Goal: Task Accomplishment & Management: Manage account settings

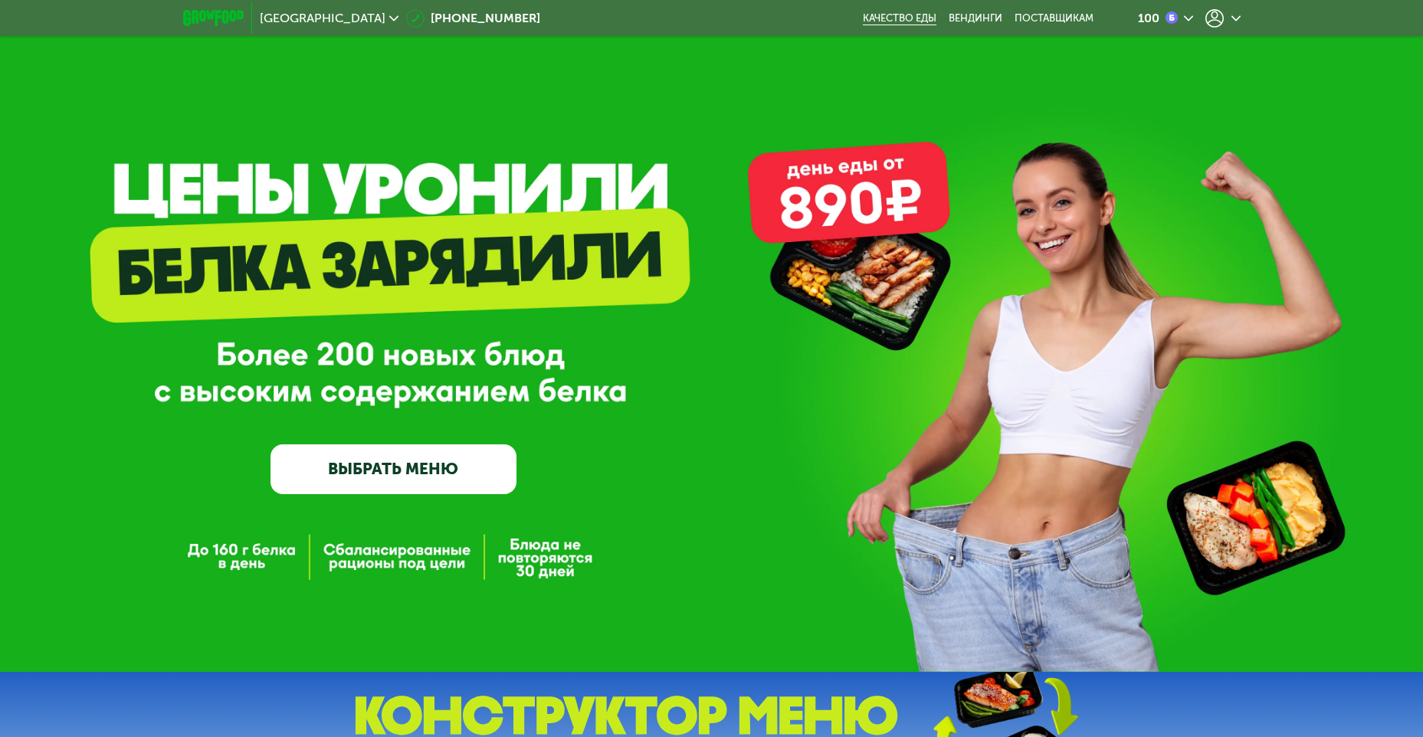
click at [916, 19] on link "Качество еды" at bounding box center [900, 18] width 74 height 12
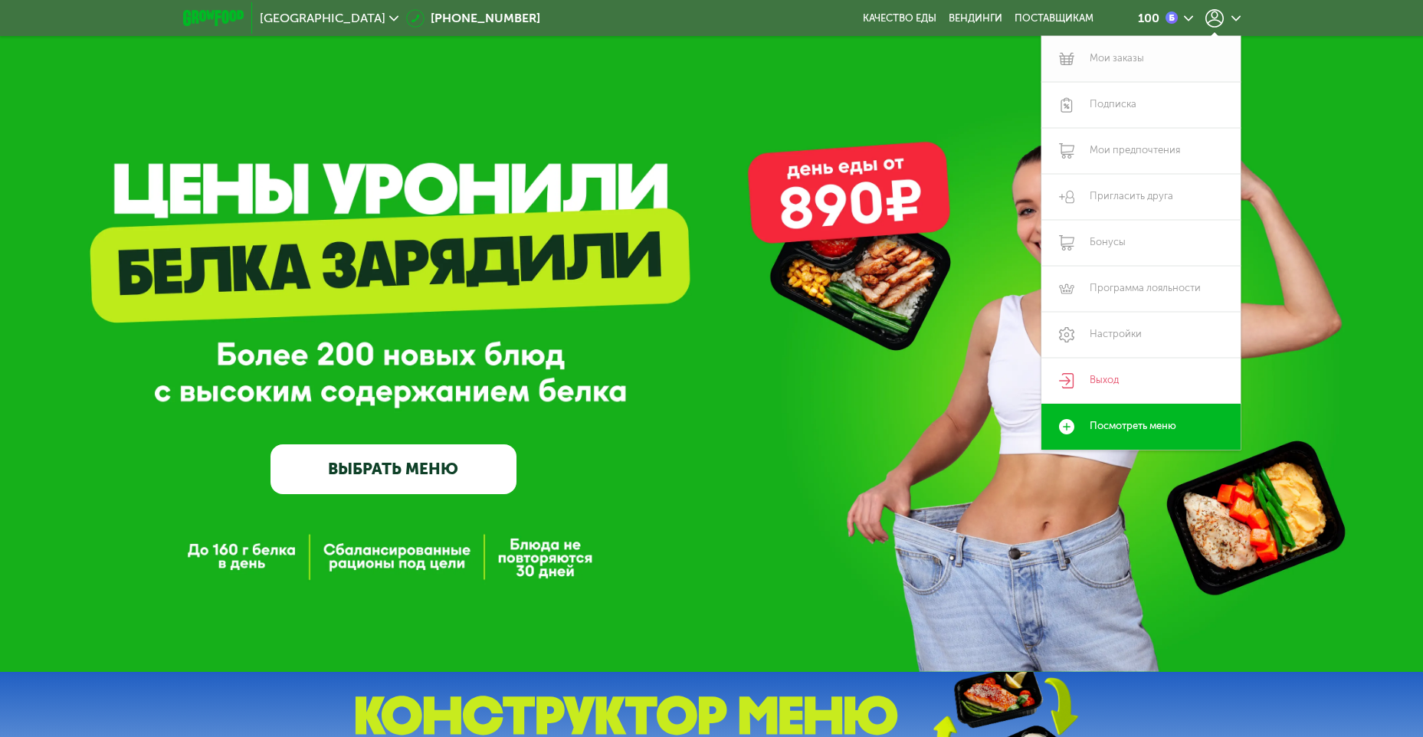
click at [1104, 57] on link "Мои заказы" at bounding box center [1140, 59] width 199 height 46
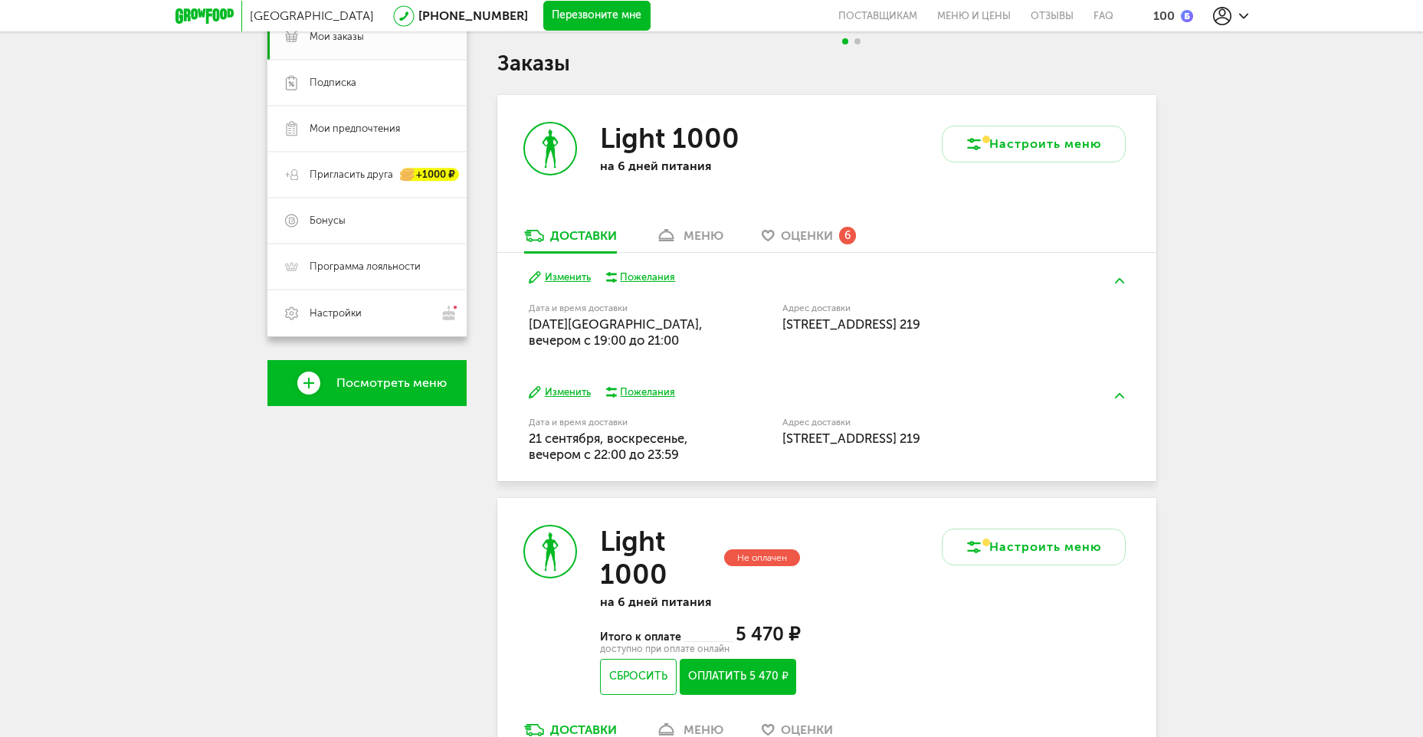
scroll to position [61, 0]
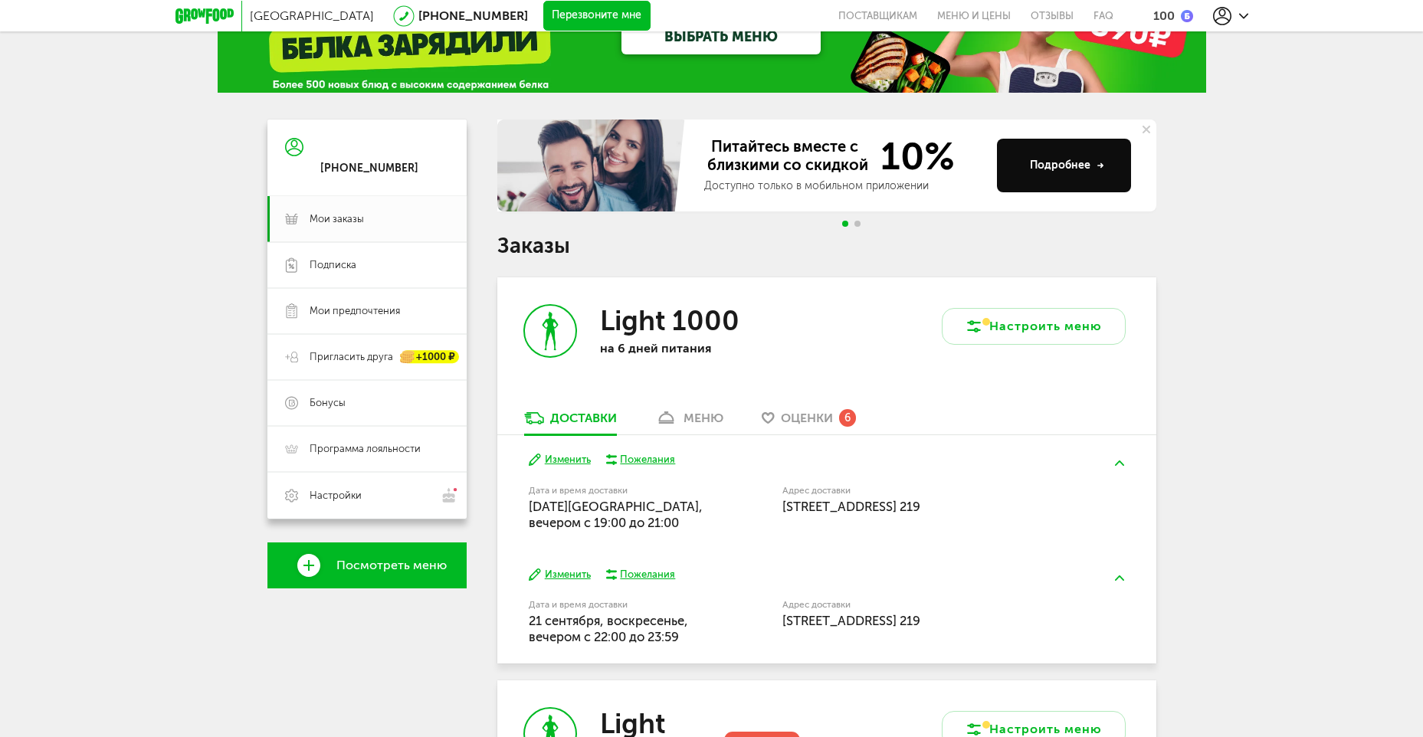
click at [807, 416] on span "Оценки" at bounding box center [807, 418] width 52 height 15
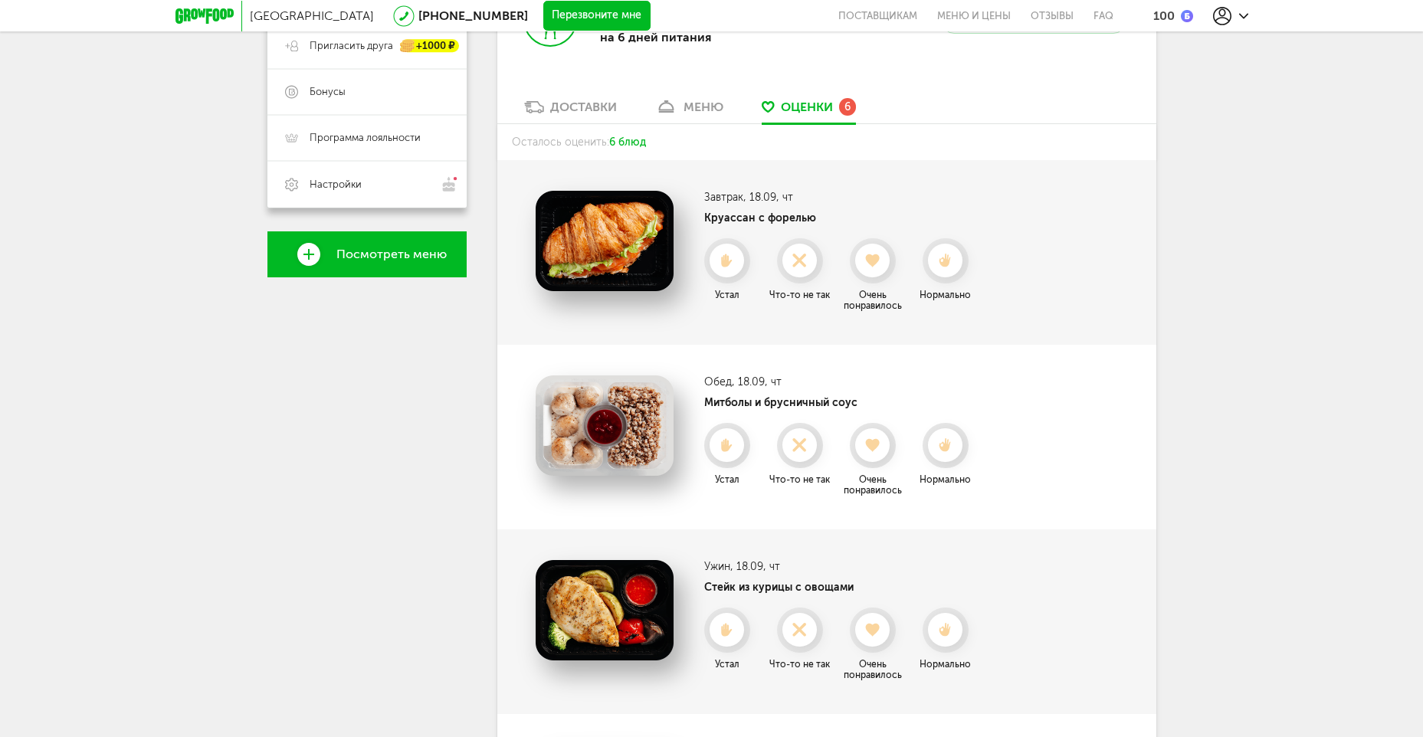
scroll to position [403, 0]
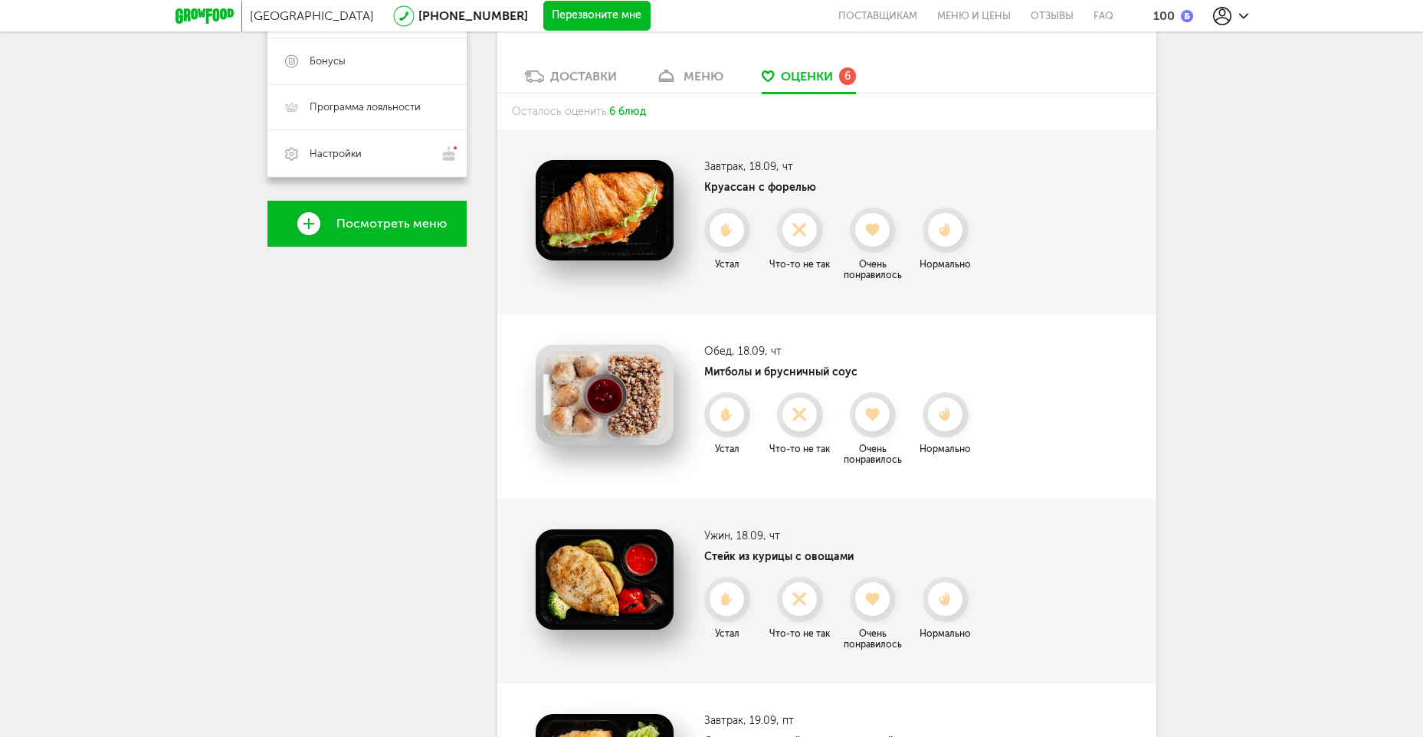
click at [954, 415] on icon at bounding box center [945, 415] width 34 height 14
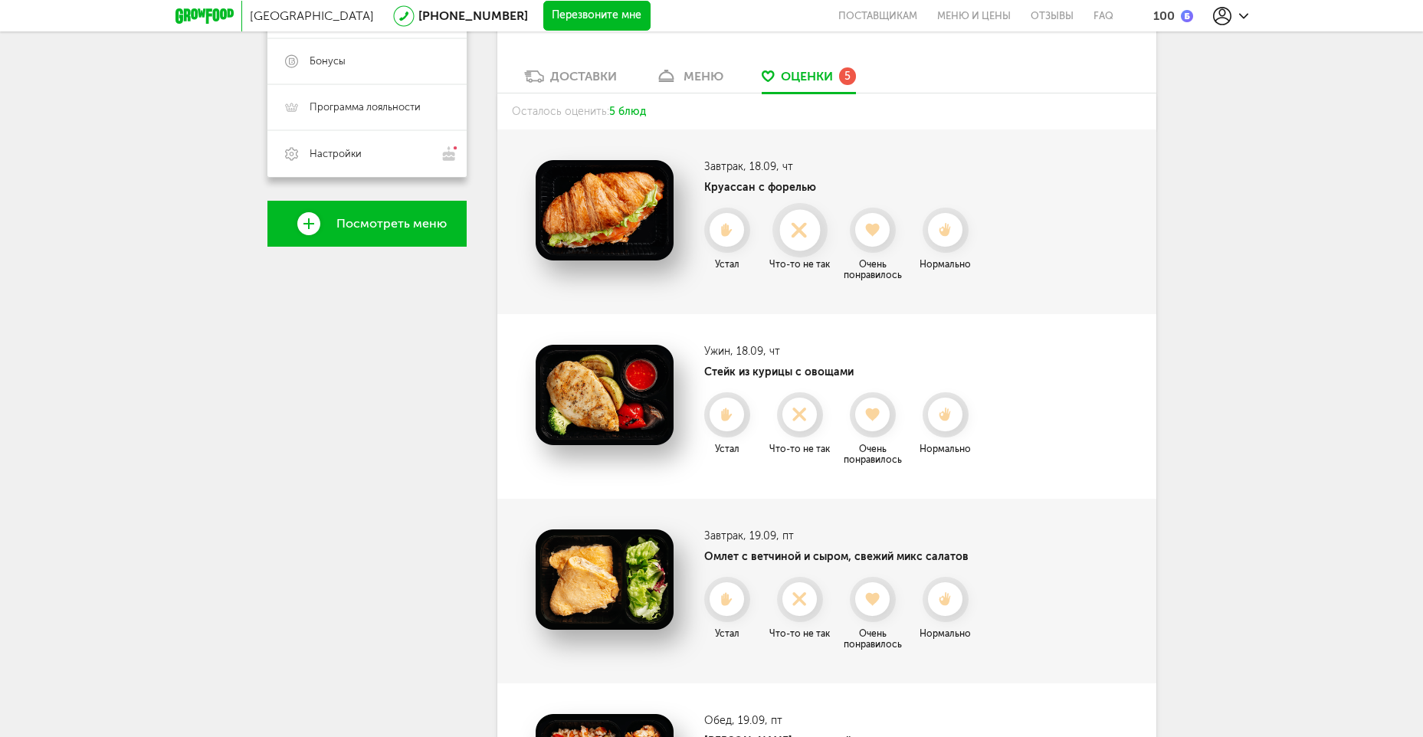
click at [808, 247] on div at bounding box center [799, 230] width 41 height 41
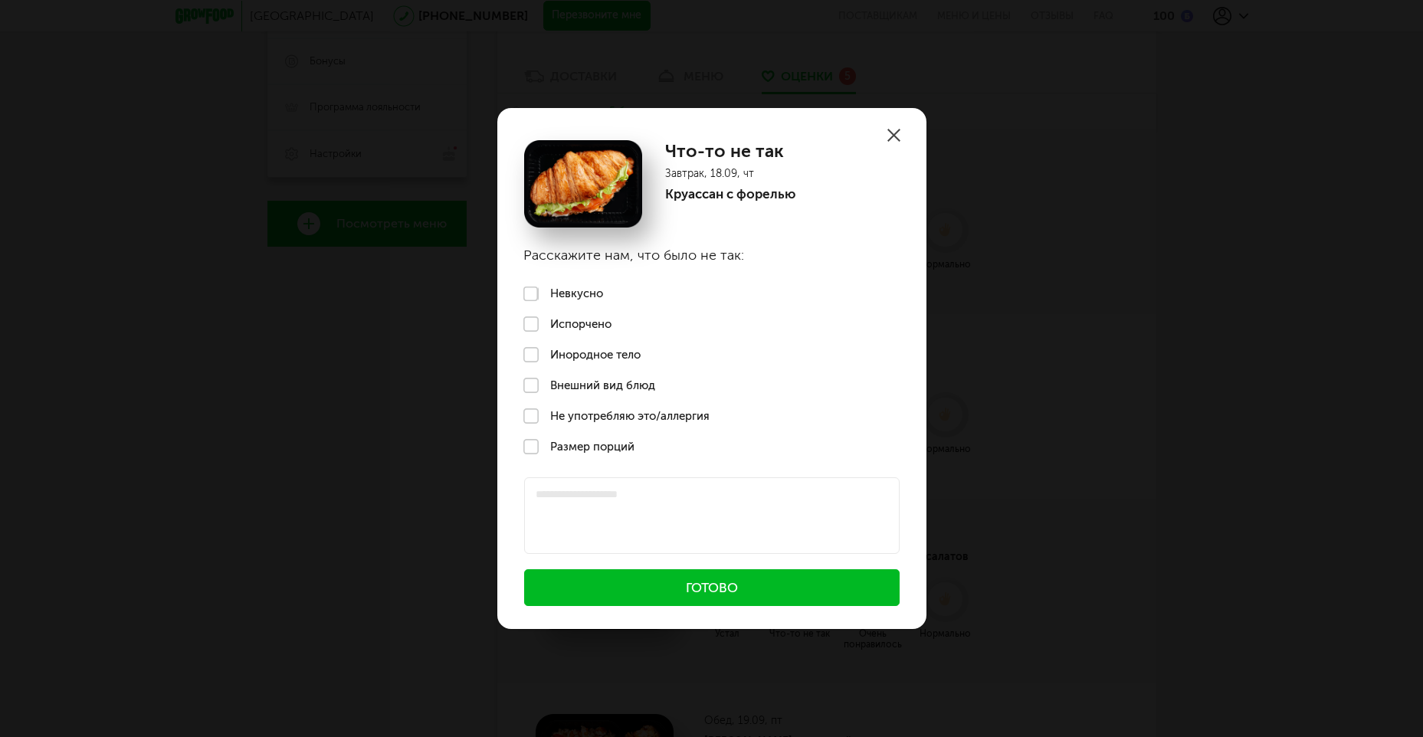
click at [888, 130] on use at bounding box center [893, 135] width 13 height 13
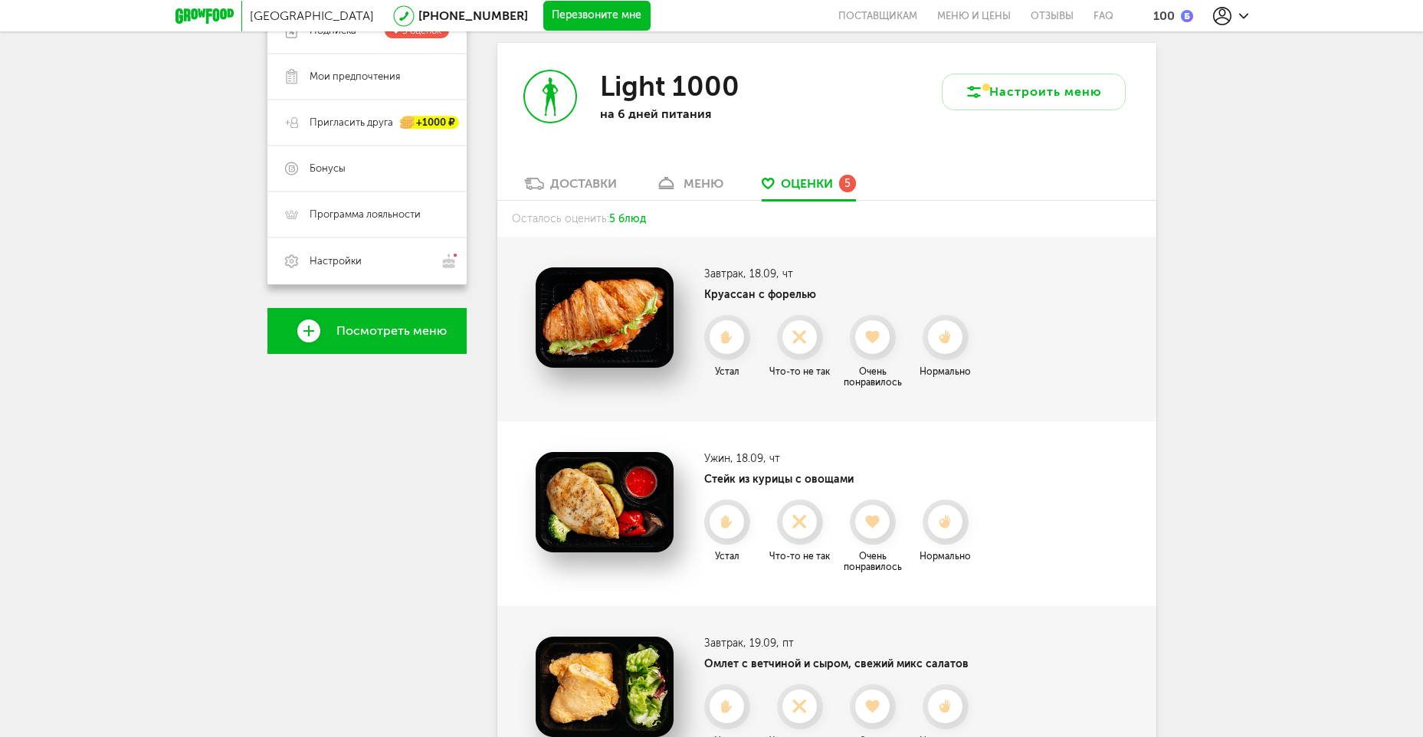
scroll to position [295, 0]
click at [719, 321] on div at bounding box center [726, 338] width 41 height 41
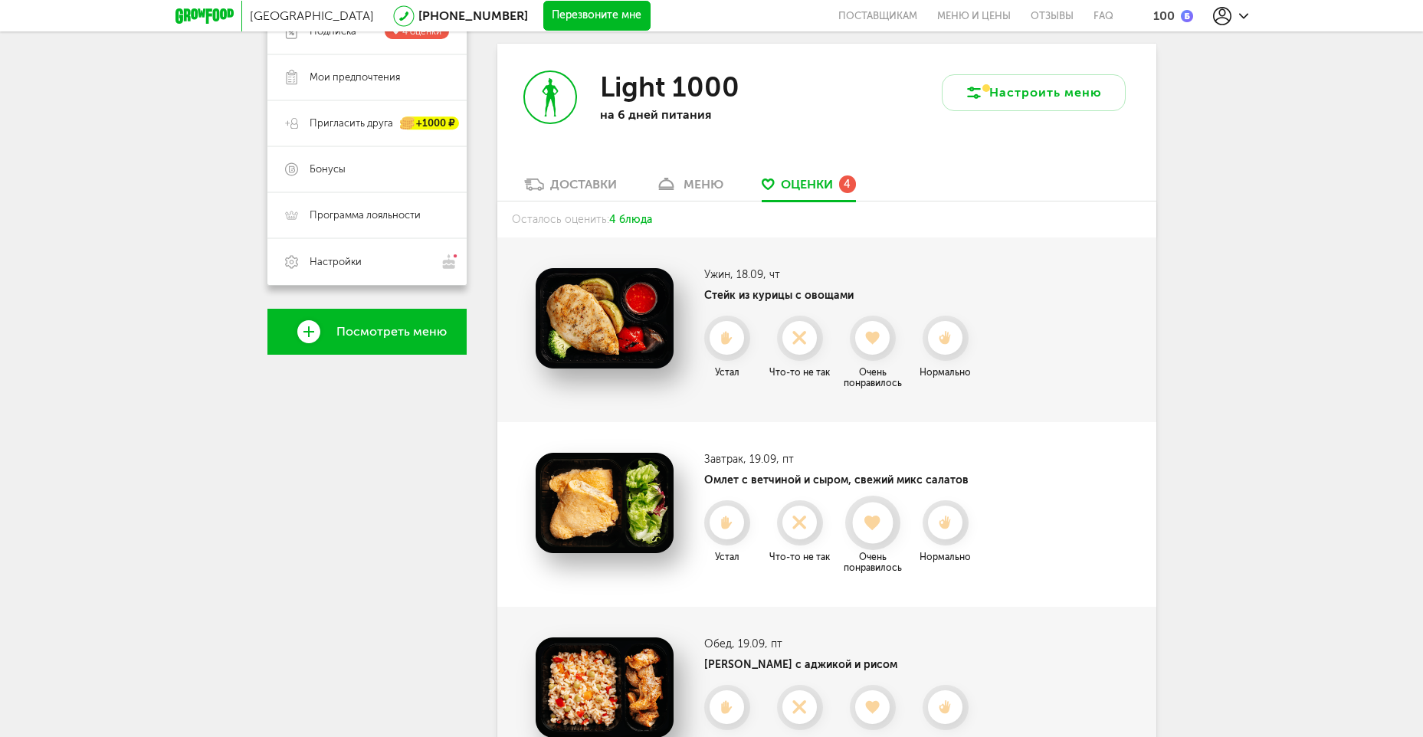
click at [865, 516] on icon at bounding box center [872, 523] width 41 height 17
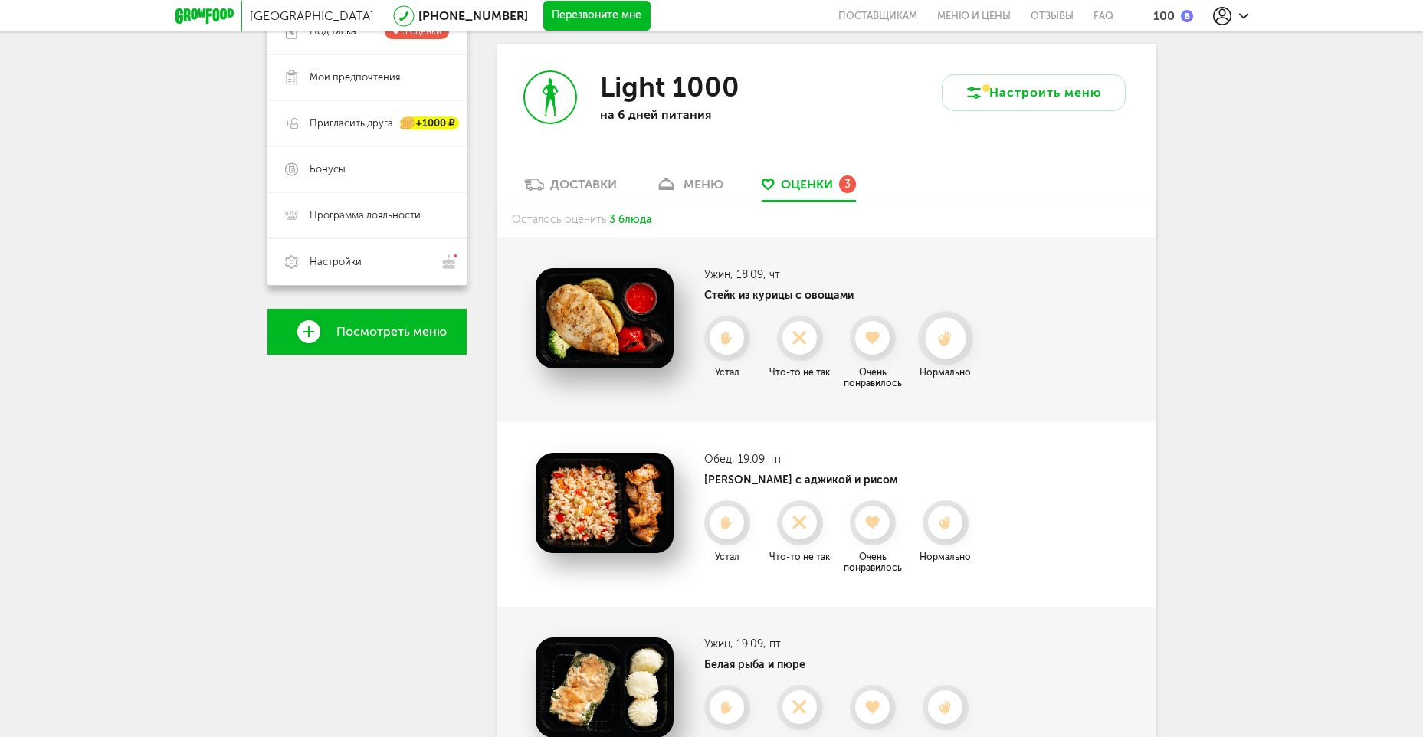
click at [945, 345] on use at bounding box center [945, 338] width 14 height 16
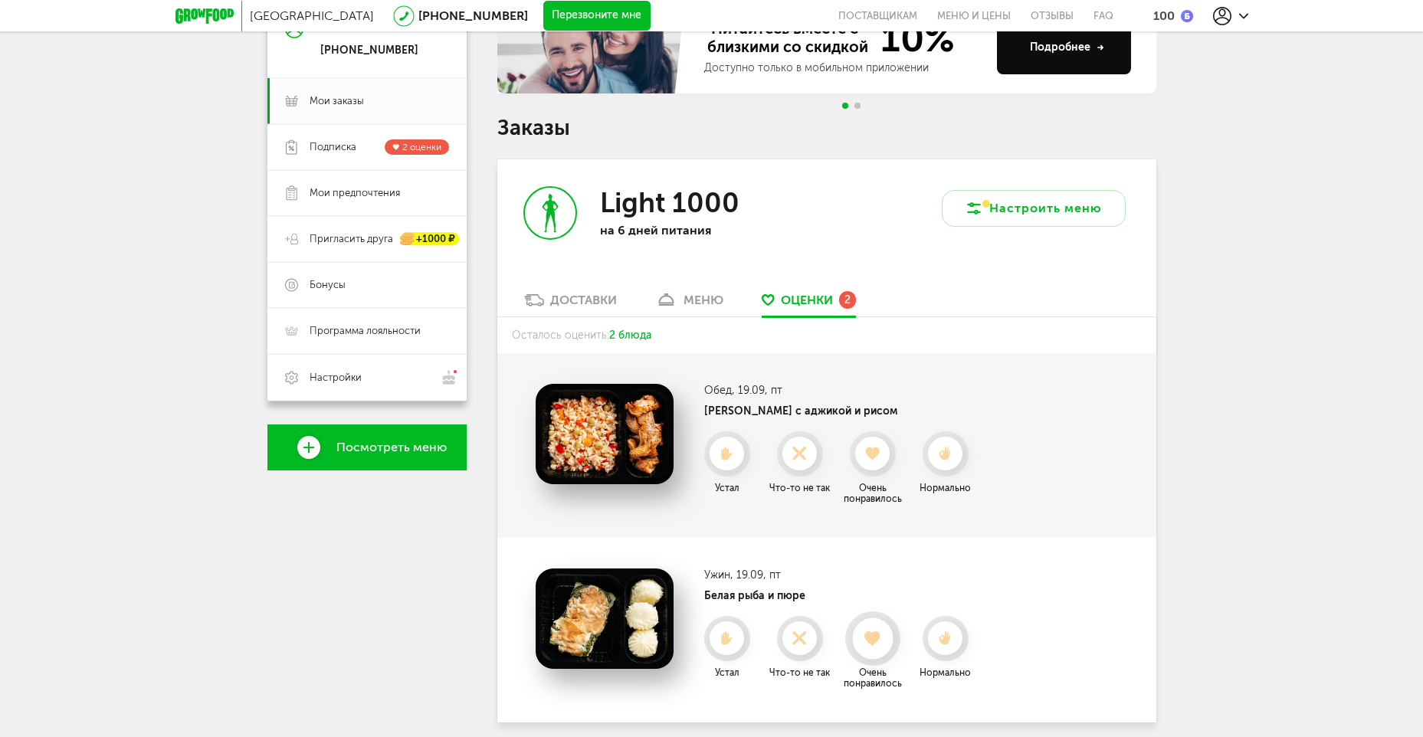
scroll to position [142, 0]
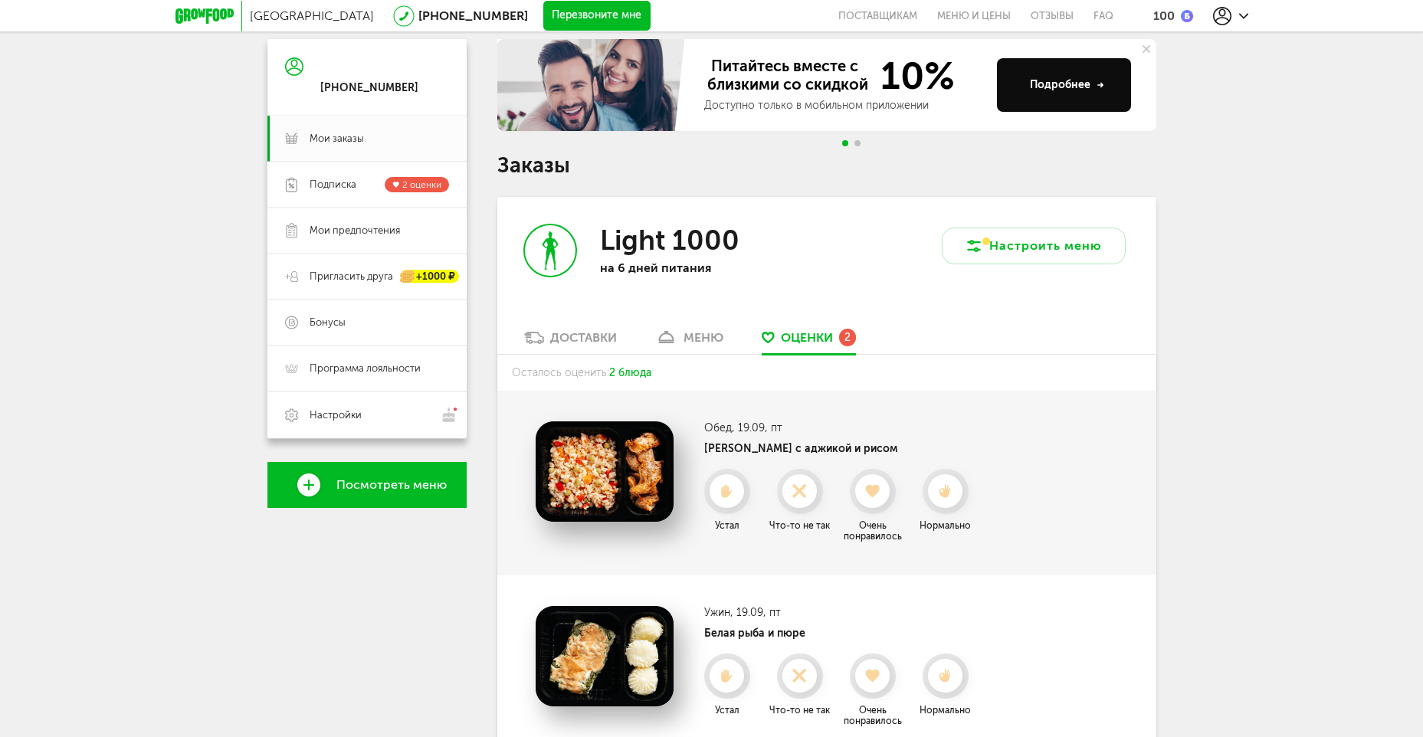
click at [682, 343] on link "меню" at bounding box center [689, 341] width 84 height 25
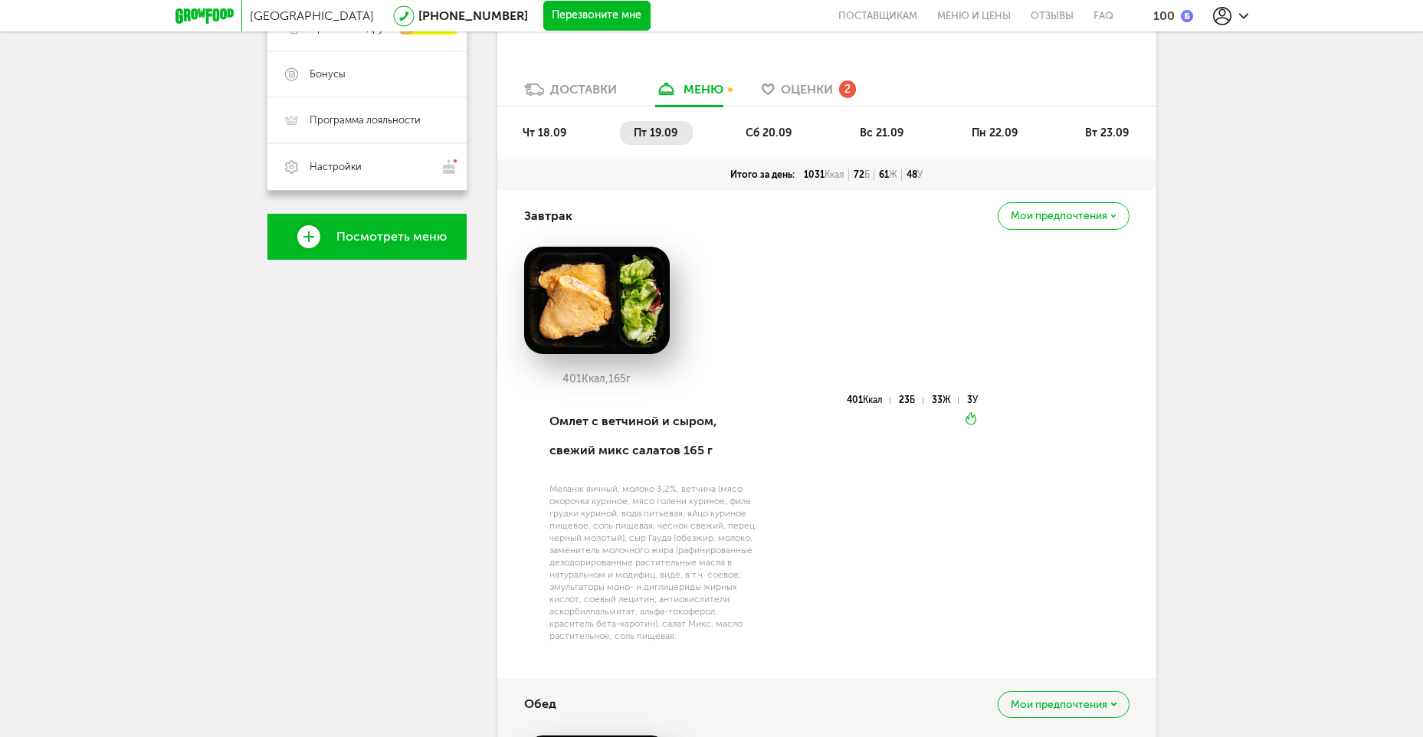
scroll to position [70, 0]
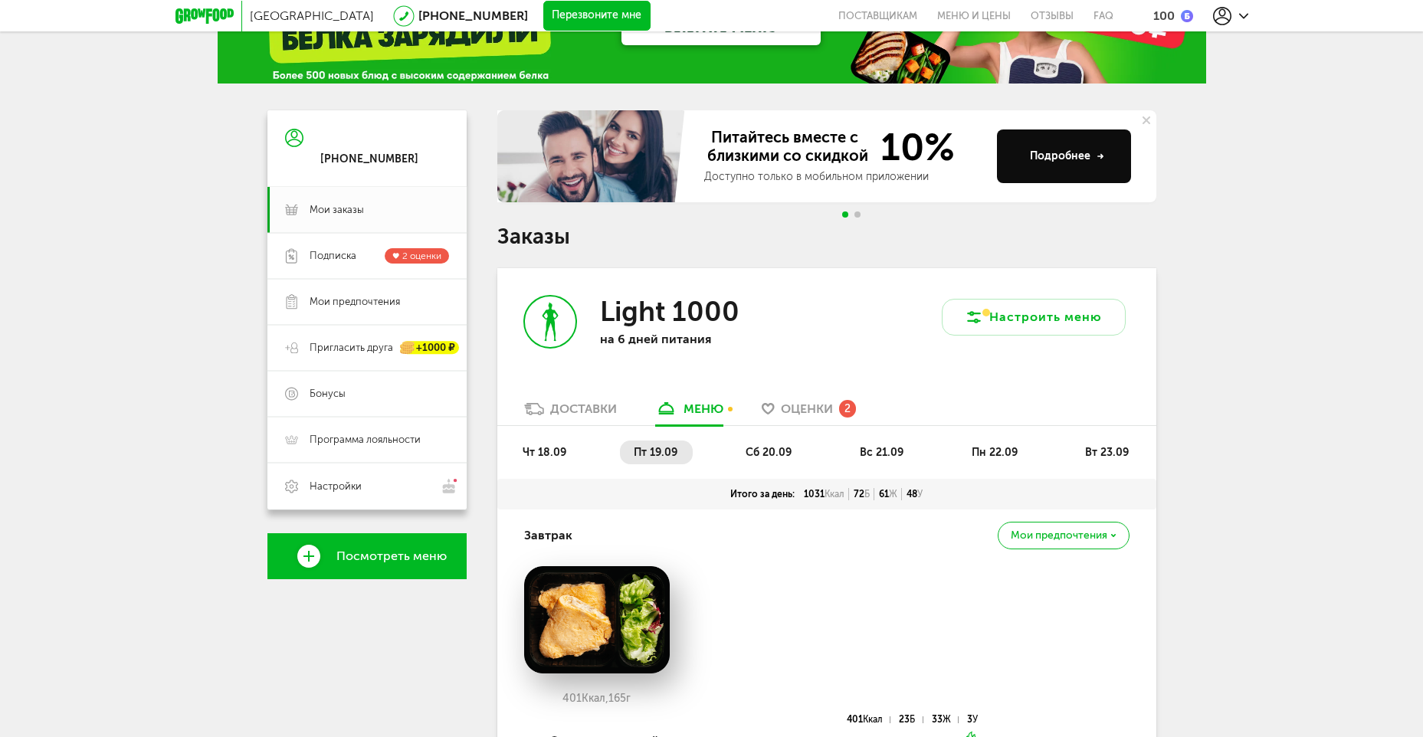
click at [767, 458] on span "сб 20.09" at bounding box center [768, 452] width 46 height 13
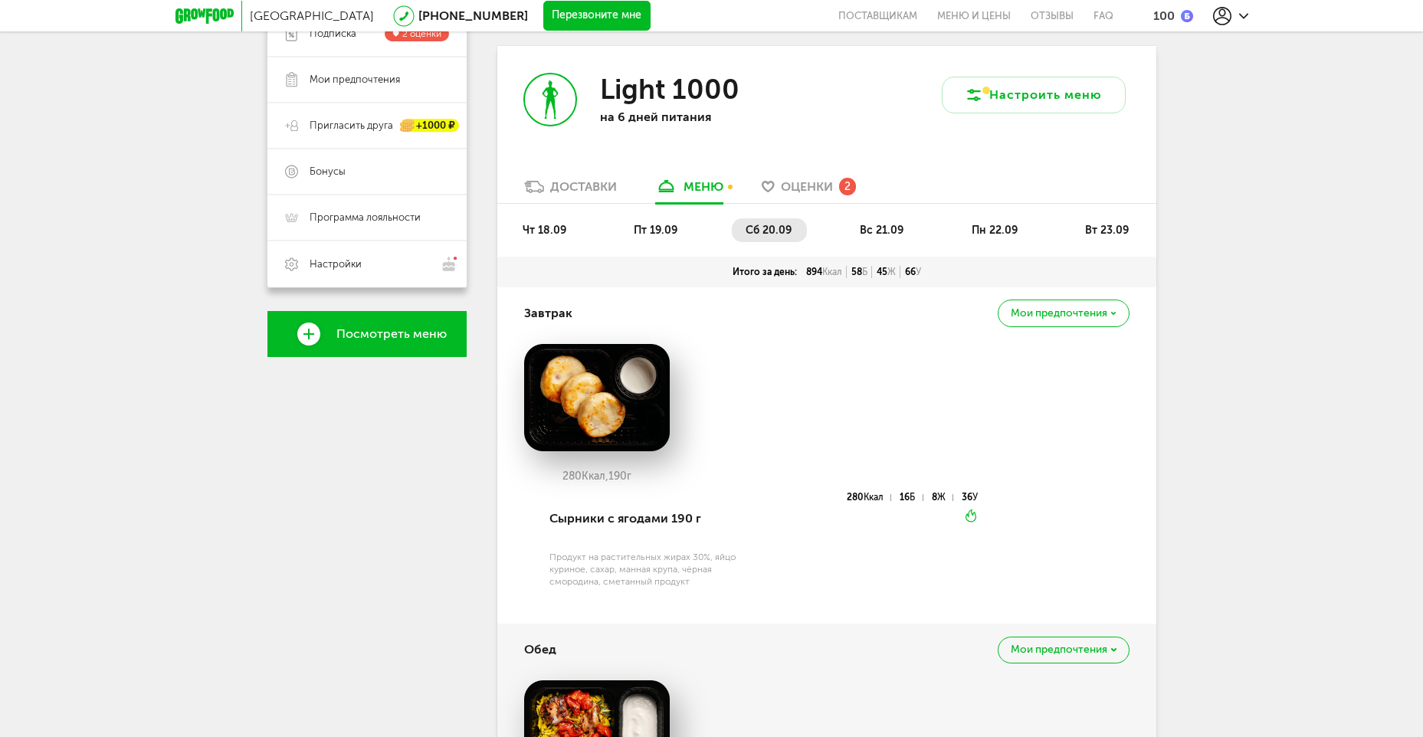
scroll to position [147, 0]
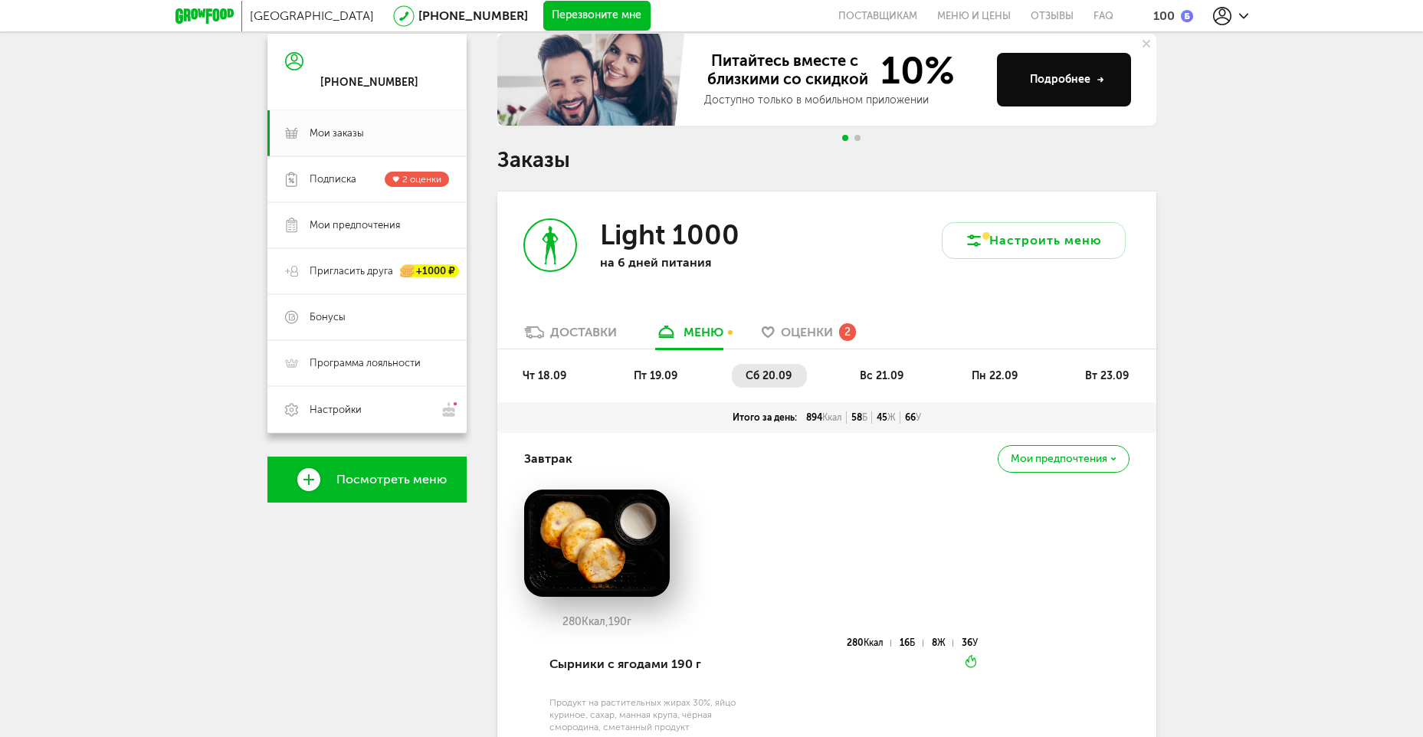
click at [872, 381] on span "вс 21.09" at bounding box center [882, 375] width 44 height 13
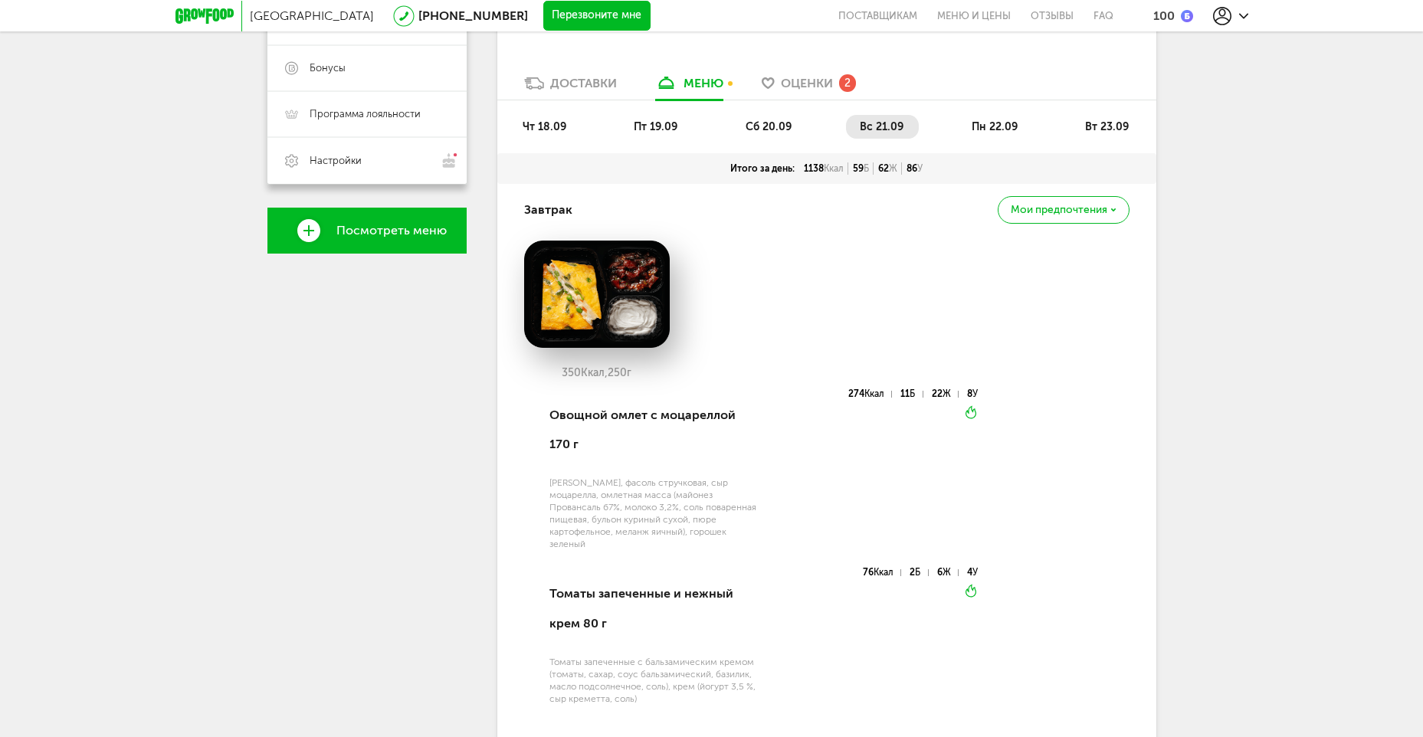
scroll to position [377, 0]
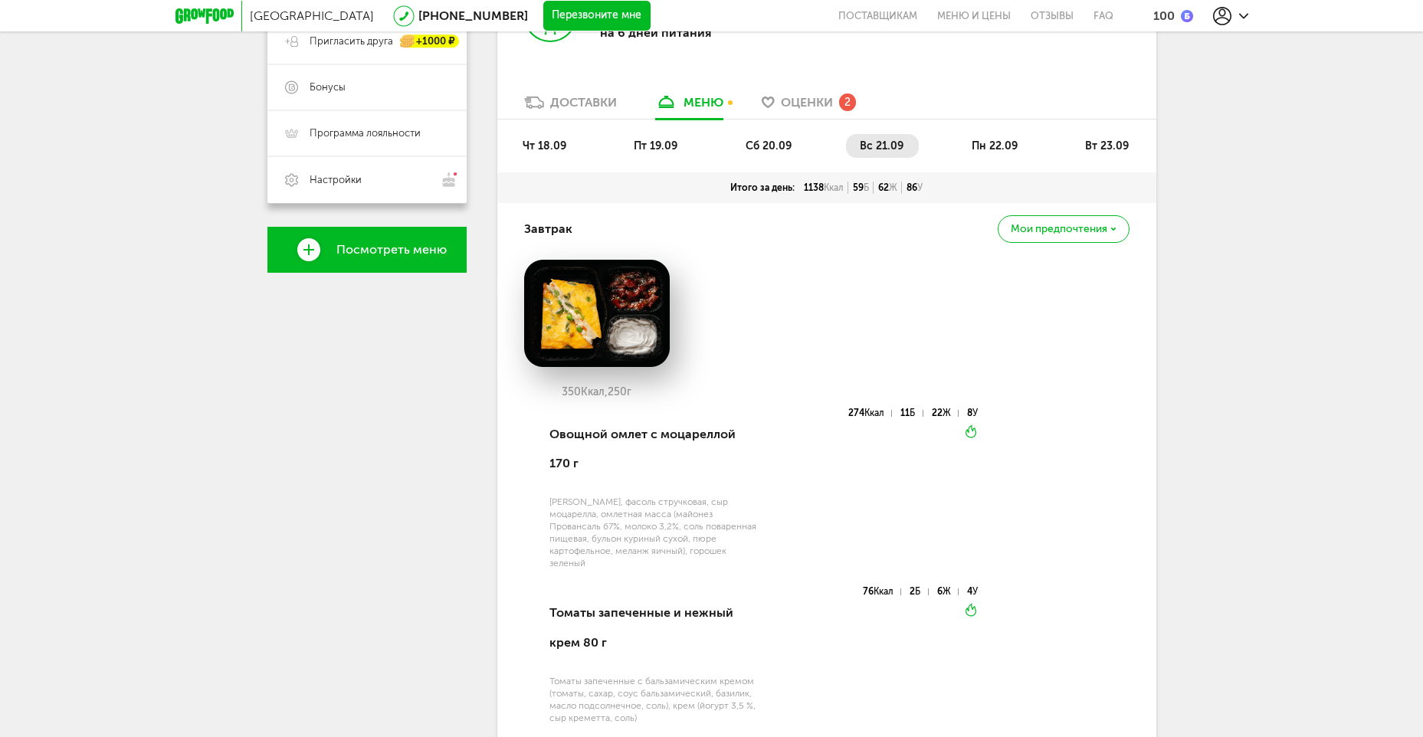
click at [993, 140] on span "пн 22.09" at bounding box center [994, 145] width 46 height 13
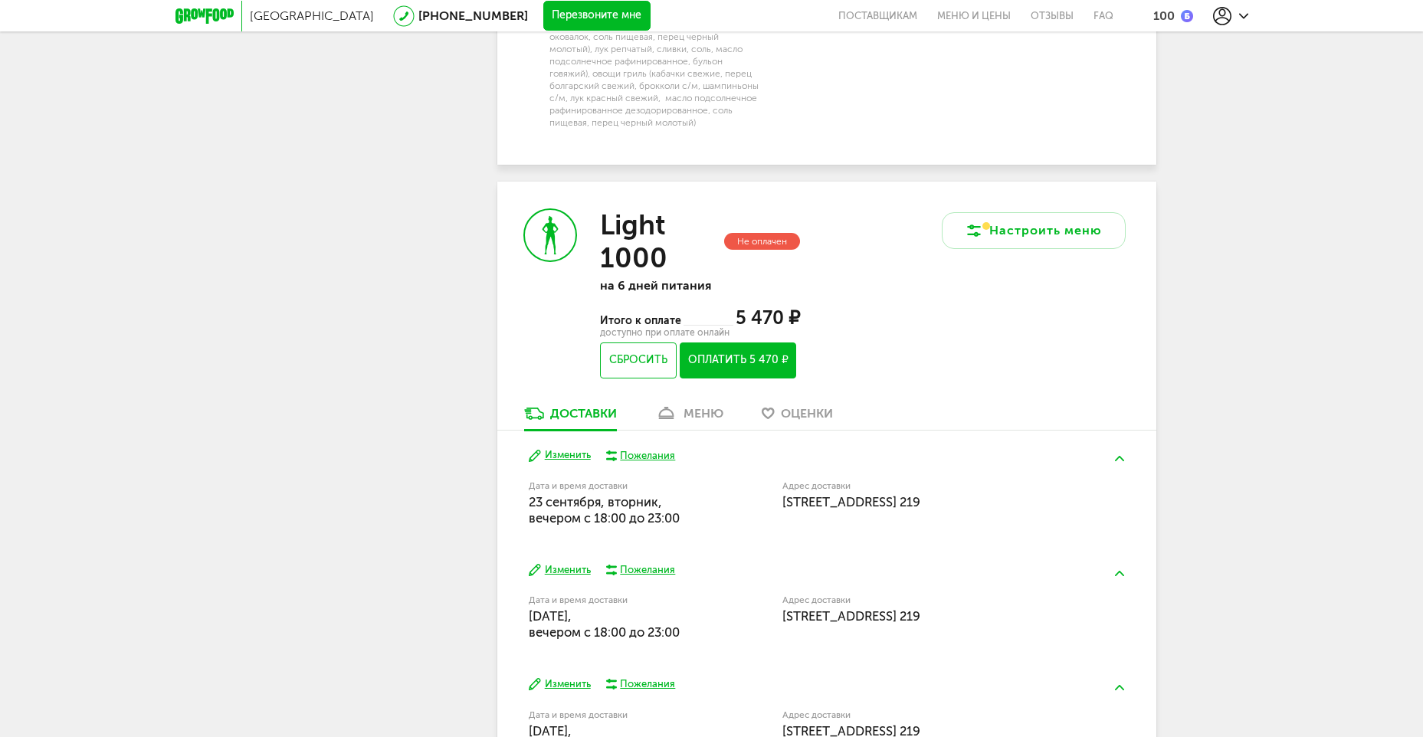
scroll to position [1735, 0]
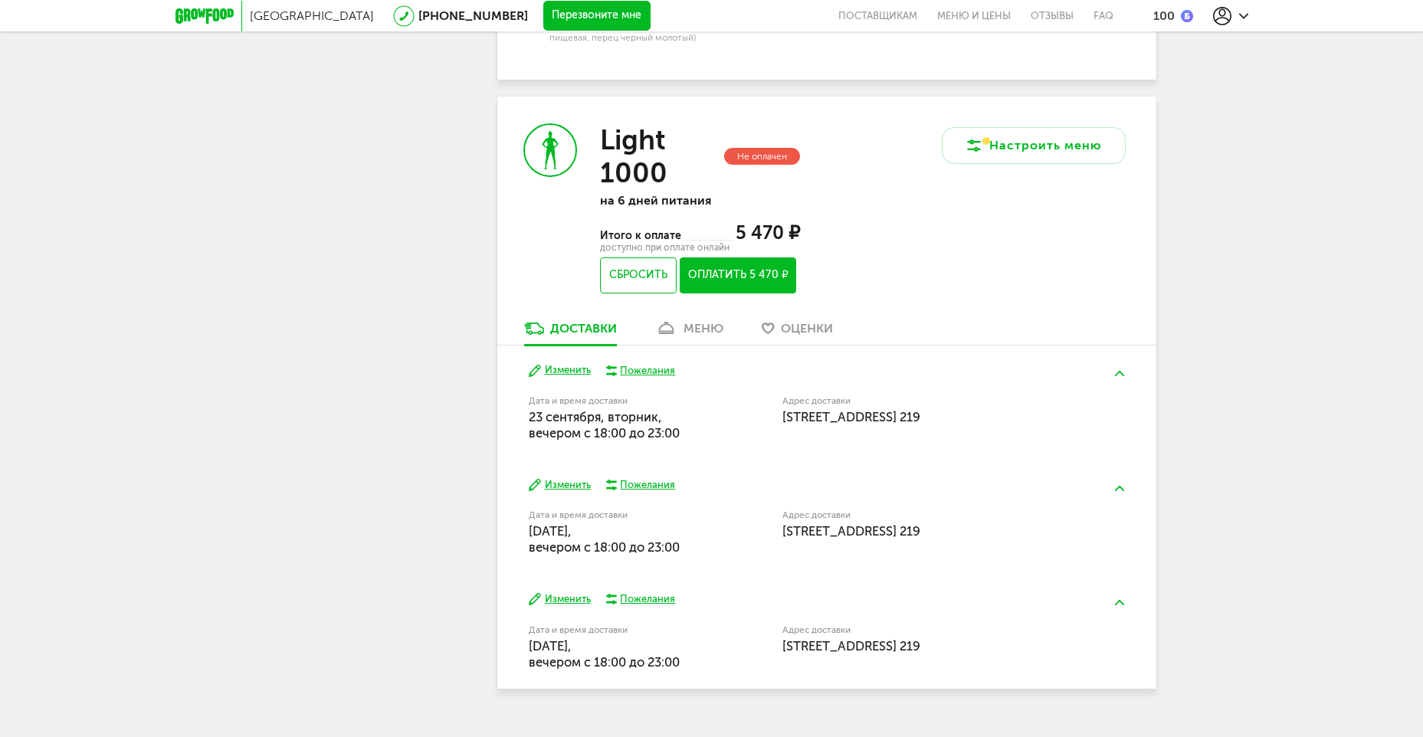
click at [690, 321] on div "меню" at bounding box center [703, 328] width 40 height 15
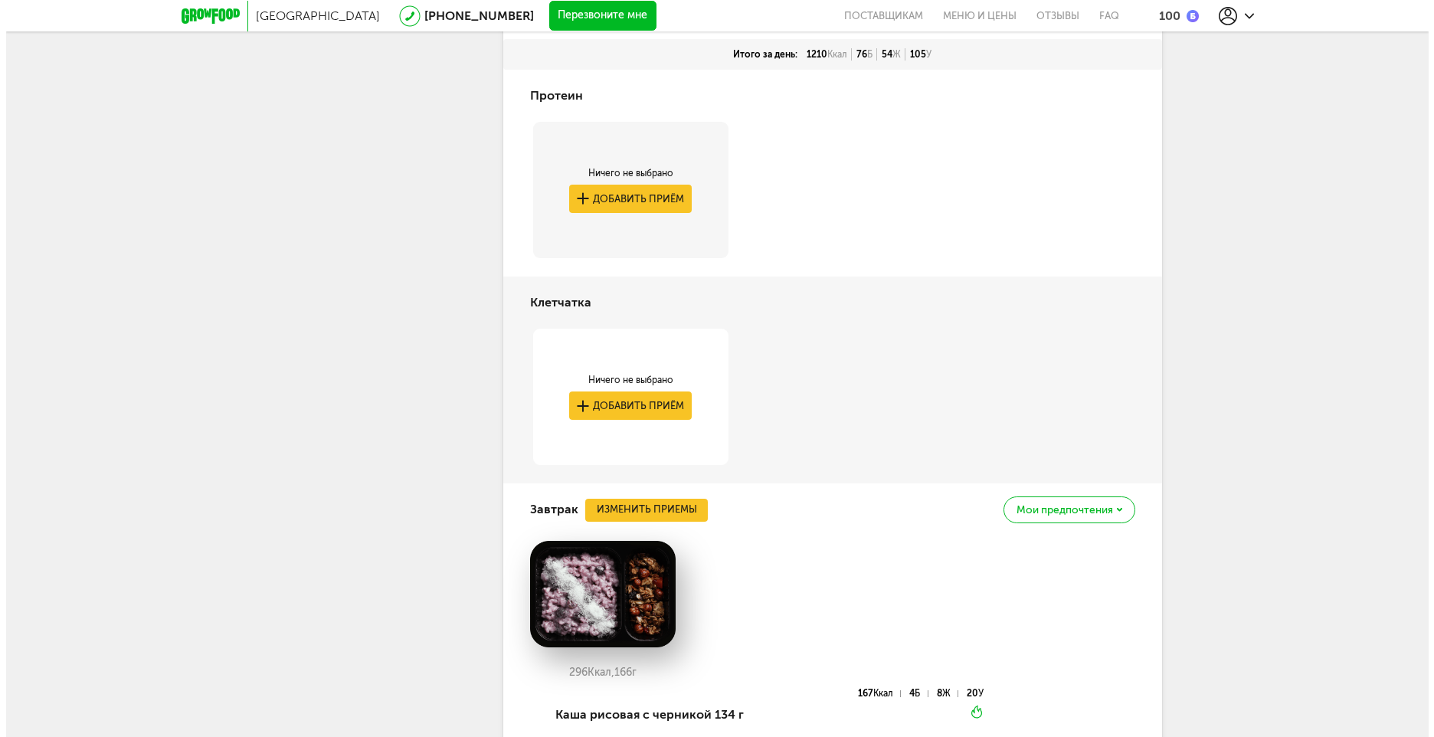
scroll to position [2222, 0]
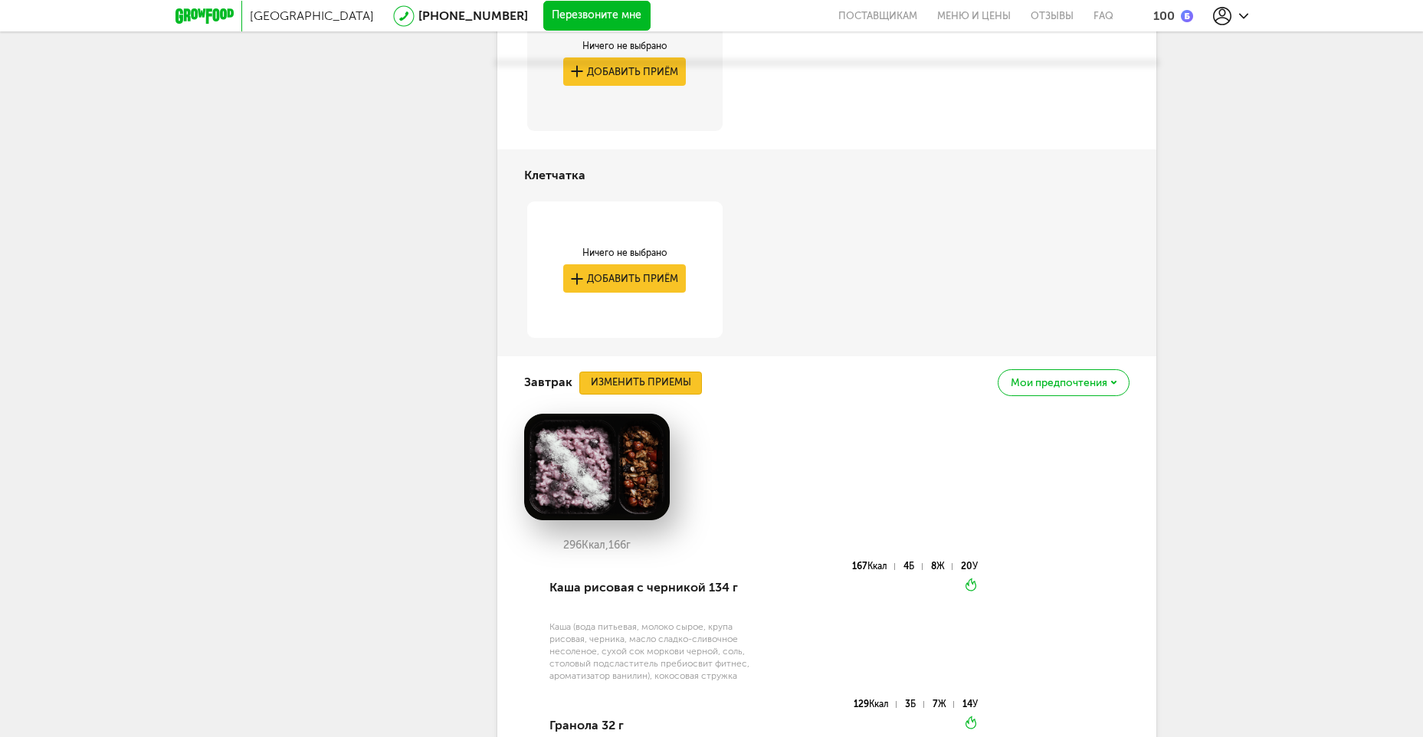
click at [643, 372] on button "Изменить приемы" at bounding box center [640, 383] width 123 height 23
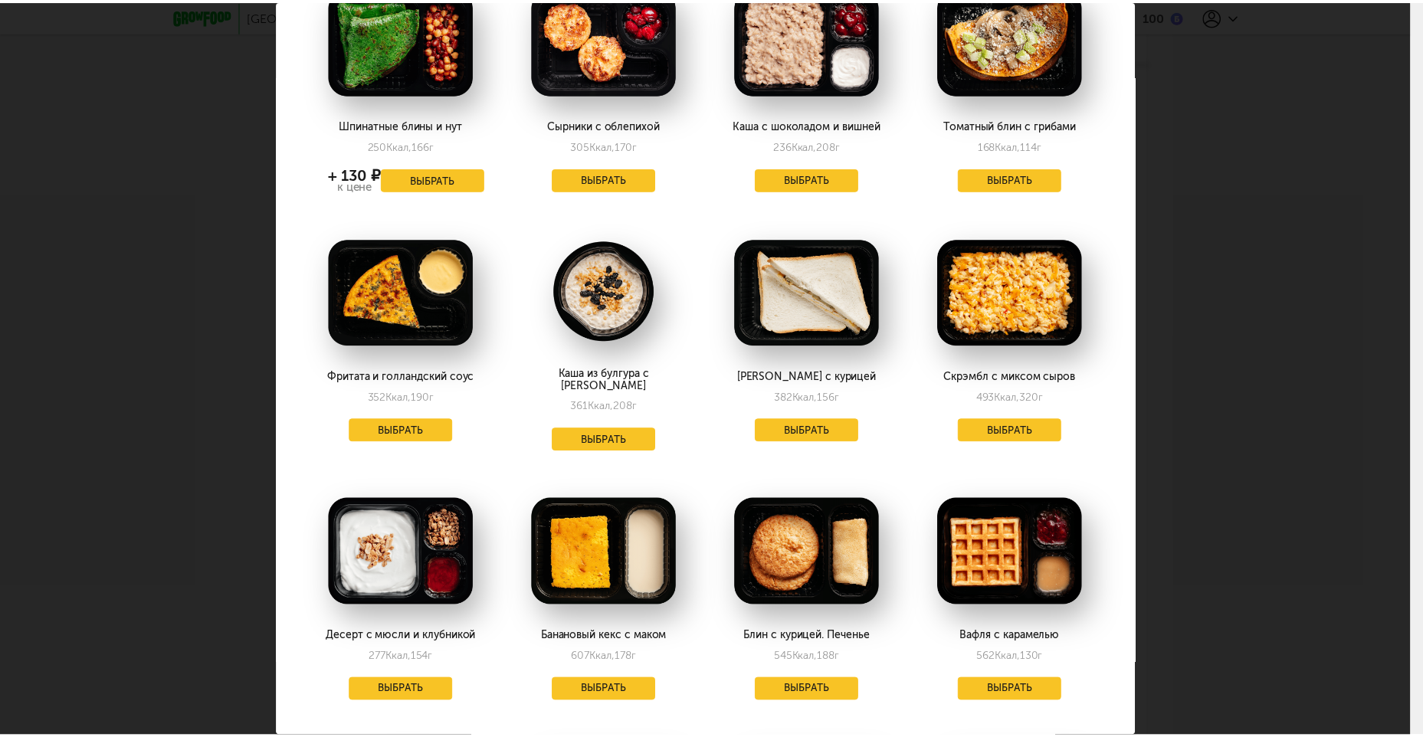
scroll to position [0, 0]
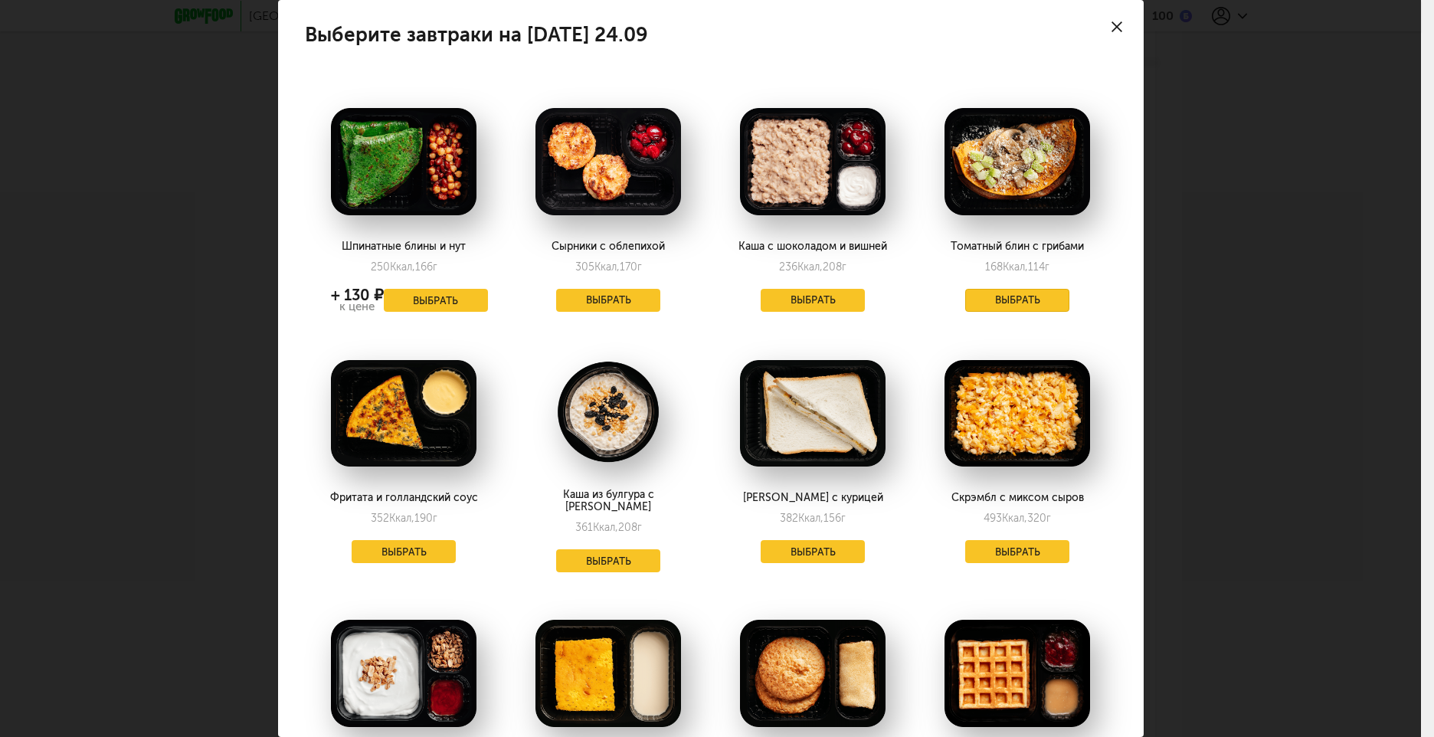
click at [1010, 309] on button "Выбрать" at bounding box center [1017, 300] width 104 height 23
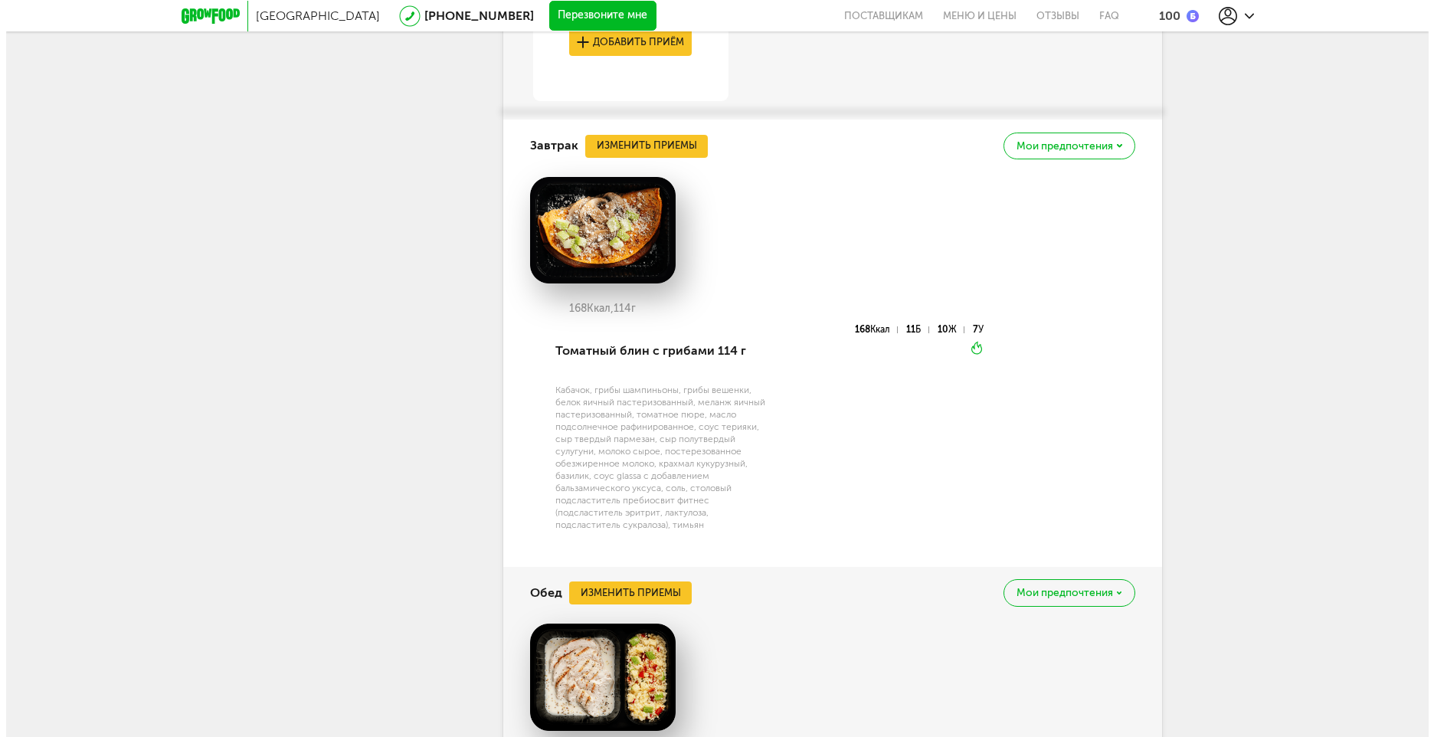
scroll to position [2298, 0]
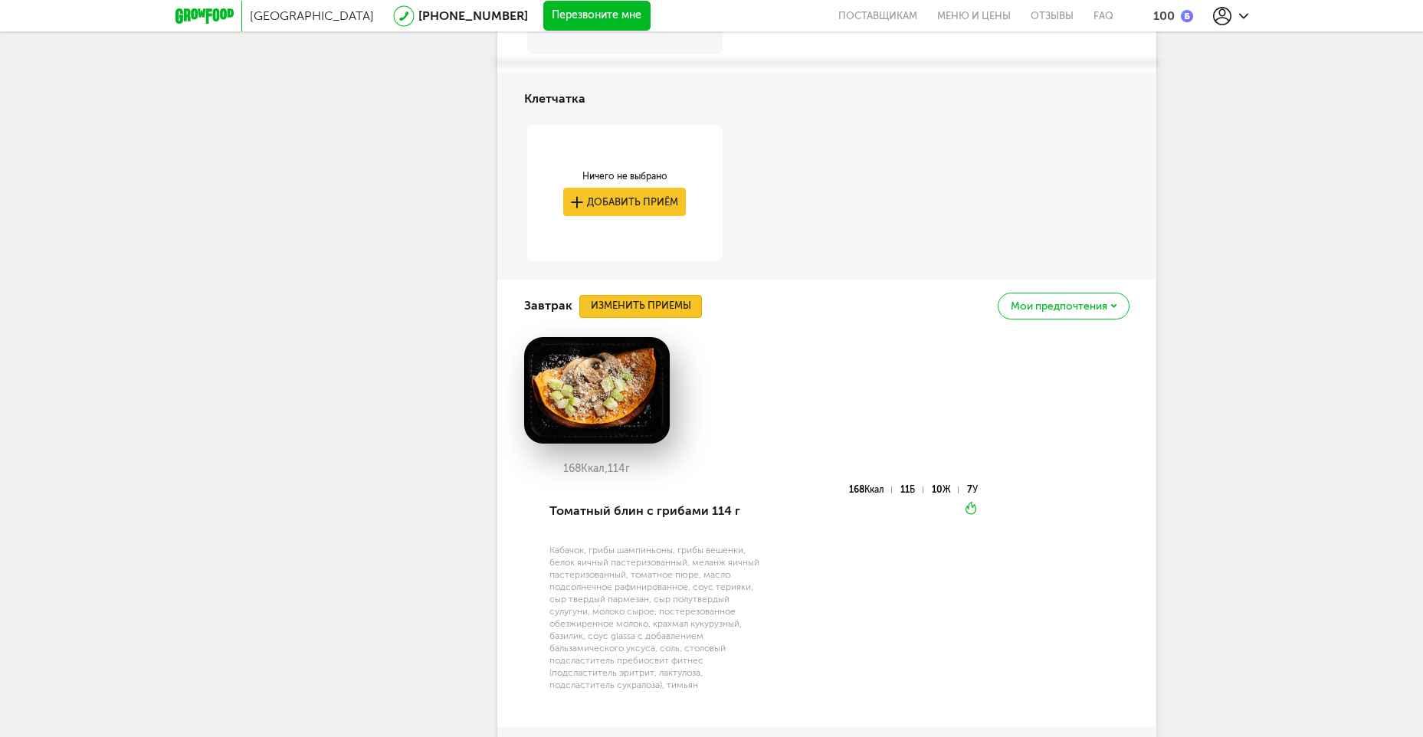
click at [627, 295] on button "Изменить приемы" at bounding box center [640, 306] width 123 height 23
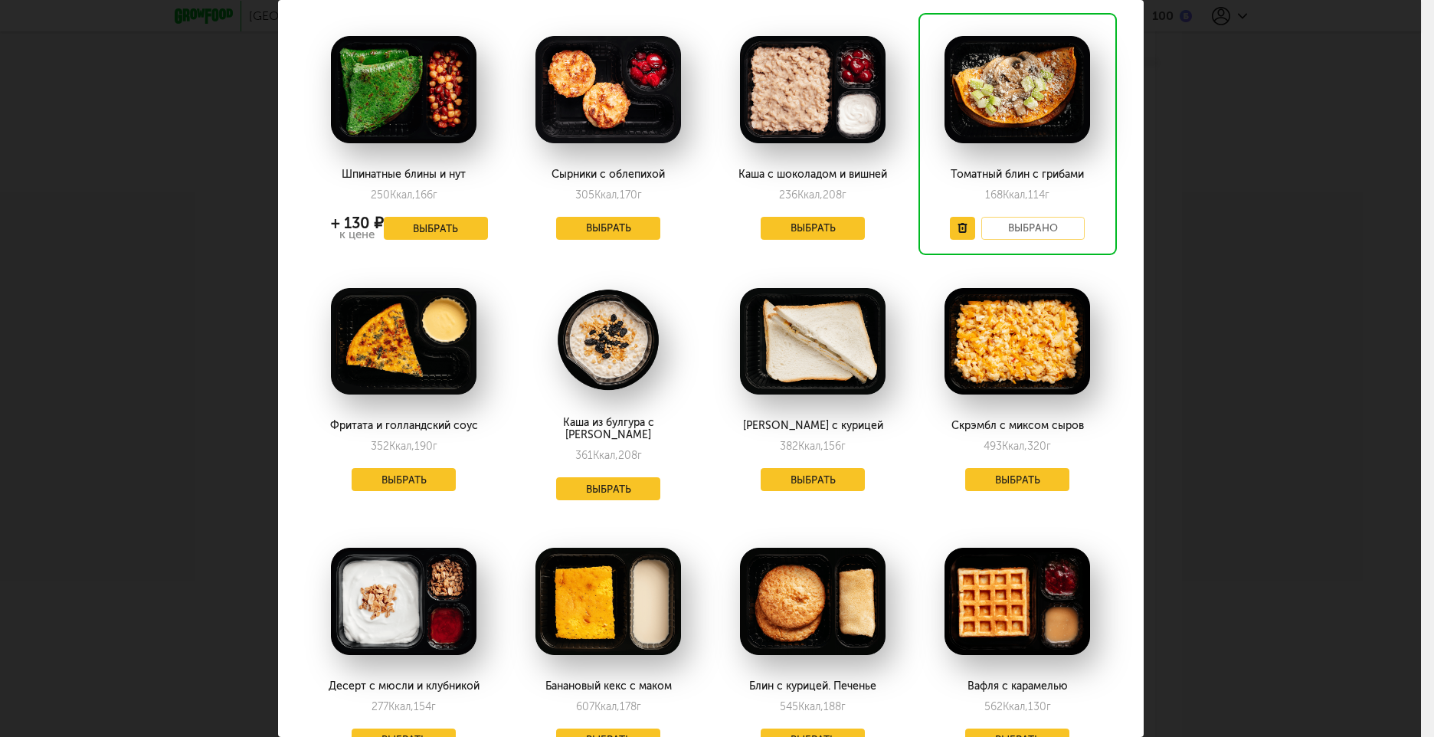
scroll to position [0, 0]
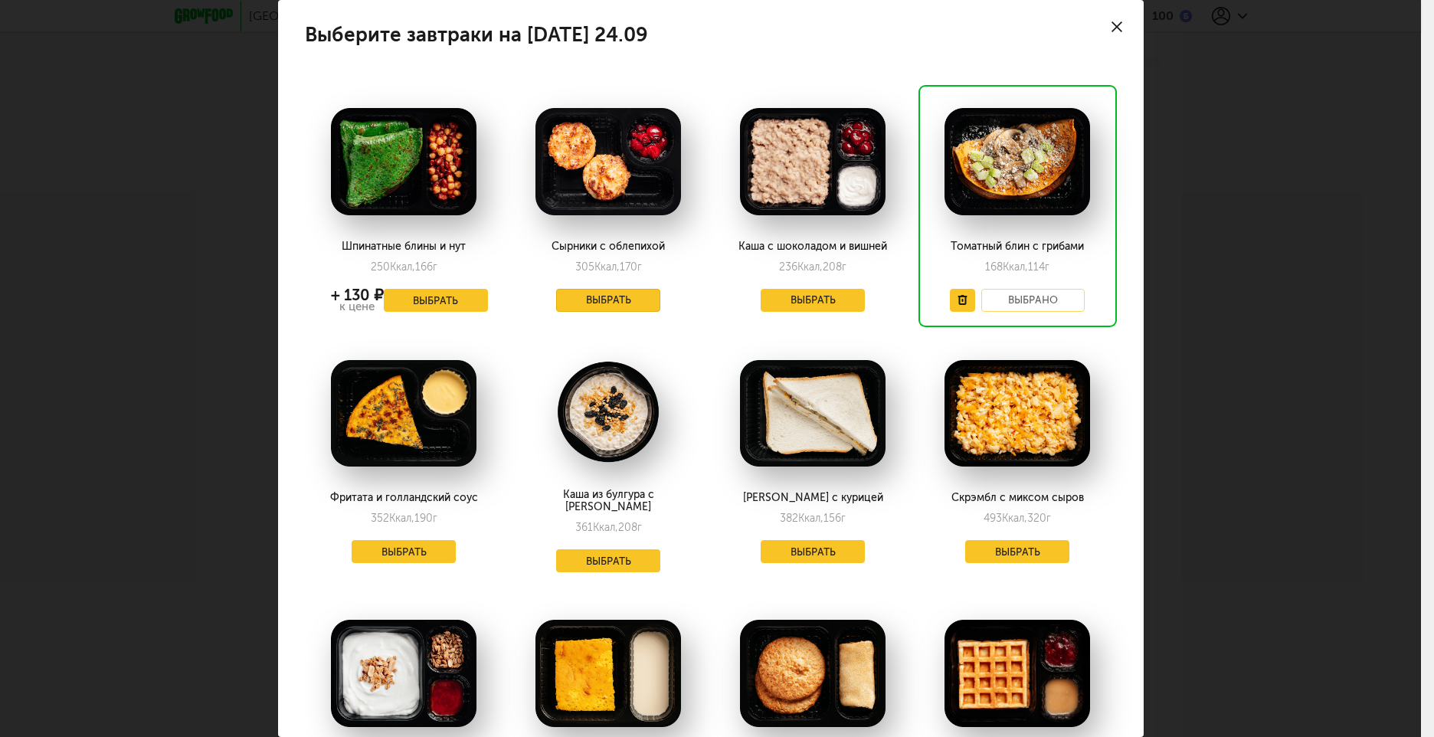
click at [604, 298] on button "Выбрать" at bounding box center [608, 300] width 104 height 23
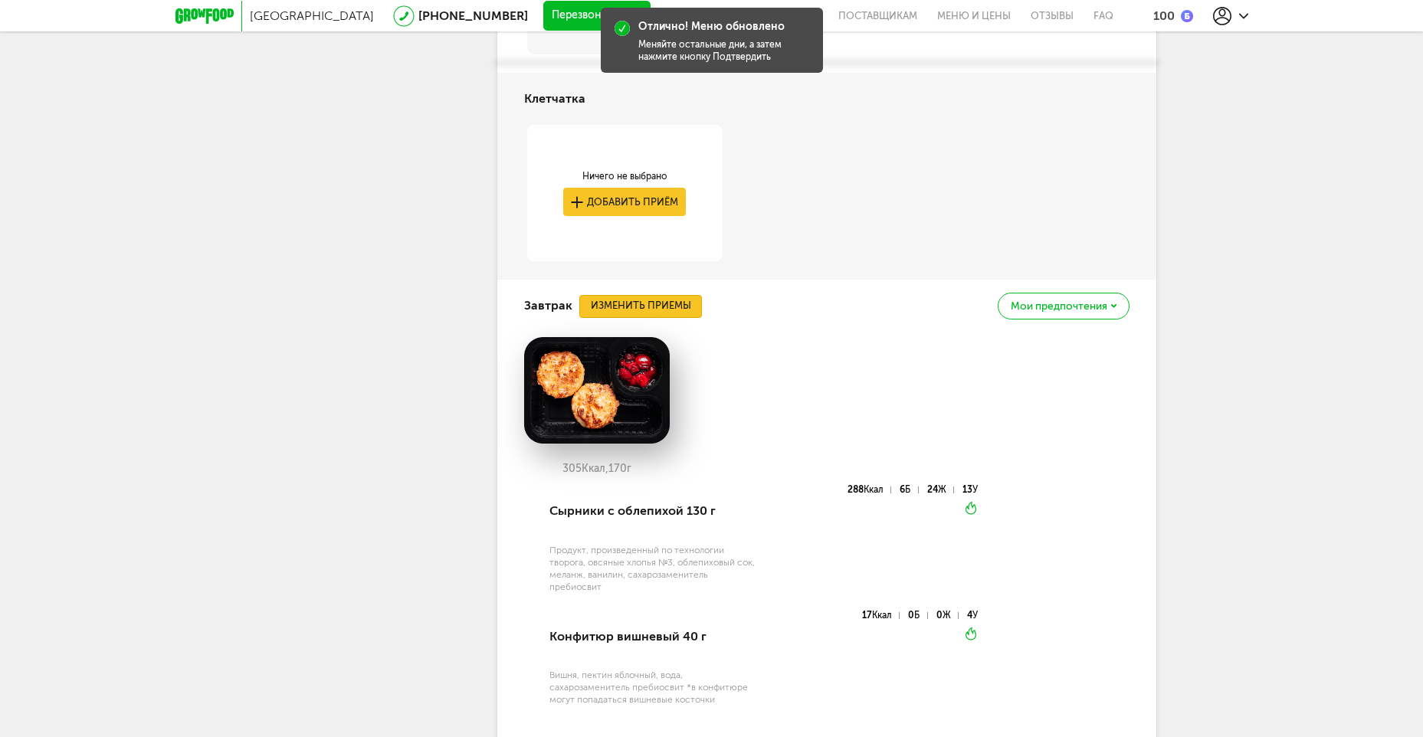
click at [619, 295] on button "Изменить приемы" at bounding box center [640, 306] width 123 height 23
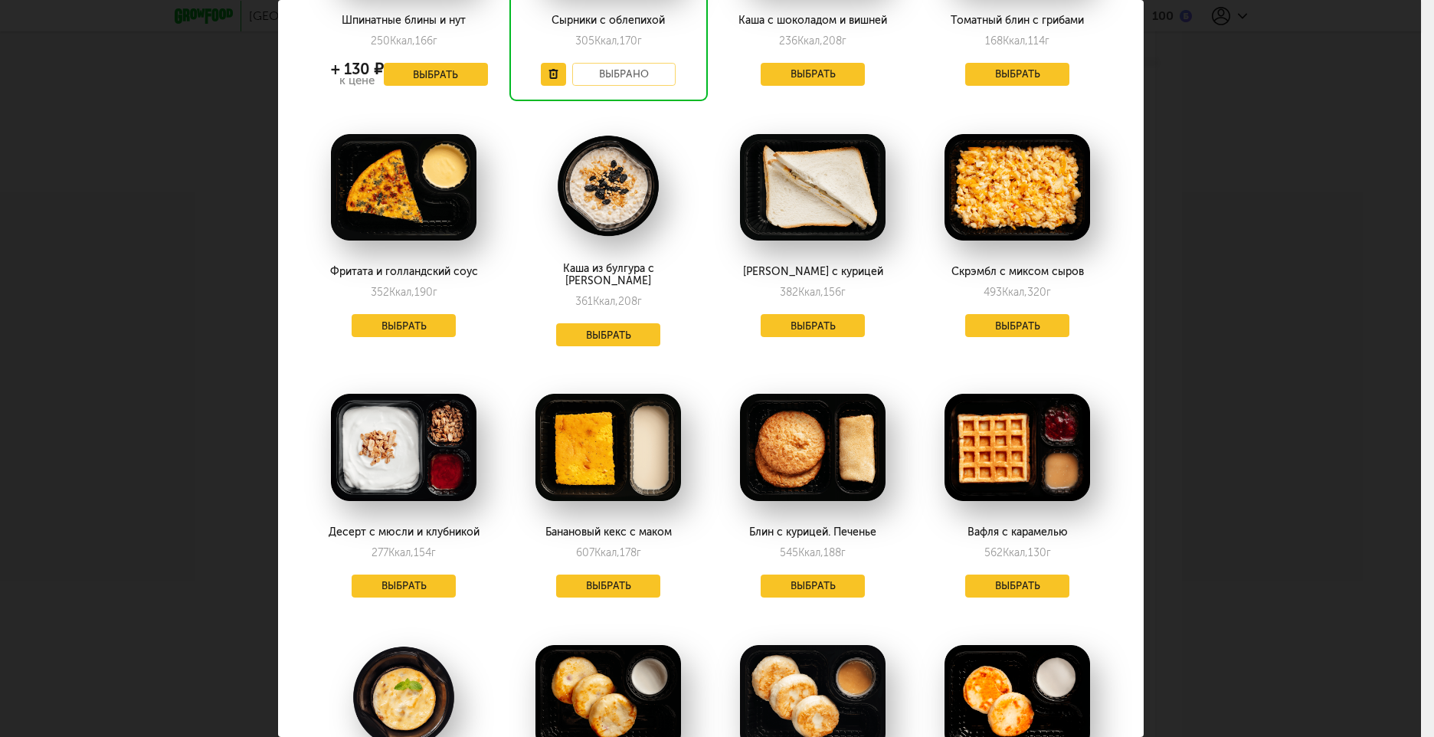
drag, startPoint x: 667, startPoint y: 478, endPoint x: 709, endPoint y: 480, distance: 41.4
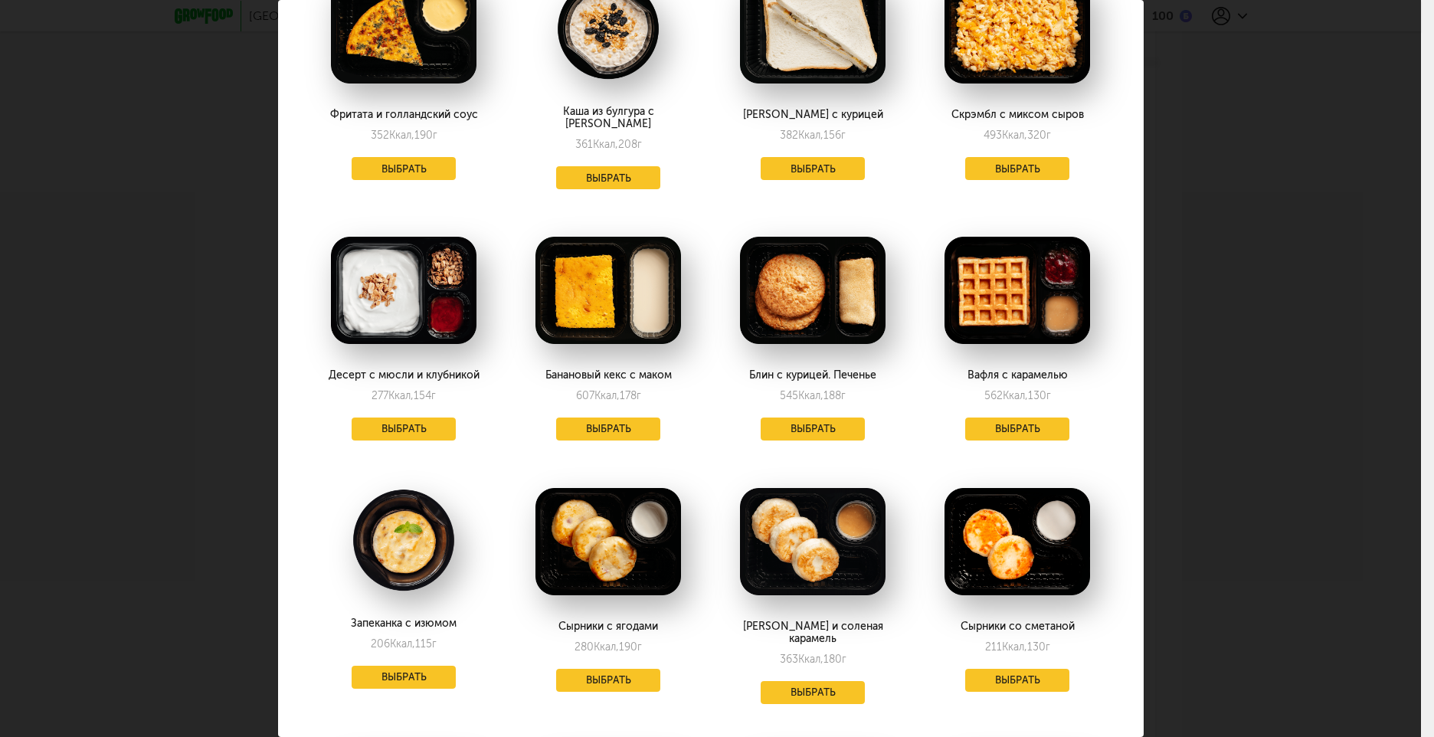
drag, startPoint x: 709, startPoint y: 480, endPoint x: 318, endPoint y: 433, distance: 393.5
click at [318, 433] on div "Десерт с мюсли и клубникой 277 Ккал, 154 г Выбрать" at bounding box center [404, 335] width 198 height 242
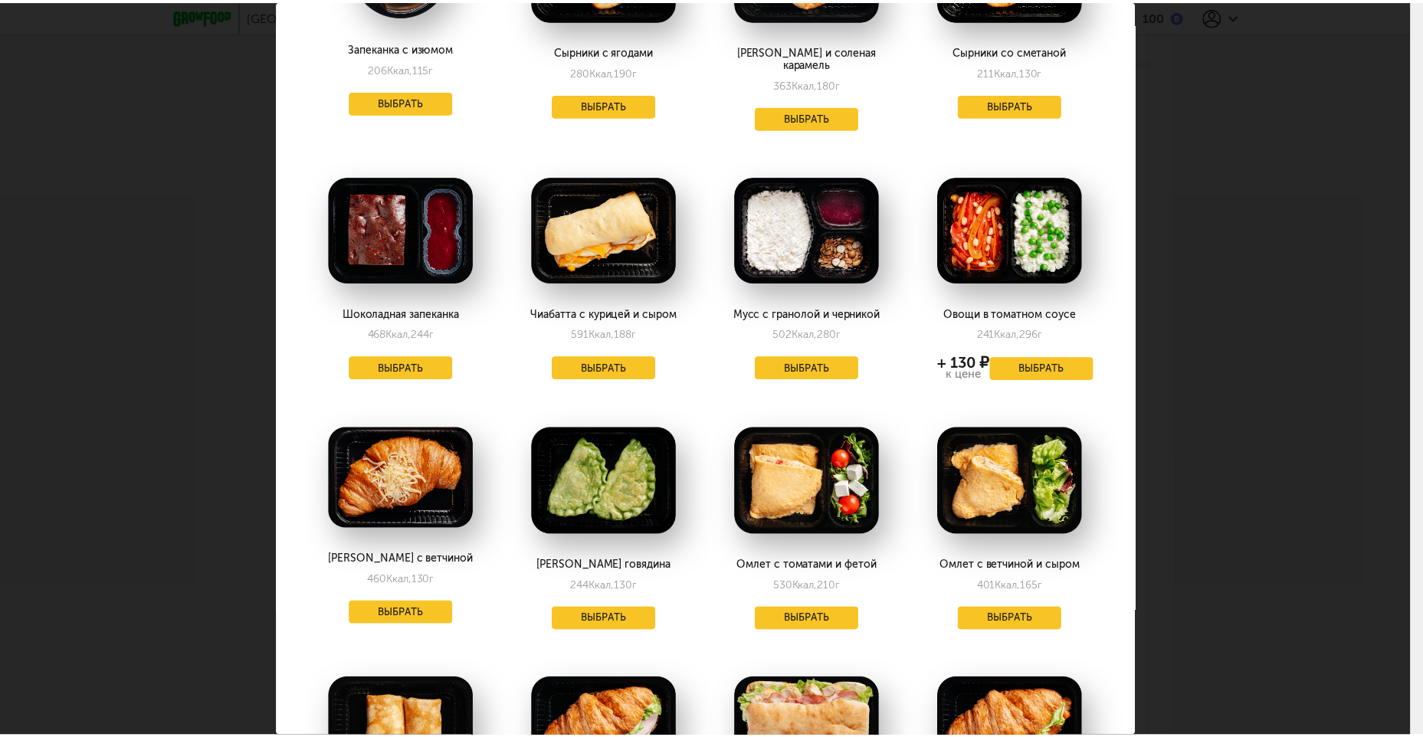
scroll to position [1149, 0]
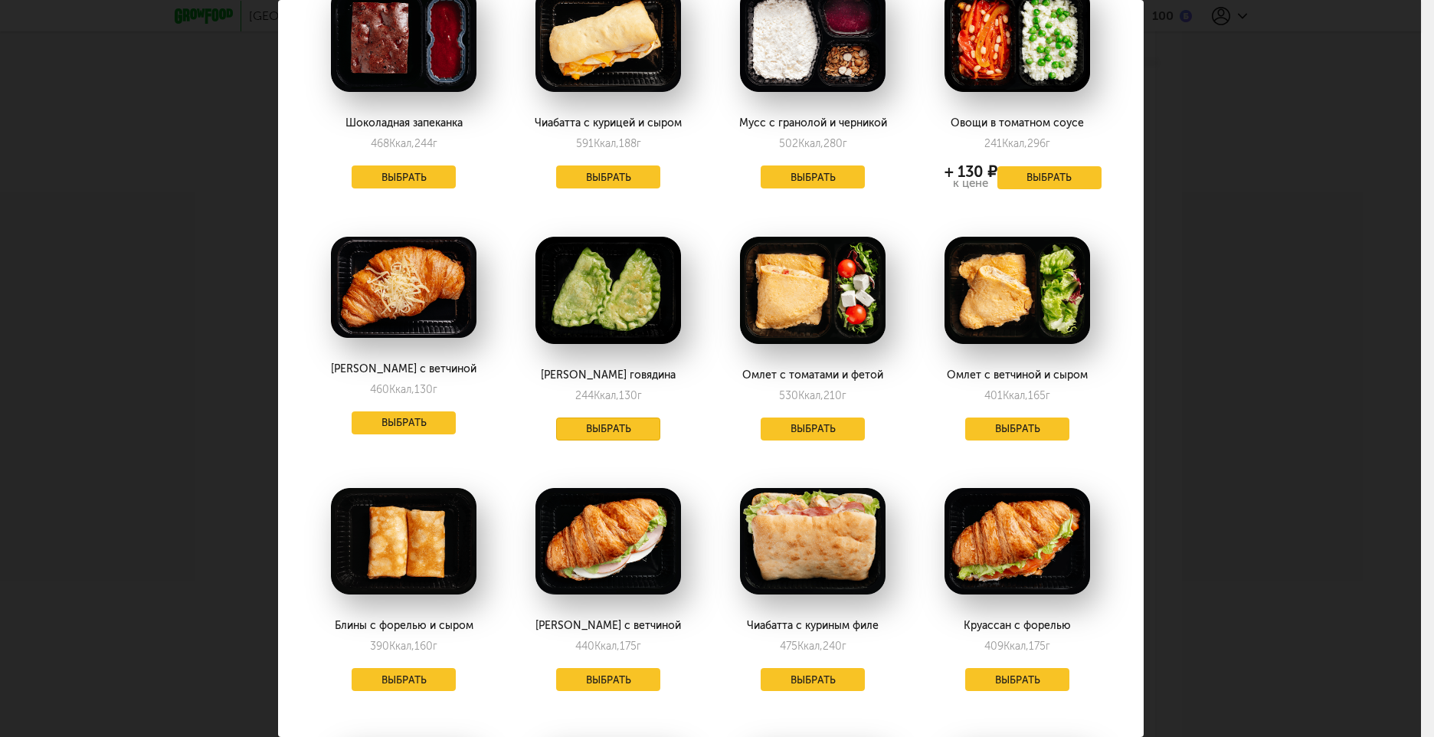
click at [572, 418] on button "Выбрать" at bounding box center [608, 429] width 104 height 23
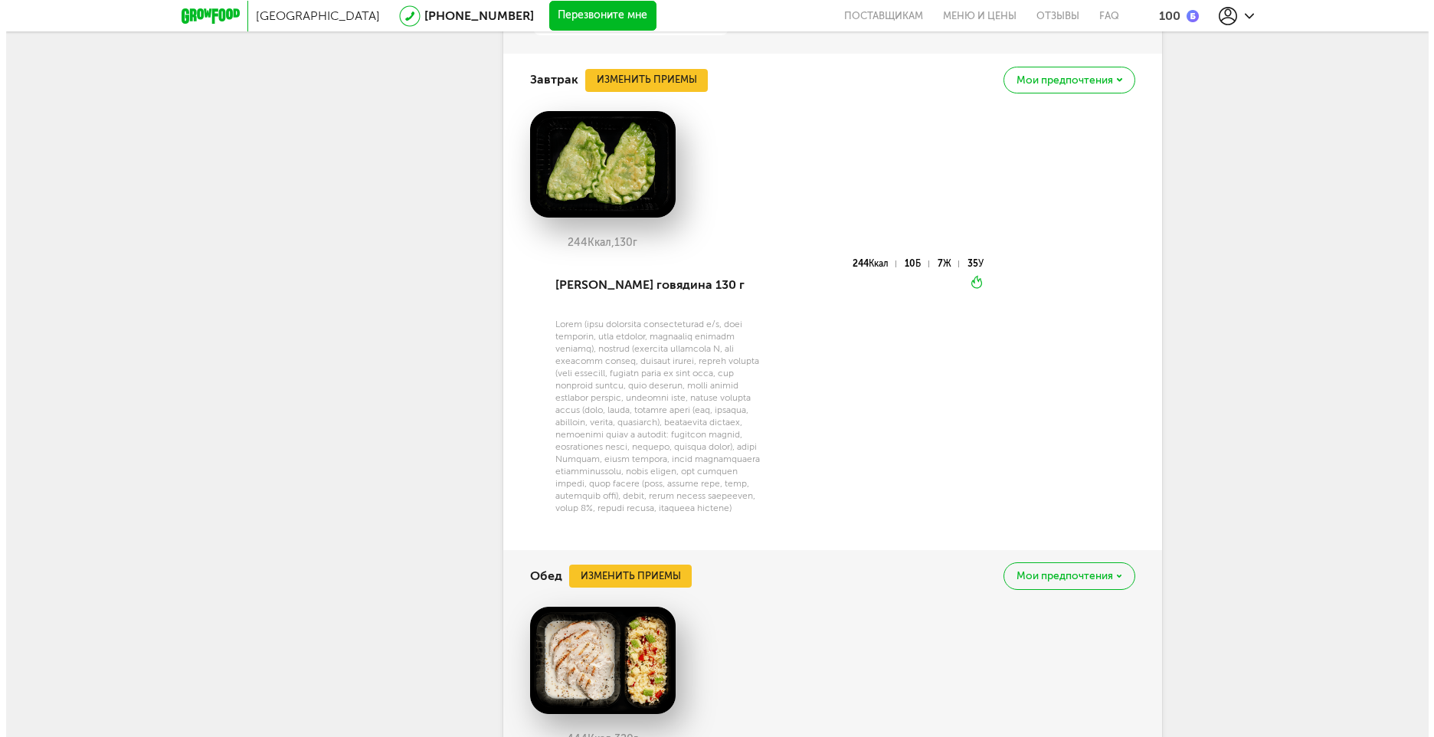
scroll to position [2222, 0]
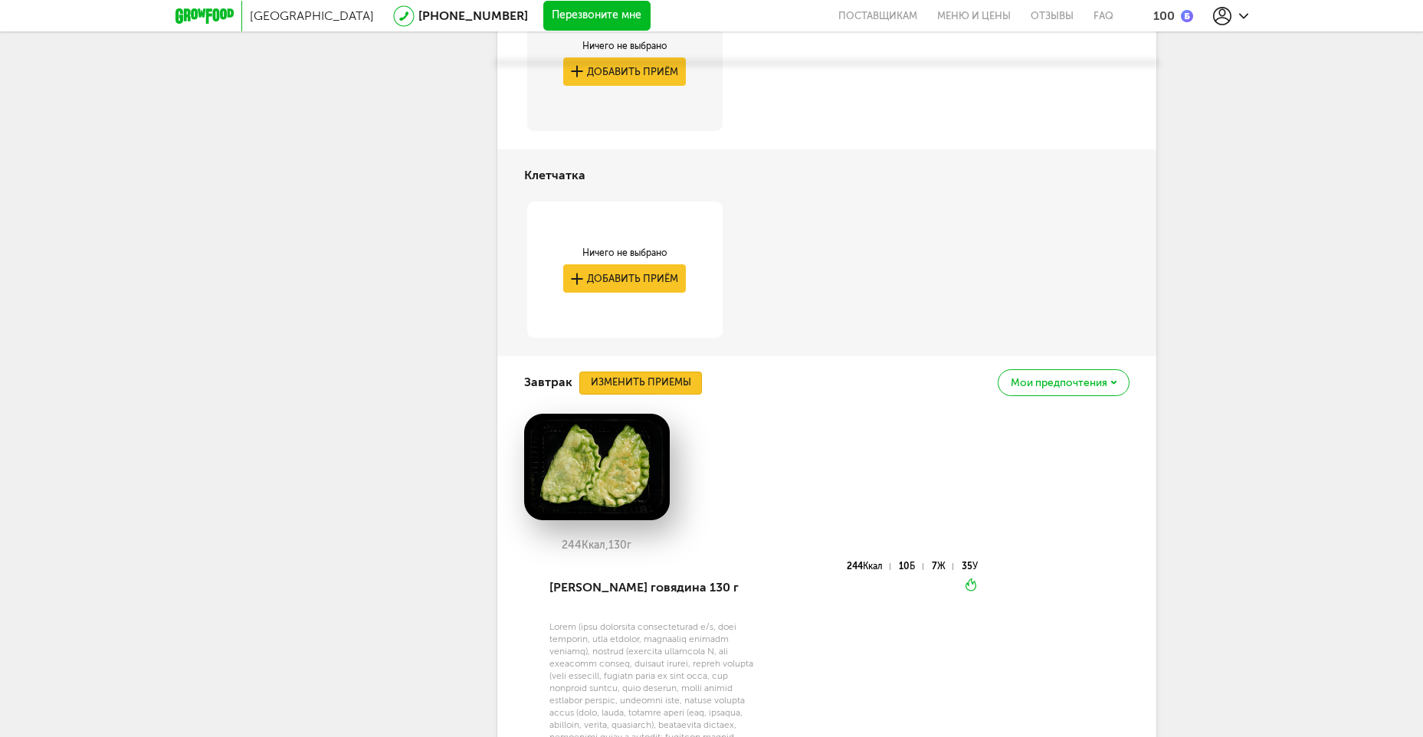
drag, startPoint x: 575, startPoint y: 402, endPoint x: 647, endPoint y: 352, distance: 87.5
click at [647, 372] on button "Изменить приемы" at bounding box center [640, 383] width 123 height 23
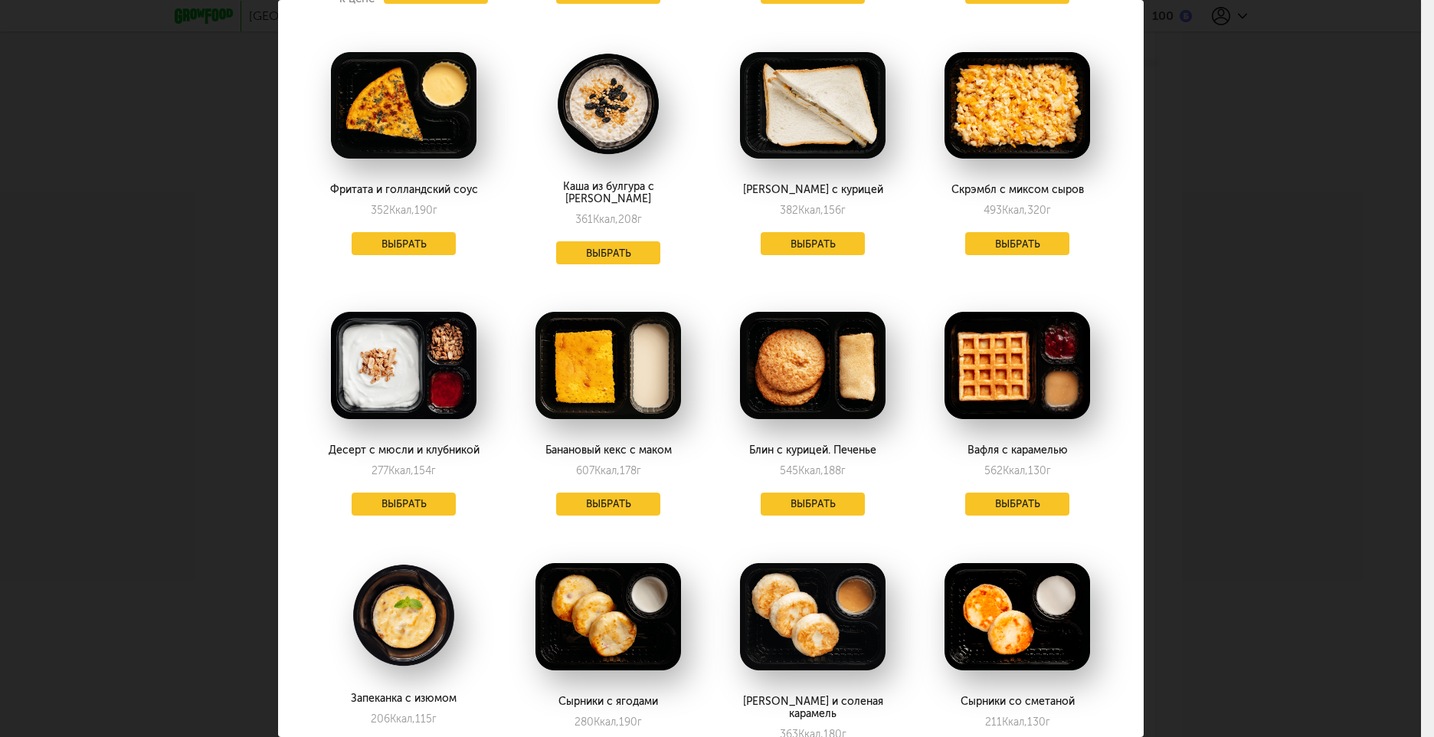
scroll to position [536, 0]
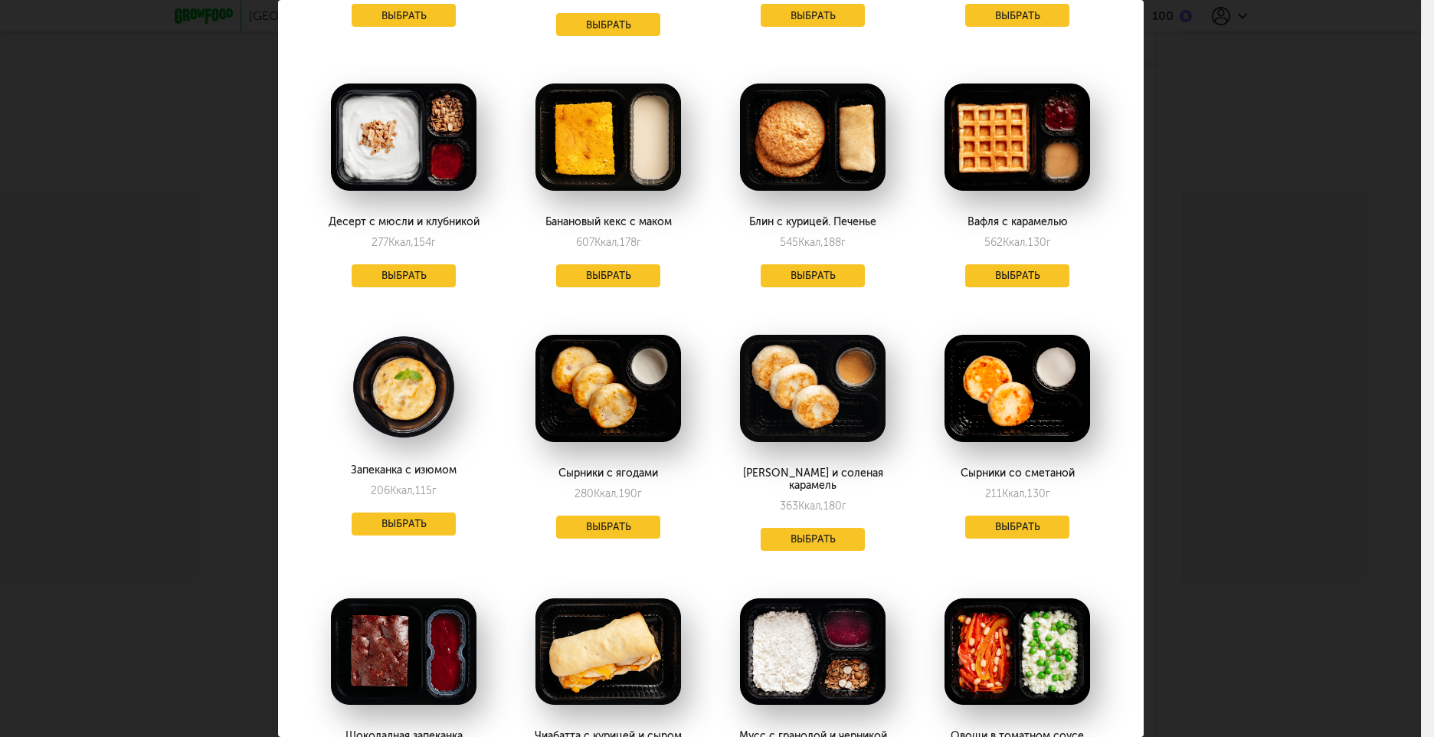
drag, startPoint x: 617, startPoint y: 416, endPoint x: 298, endPoint y: 499, distance: 329.2
drag, startPoint x: 298, startPoint y: 499, endPoint x: 282, endPoint y: 545, distance: 48.7
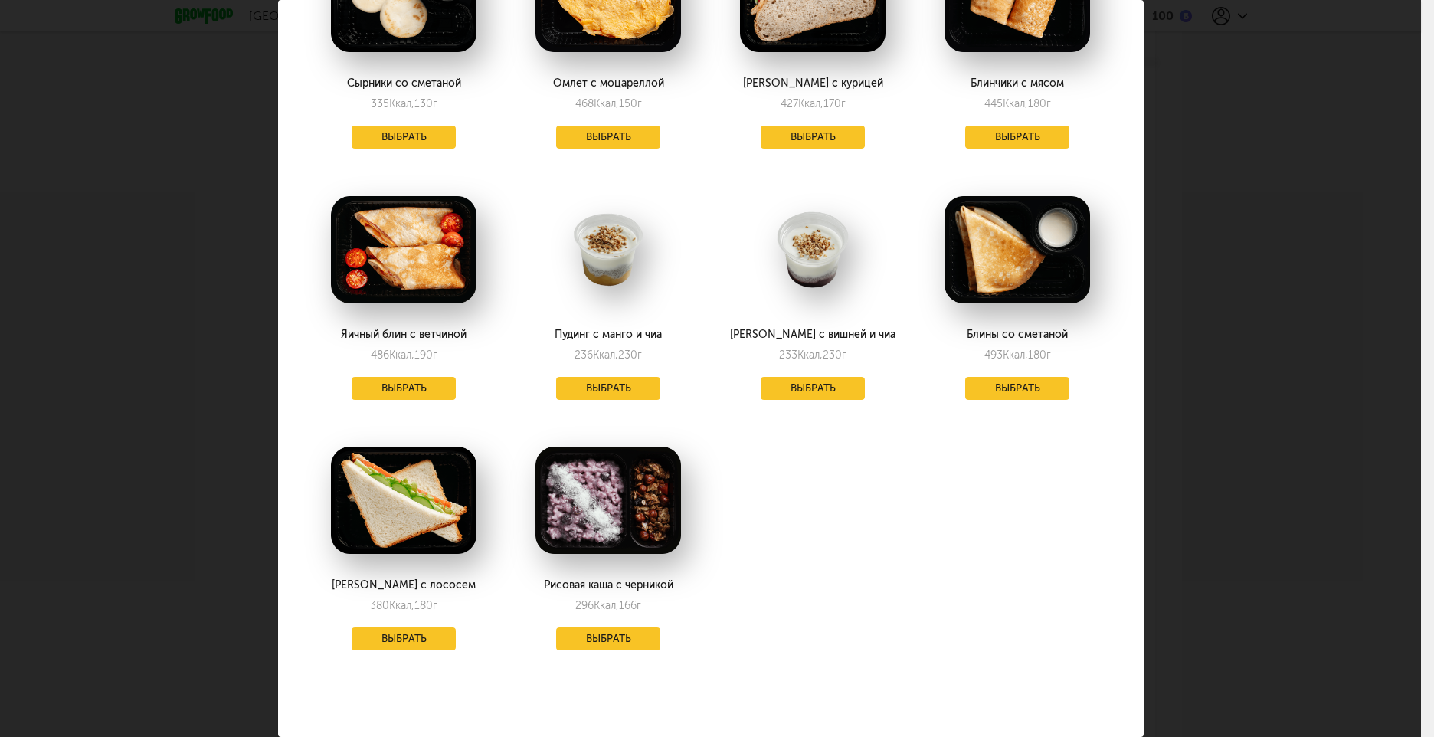
scroll to position [1945, 0]
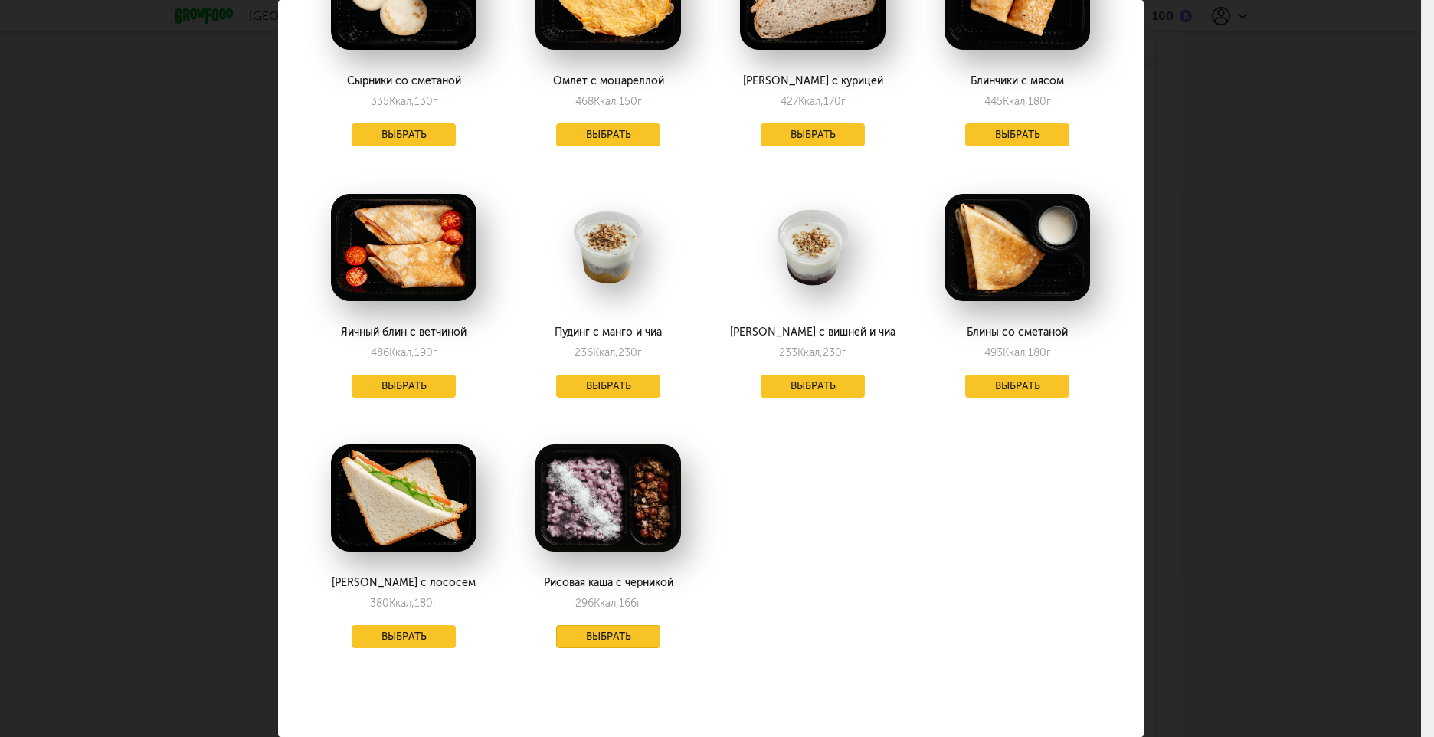
click at [612, 625] on button "Выбрать" at bounding box center [608, 636] width 104 height 23
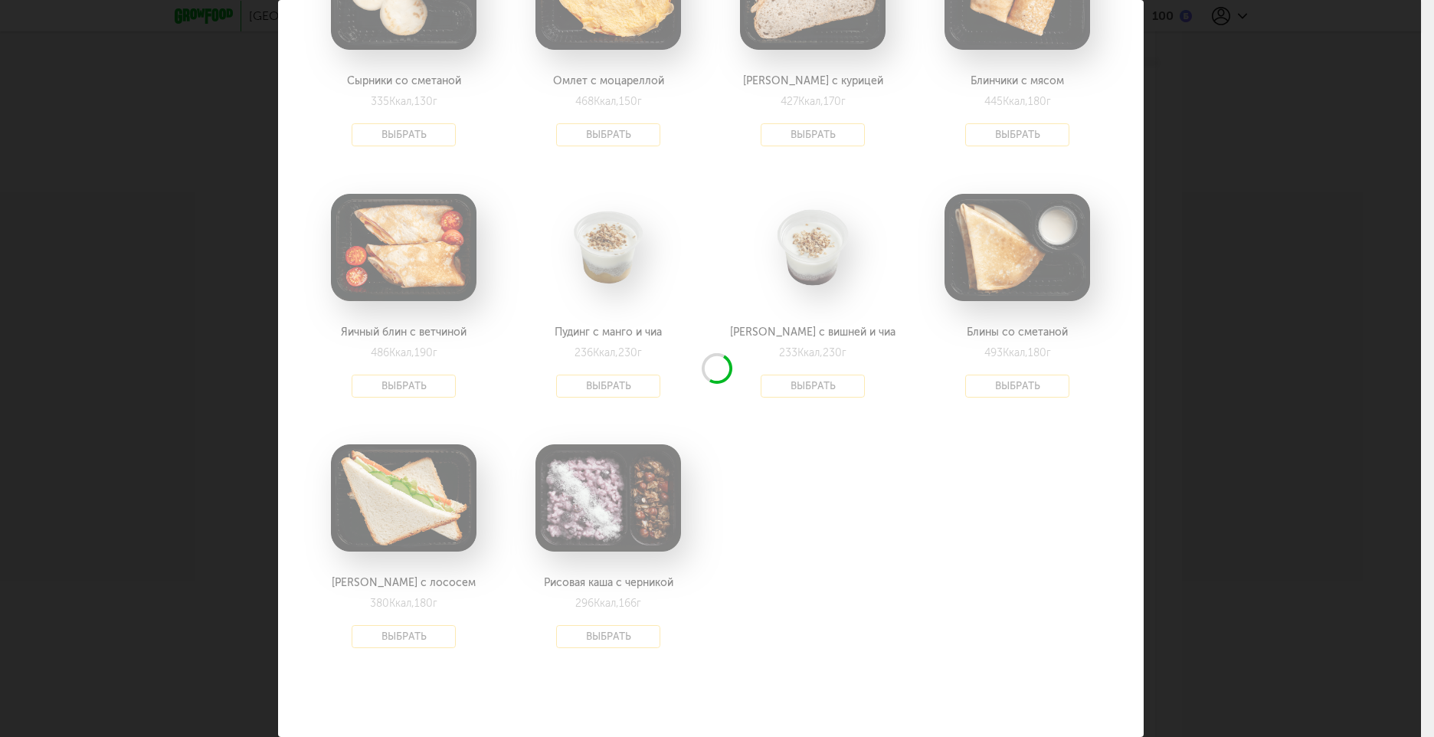
drag, startPoint x: 612, startPoint y: 611, endPoint x: 881, endPoint y: 564, distance: 272.9
drag, startPoint x: 881, startPoint y: 564, endPoint x: 1273, endPoint y: 181, distance: 548.2
click at [1273, 181] on div "Выберите завтраки на [DATE] 24.09 Шпинатные блины и нут 250 Ккал, 166 г + 130 ₽…" at bounding box center [710, 368] width 1421 height 737
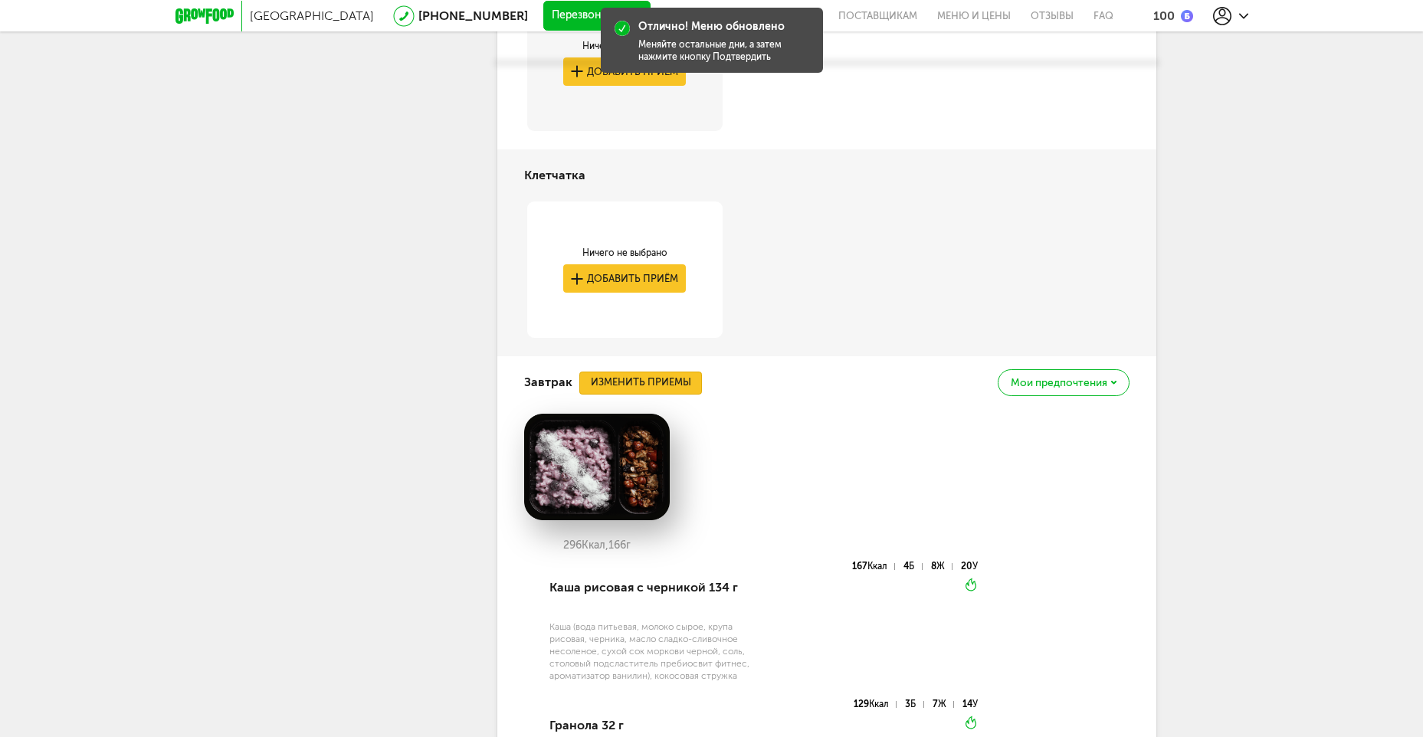
click at [667, 372] on button "Изменить приемы" at bounding box center [640, 383] width 123 height 23
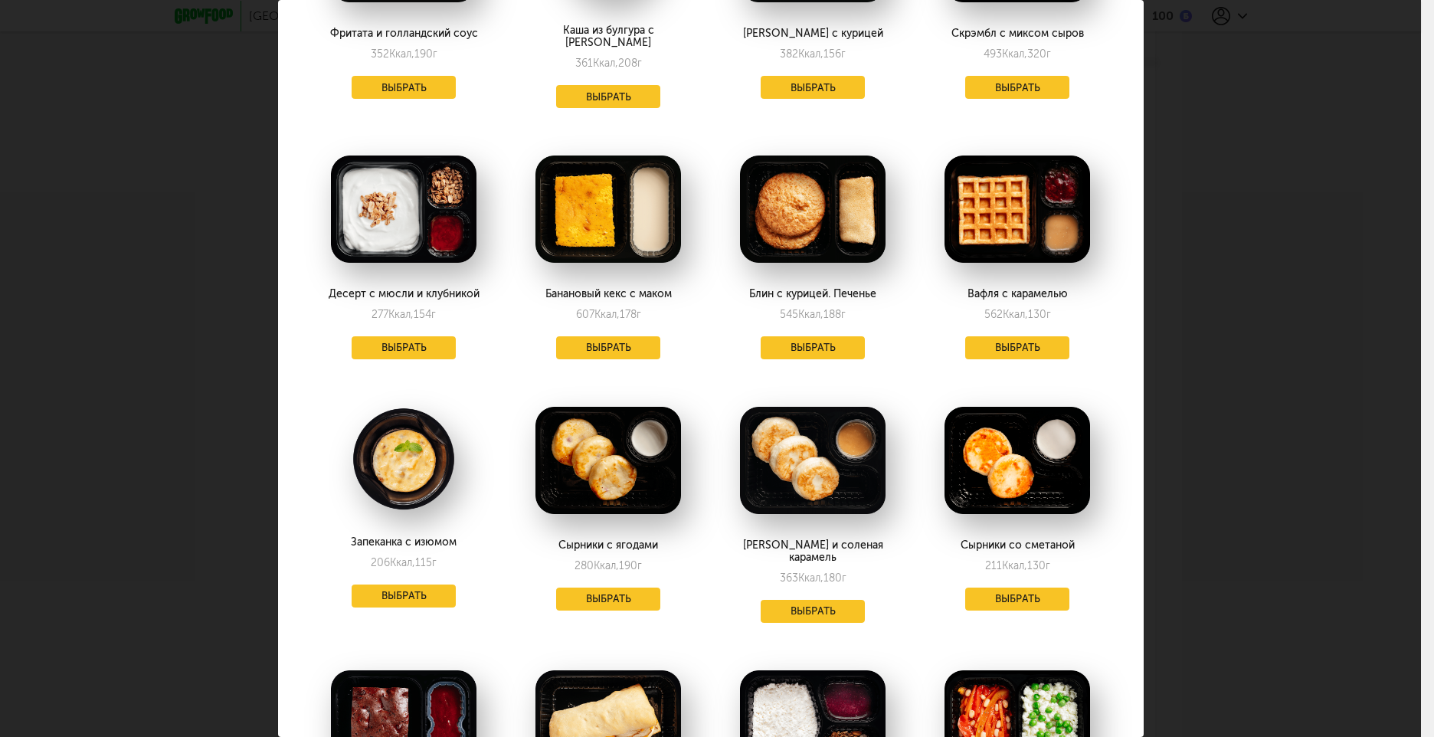
scroll to position [766, 0]
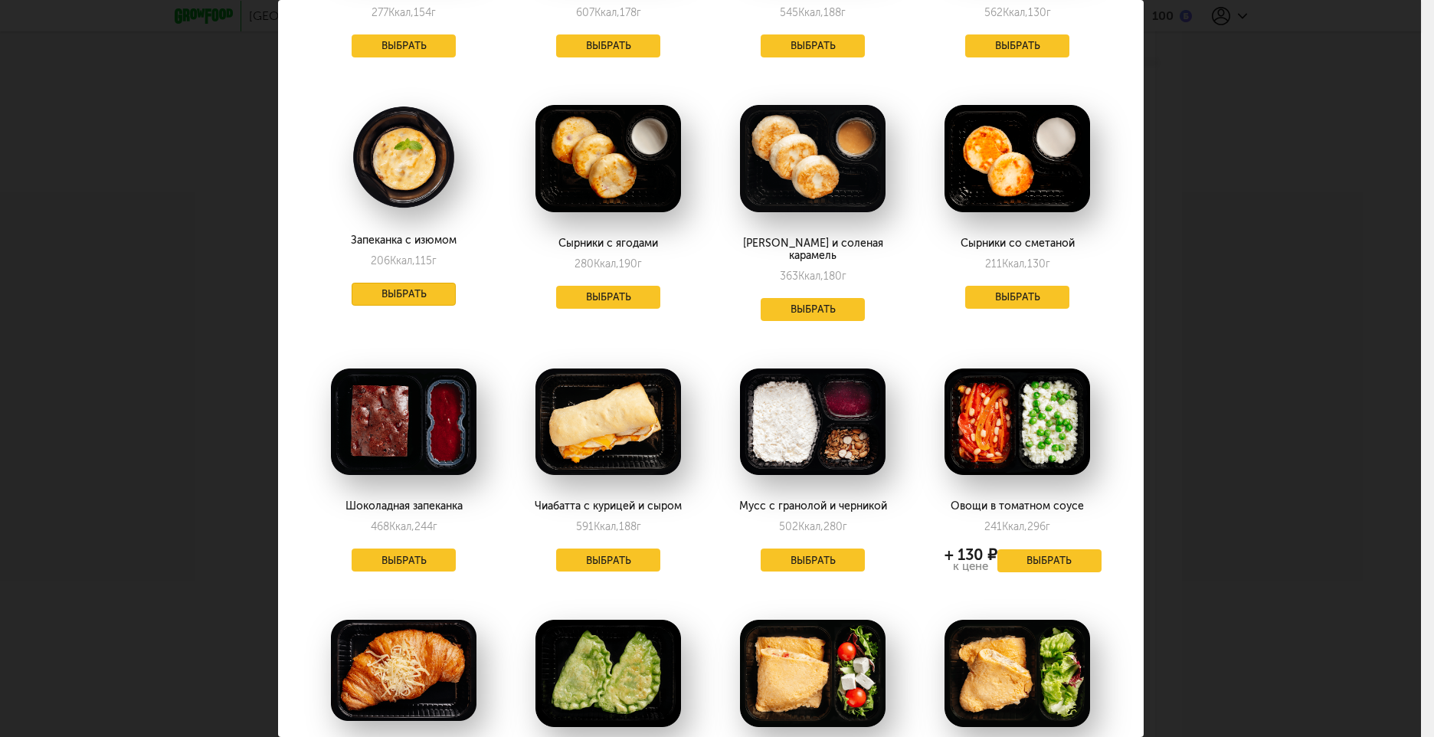
click at [362, 283] on button "Выбрать" at bounding box center [404, 294] width 104 height 23
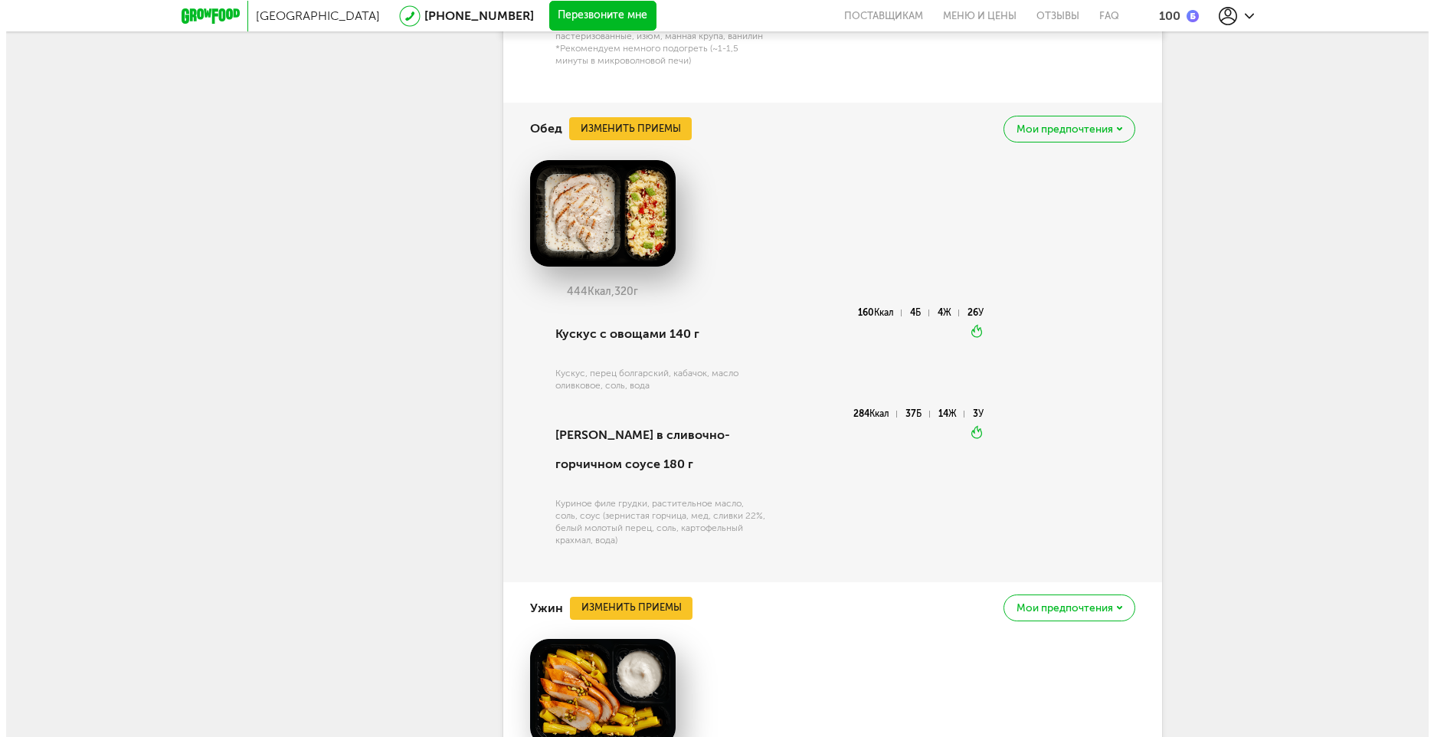
scroll to position [2834, 0]
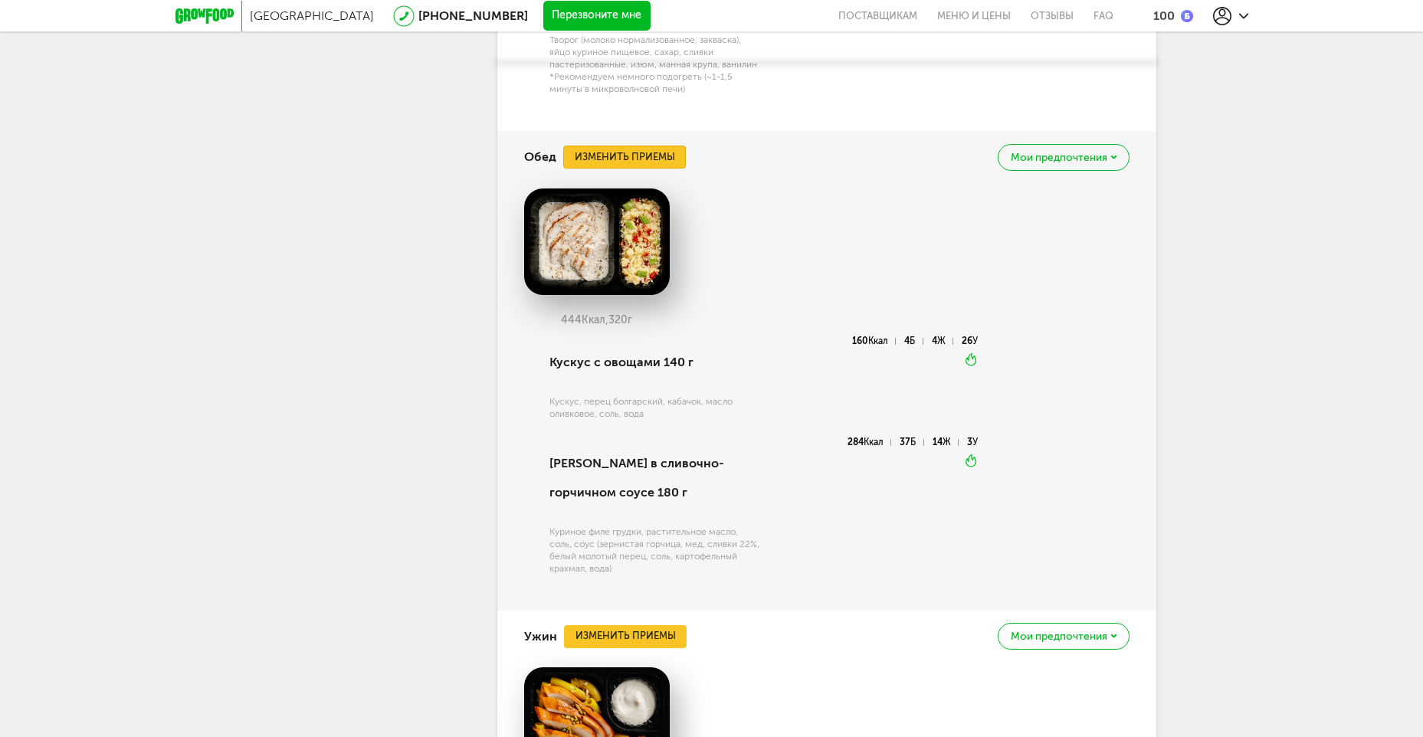
click at [660, 146] on button "Изменить приемы" at bounding box center [624, 157] width 123 height 23
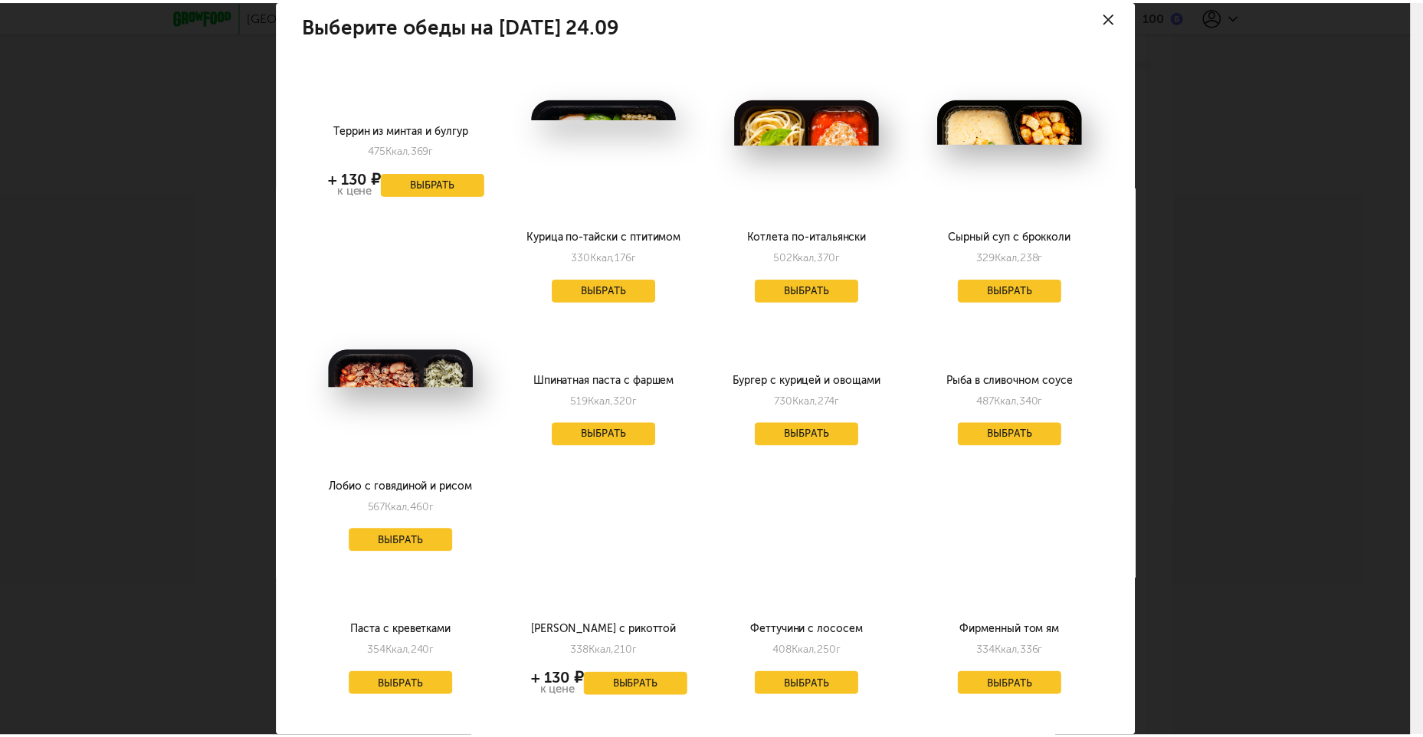
scroll to position [0, 0]
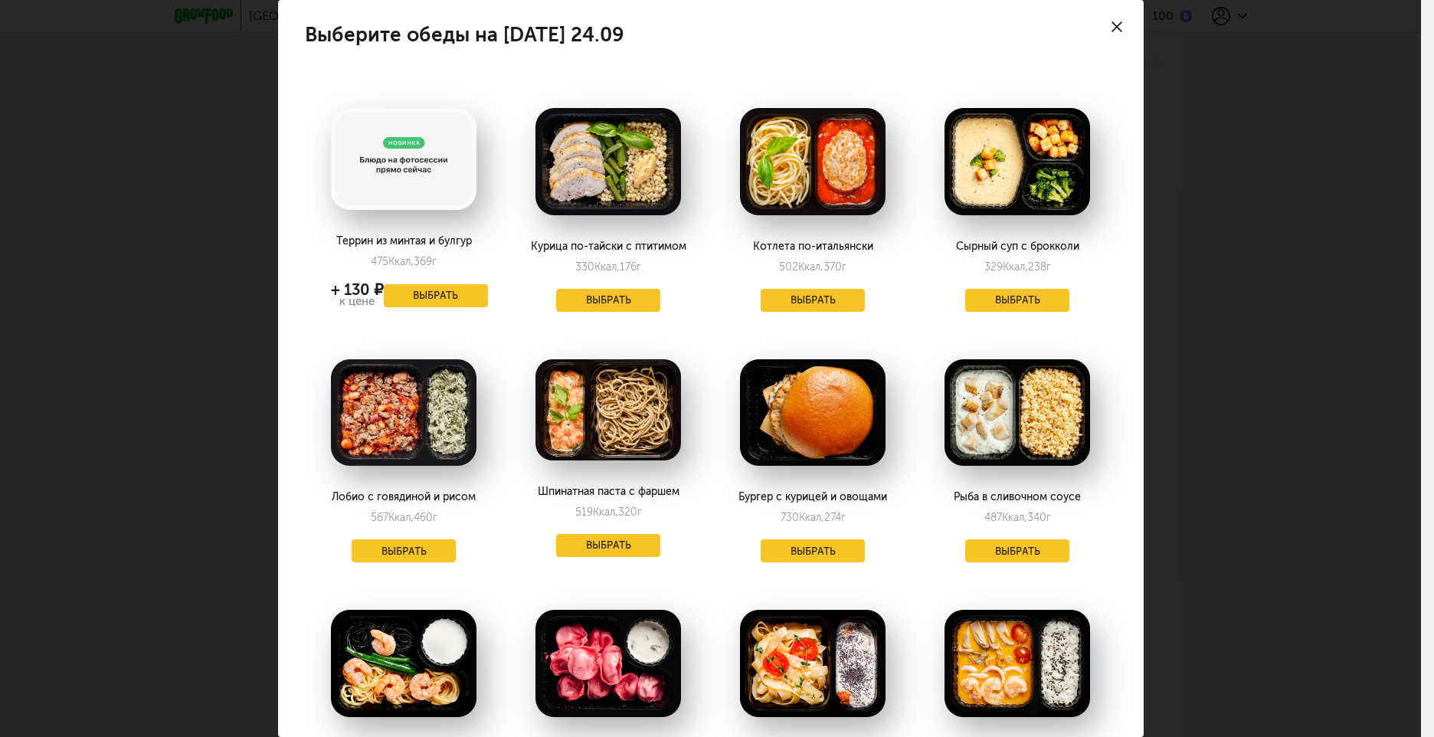
click at [1112, 25] on icon at bounding box center [1117, 26] width 11 height 11
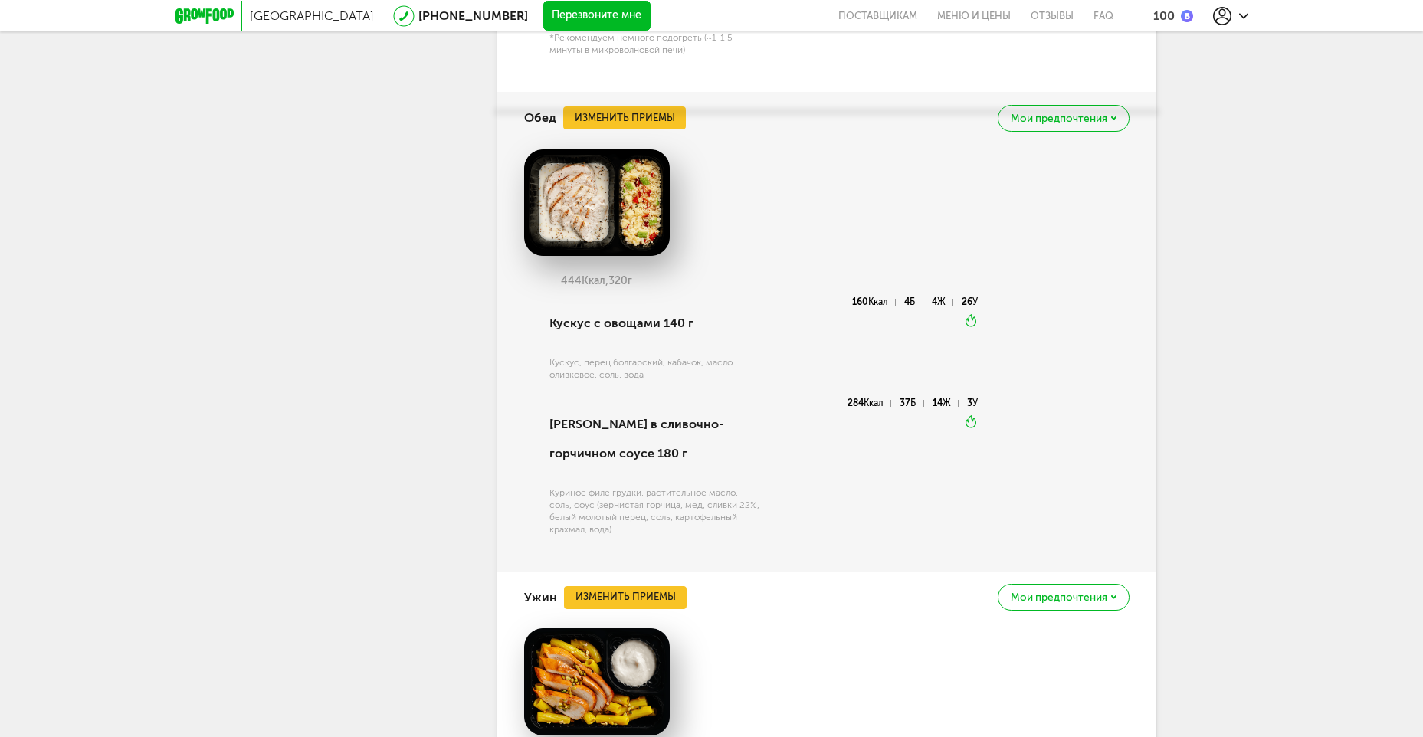
scroll to position [2988, 0]
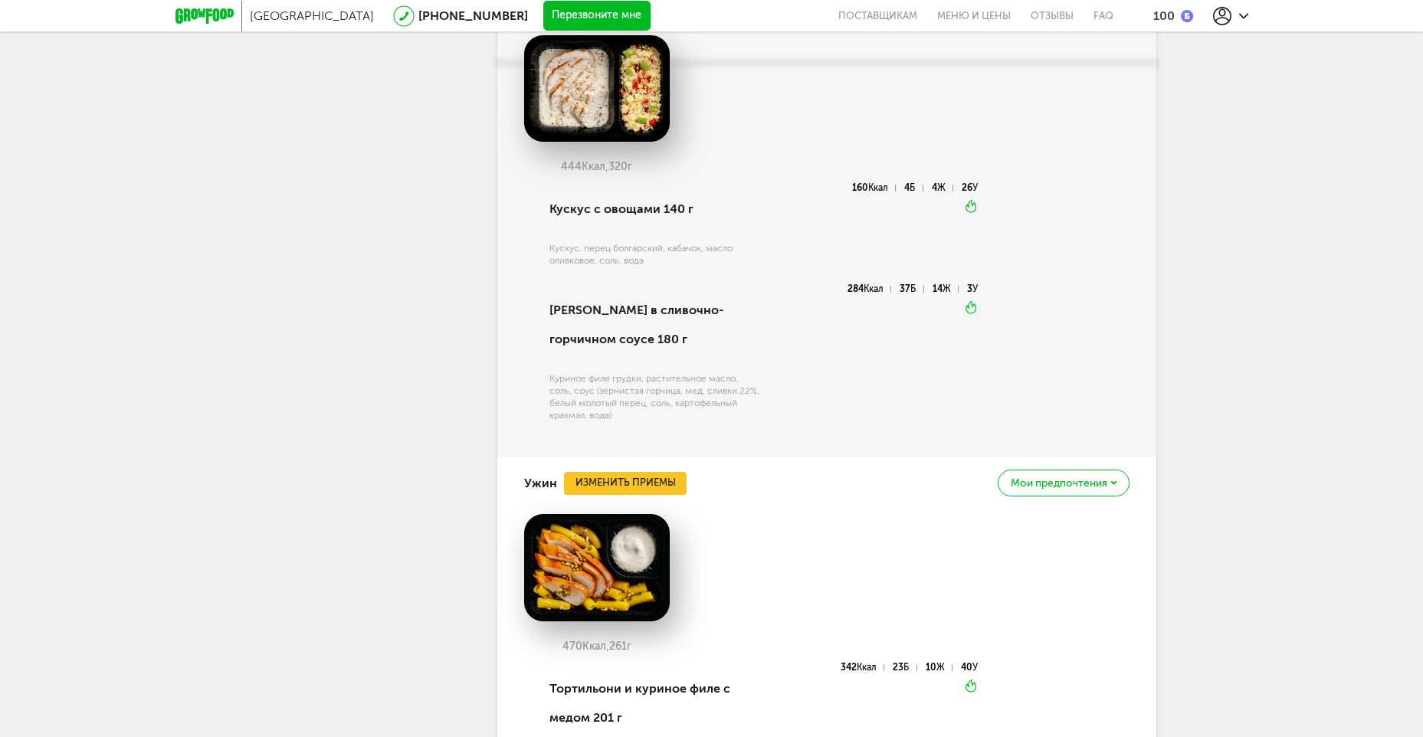
drag, startPoint x: 745, startPoint y: 290, endPoint x: 771, endPoint y: 326, distance: 44.4
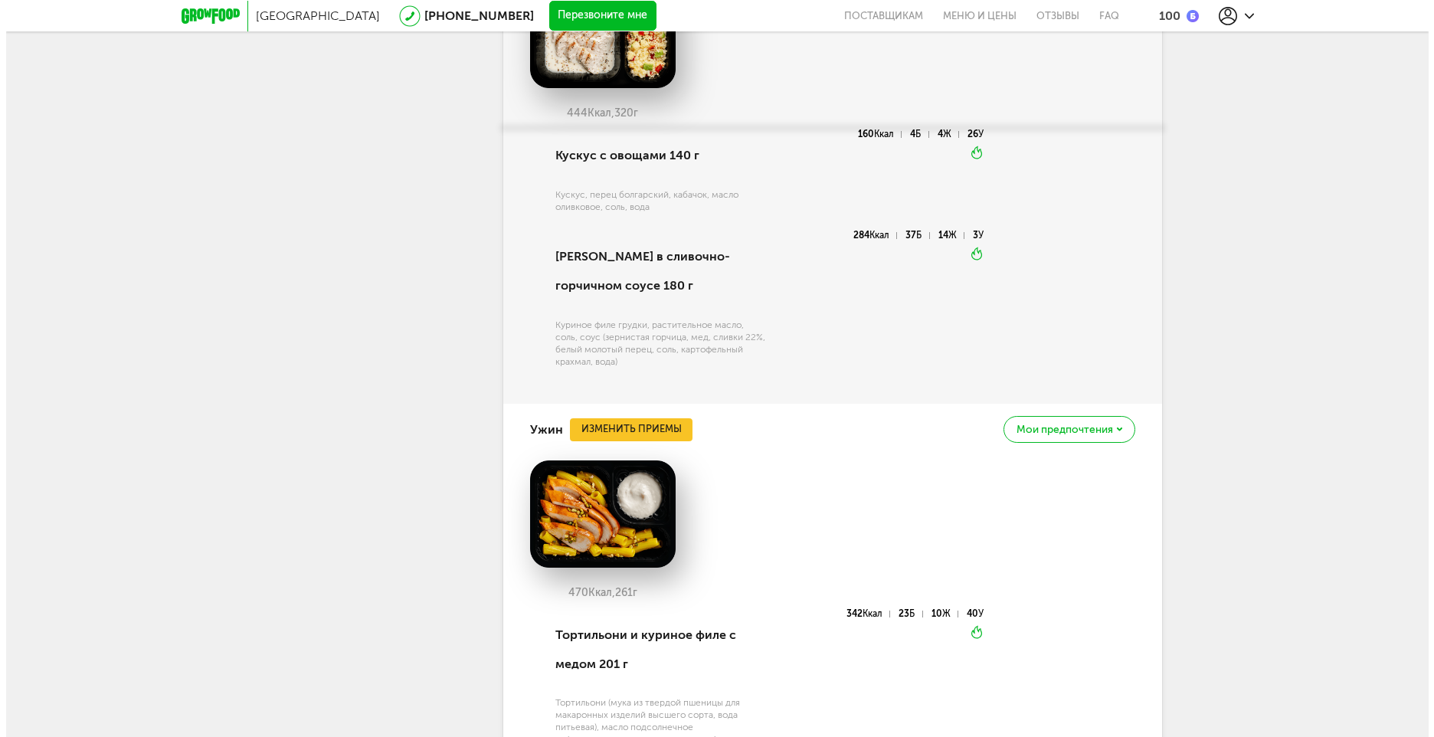
scroll to position [3217, 0]
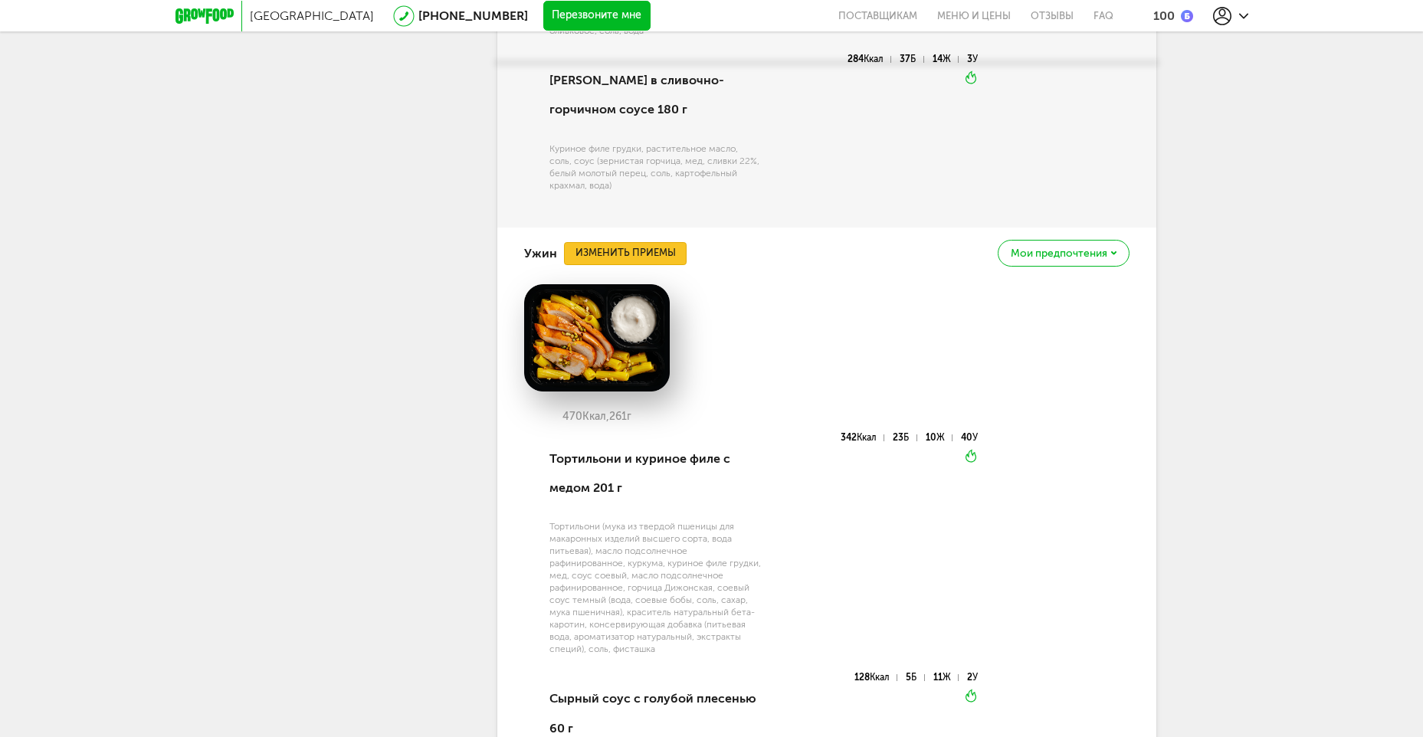
drag, startPoint x: 642, startPoint y: 246, endPoint x: 636, endPoint y: 228, distance: 19.4
click at [636, 242] on button "Изменить приемы" at bounding box center [625, 253] width 123 height 23
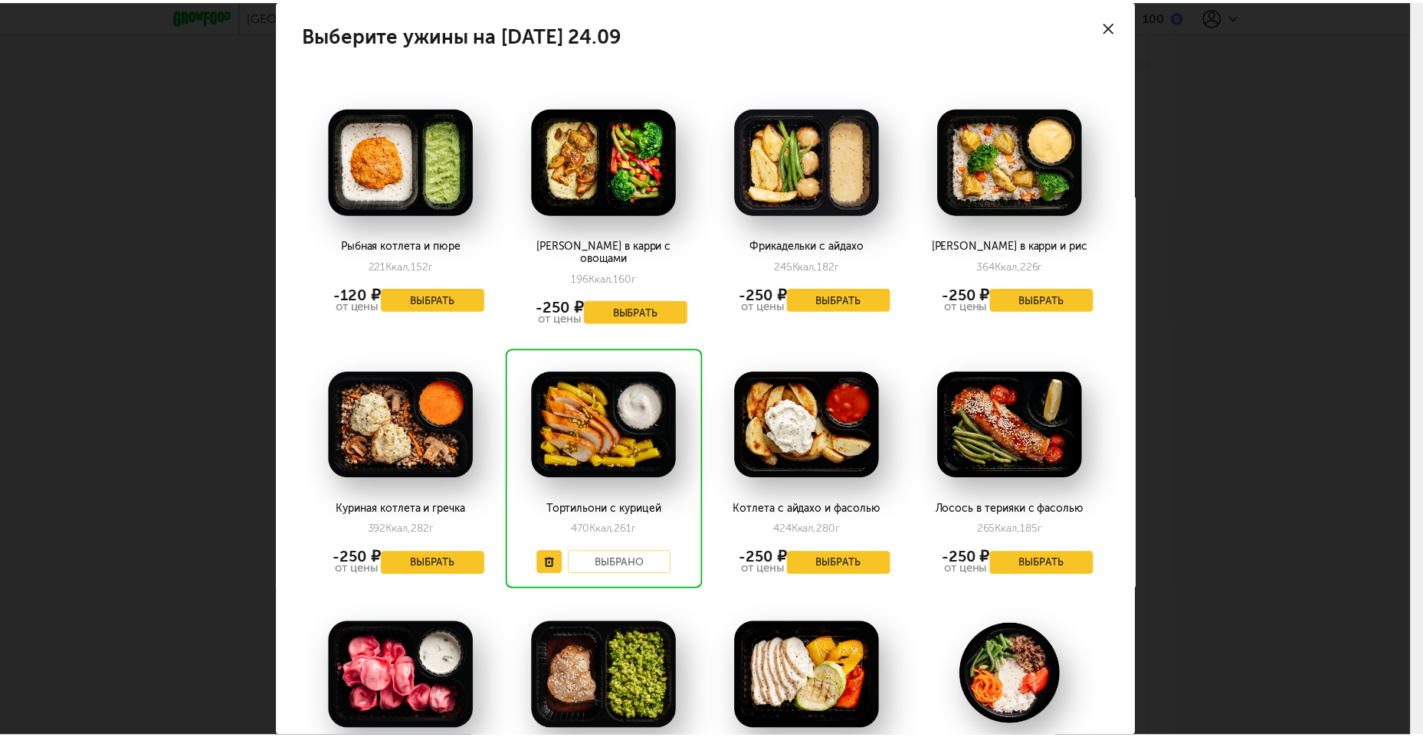
scroll to position [0, 0]
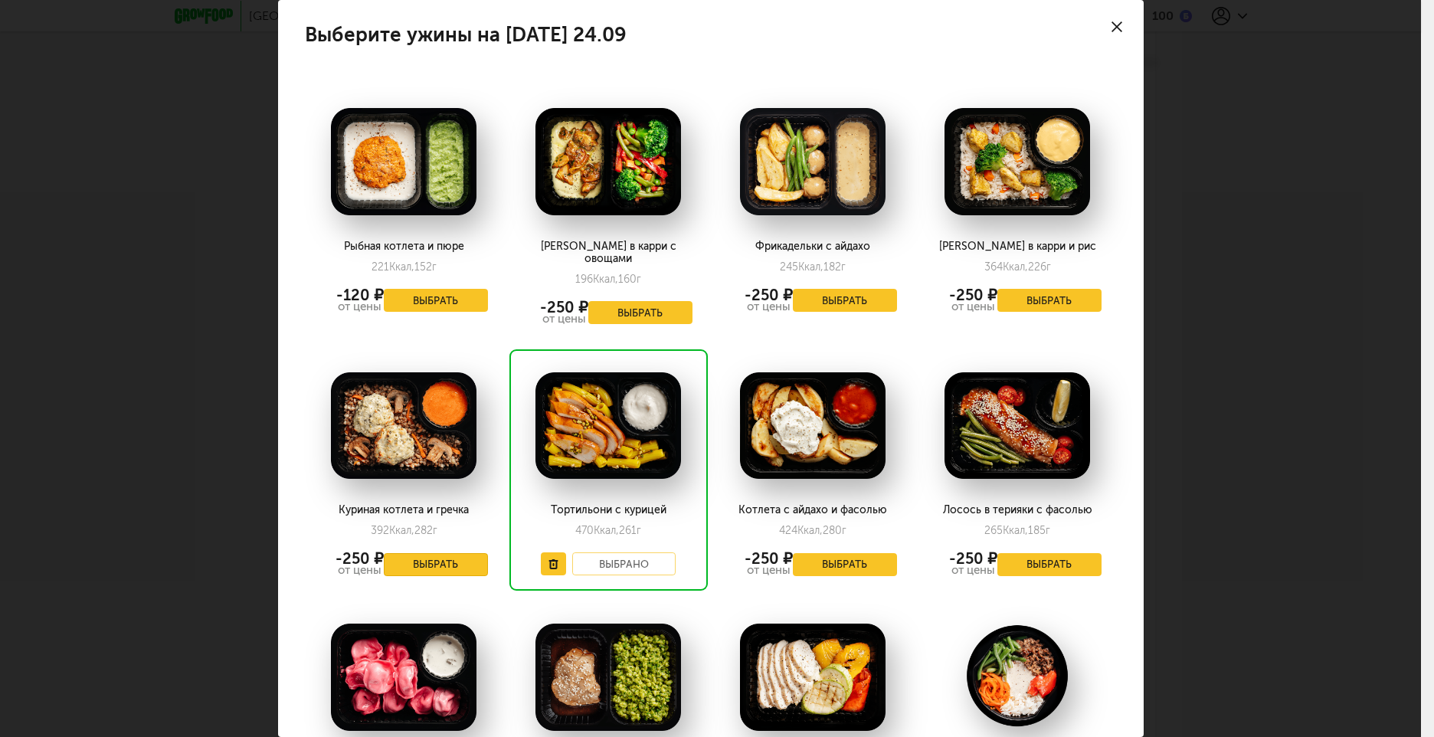
click at [444, 553] on button "Выбрать" at bounding box center [436, 564] width 104 height 23
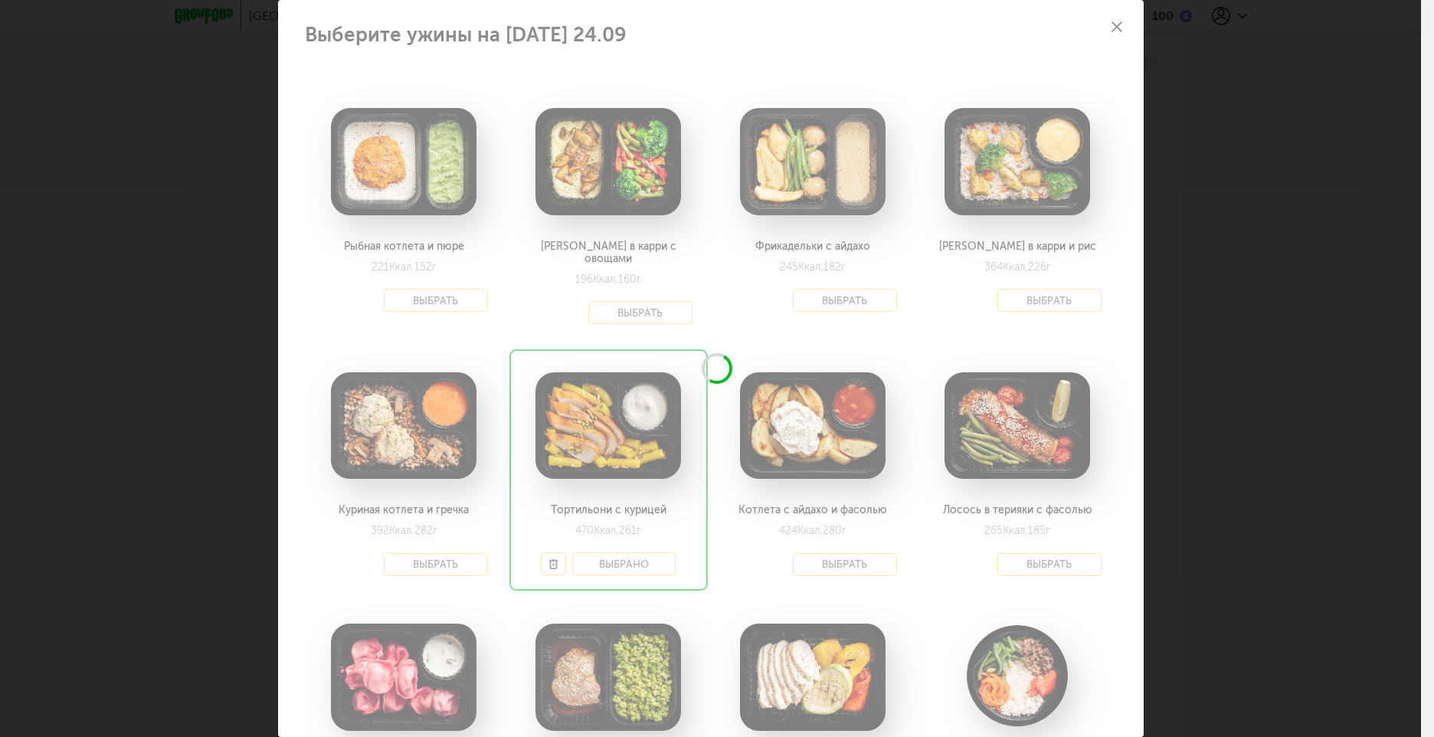
drag, startPoint x: 444, startPoint y: 543, endPoint x: 383, endPoint y: 434, distance: 125.2
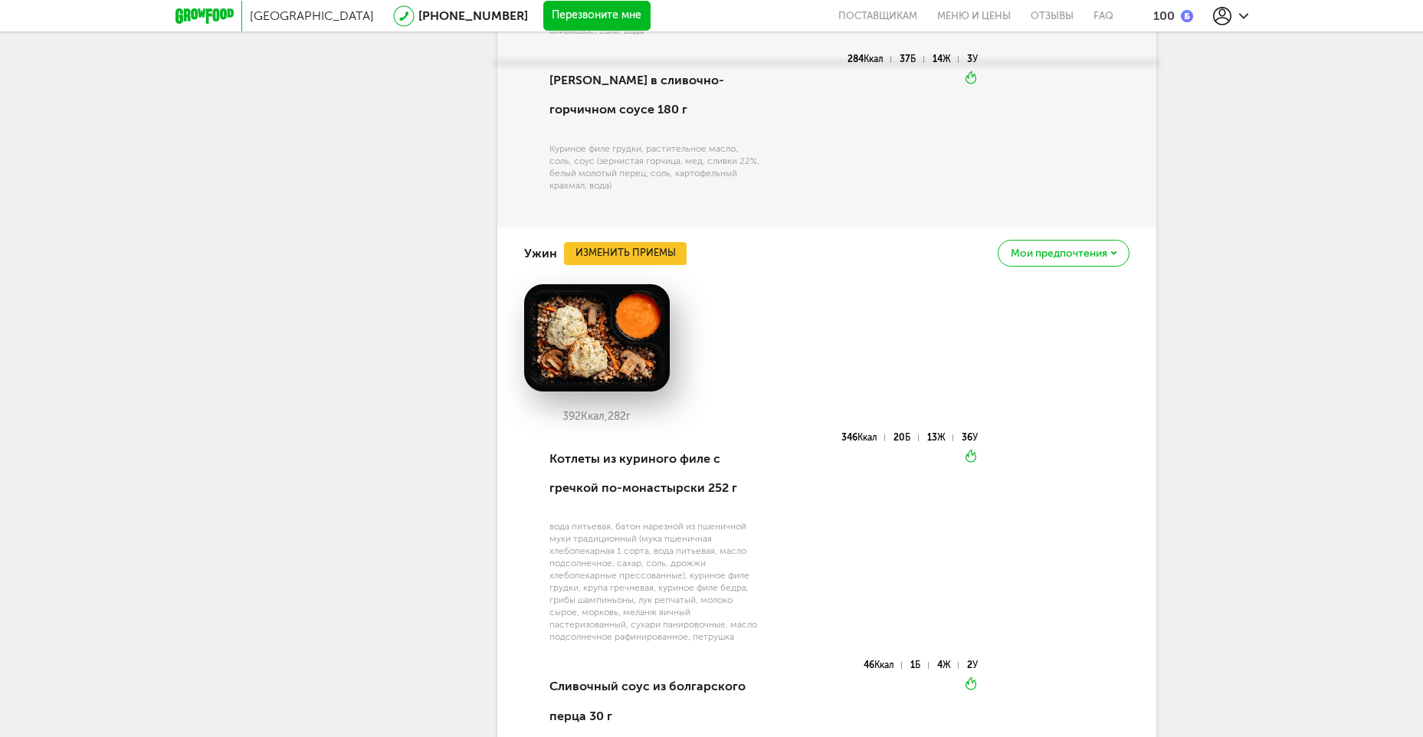
drag, startPoint x: 383, startPoint y: 434, endPoint x: 292, endPoint y: 300, distance: 161.5
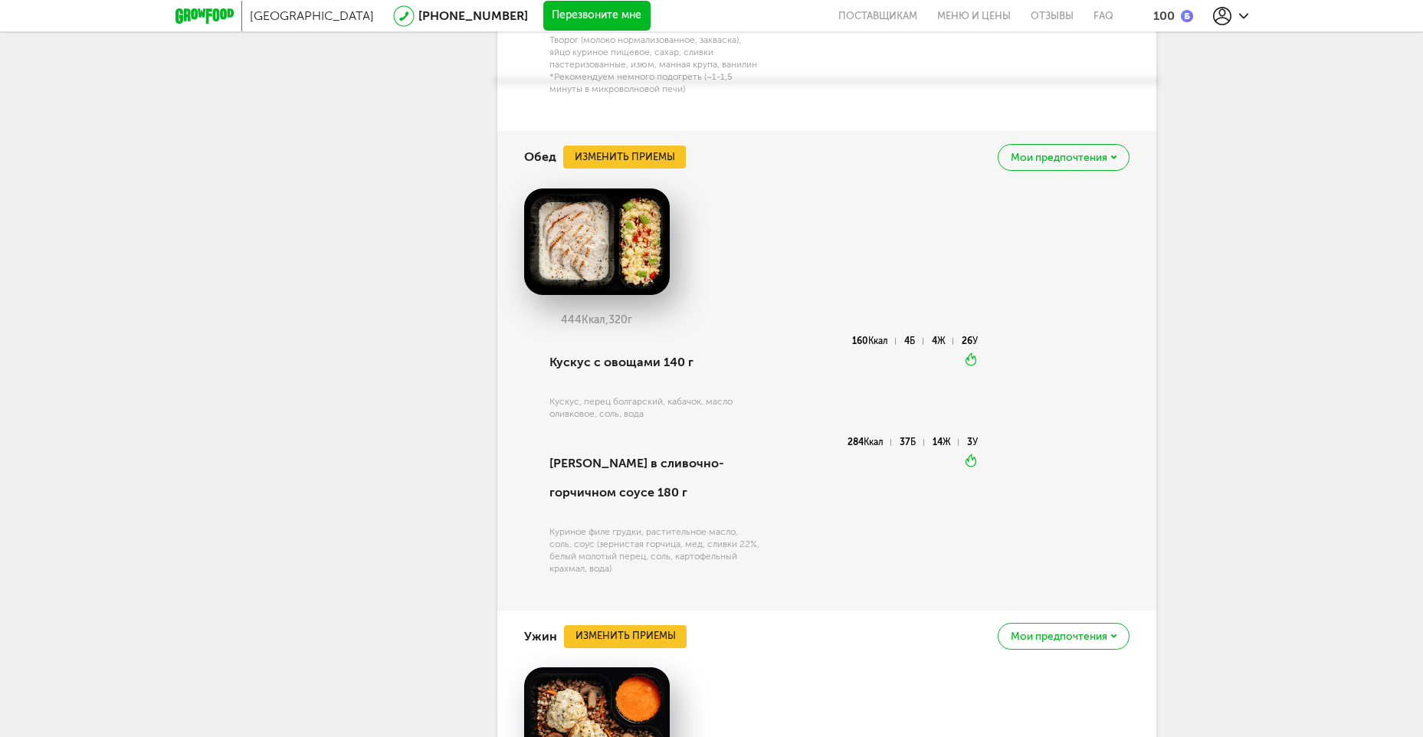
scroll to position [3217, 0]
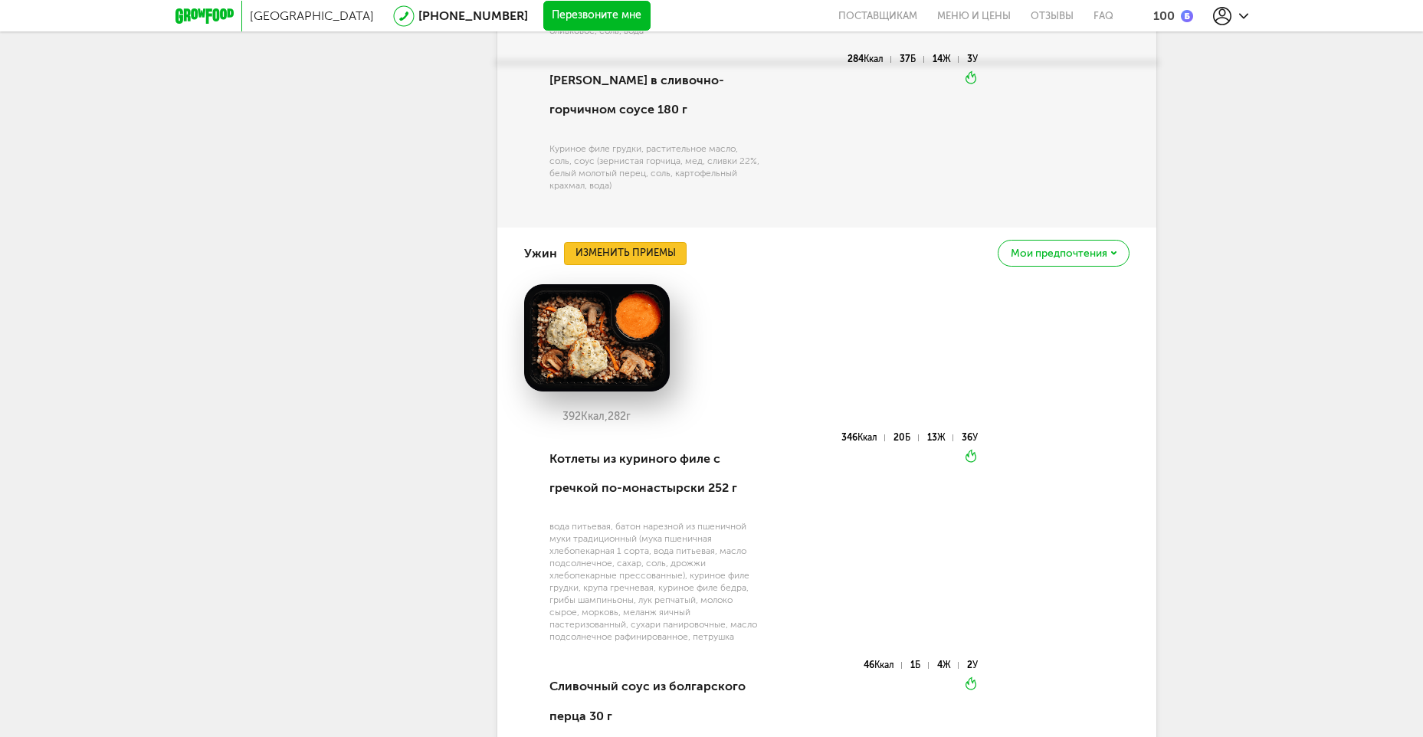
click at [602, 242] on button "Изменить приемы" at bounding box center [625, 253] width 123 height 23
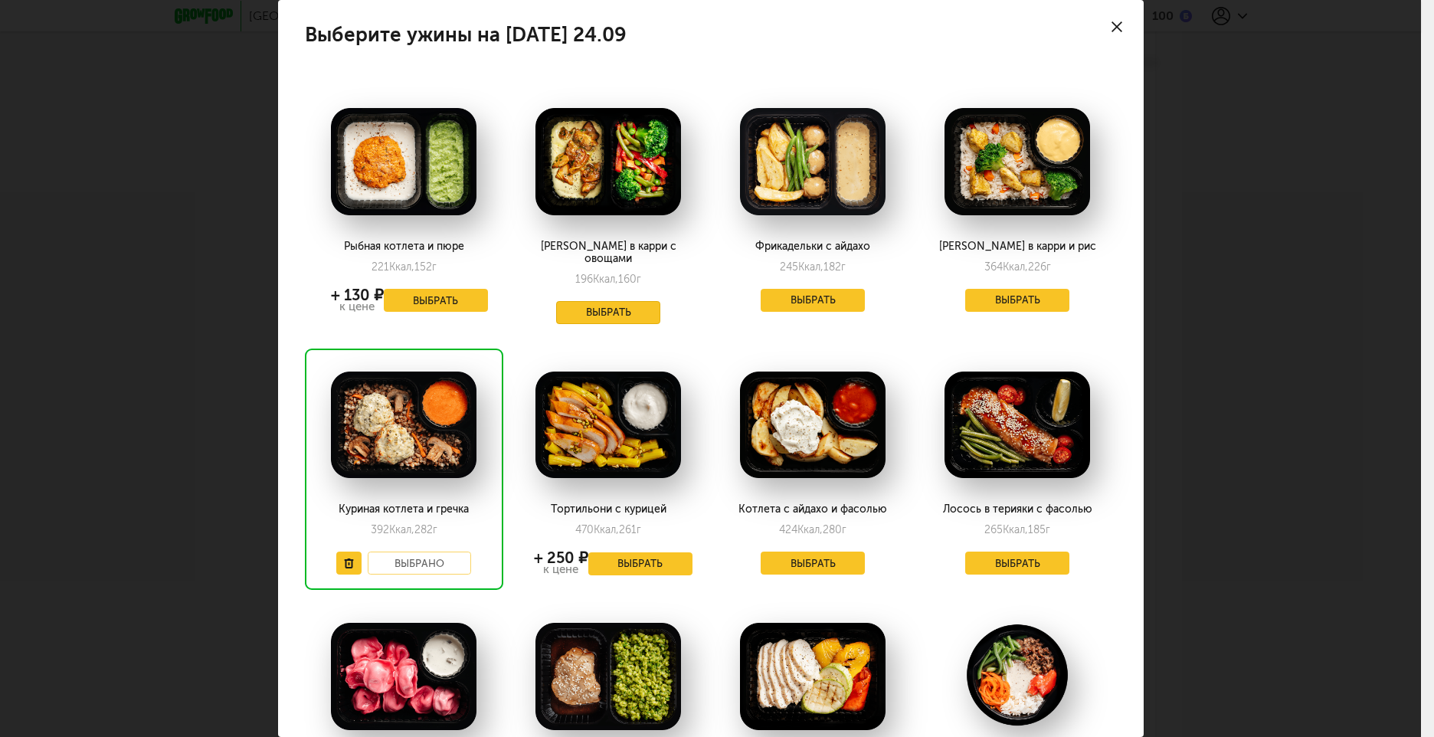
click at [594, 301] on button "Выбрать" at bounding box center [608, 312] width 104 height 23
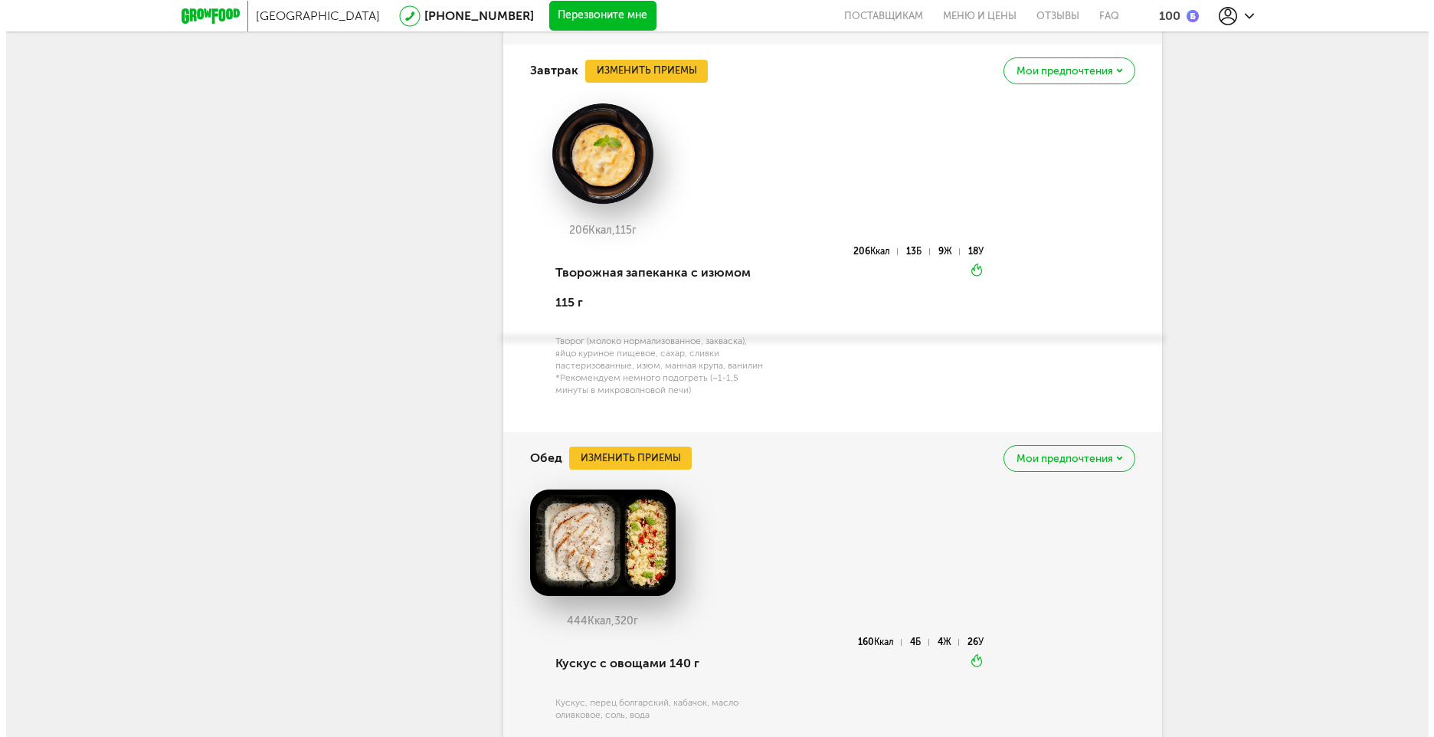
scroll to position [2916, 0]
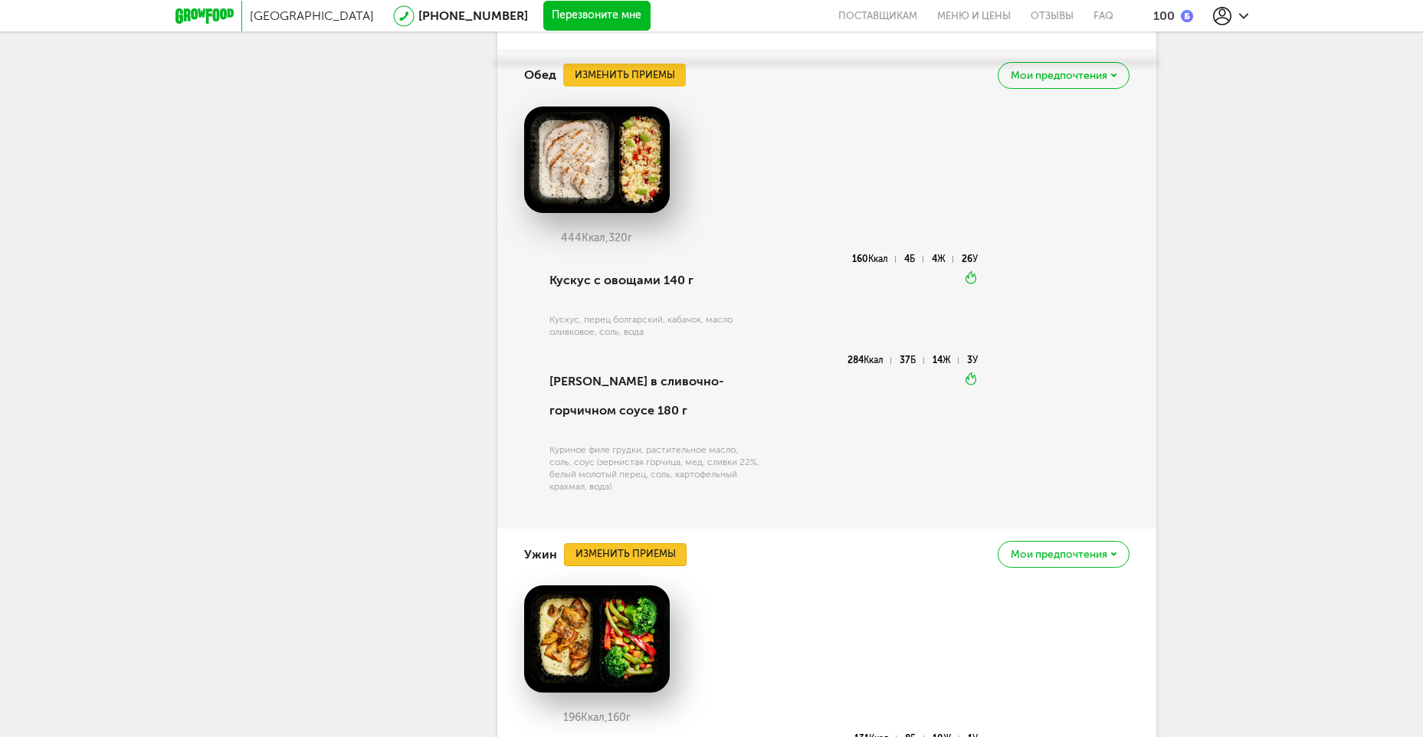
click at [601, 543] on button "Изменить приемы" at bounding box center [625, 554] width 123 height 23
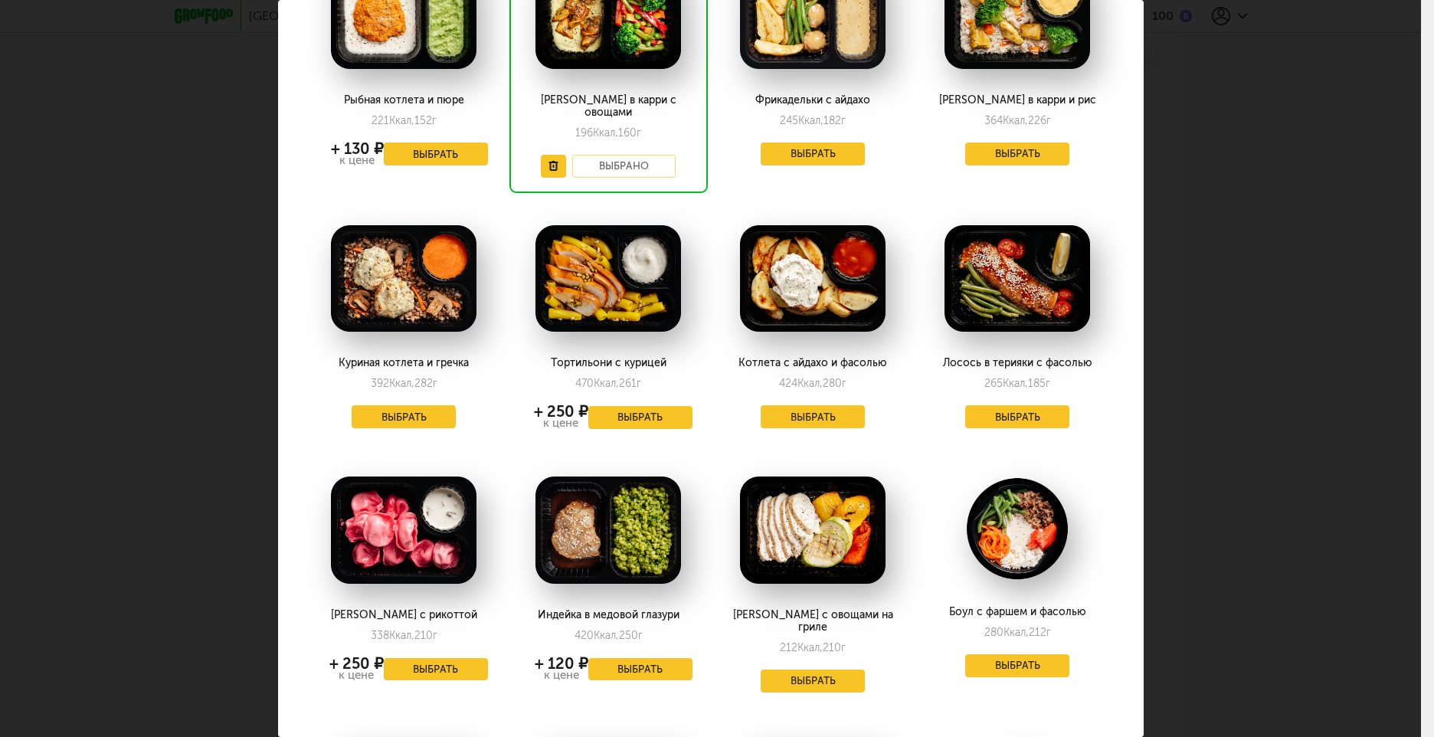
scroll to position [77, 0]
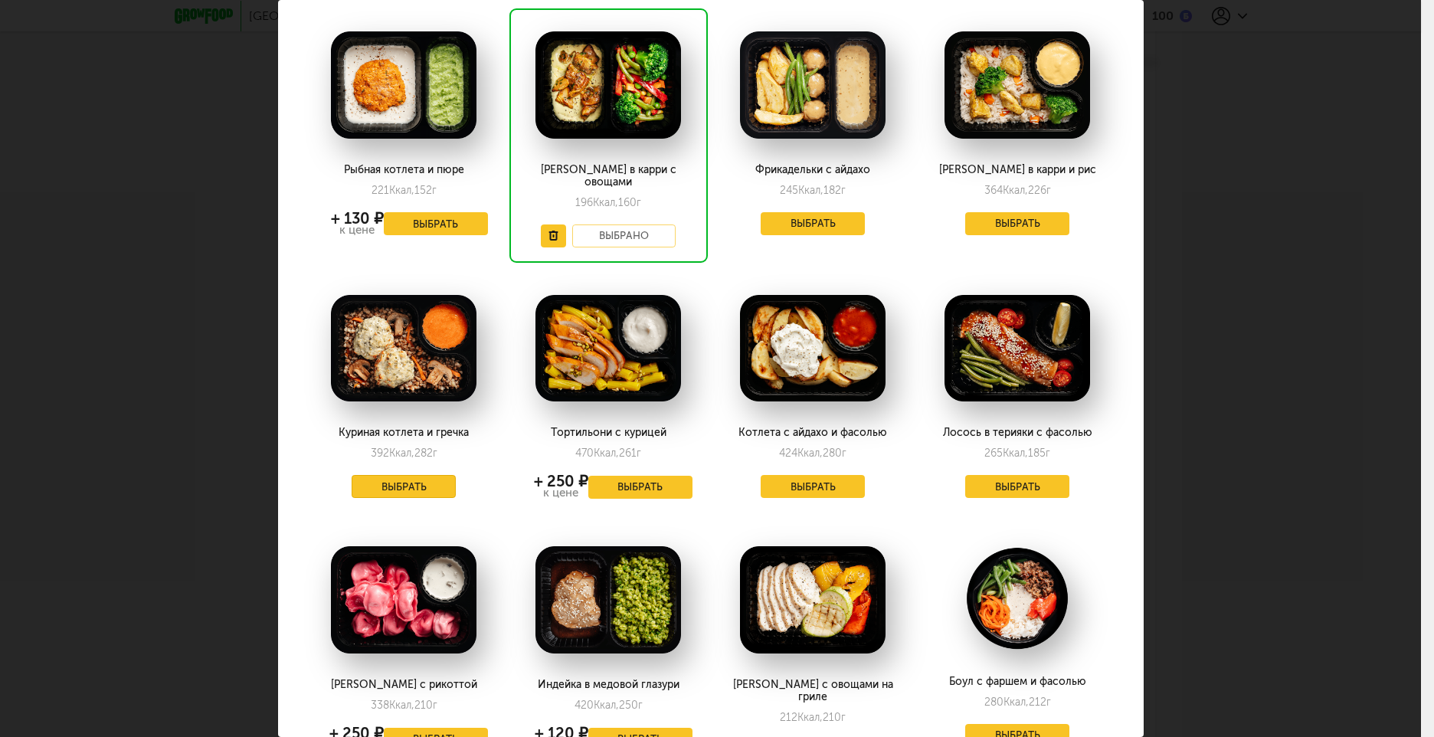
click at [406, 475] on button "Выбрать" at bounding box center [404, 486] width 104 height 23
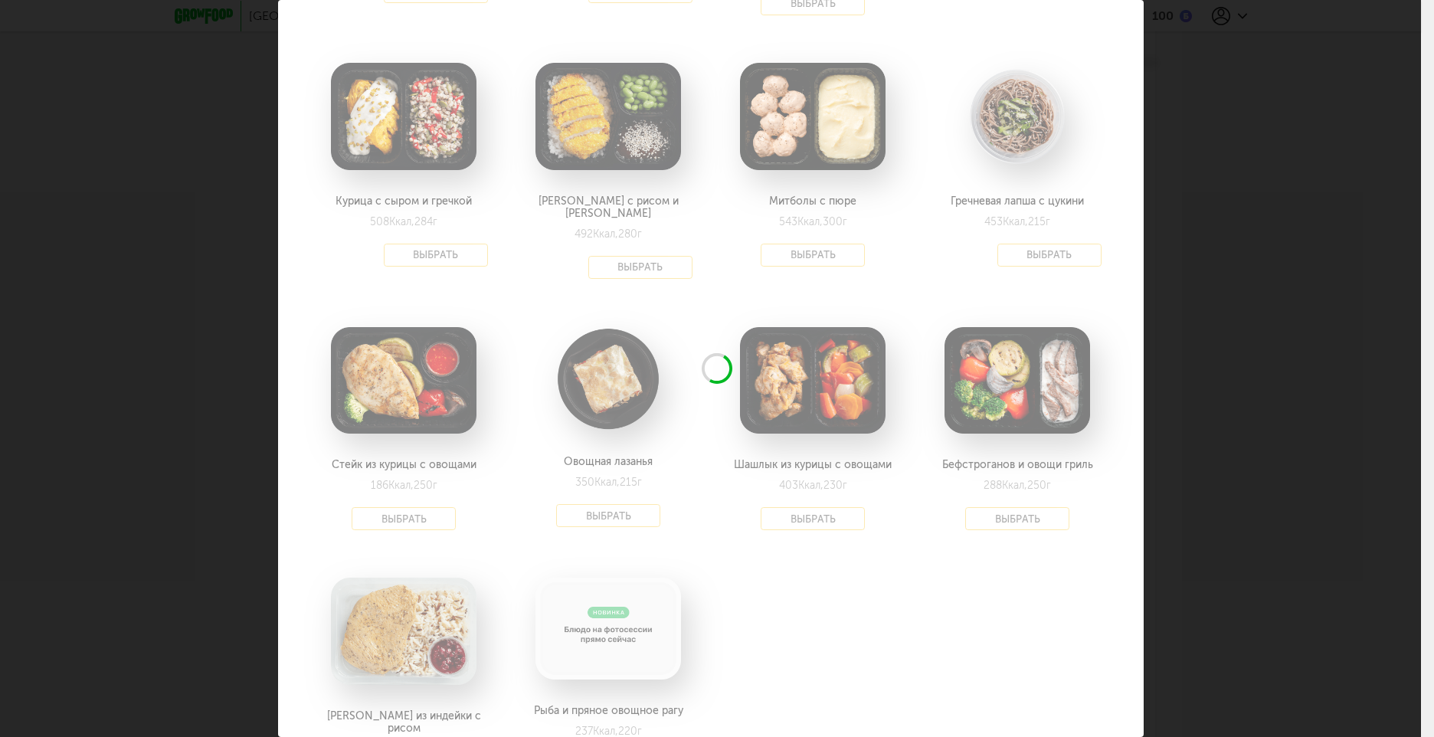
scroll to position [843, 0]
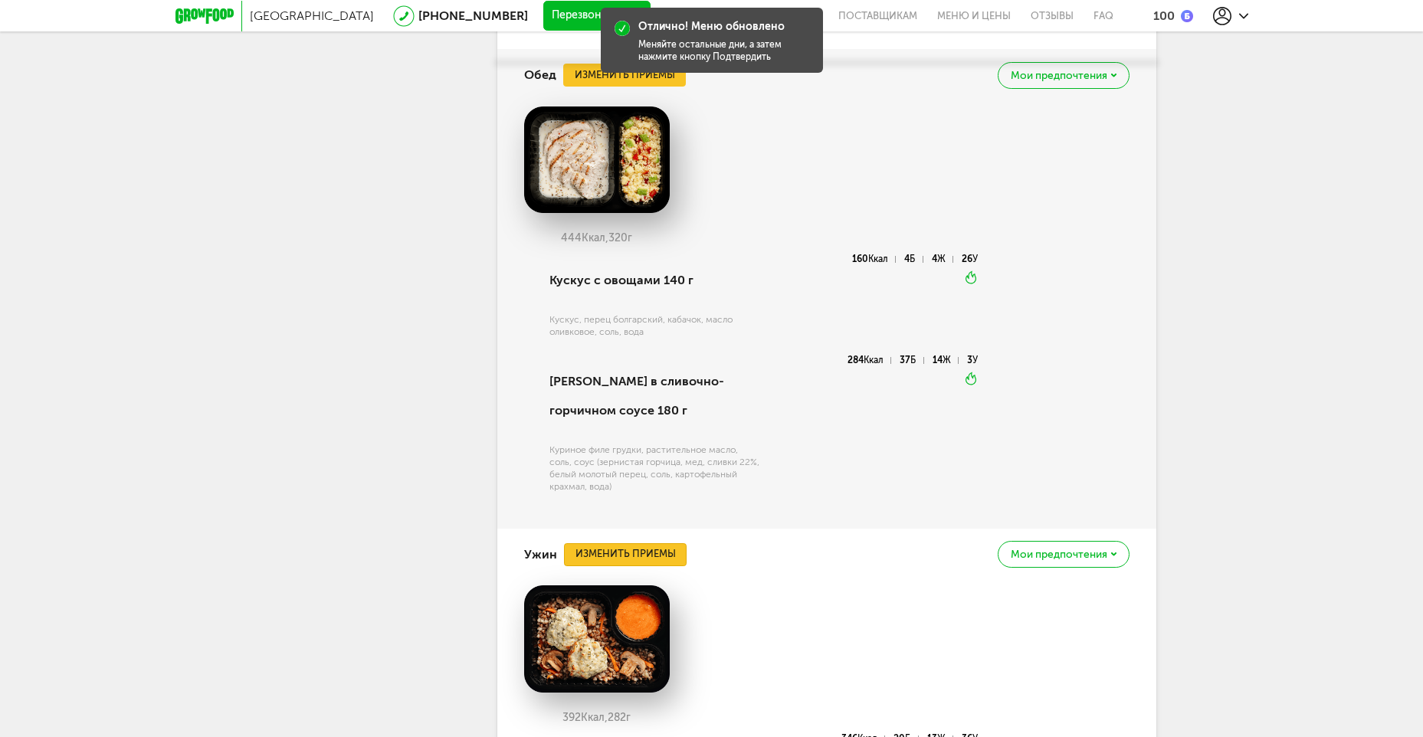
click at [646, 543] on button "Изменить приемы" at bounding box center [625, 554] width 123 height 23
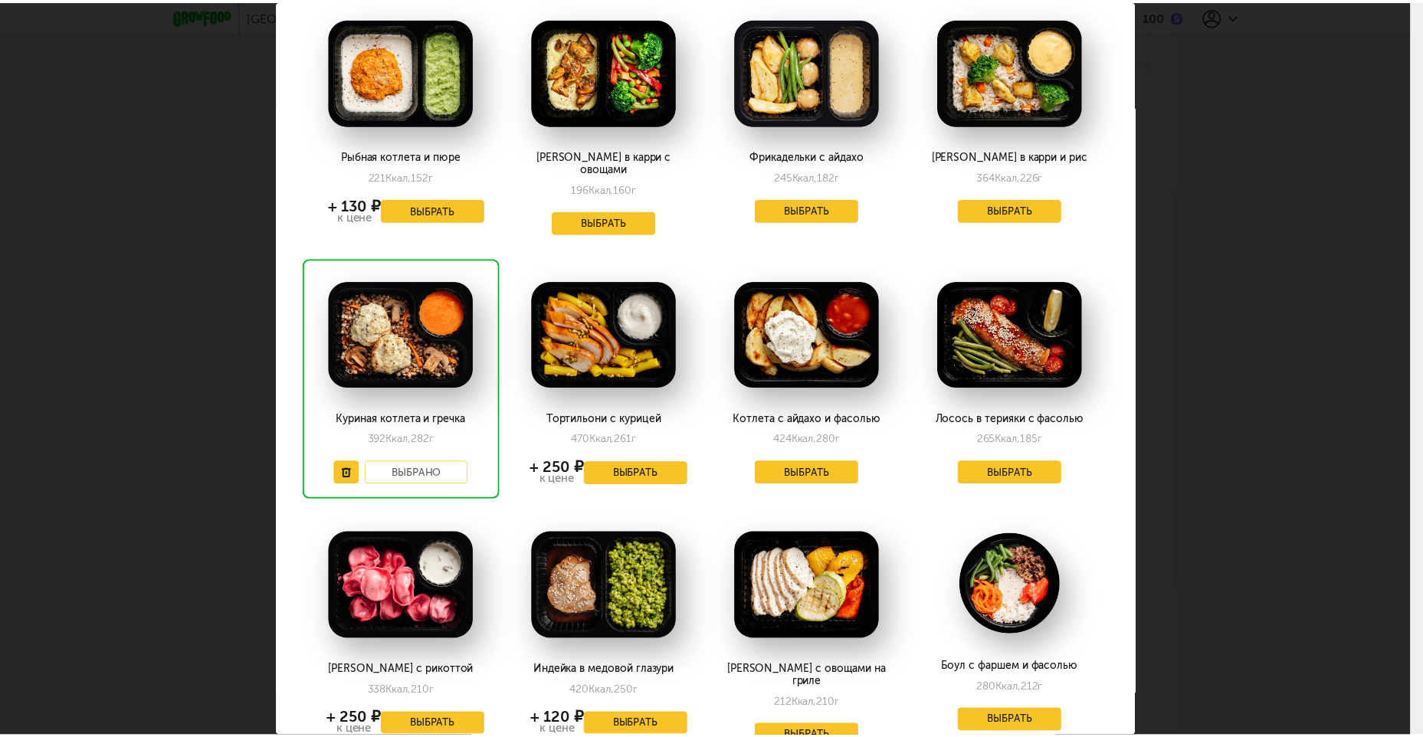
scroll to position [0, 0]
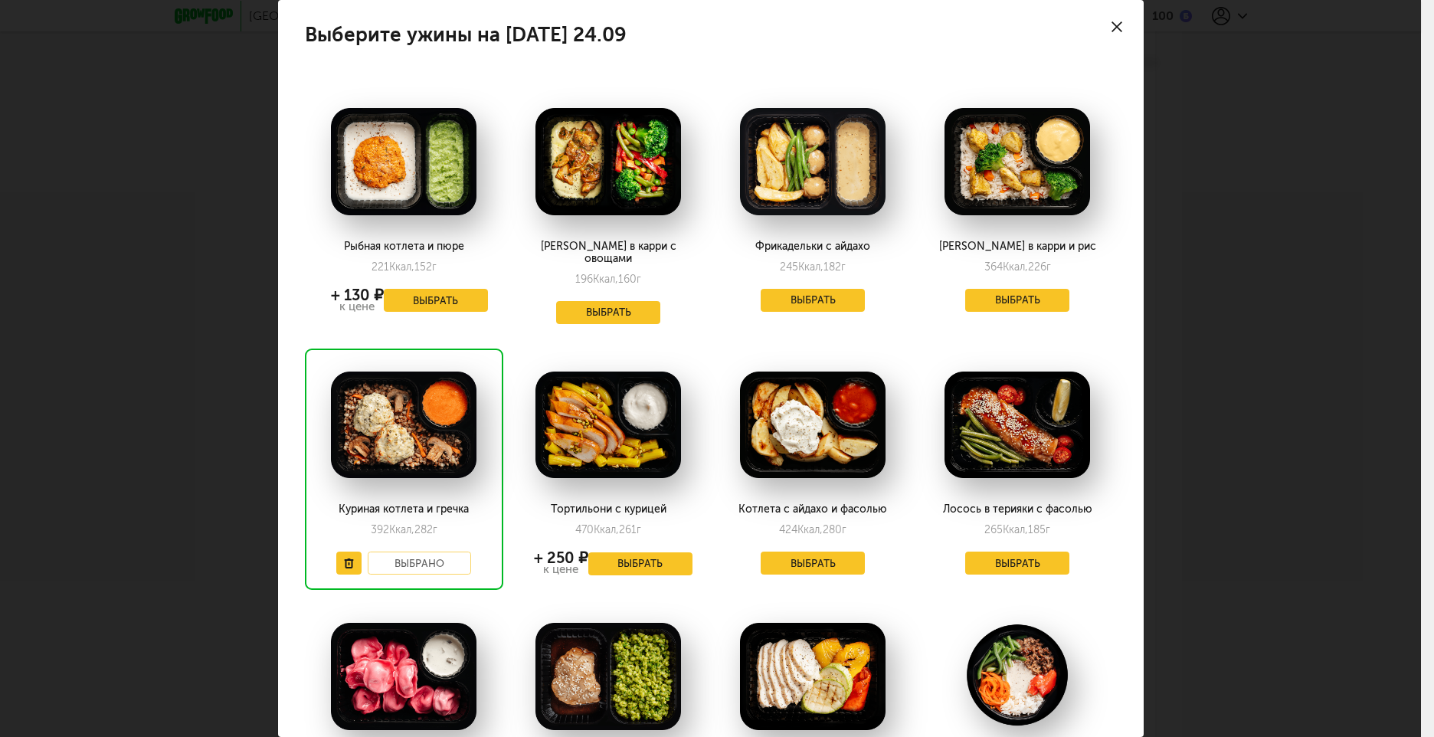
click at [1098, 20] on div at bounding box center [1117, 27] width 54 height 54
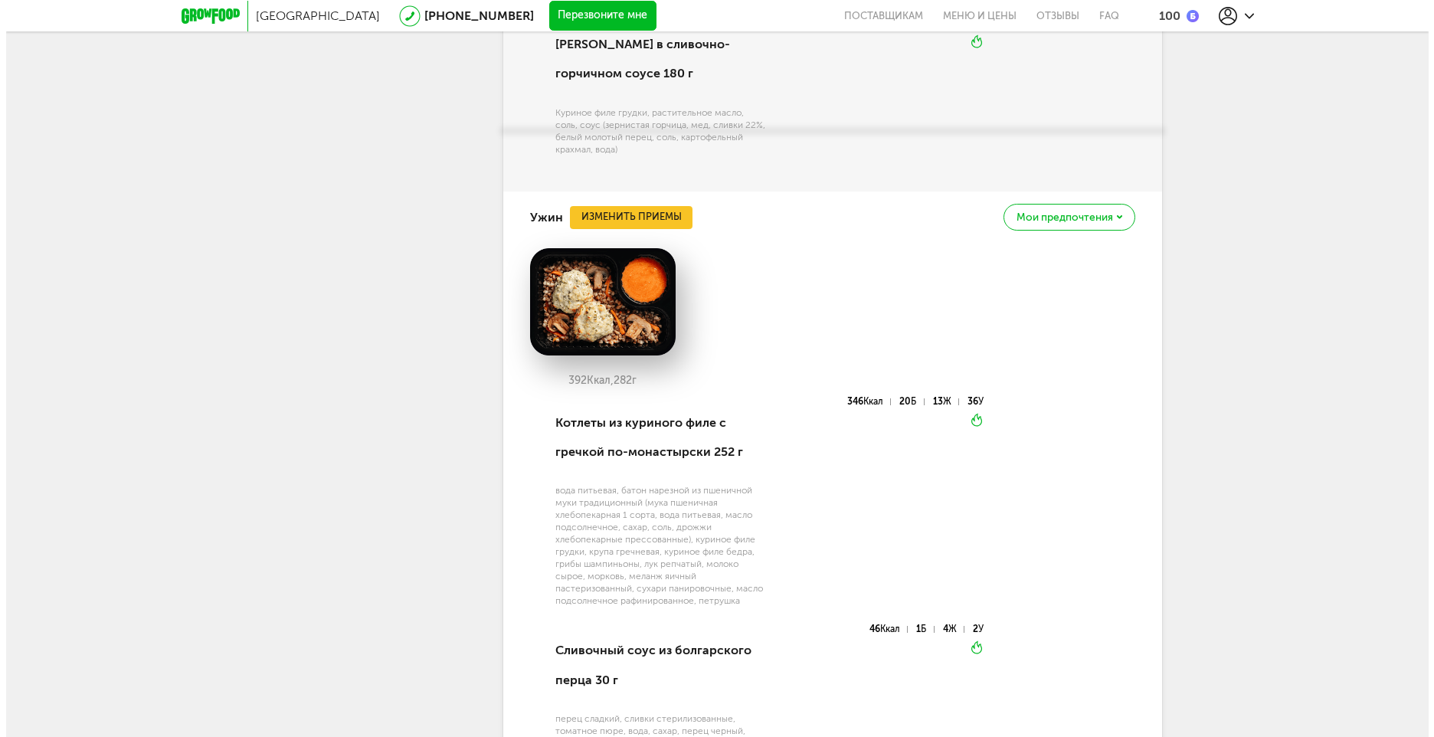
scroll to position [3378, 0]
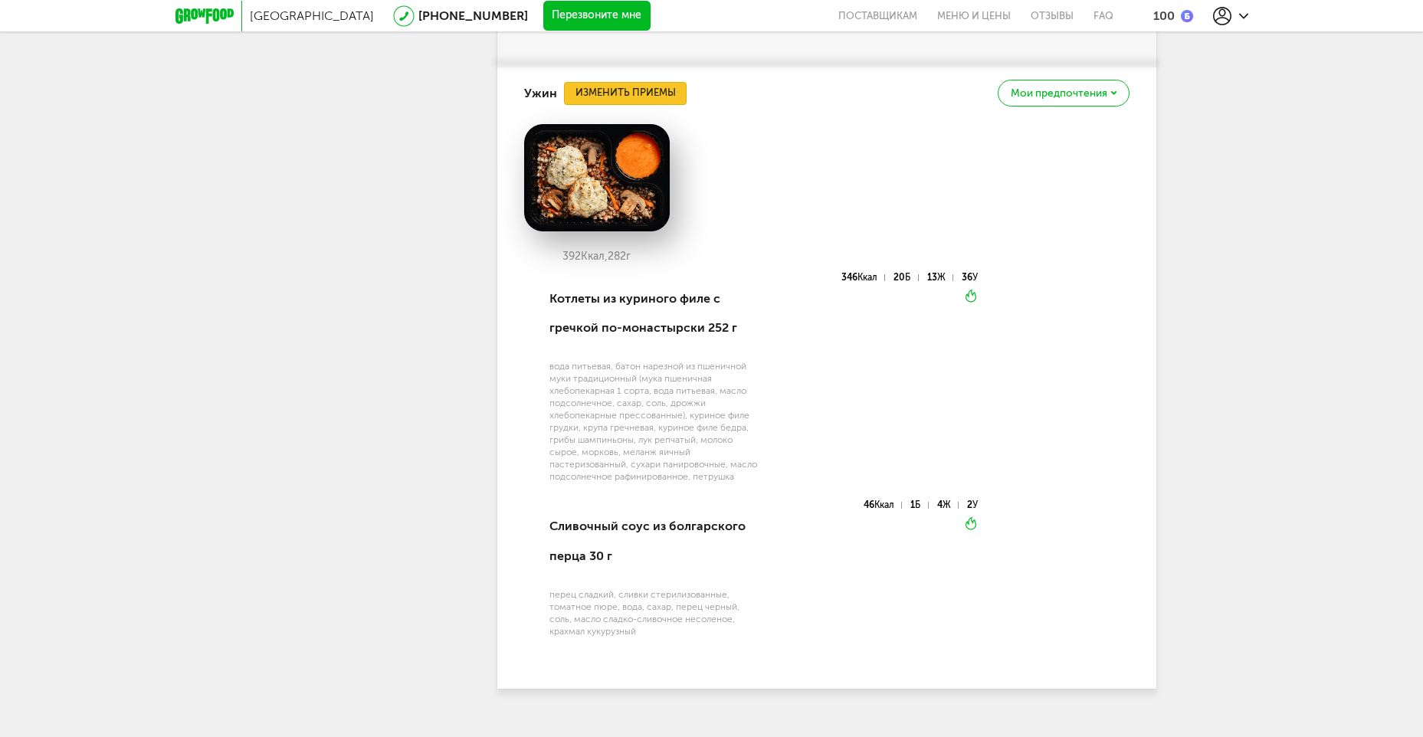
click at [640, 82] on button "Изменить приемы" at bounding box center [625, 93] width 123 height 23
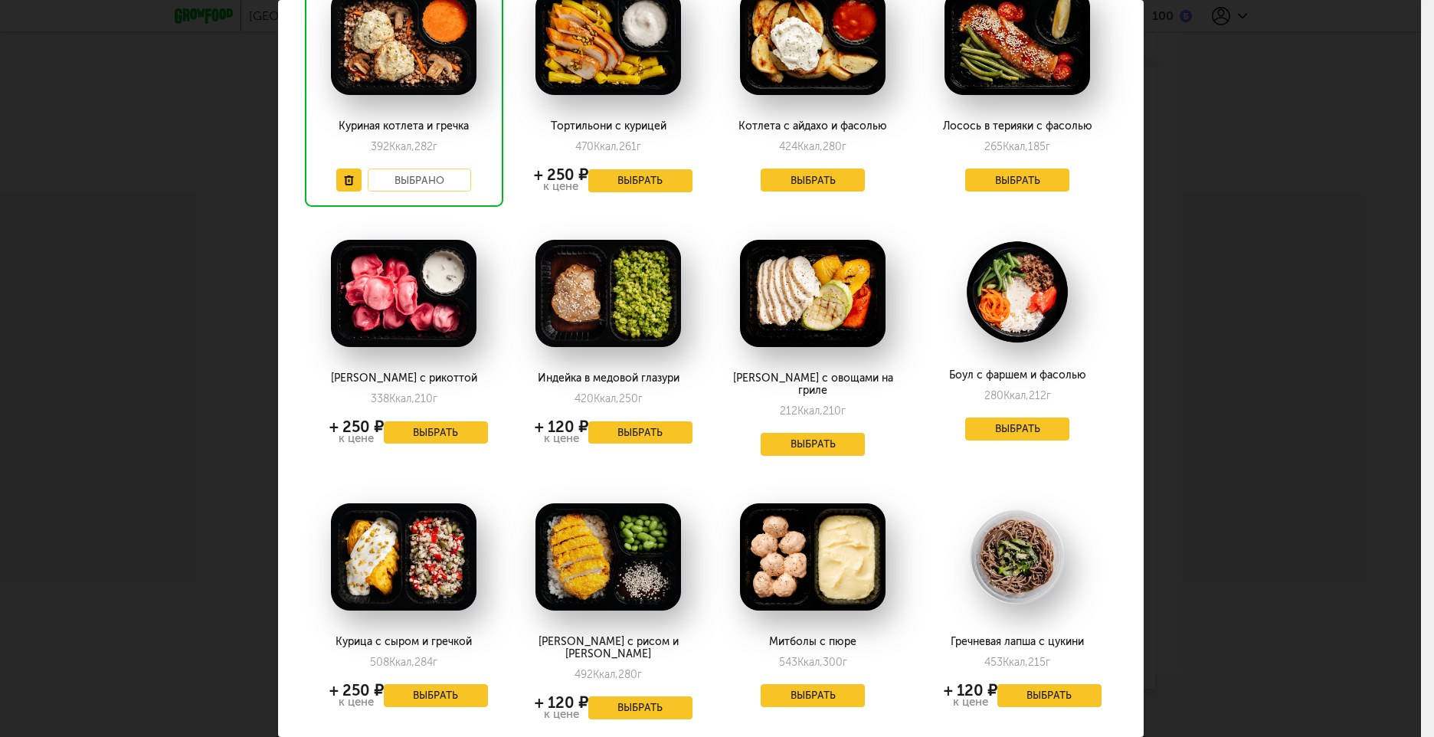
scroll to position [77, 0]
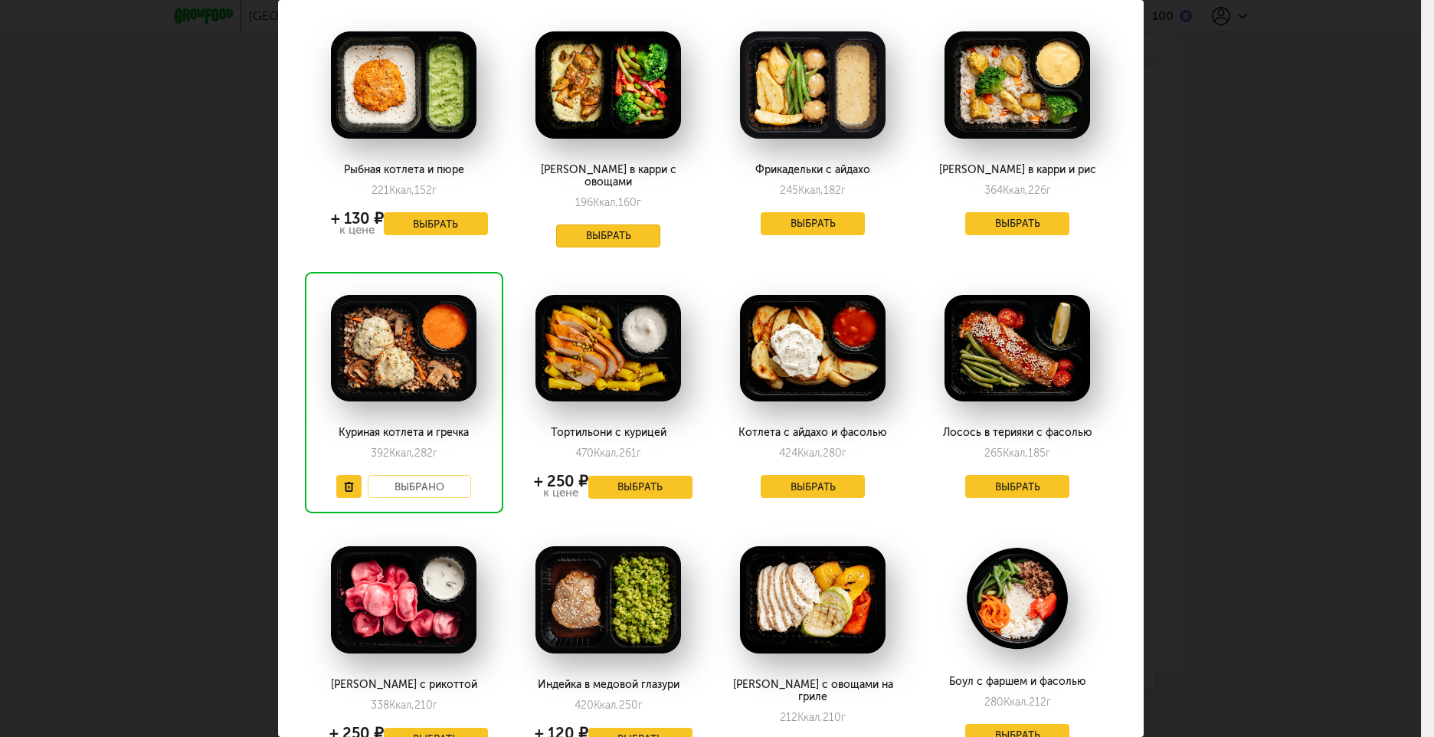
click at [634, 227] on button "Выбрать" at bounding box center [608, 235] width 104 height 23
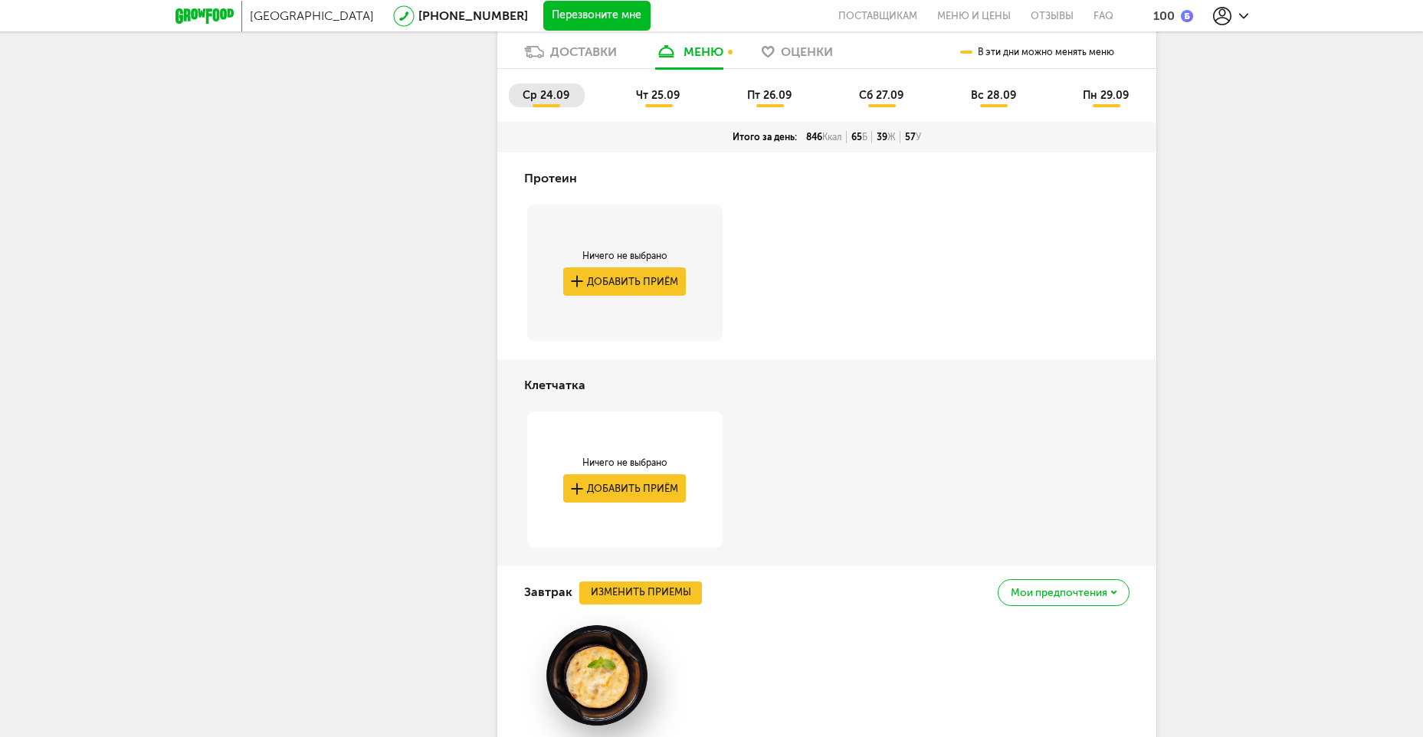
scroll to position [1685, 0]
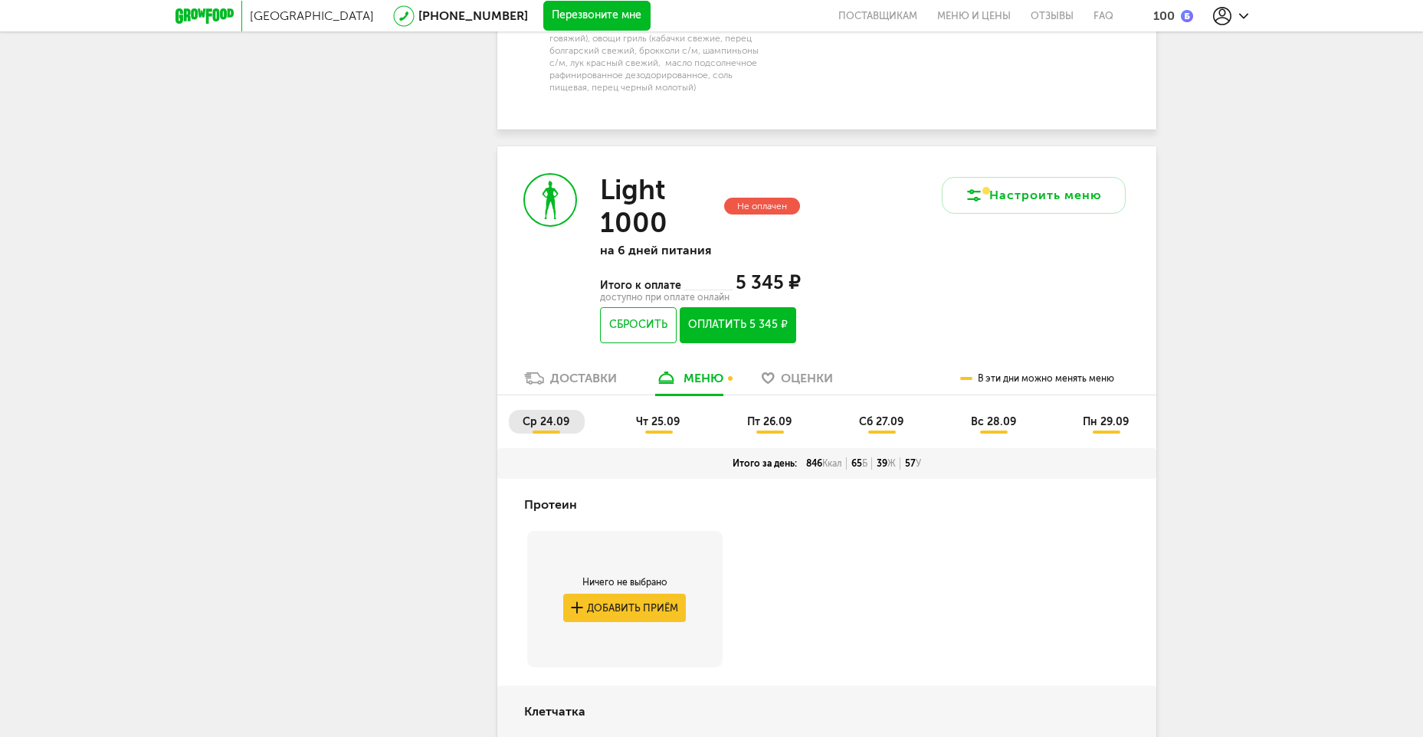
click at [647, 415] on span "чт 25.09" at bounding box center [658, 421] width 44 height 13
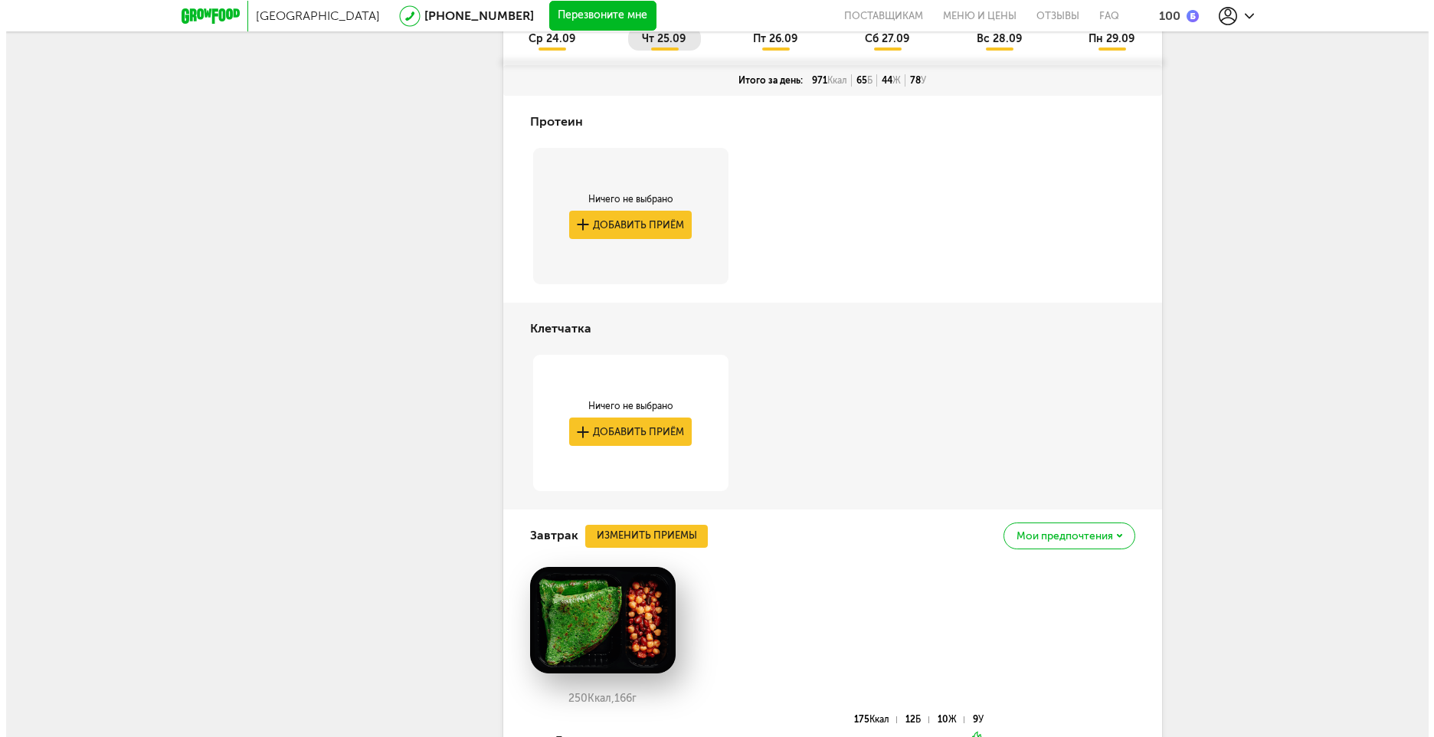
scroll to position [2145, 0]
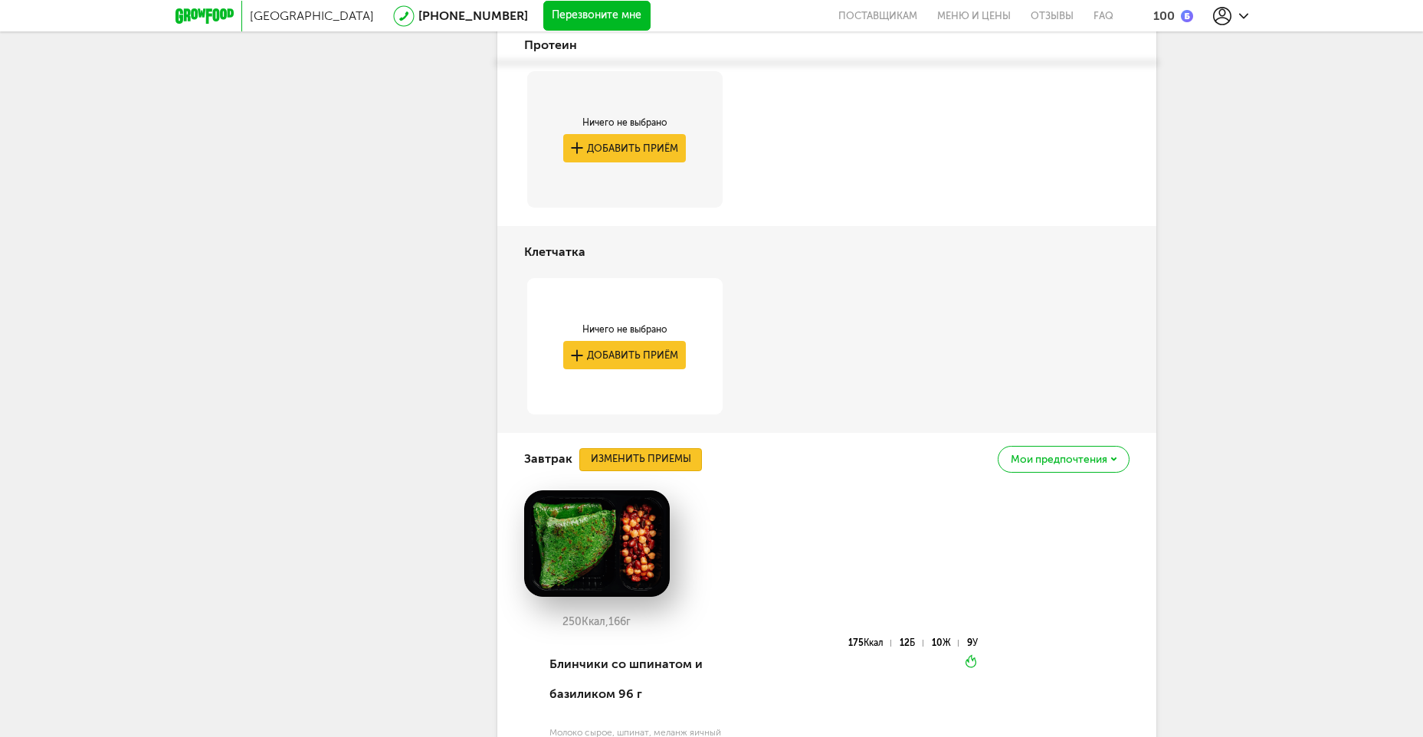
click at [670, 448] on button "Изменить приемы" at bounding box center [640, 459] width 123 height 23
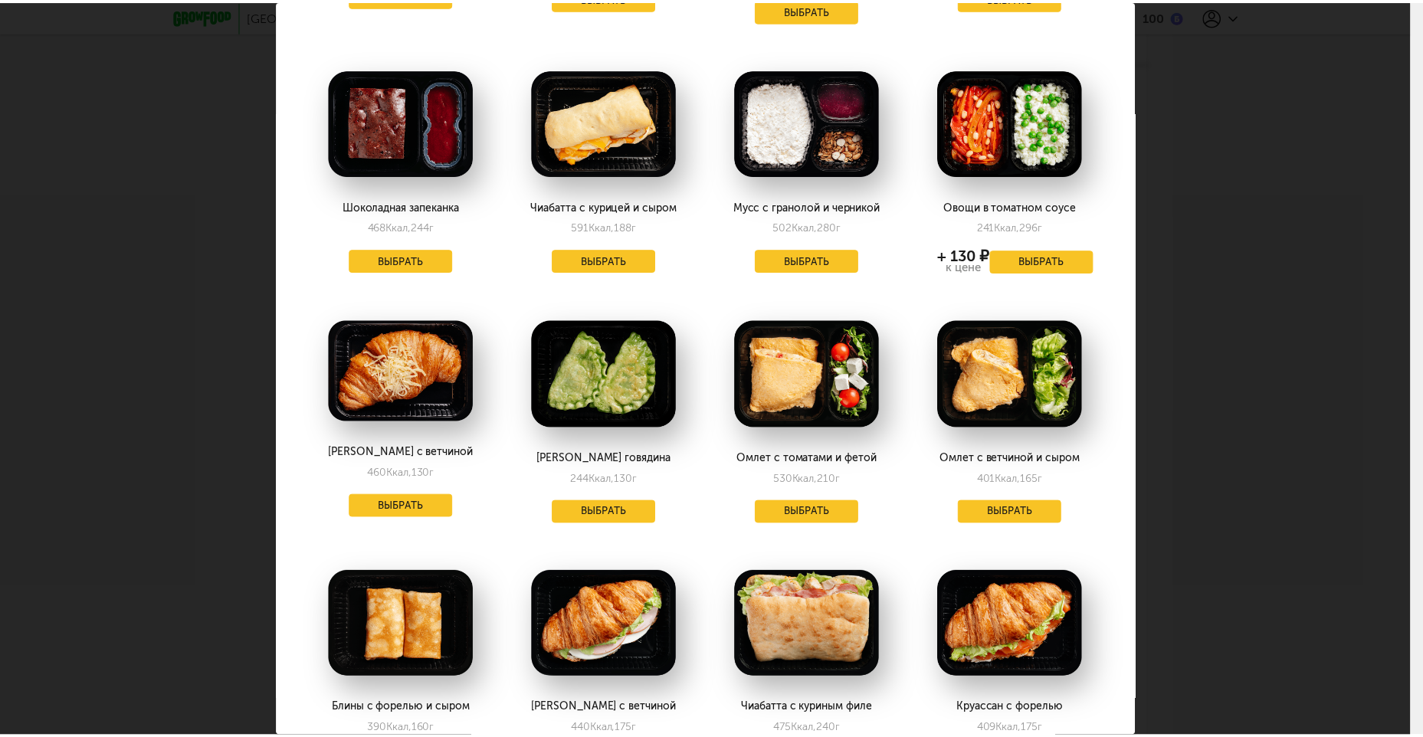
scroll to position [1072, 0]
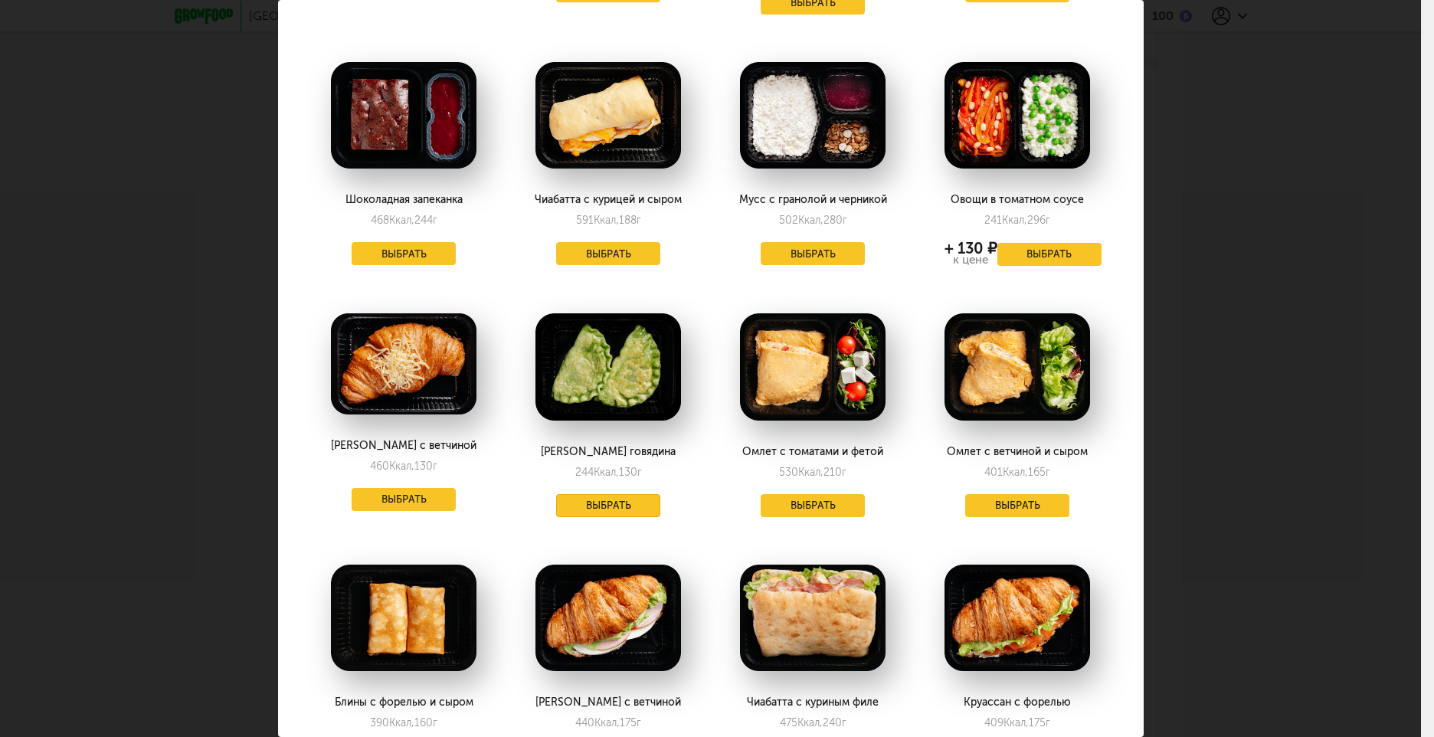
click at [608, 494] on button "Выбрать" at bounding box center [608, 505] width 104 height 23
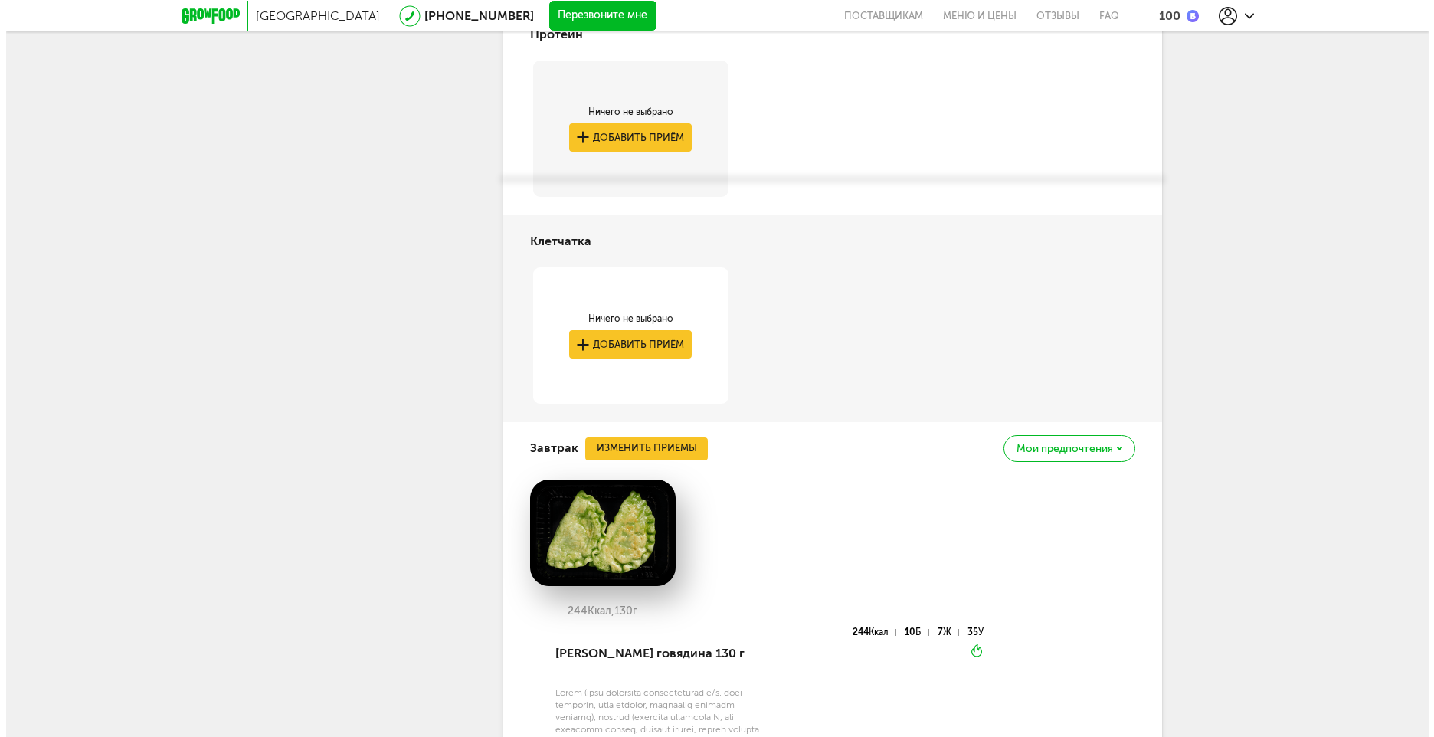
scroll to position [2272, 0]
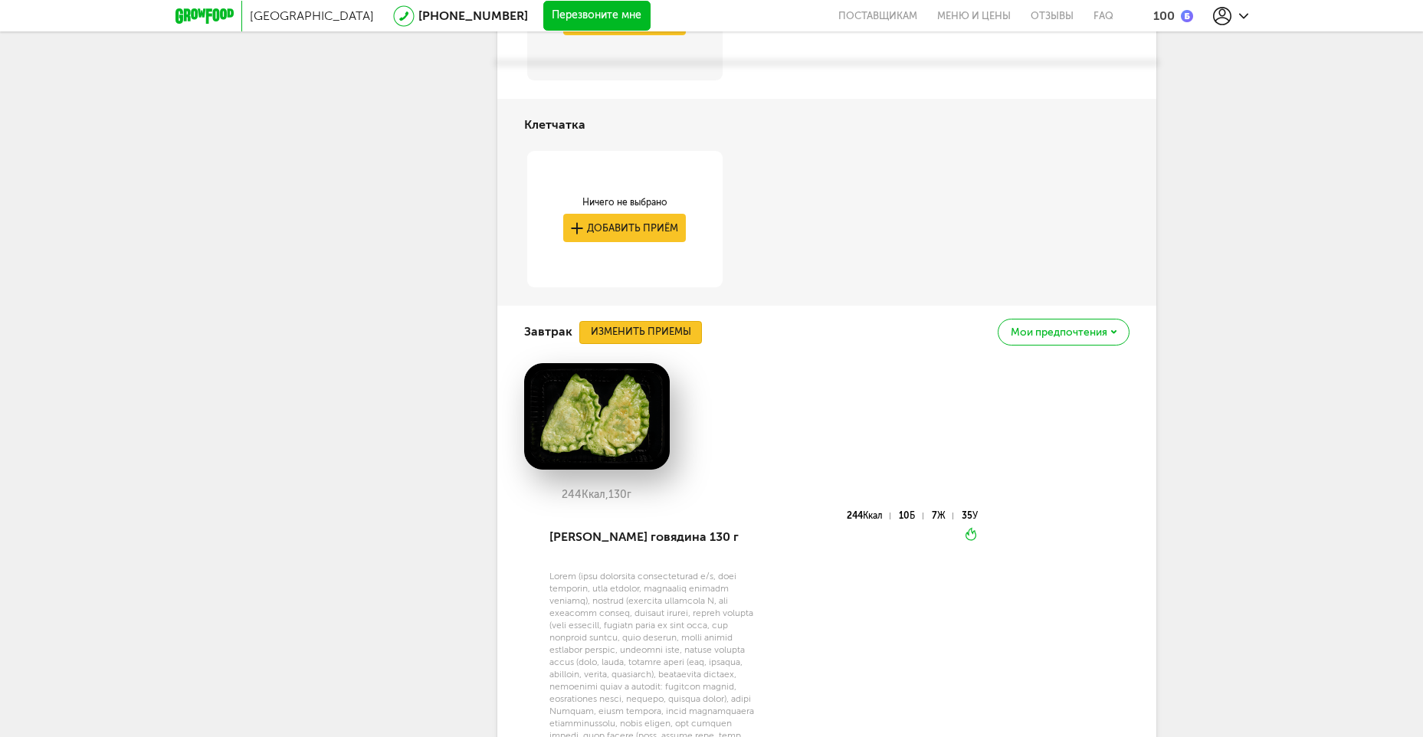
click at [674, 321] on button "Изменить приемы" at bounding box center [640, 332] width 123 height 23
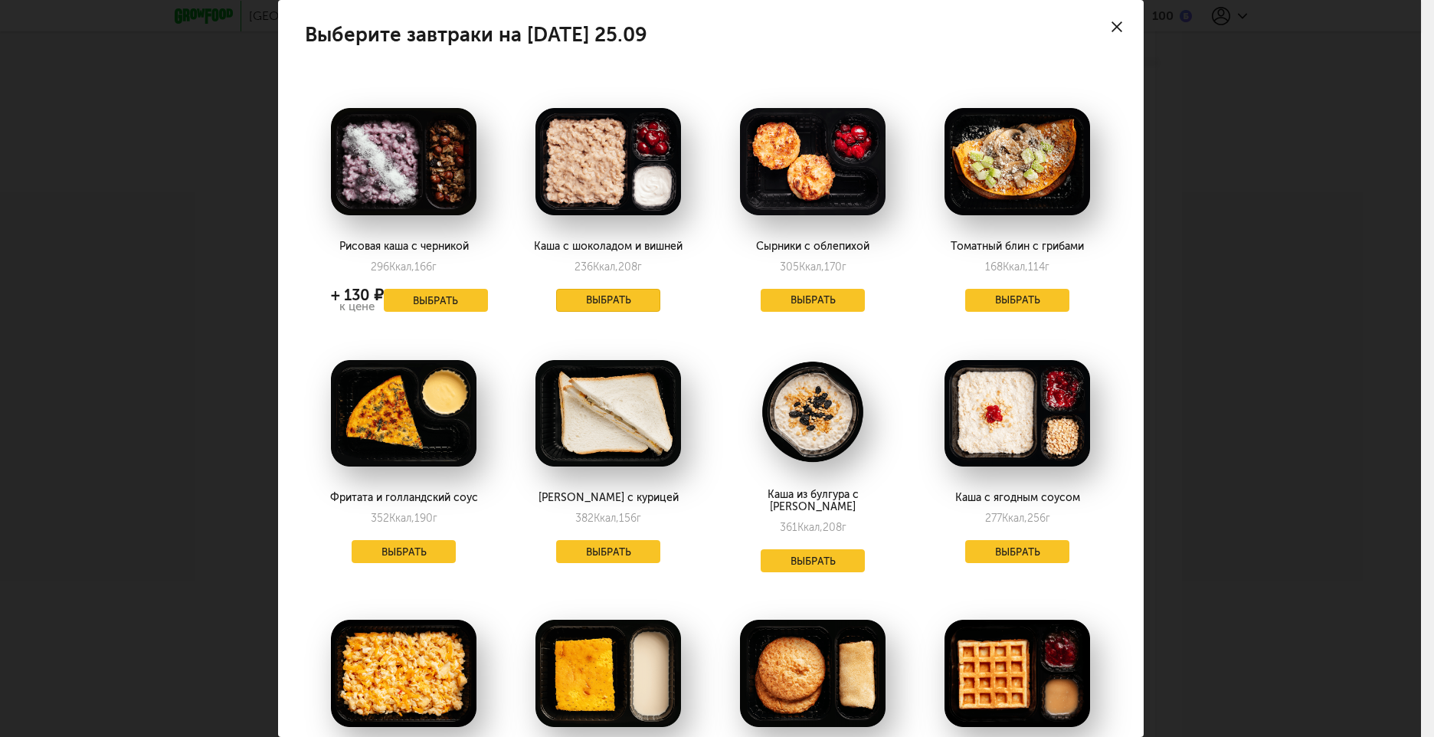
click at [588, 299] on button "Выбрать" at bounding box center [608, 300] width 104 height 23
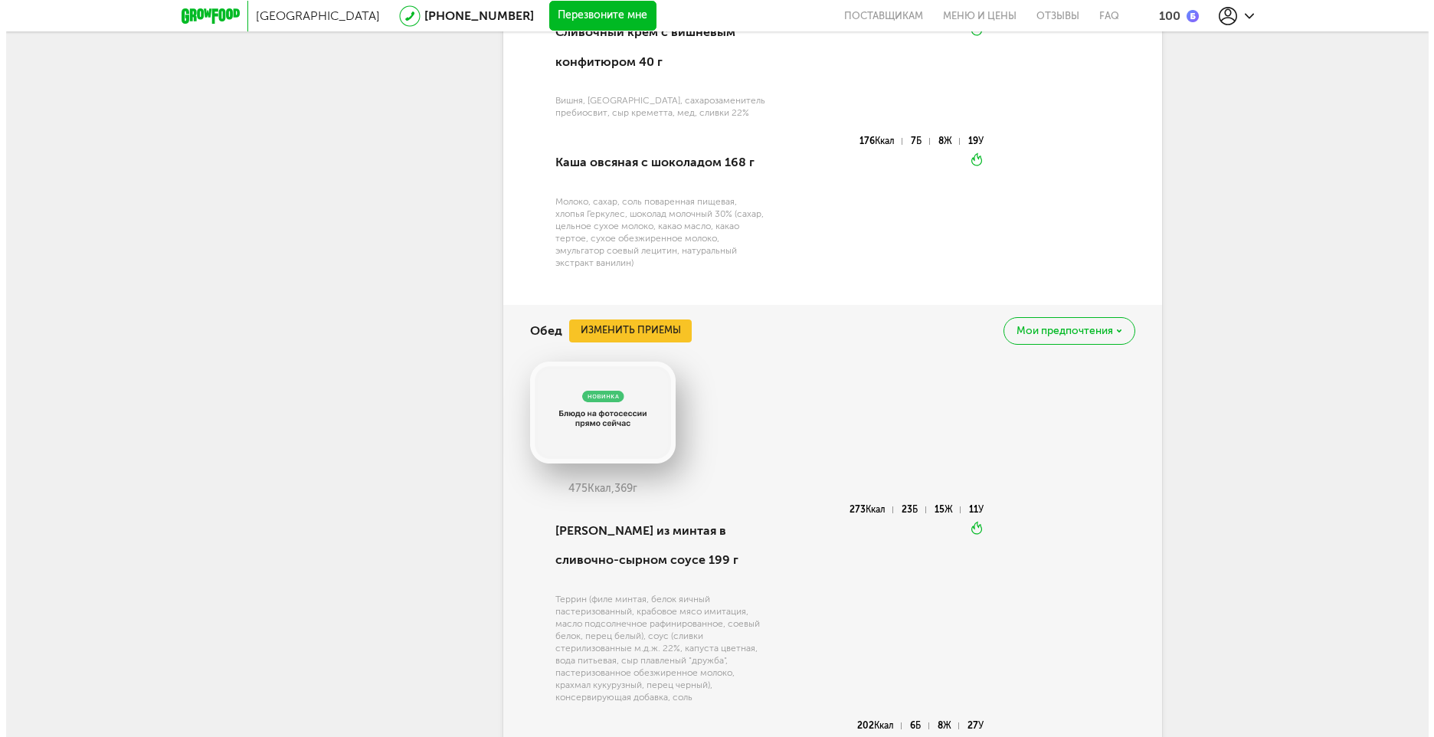
scroll to position [2885, 0]
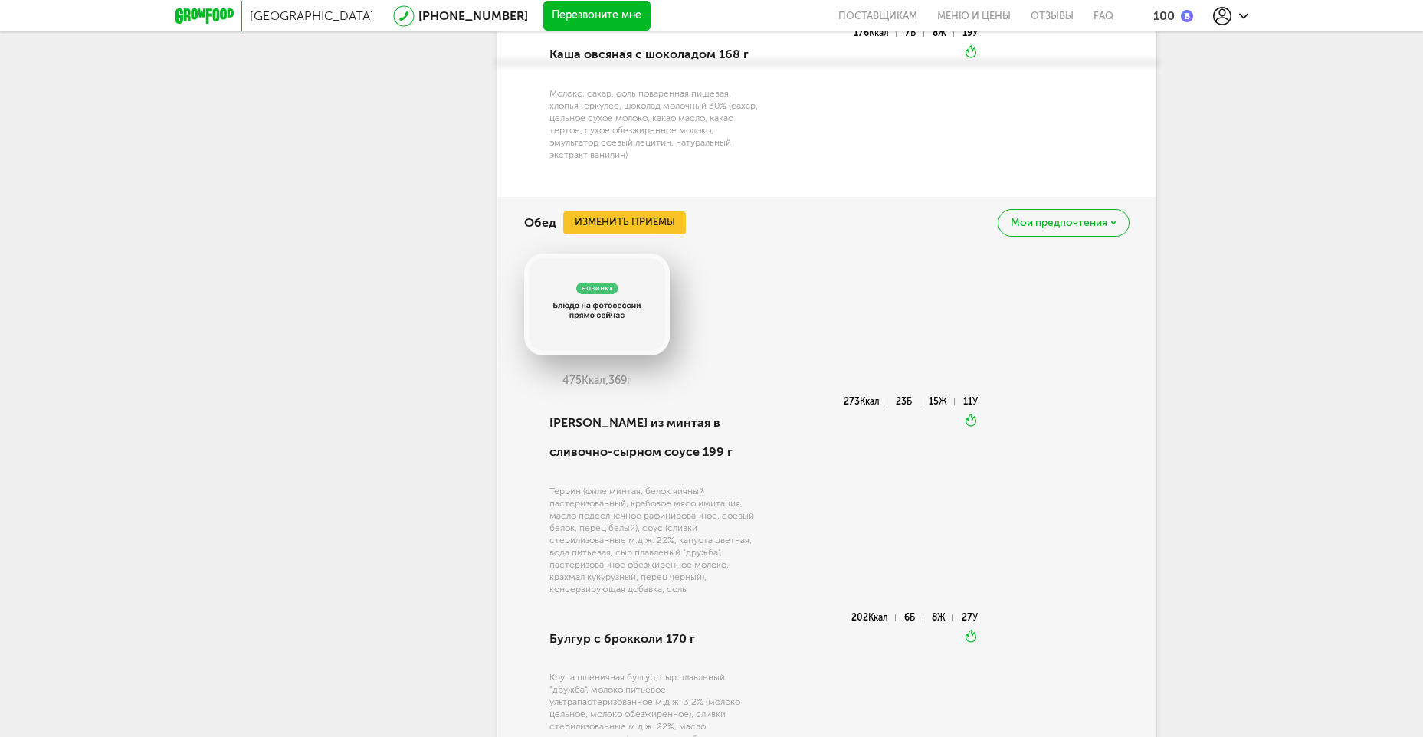
click at [616, 205] on div "Обед Изменить приемы [PERSON_NAME] предпочтения" at bounding box center [826, 223] width 605 height 52
click at [623, 211] on button "Изменить приемы" at bounding box center [624, 222] width 123 height 23
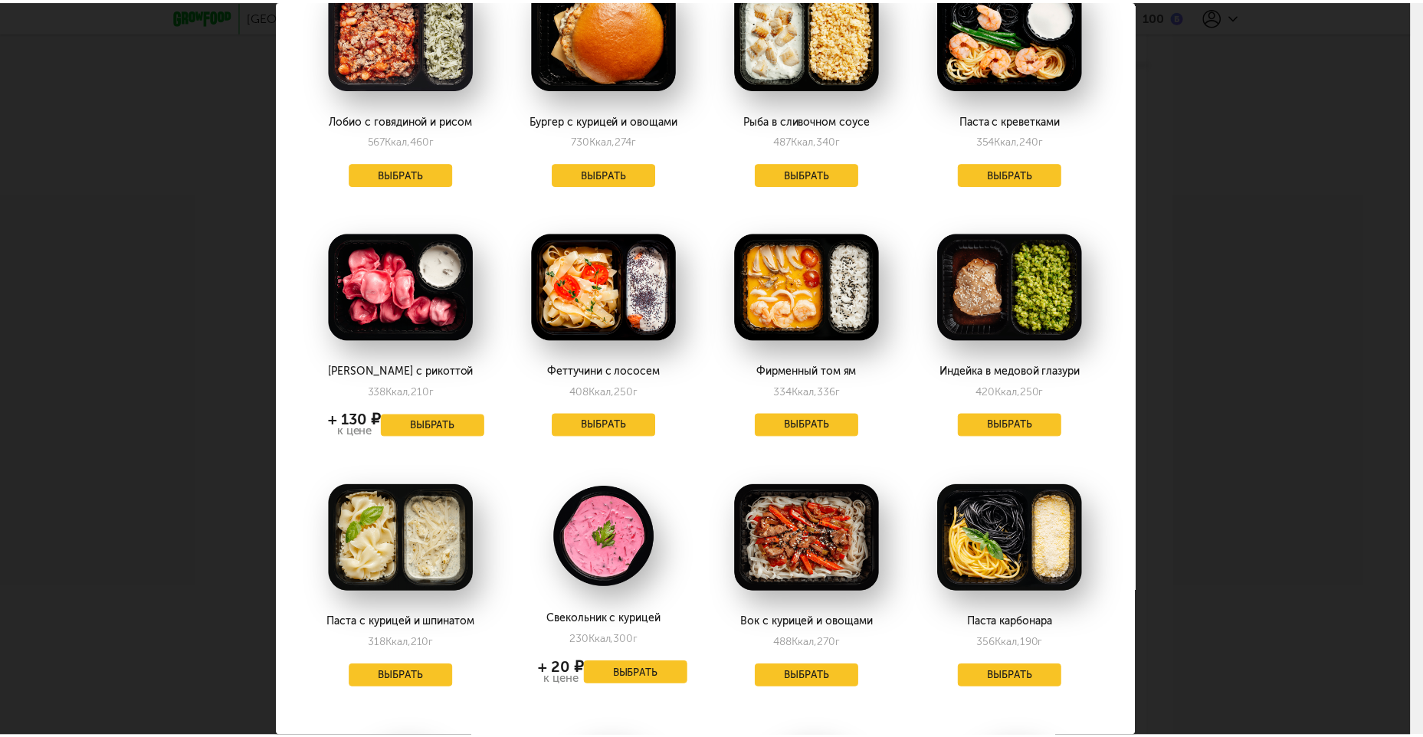
scroll to position [0, 0]
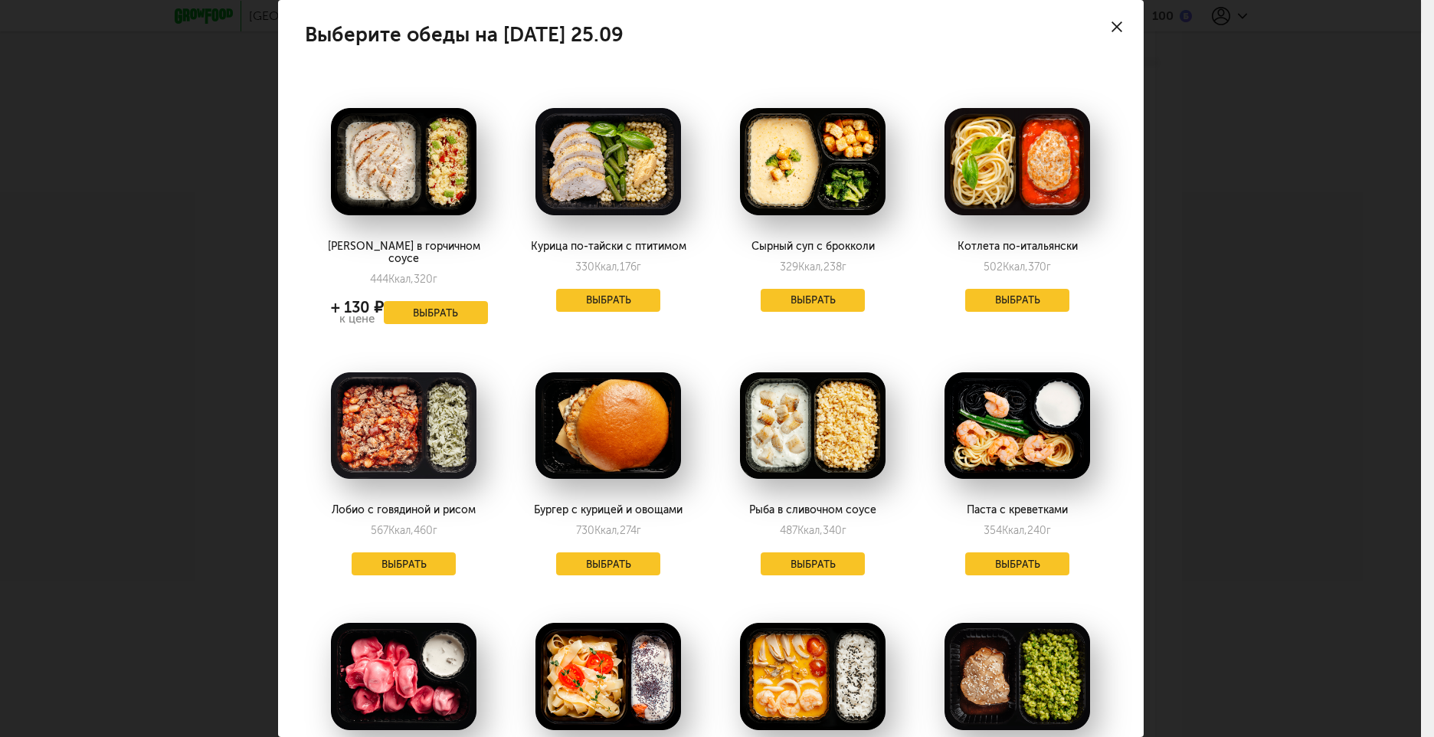
click at [1103, 19] on div at bounding box center [1117, 27] width 54 height 54
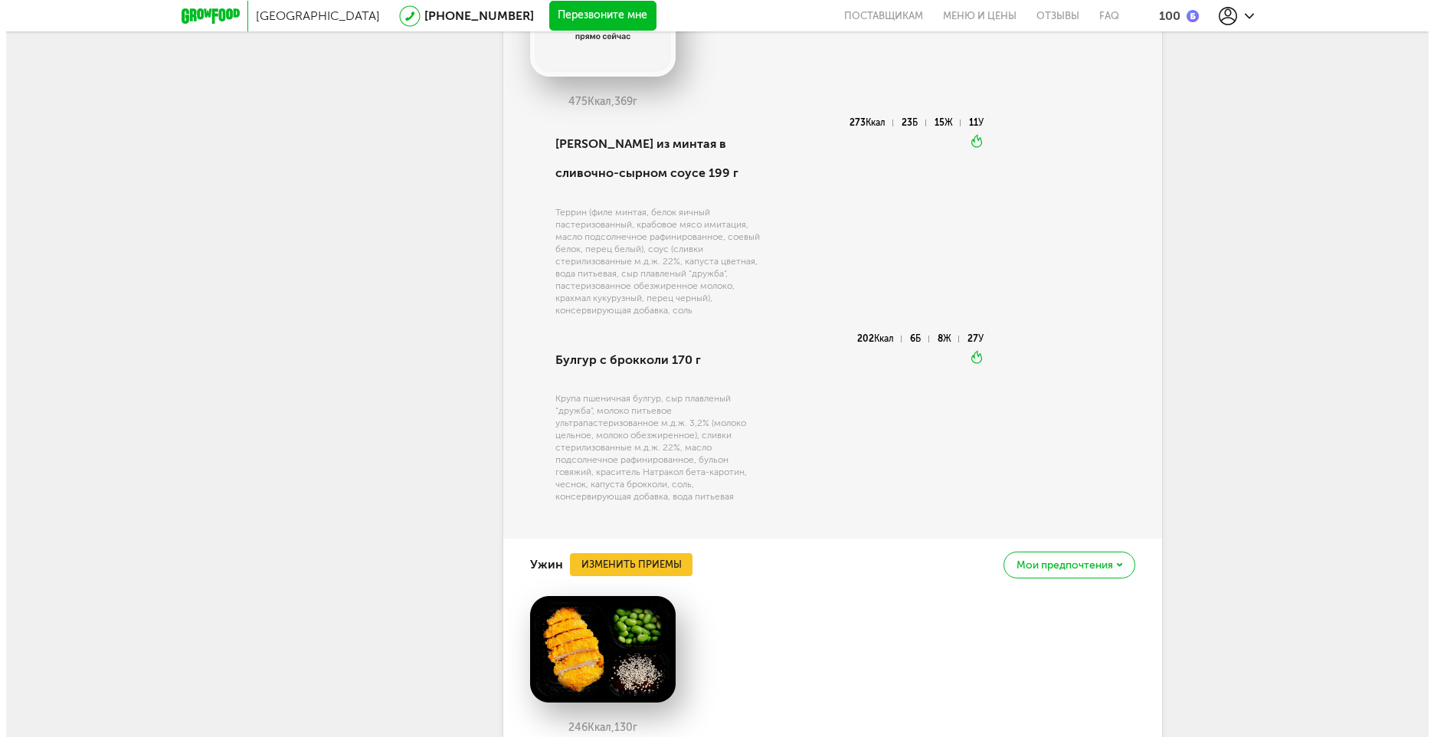
scroll to position [3268, 0]
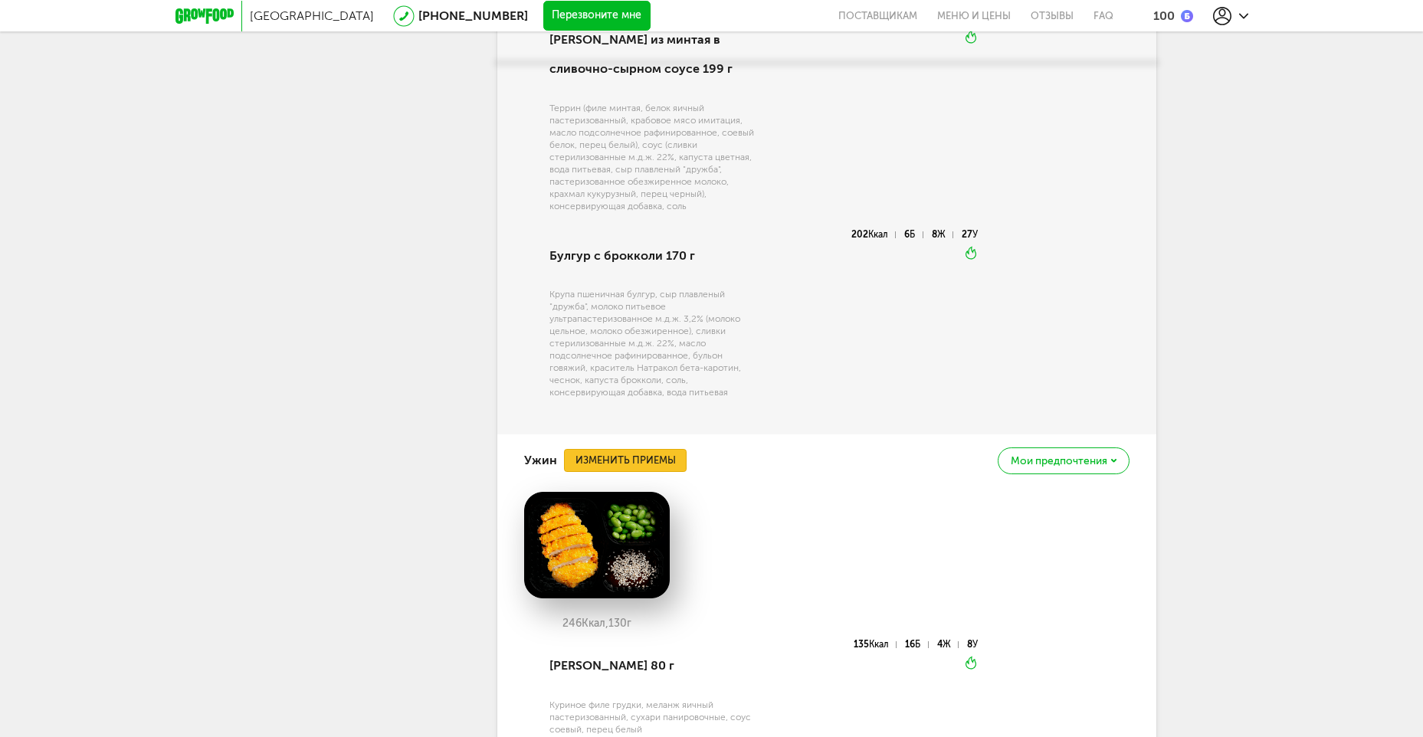
click at [621, 449] on button "Изменить приемы" at bounding box center [625, 460] width 123 height 23
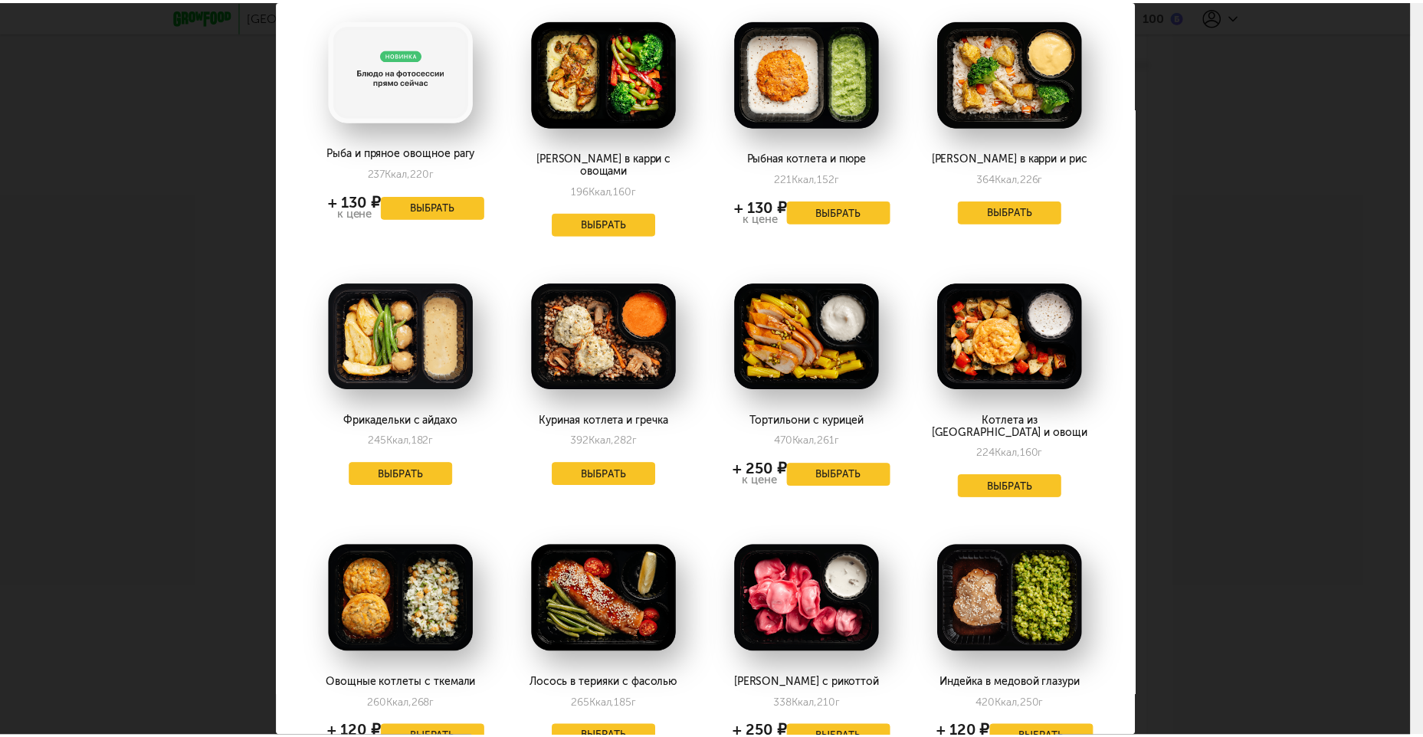
scroll to position [0, 0]
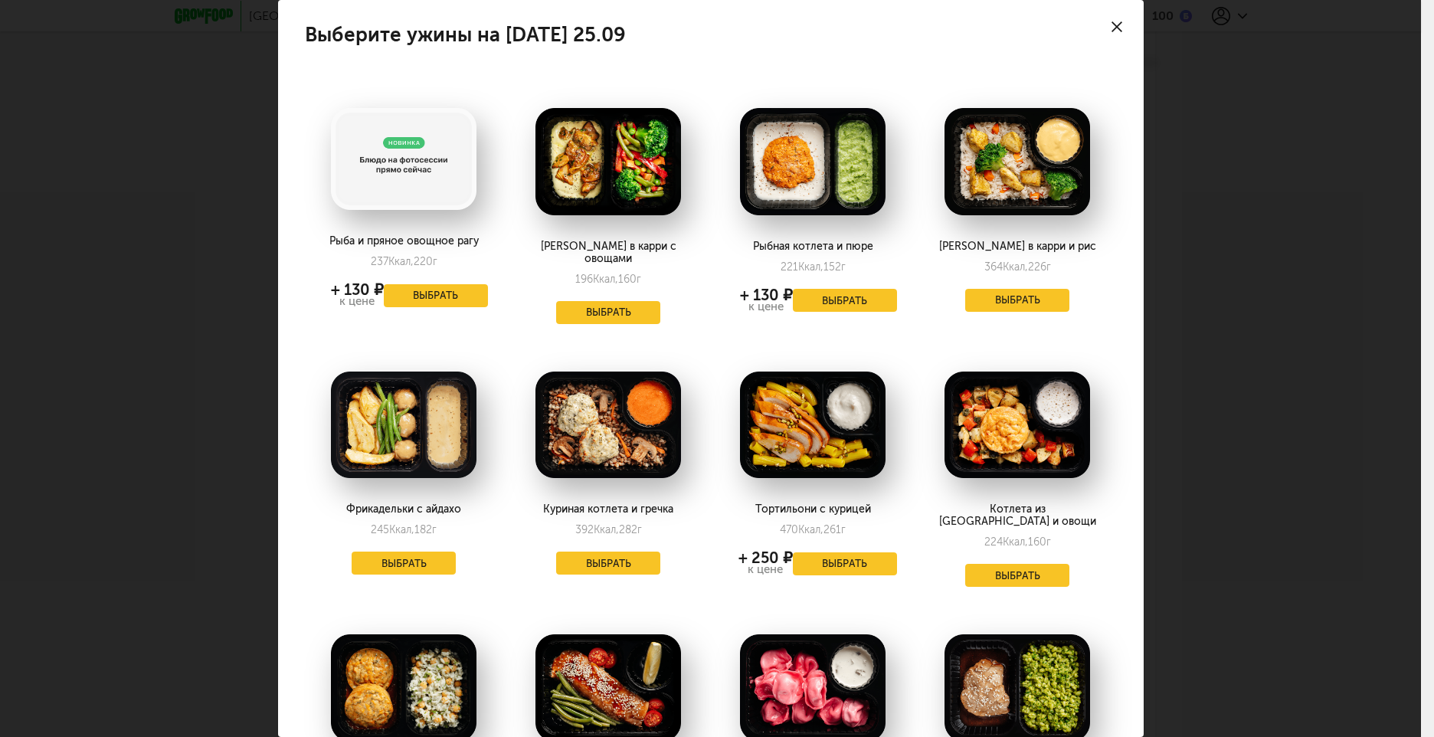
click at [1095, 22] on div at bounding box center [1117, 27] width 54 height 54
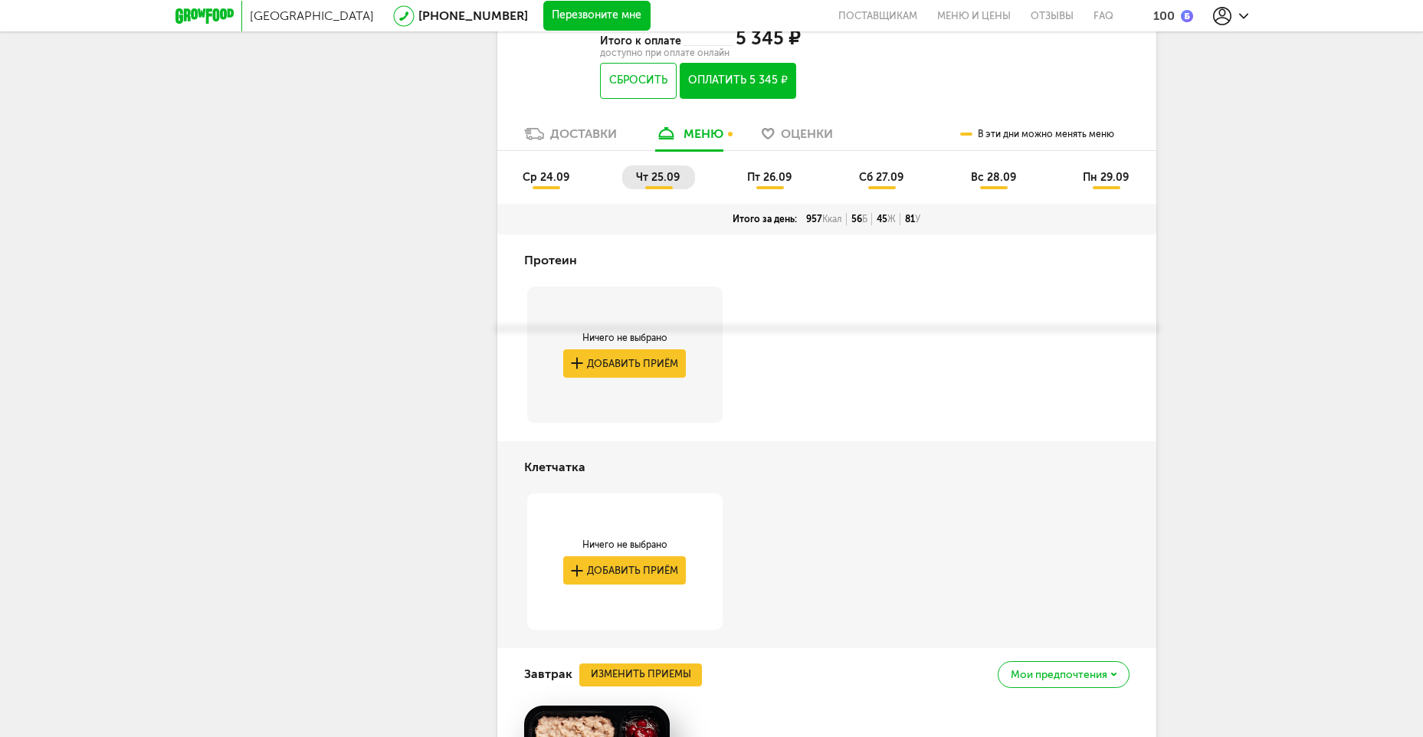
scroll to position [1736, 0]
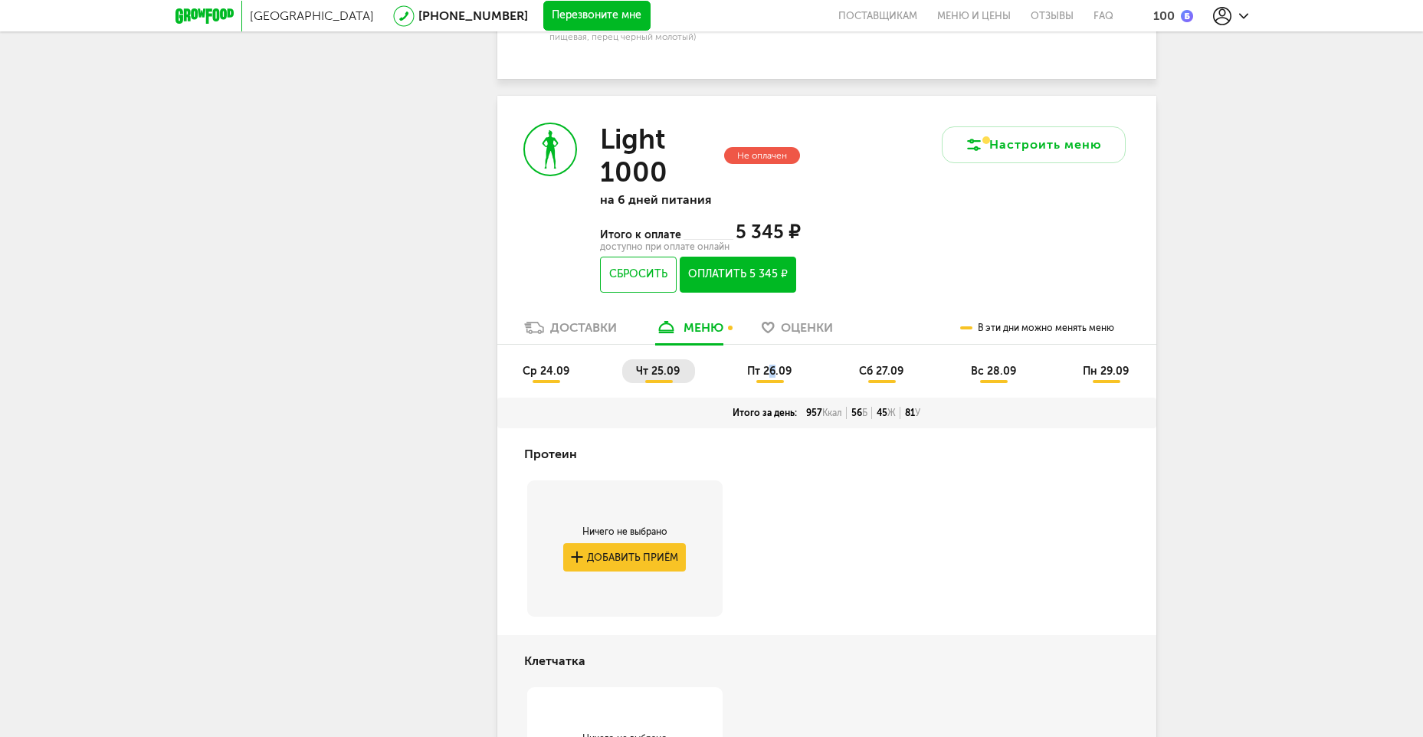
click at [773, 365] on span "пт 26.09" at bounding box center [769, 371] width 44 height 13
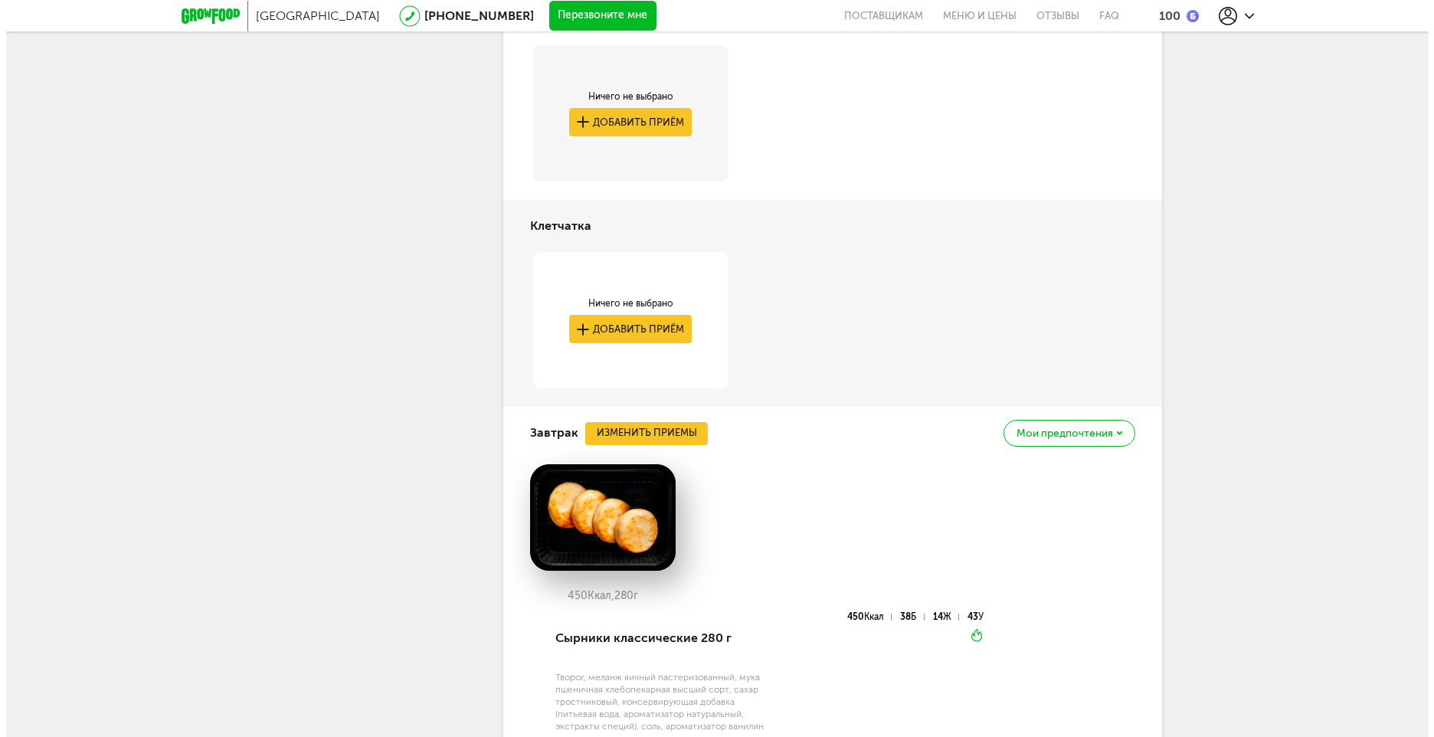
scroll to position [2276, 0]
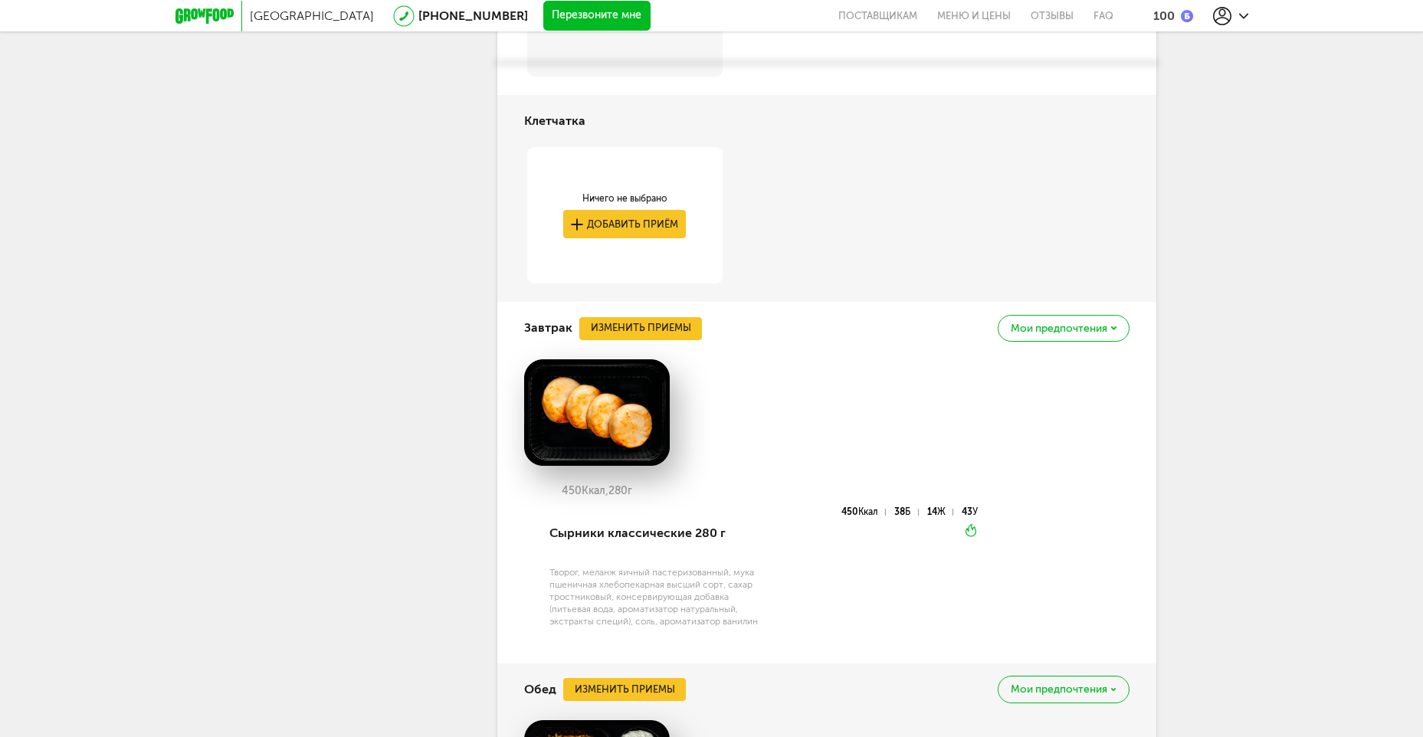
click at [644, 302] on div "Завтрак Изменить приемы Мои предпочтения" at bounding box center [826, 328] width 605 height 52
click at [646, 317] on button "Изменить приемы" at bounding box center [640, 328] width 123 height 23
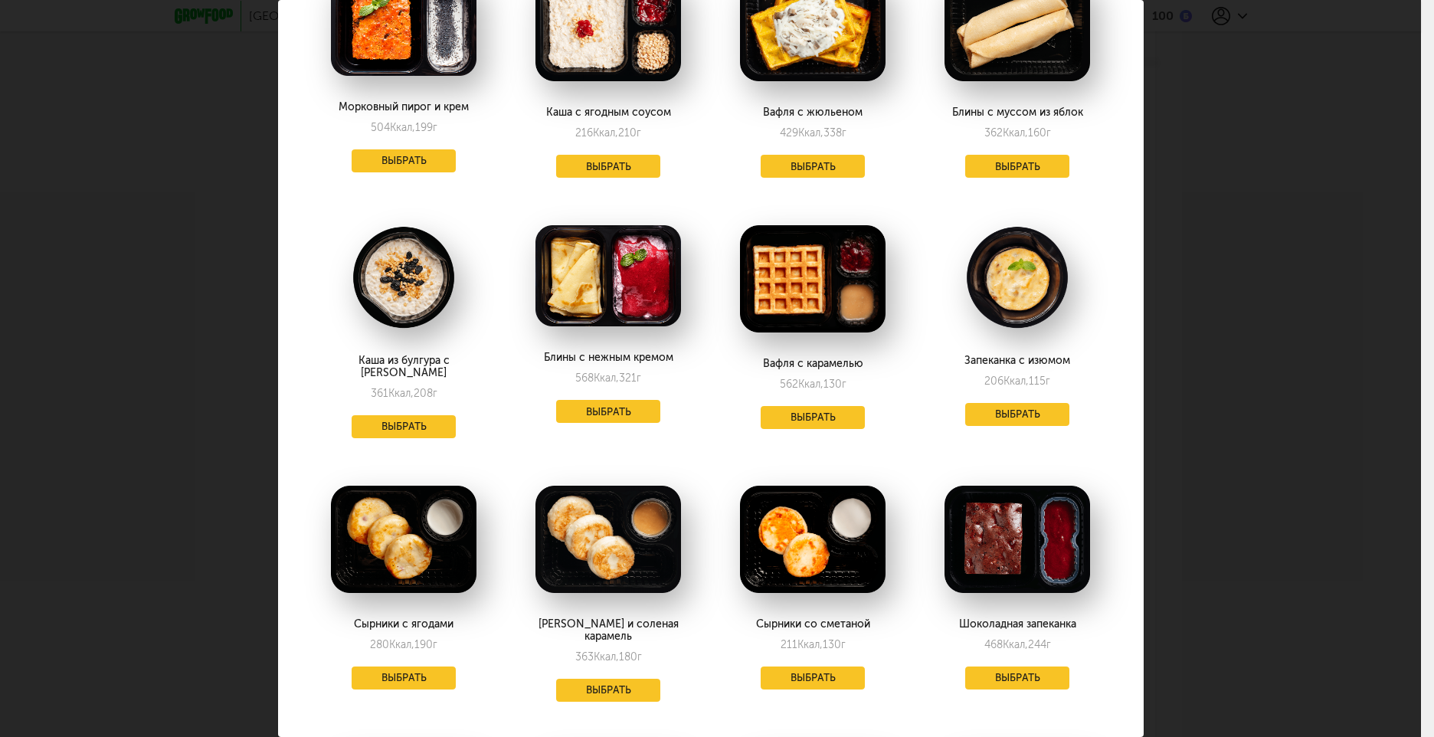
scroll to position [383, 0]
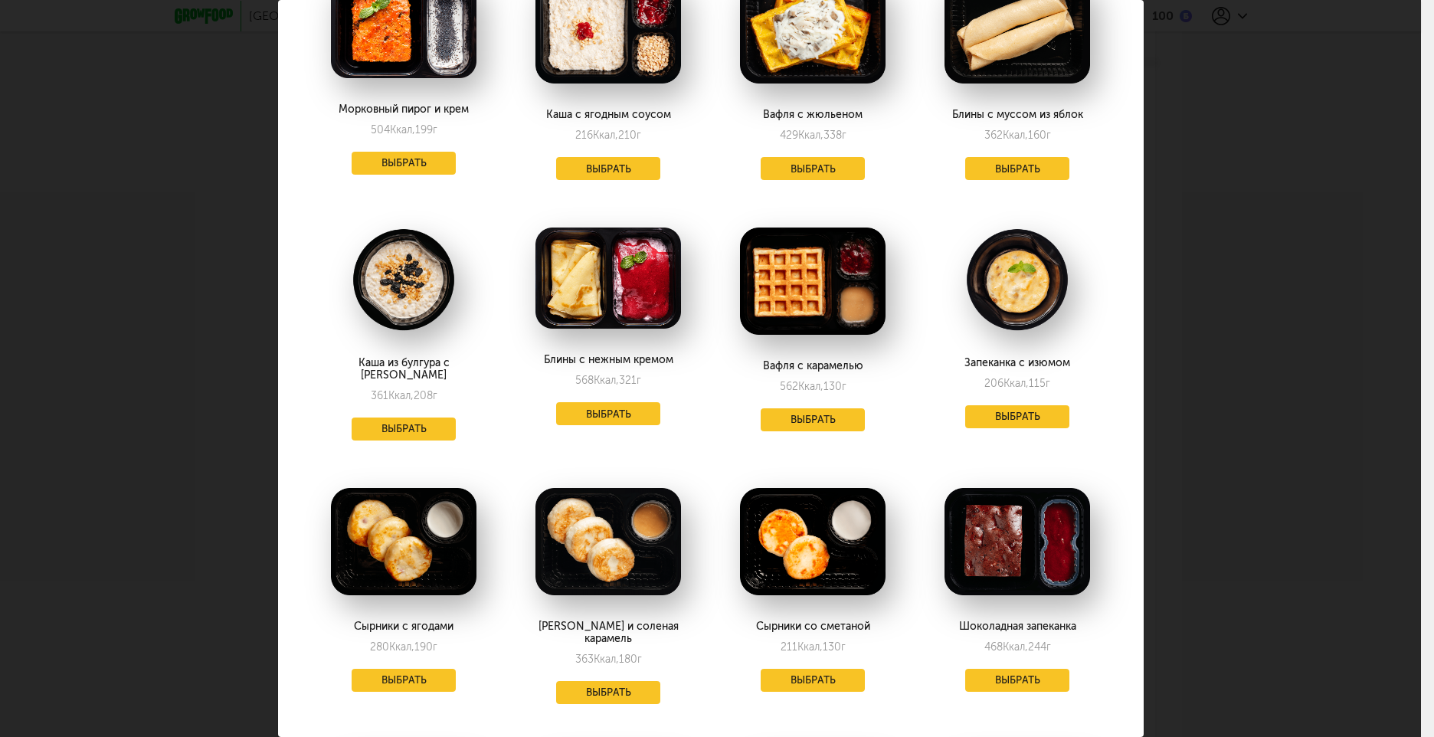
click at [1008, 183] on div "Блины с муссом из яблок 362 Ккал, 160 г Выбрать" at bounding box center [1018, 75] width 198 height 242
click at [1008, 168] on button "Выбрать" at bounding box center [1017, 168] width 104 height 23
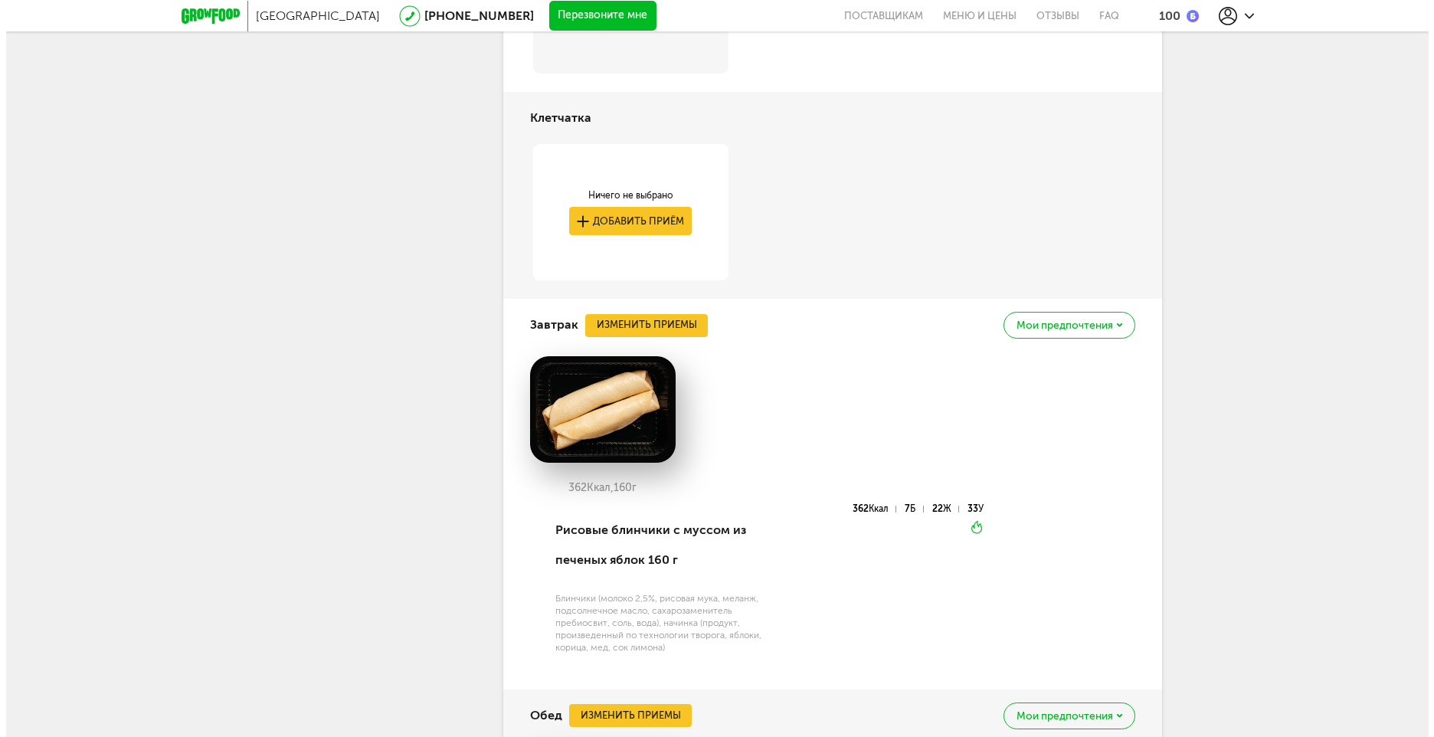
scroll to position [2123, 0]
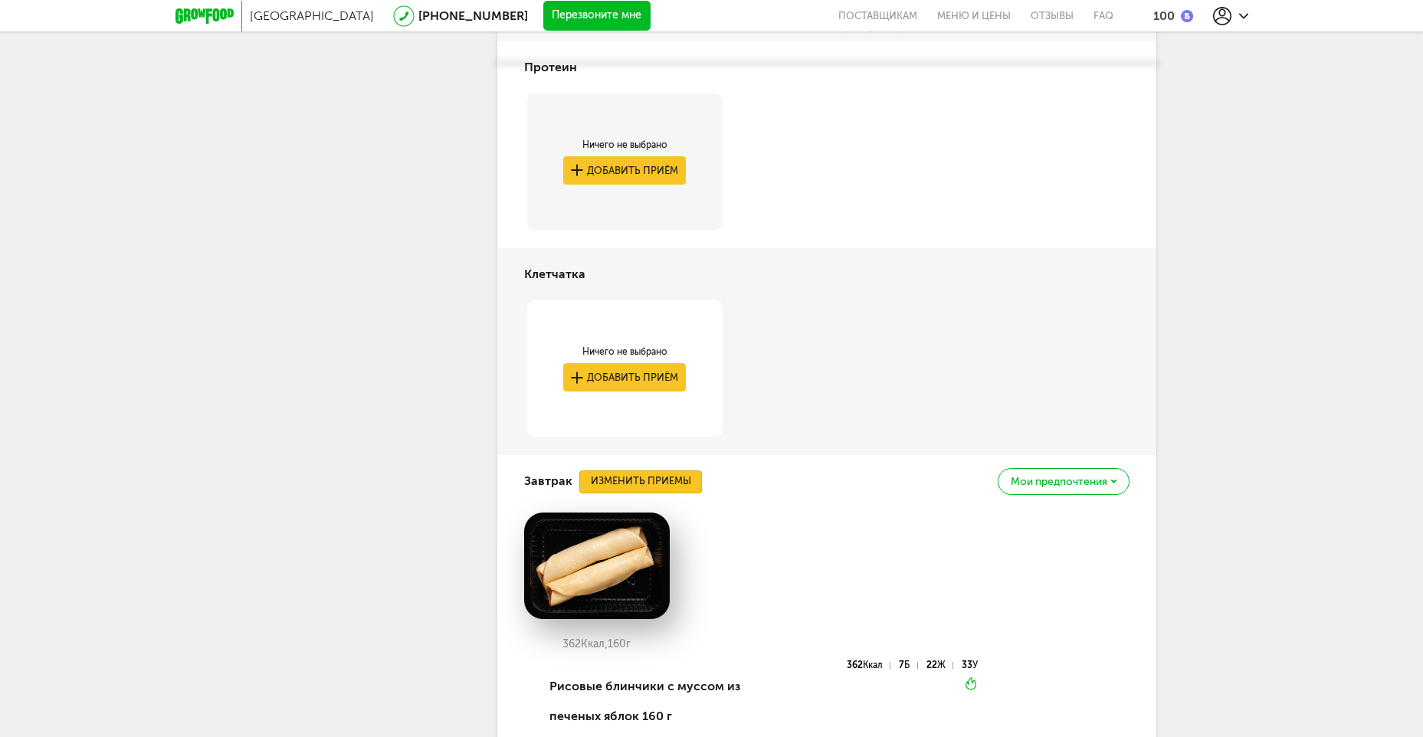
click at [660, 470] on button "Изменить приемы" at bounding box center [640, 481] width 123 height 23
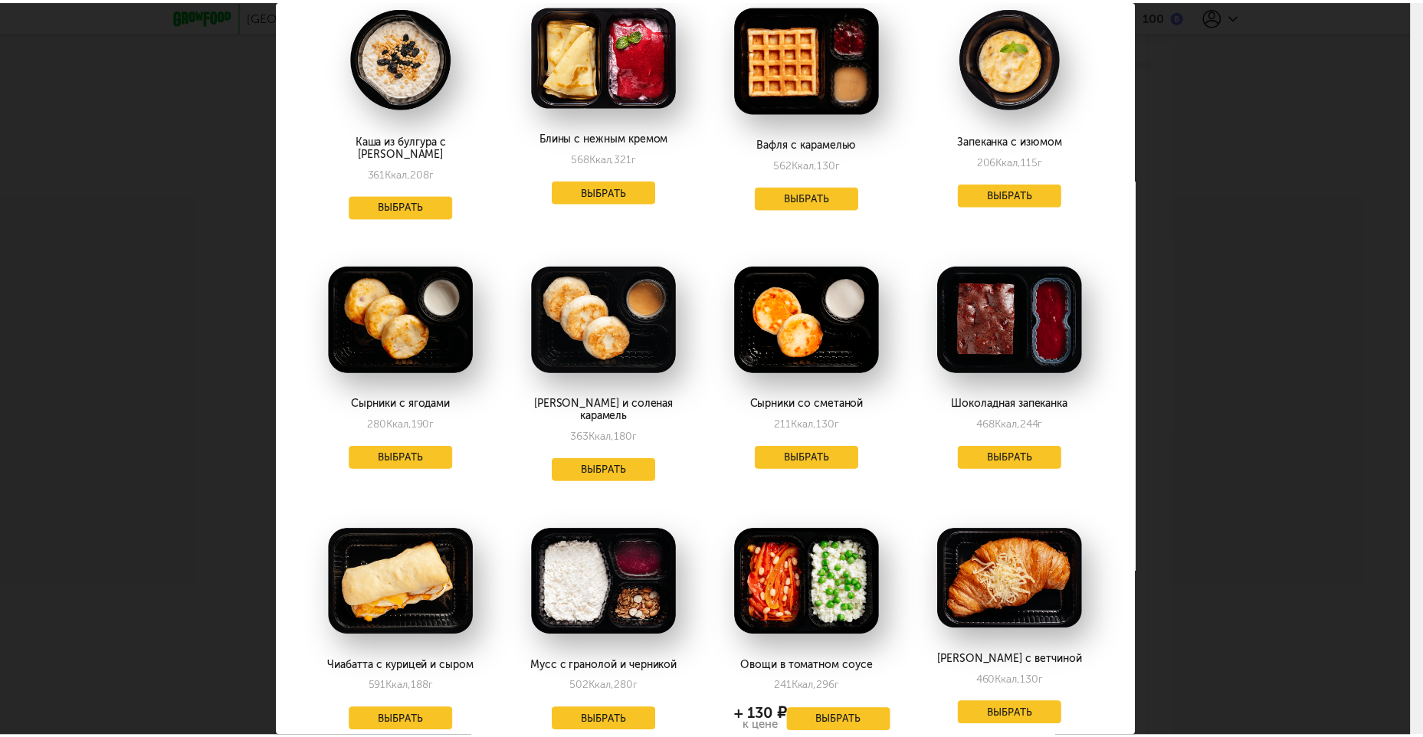
scroll to position [613, 0]
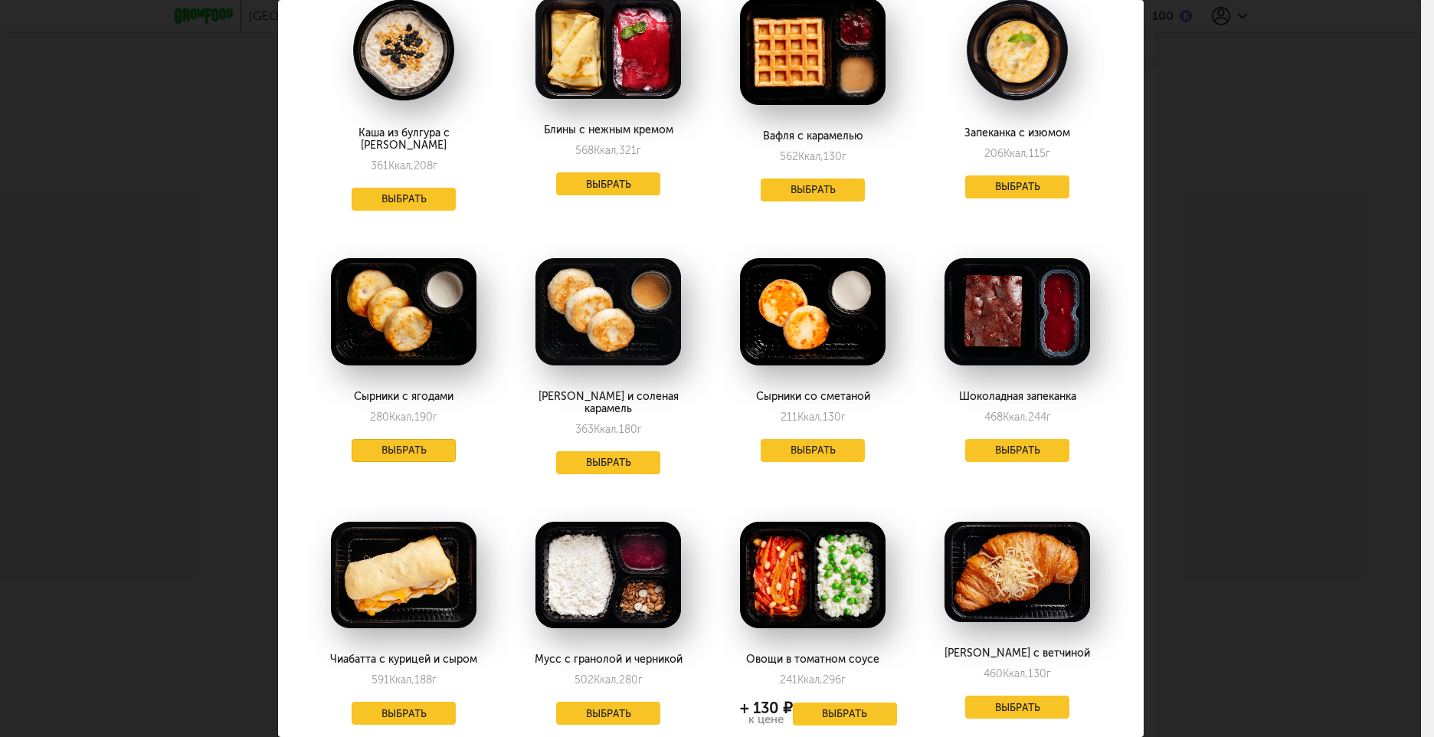
click at [436, 441] on button "Выбрать" at bounding box center [404, 450] width 104 height 23
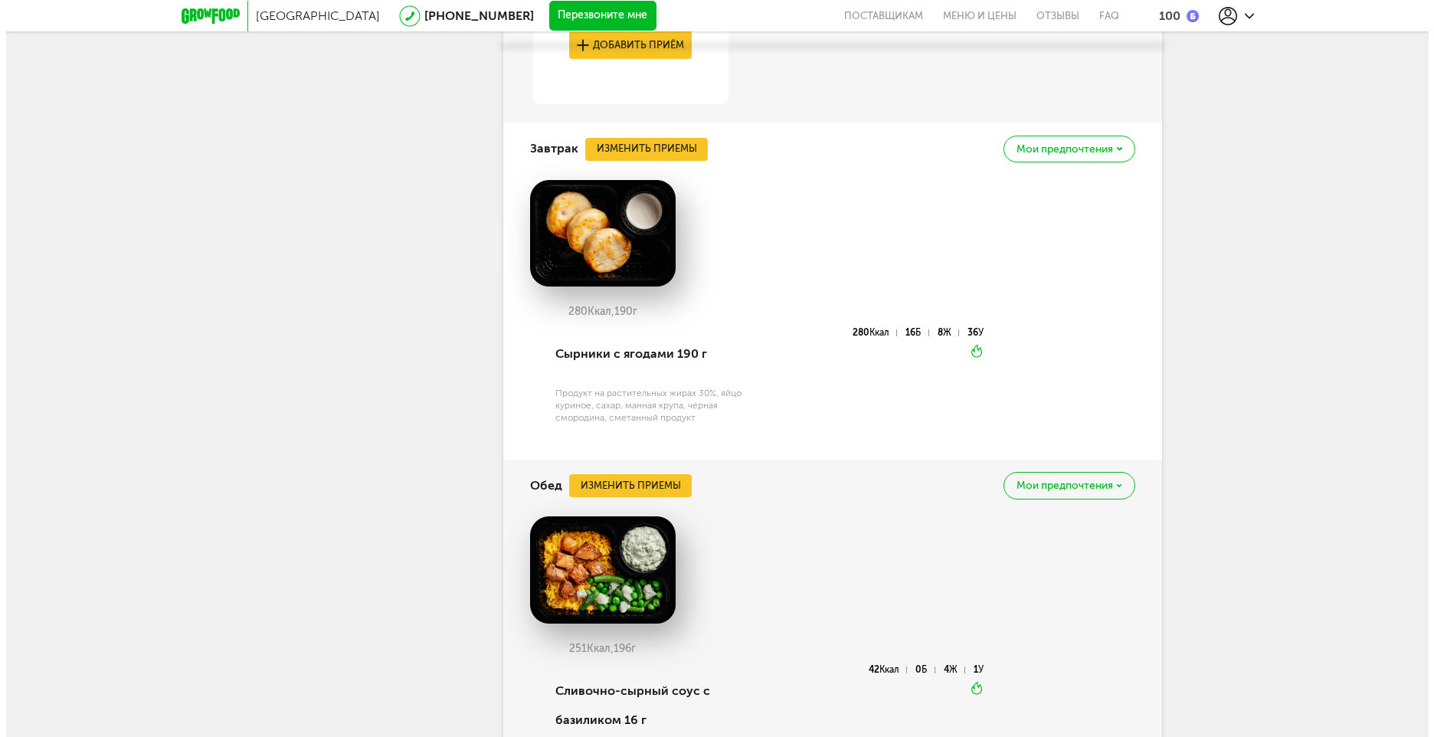
scroll to position [2429, 0]
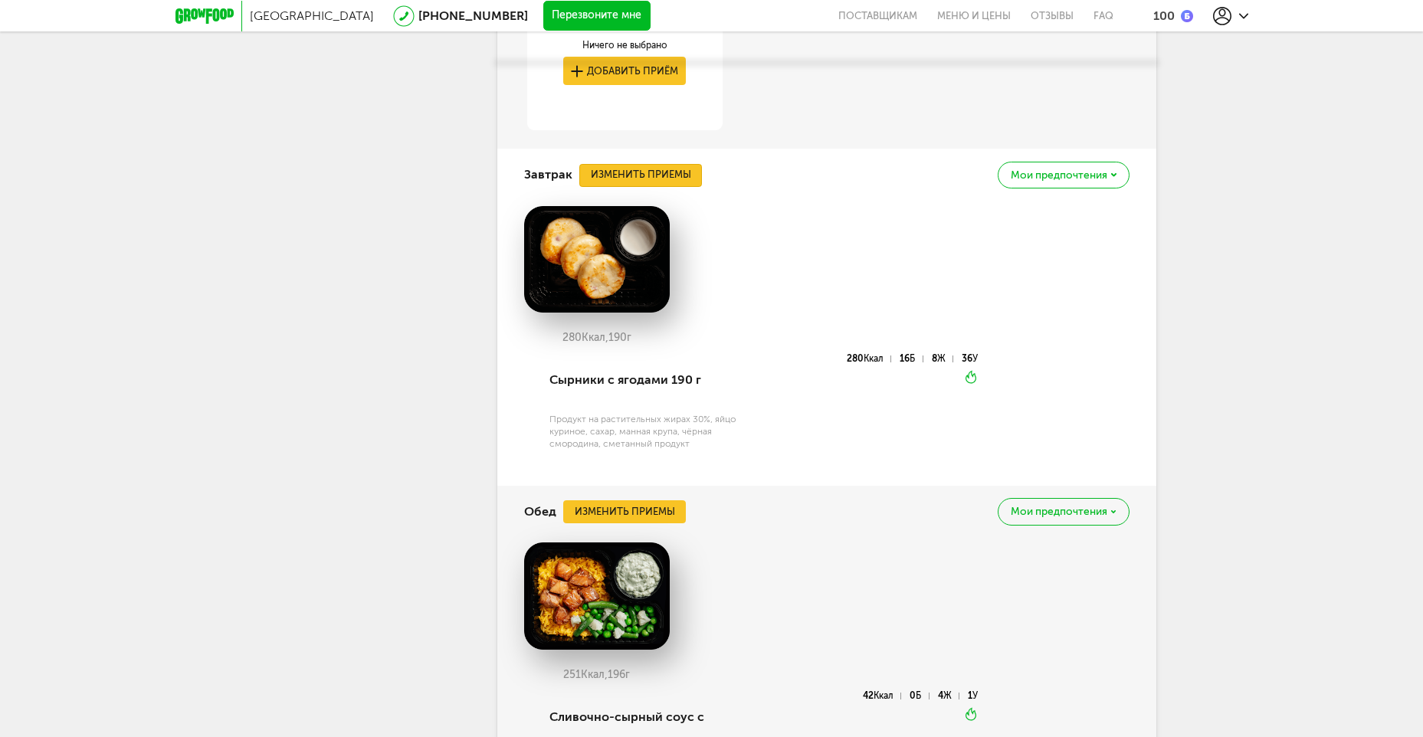
click at [636, 164] on button "Изменить приемы" at bounding box center [640, 175] width 123 height 23
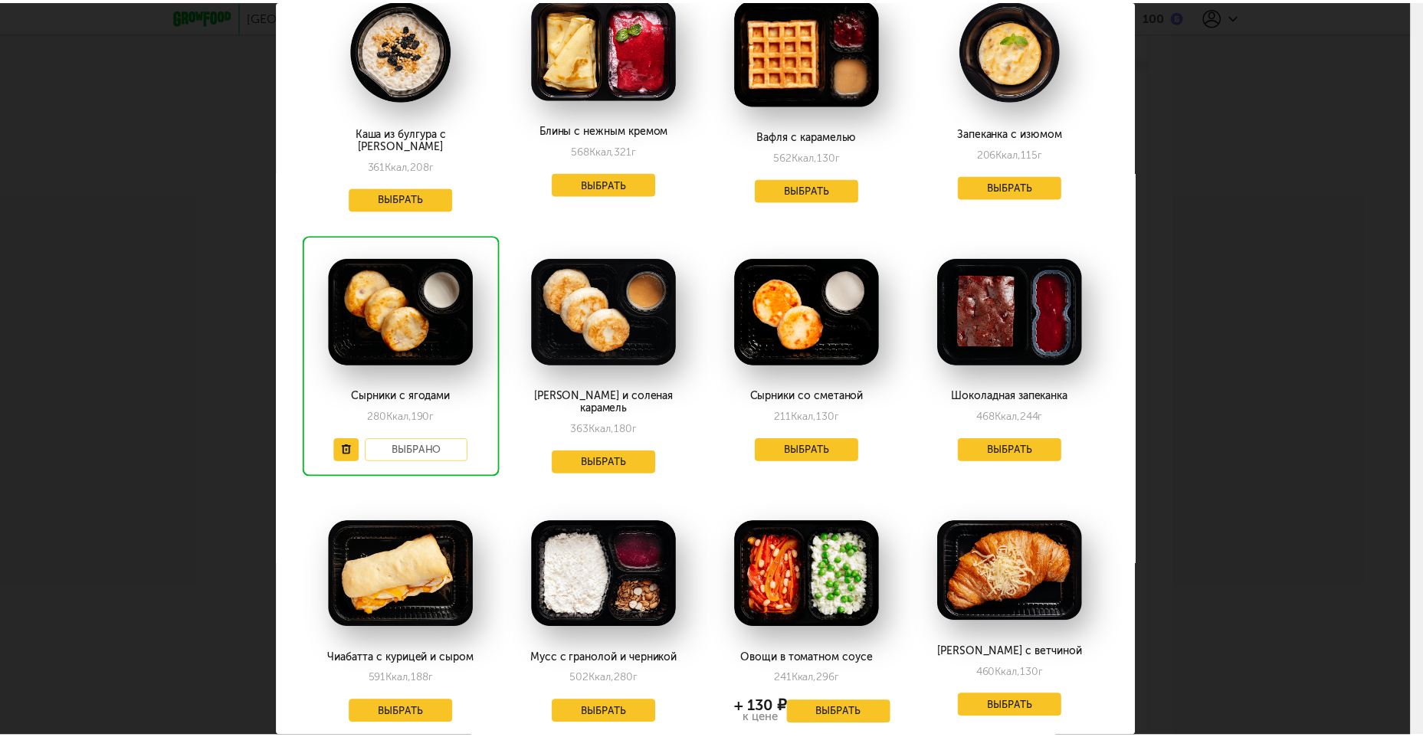
scroll to position [1072, 0]
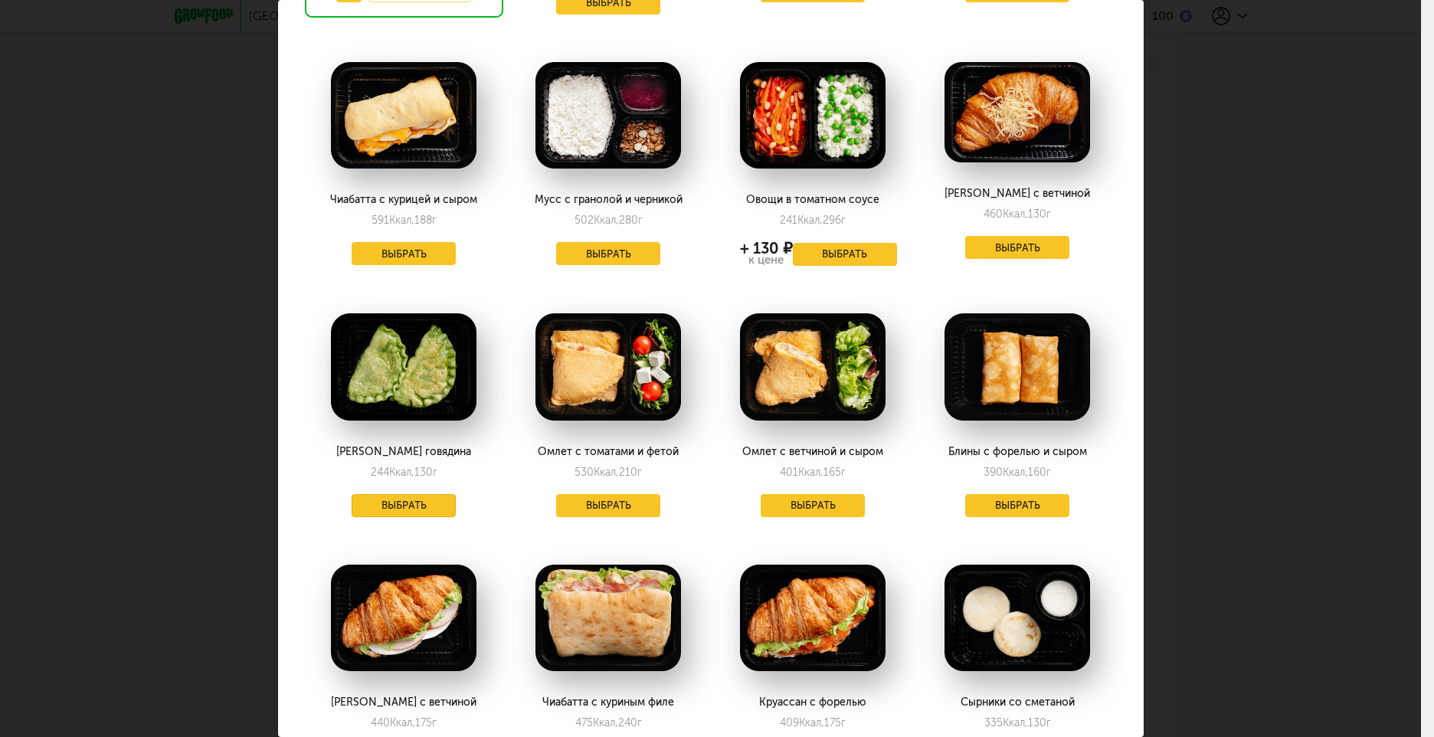
click at [428, 494] on button "Выбрать" at bounding box center [404, 505] width 104 height 23
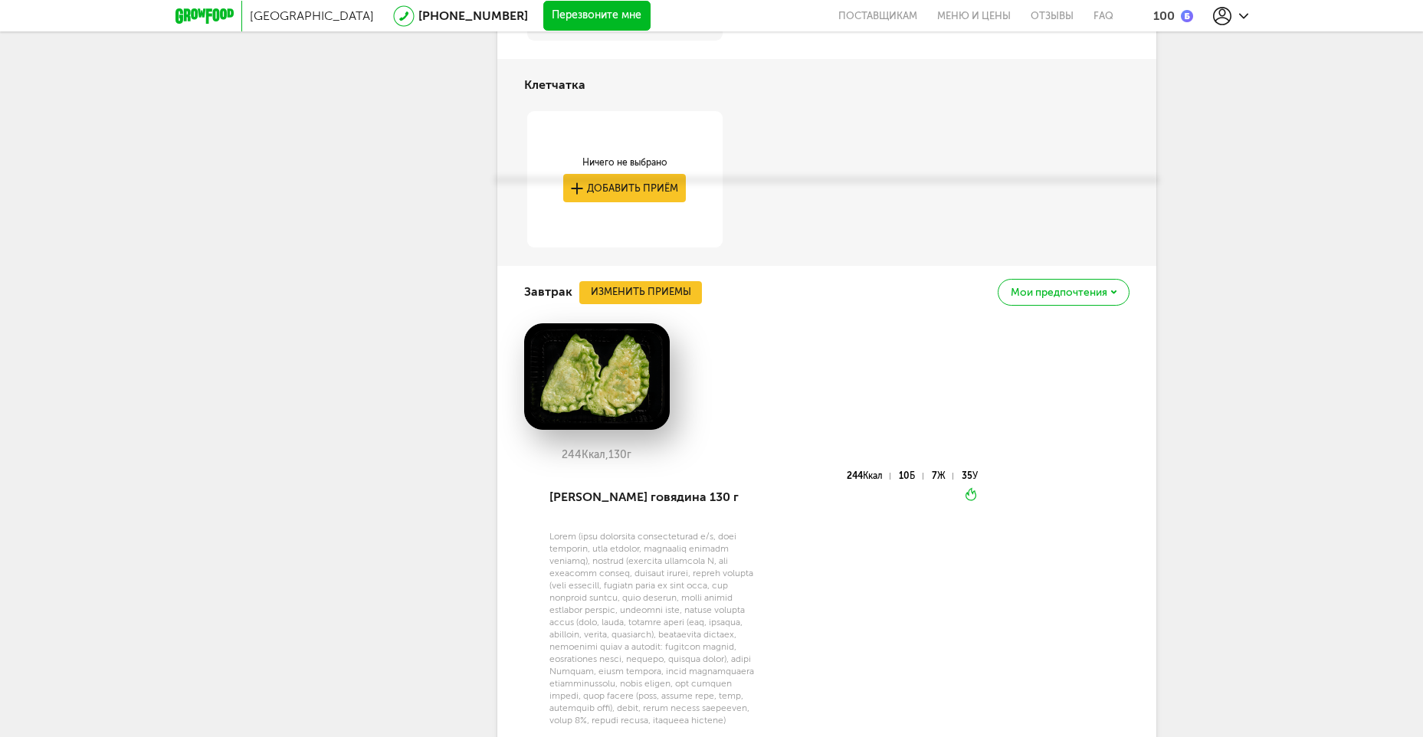
scroll to position [2429, 0]
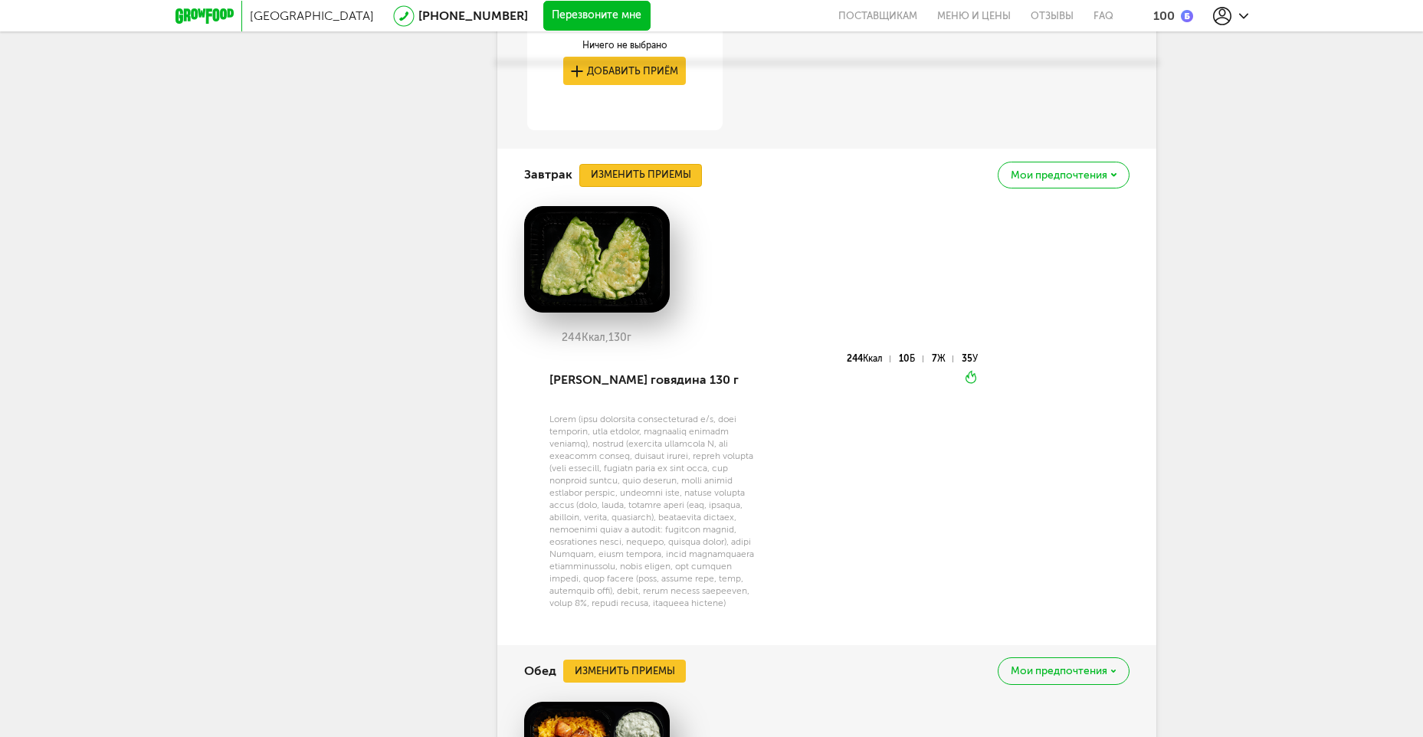
click at [612, 164] on button "Изменить приемы" at bounding box center [640, 175] width 123 height 23
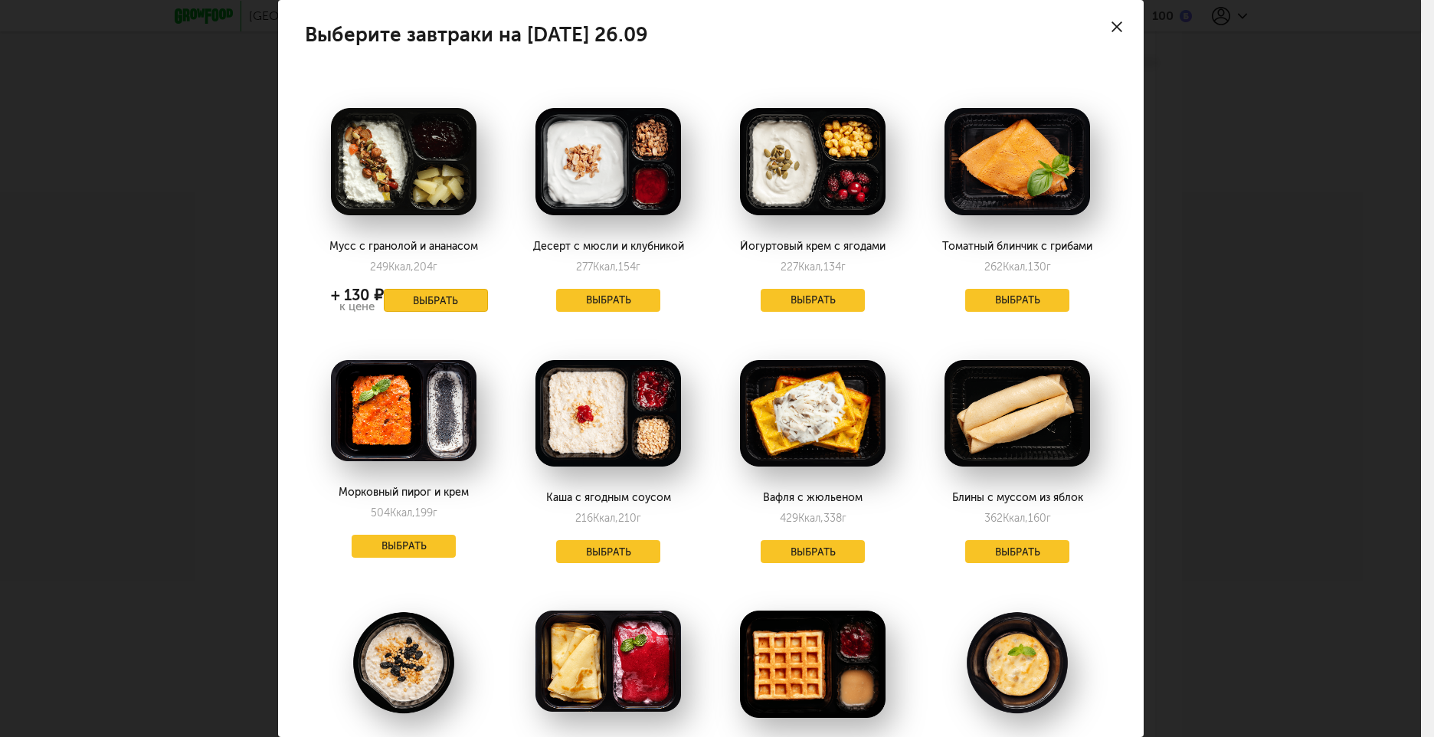
click at [448, 304] on button "Выбрать" at bounding box center [436, 300] width 104 height 23
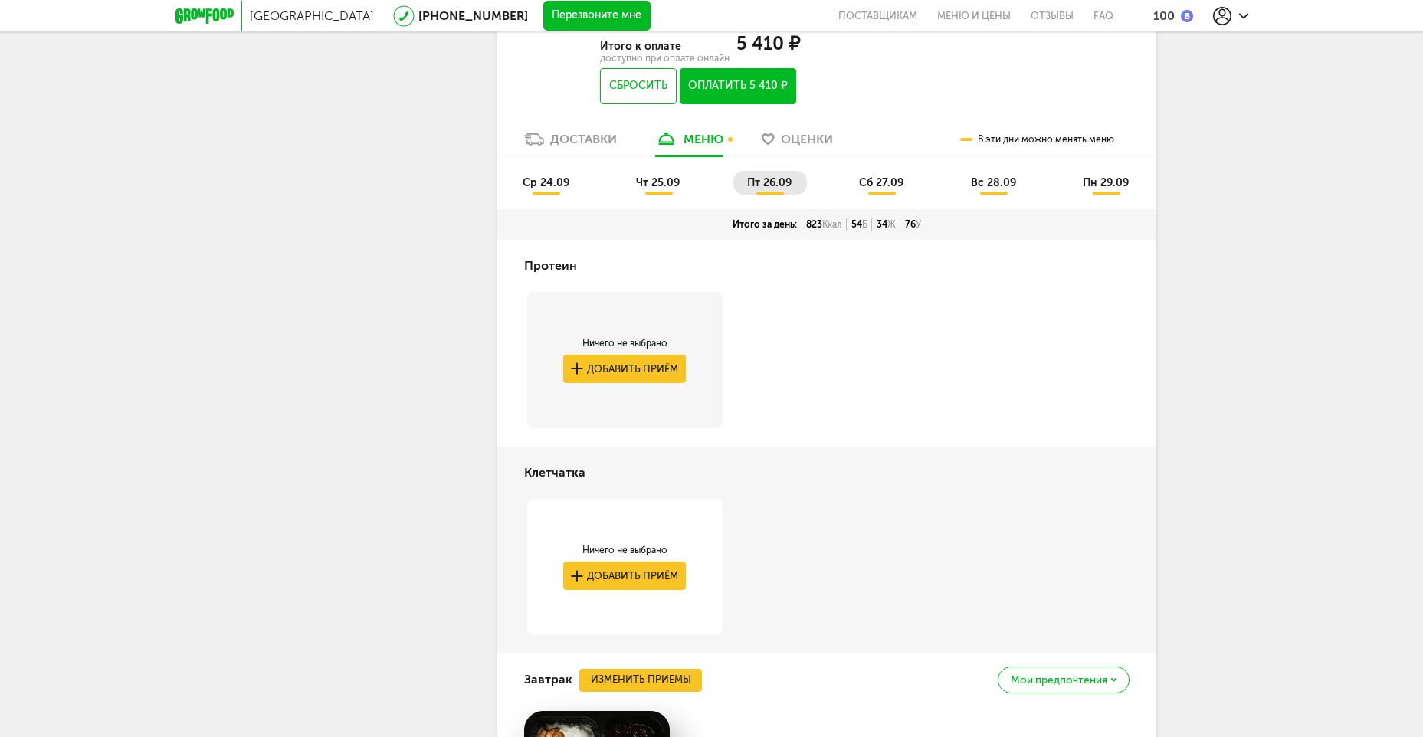
scroll to position [1864, 0]
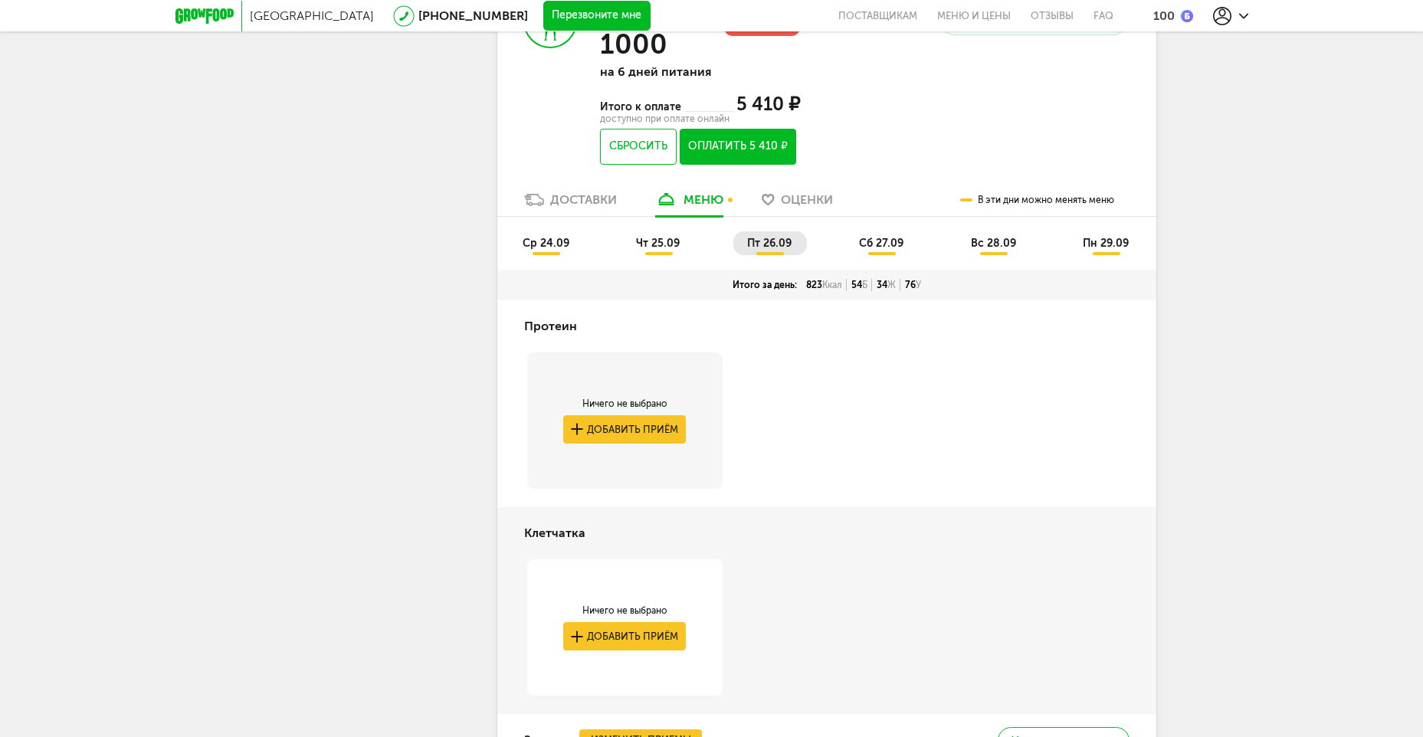
click at [906, 231] on li "сб 27.09" at bounding box center [882, 243] width 74 height 24
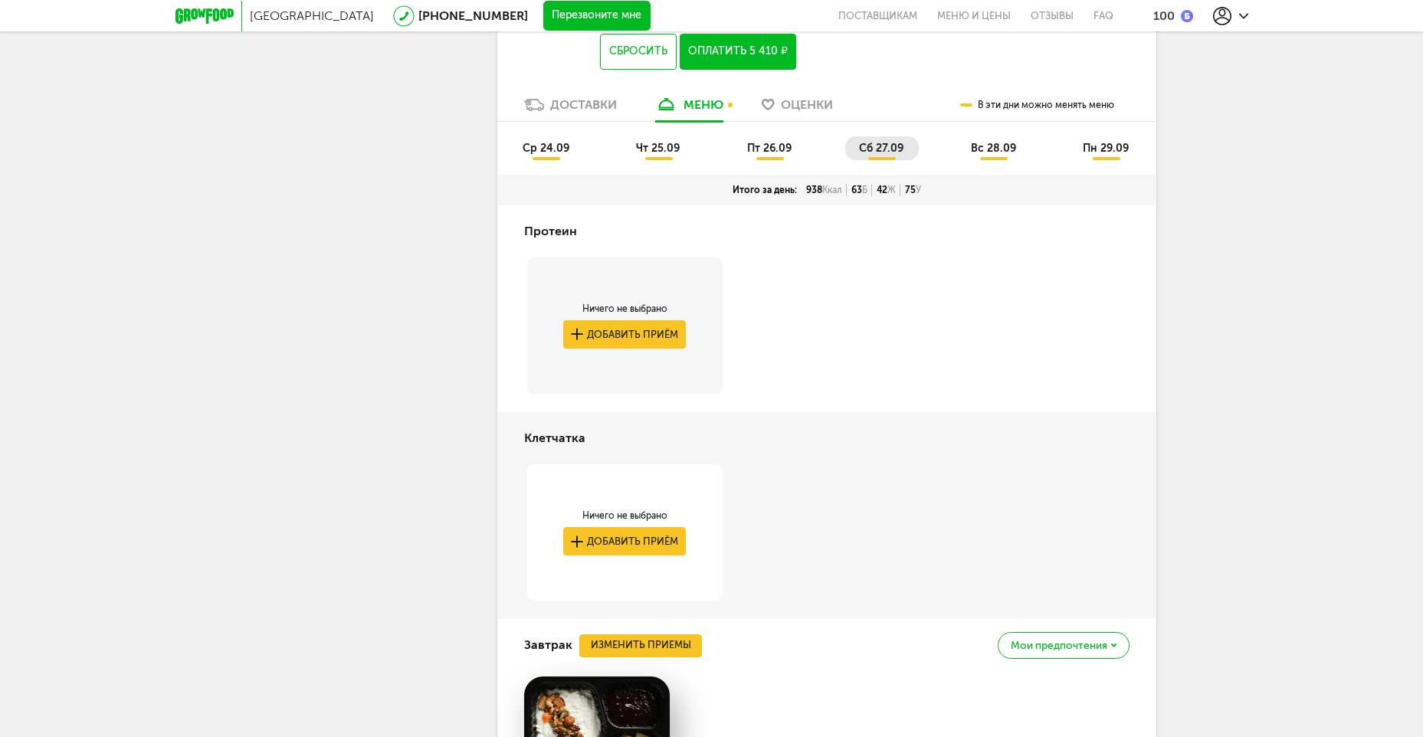
scroll to position [1787, 0]
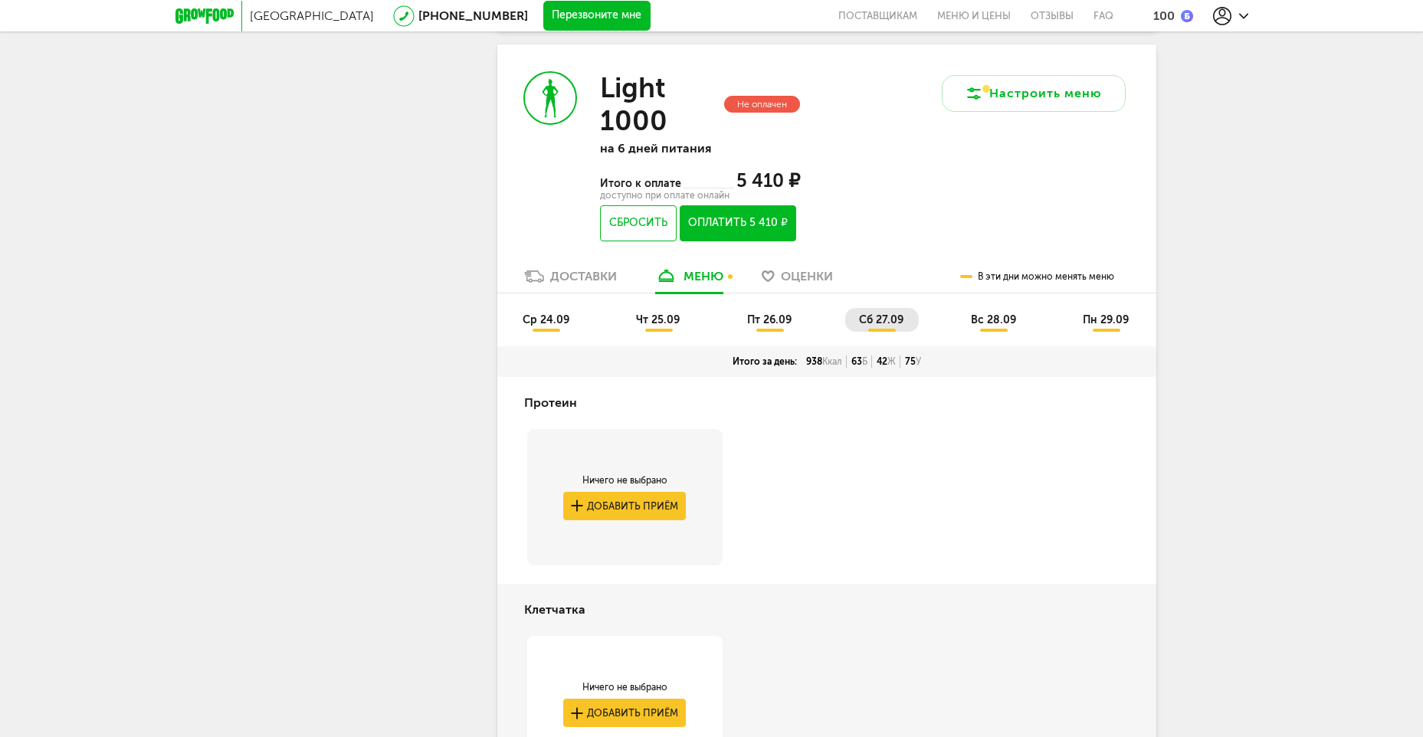
click at [778, 313] on span "пт 26.09" at bounding box center [769, 319] width 44 height 13
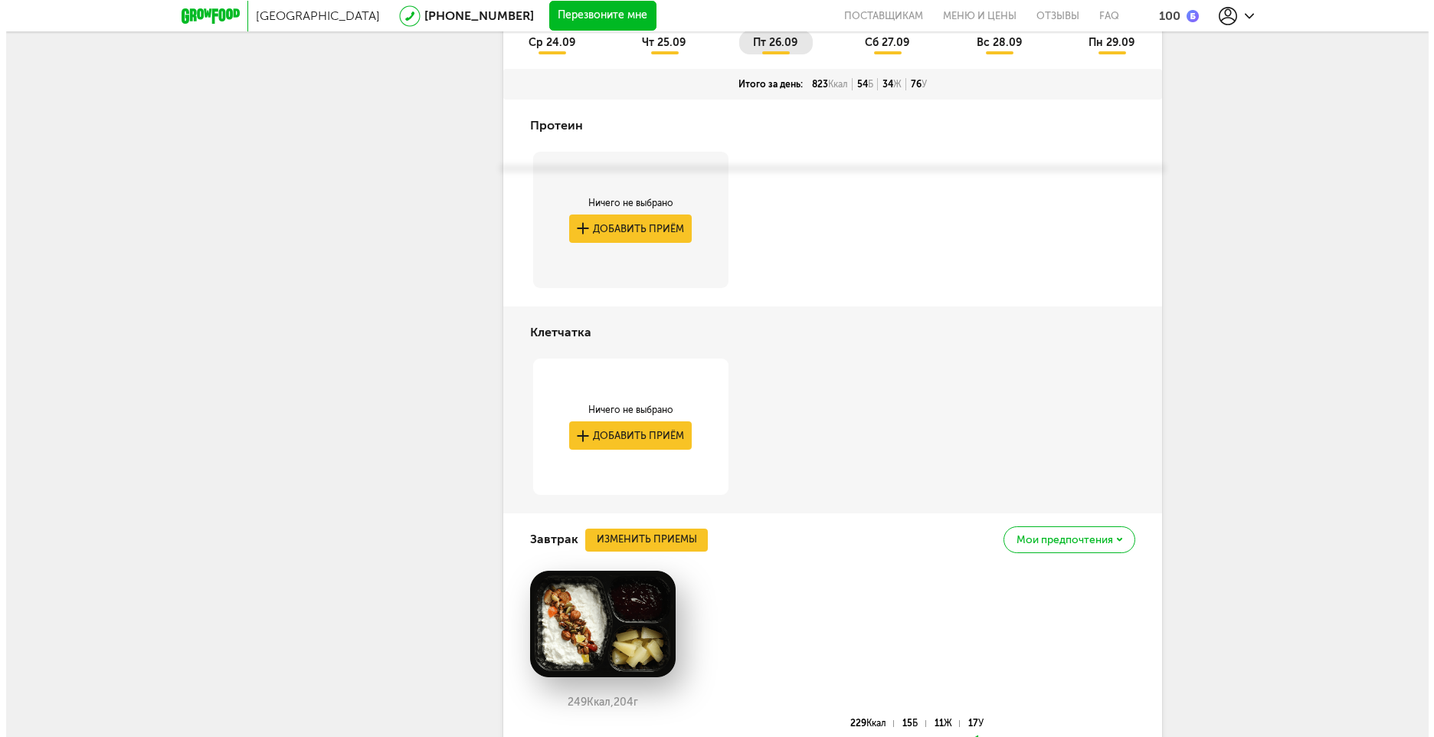
scroll to position [2170, 0]
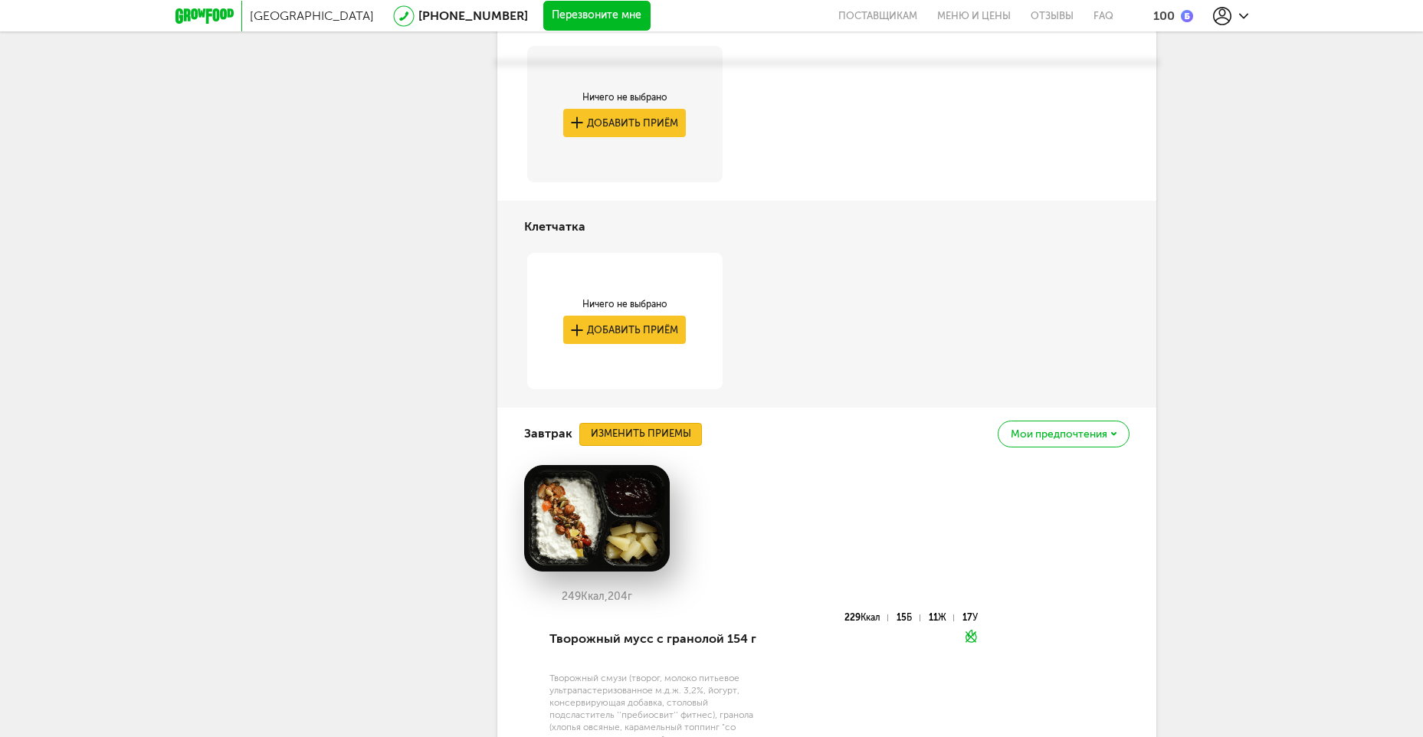
click at [656, 423] on button "Изменить приемы" at bounding box center [640, 434] width 123 height 23
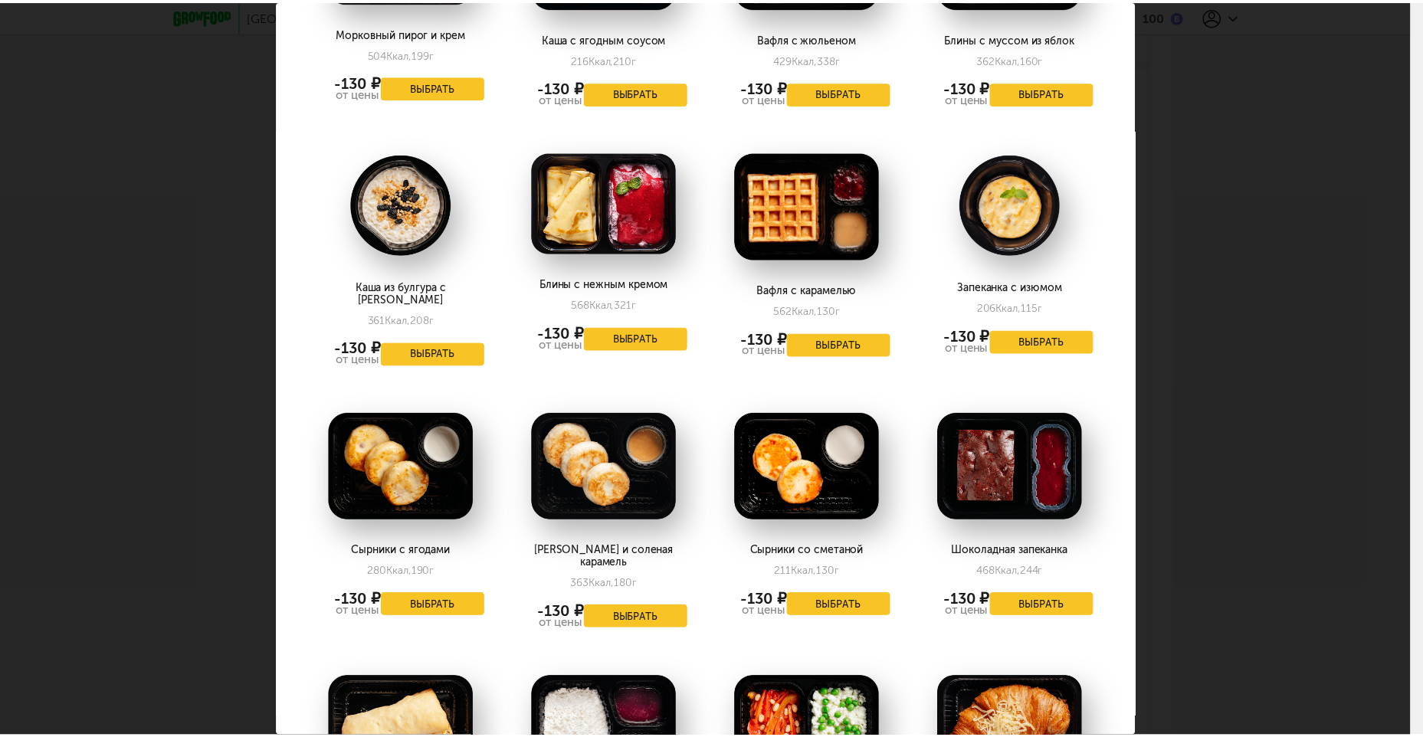
scroll to position [536, 0]
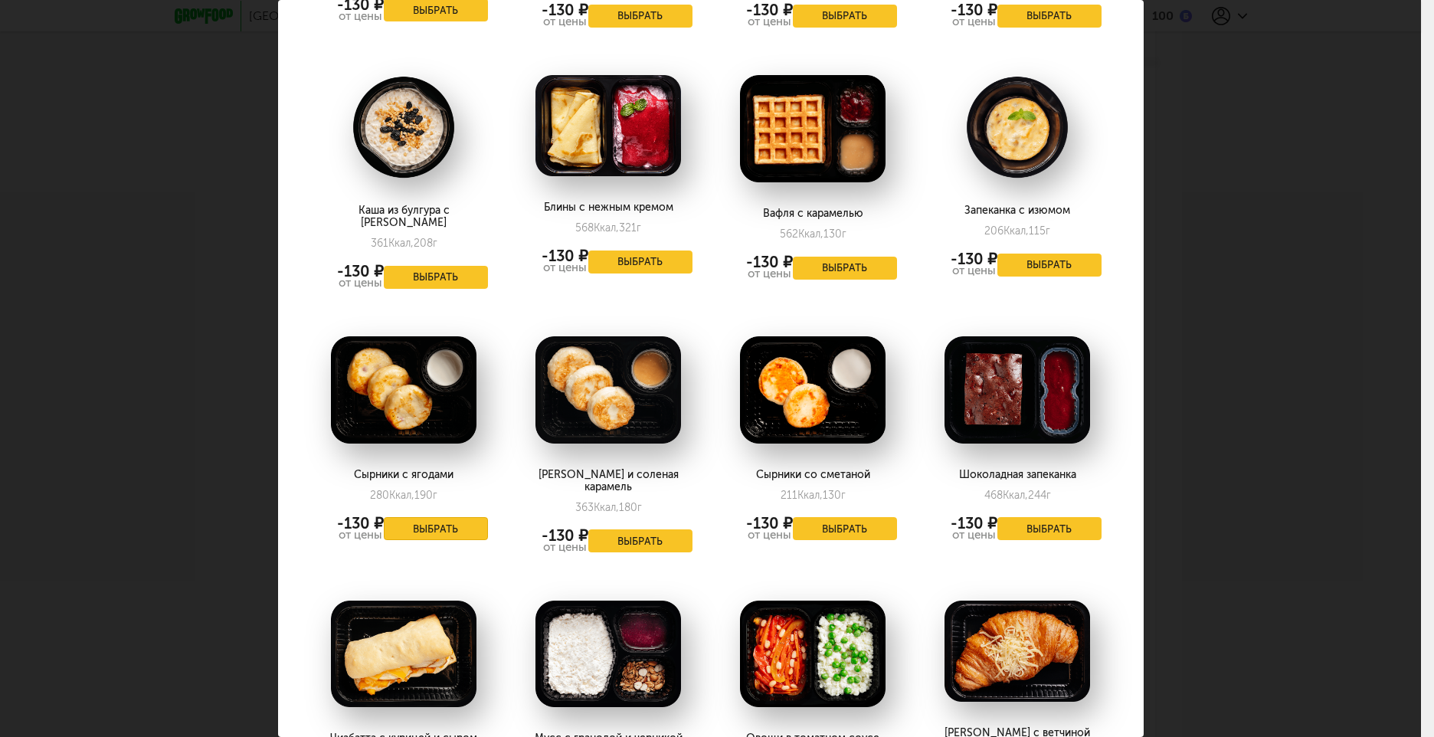
click at [425, 526] on button "Выбрать" at bounding box center [436, 528] width 104 height 23
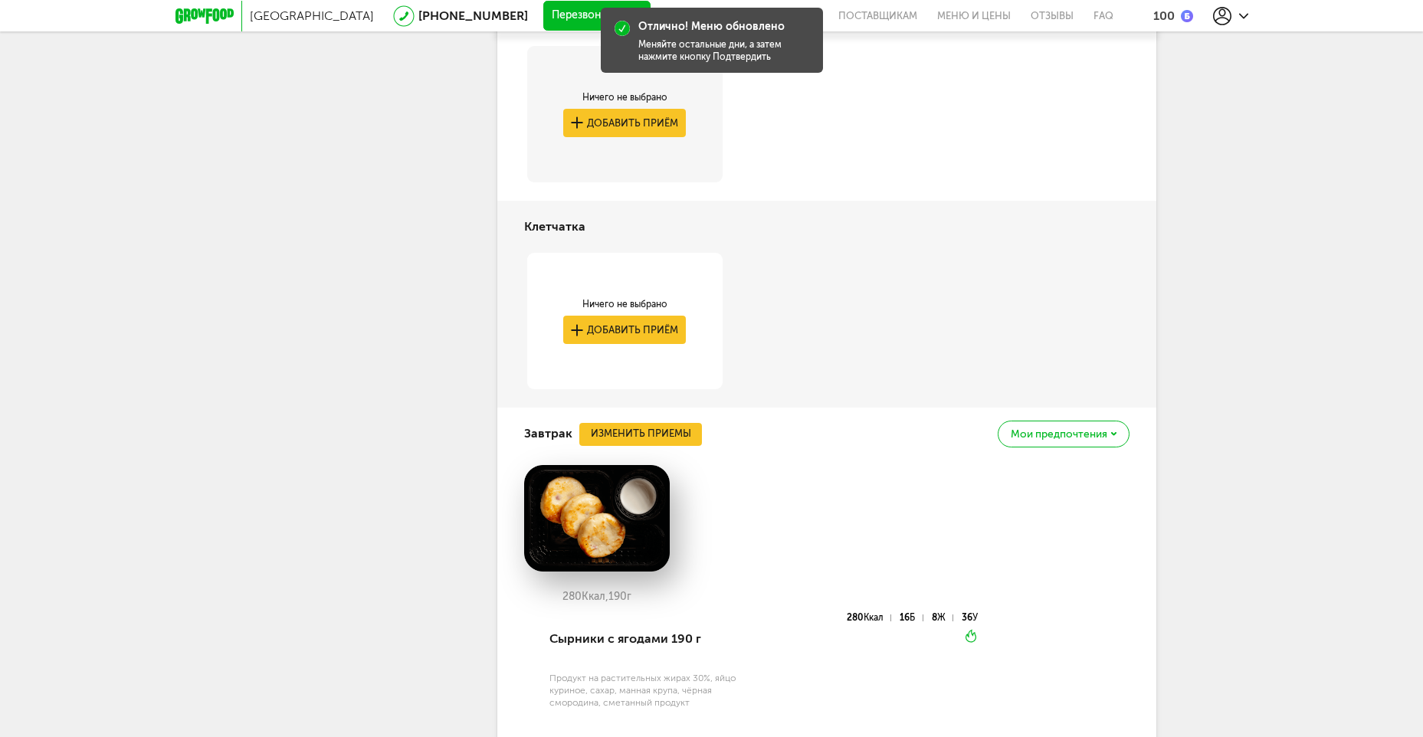
scroll to position [1711, 0]
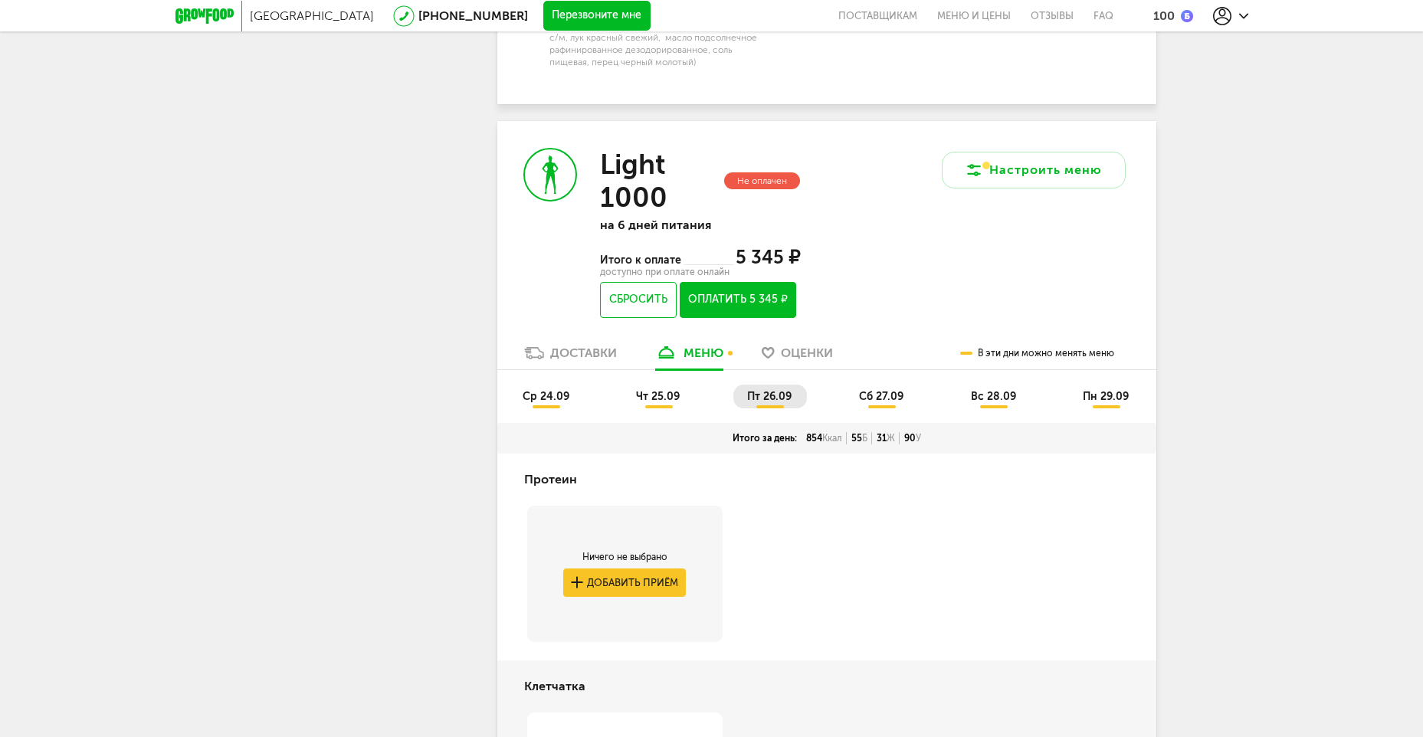
click at [878, 390] on span "сб 27.09" at bounding box center [881, 396] width 44 height 13
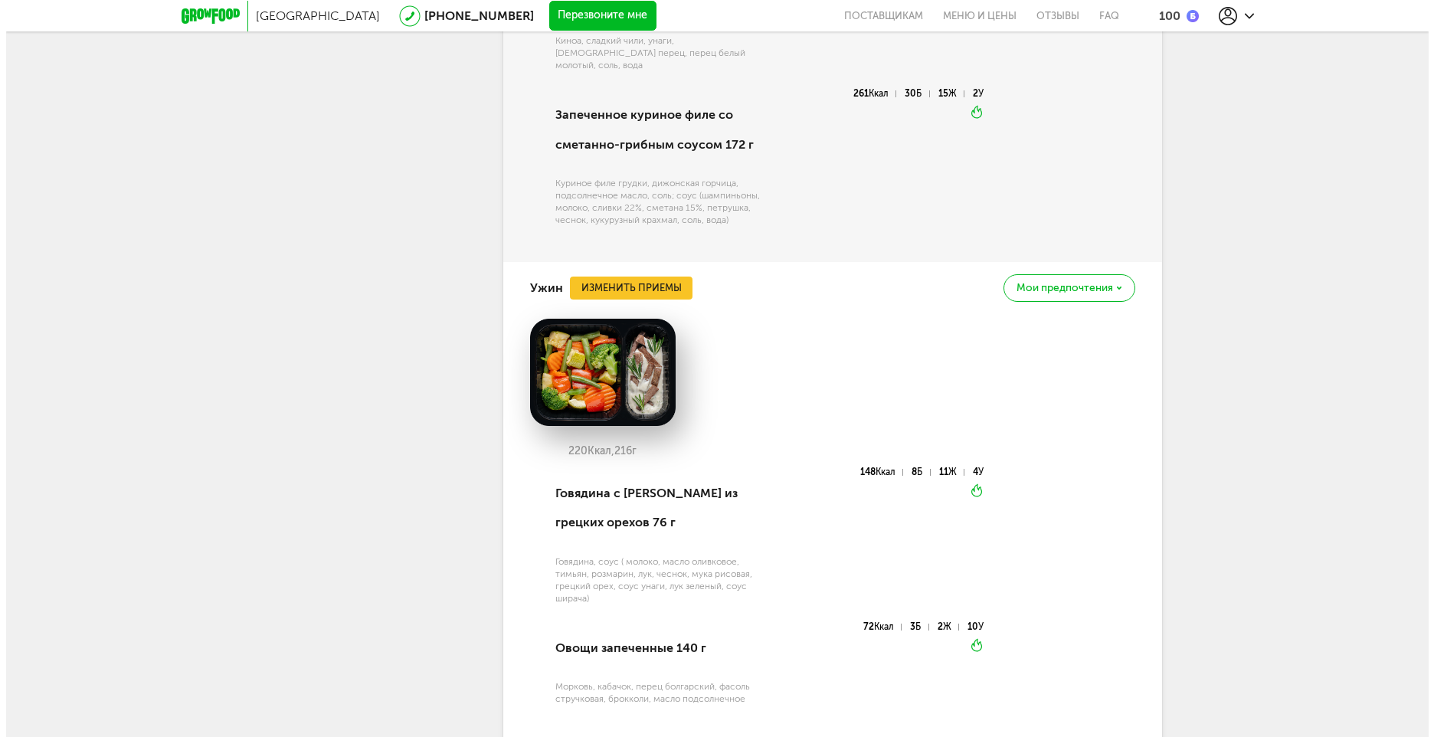
scroll to position [3501, 0]
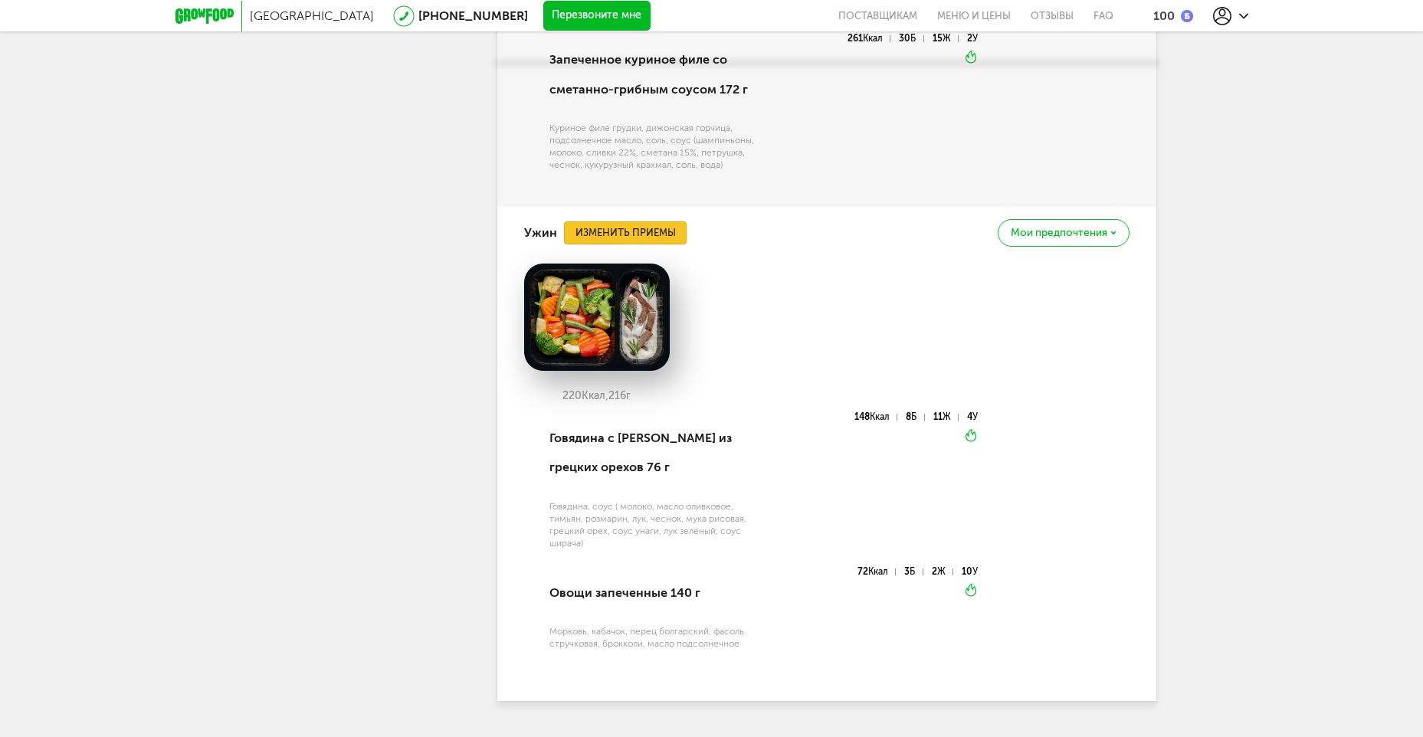
click at [597, 221] on button "Изменить приемы" at bounding box center [625, 232] width 123 height 23
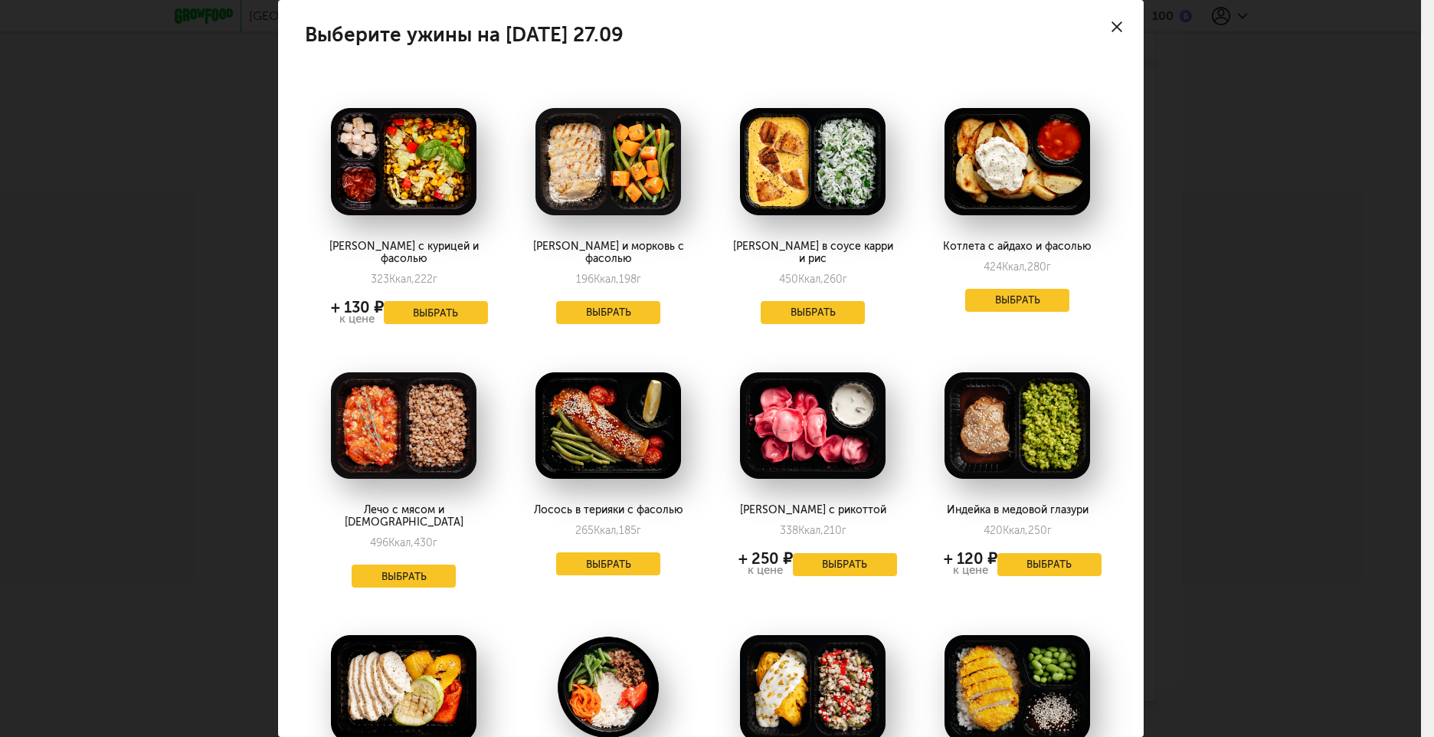
click at [1096, 28] on div at bounding box center [1117, 27] width 54 height 54
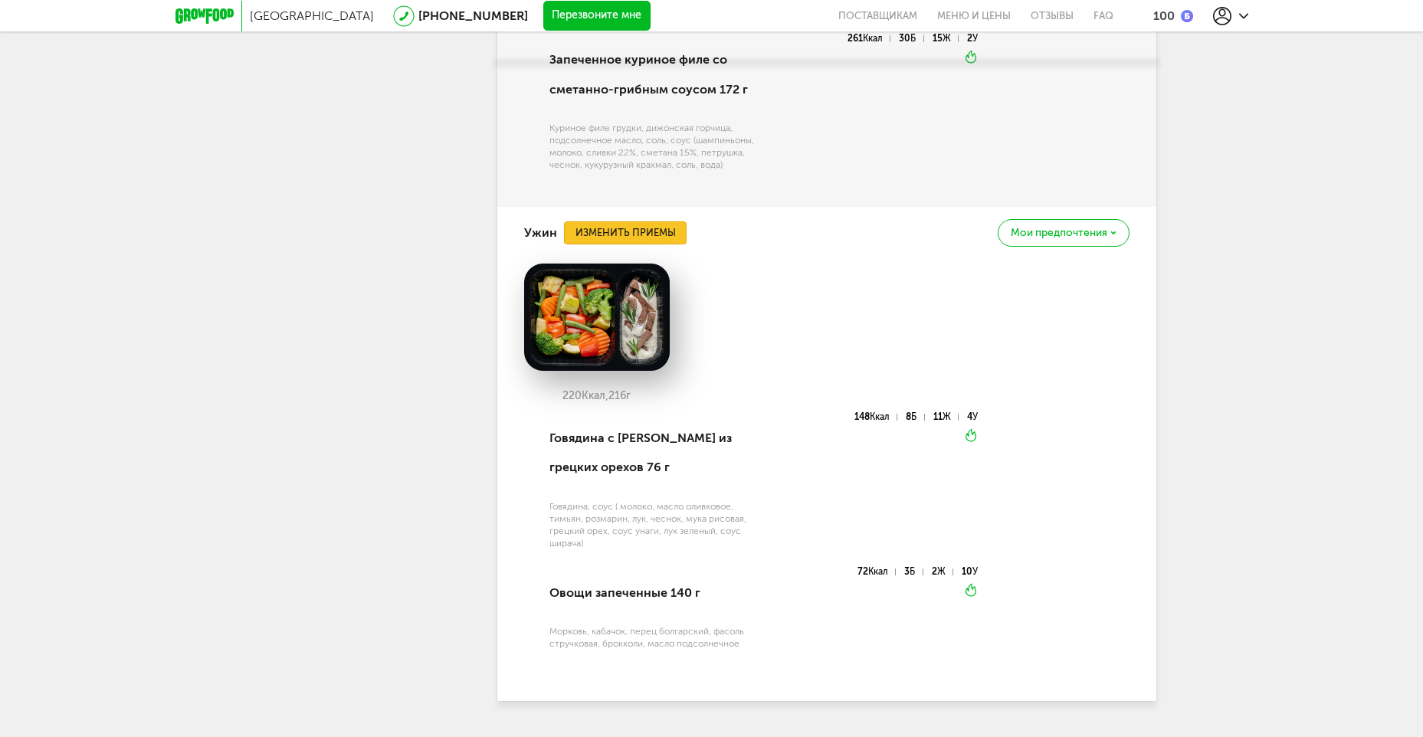
click at [645, 221] on button "Изменить приемы" at bounding box center [625, 232] width 123 height 23
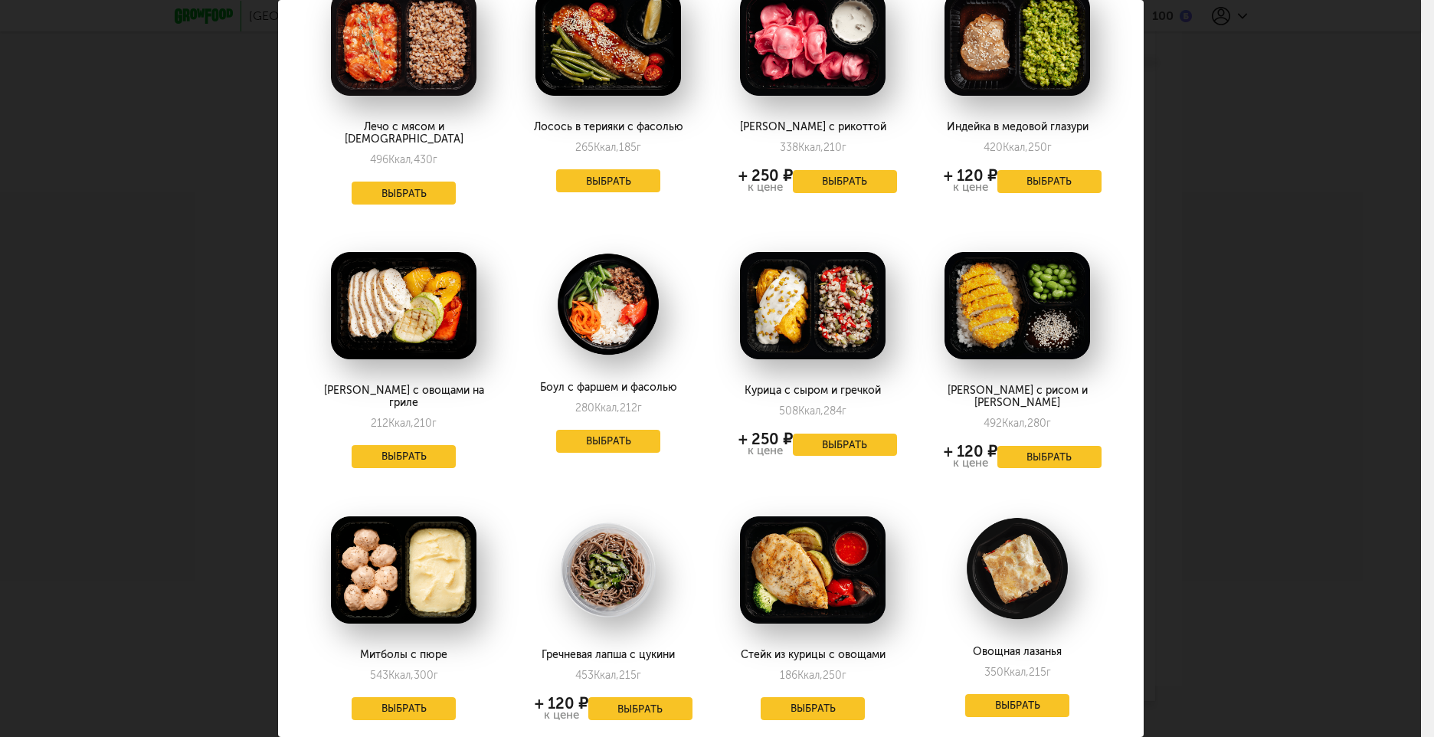
scroll to position [0, 0]
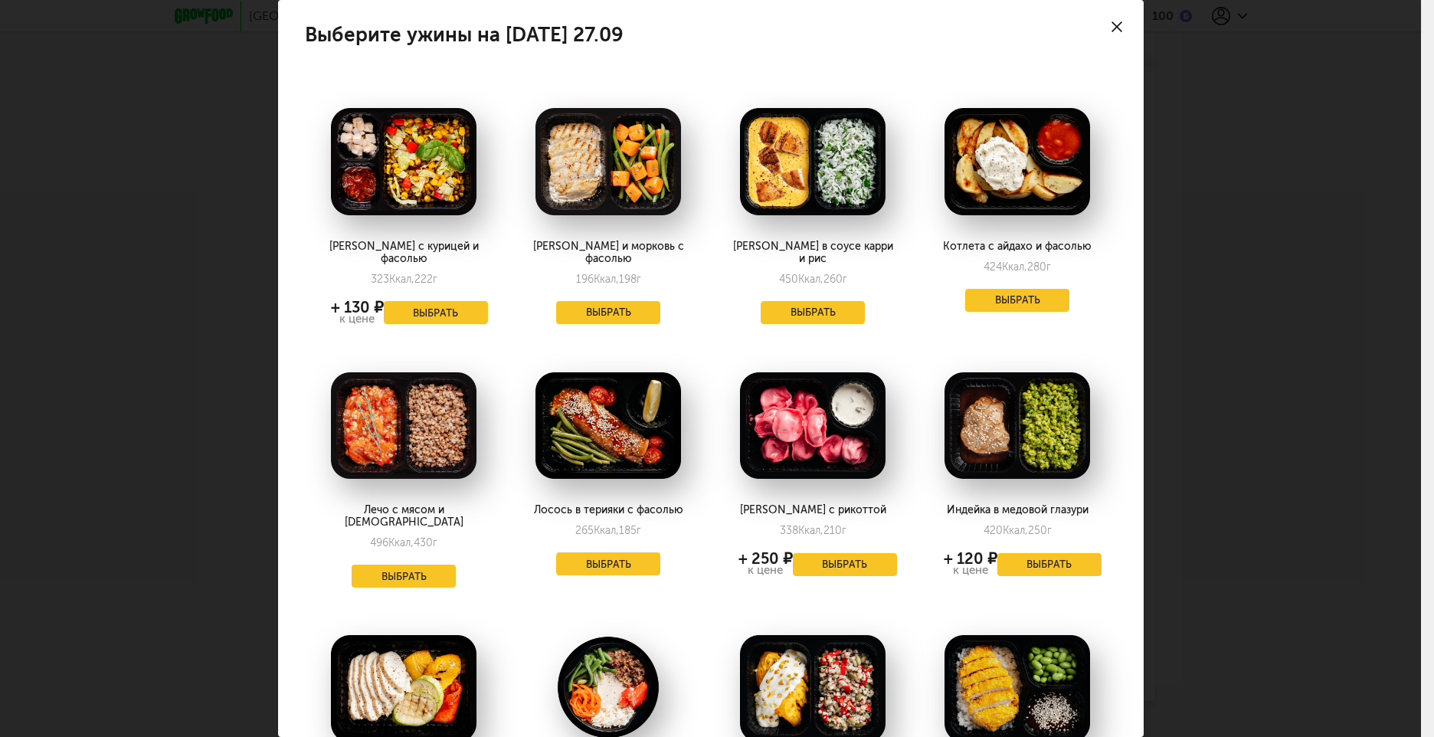
click at [1112, 31] on icon at bounding box center [1117, 26] width 11 height 11
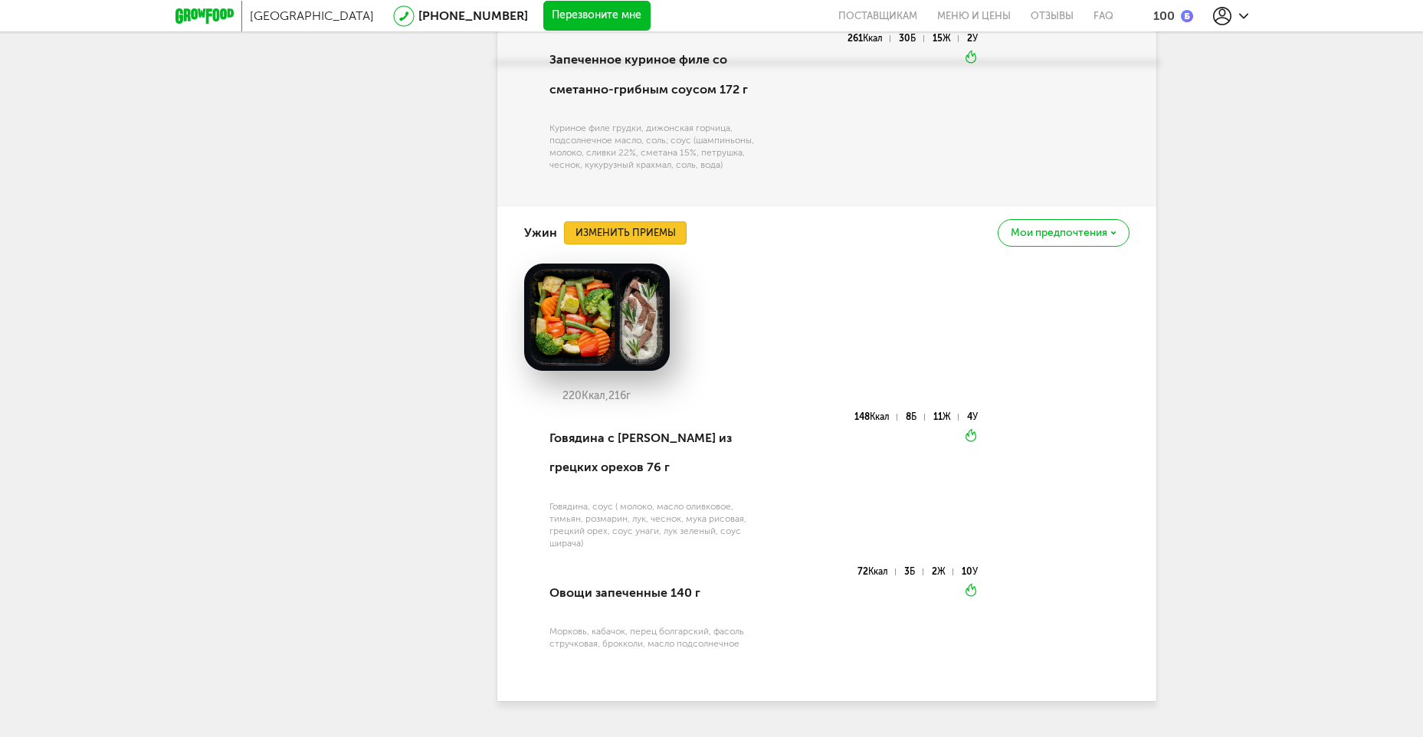
click at [618, 221] on button "Изменить приемы" at bounding box center [625, 232] width 123 height 23
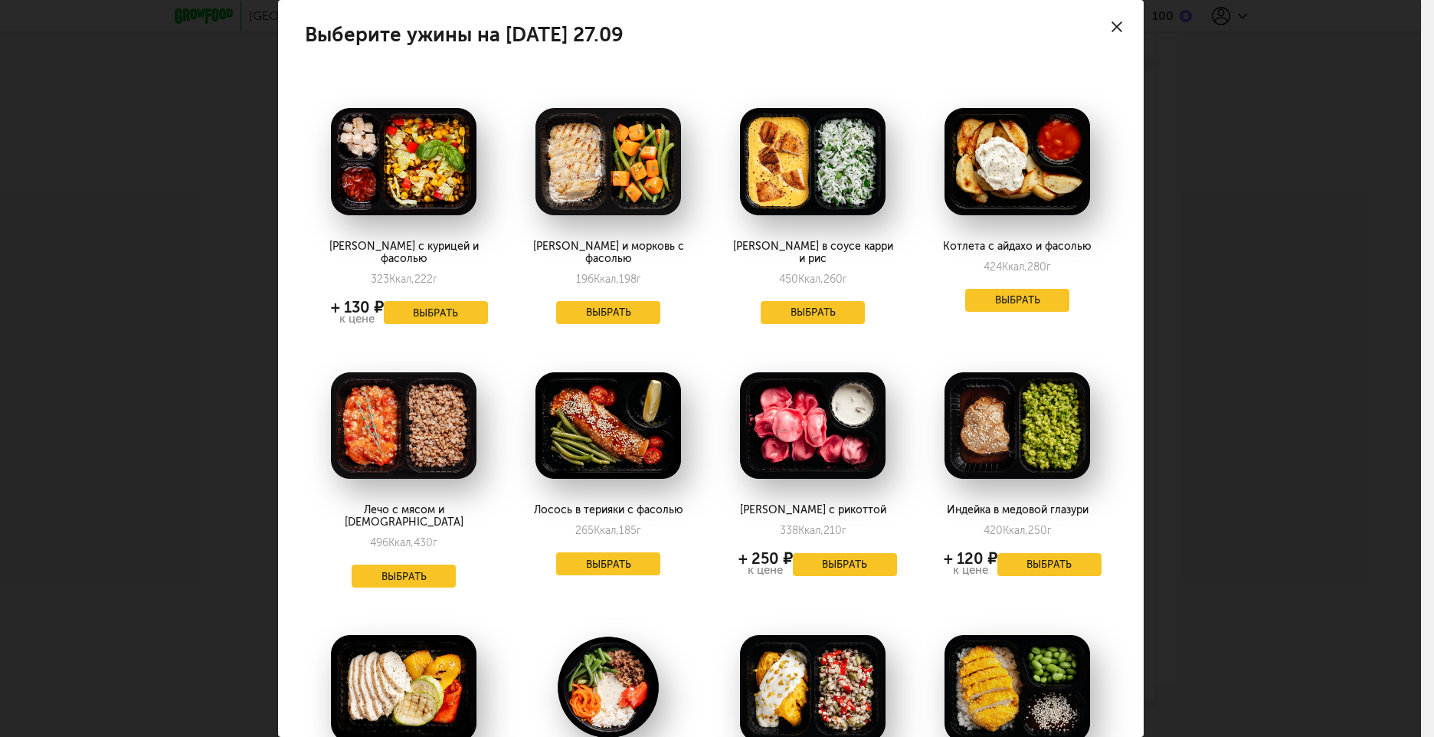
click at [1118, 30] on div at bounding box center [1117, 27] width 54 height 54
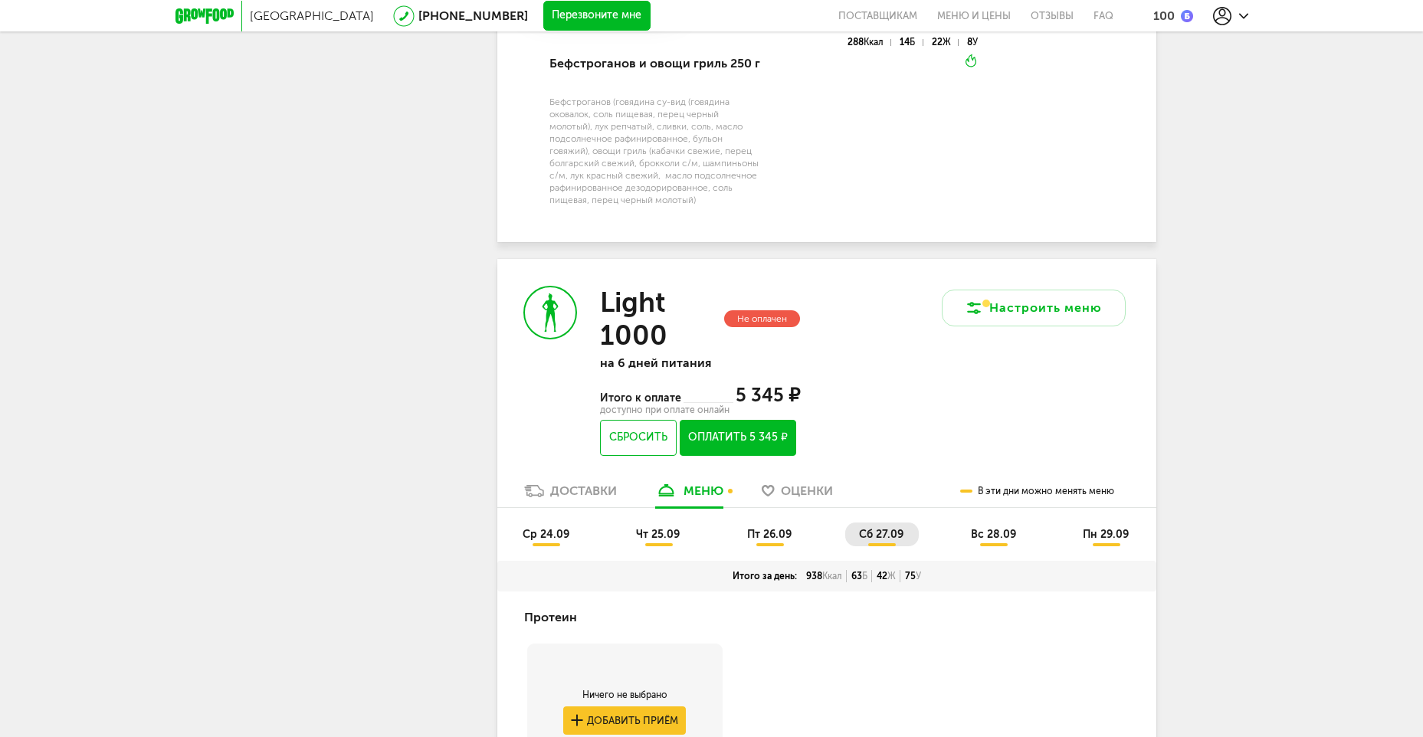
scroll to position [1509, 0]
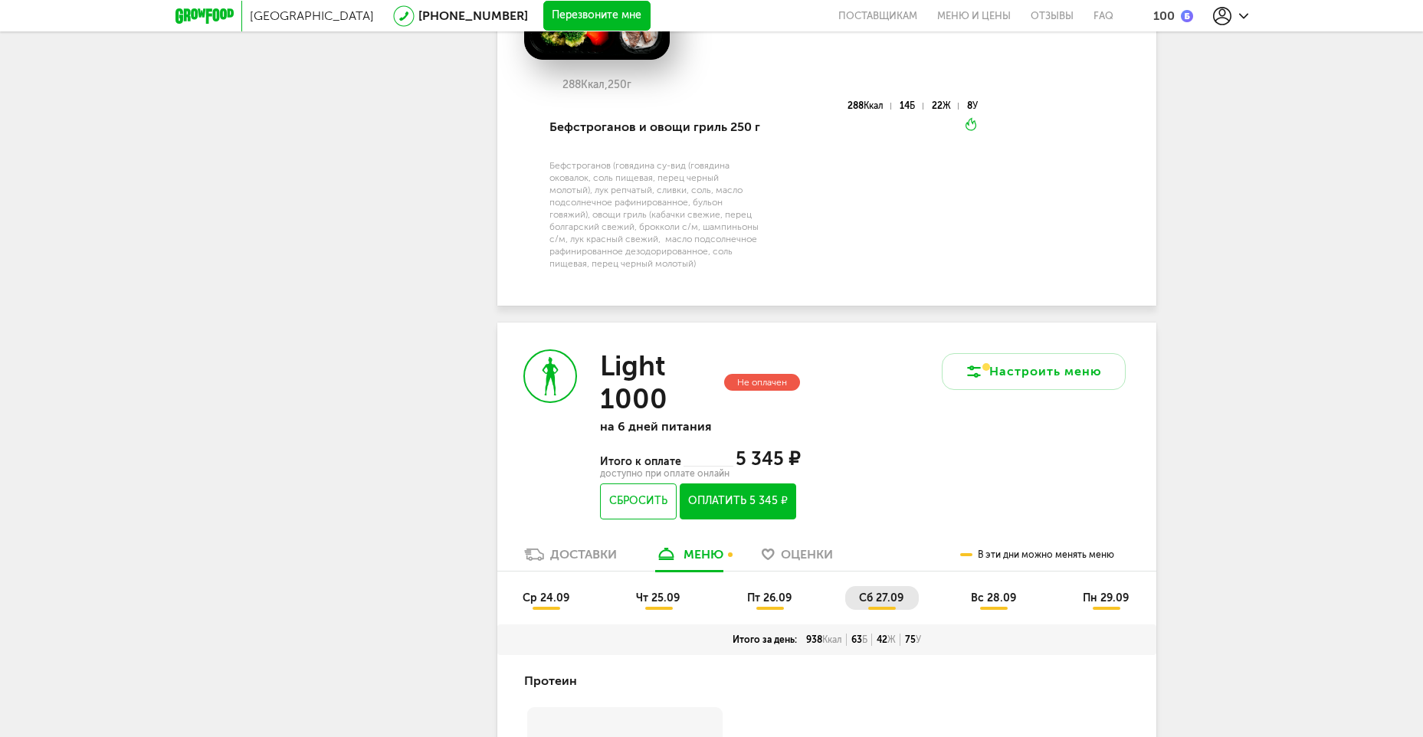
click at [756, 591] on span "пт 26.09" at bounding box center [769, 597] width 44 height 13
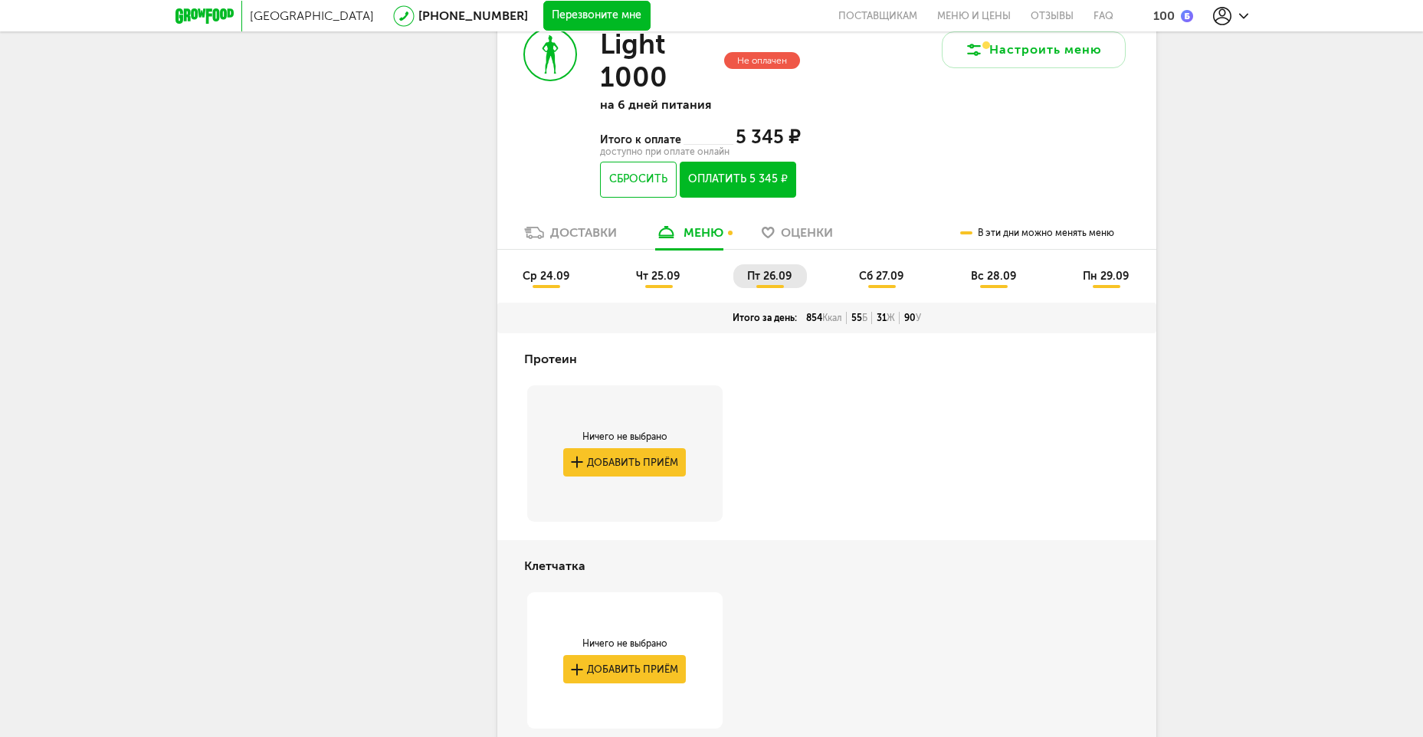
scroll to position [1586, 0]
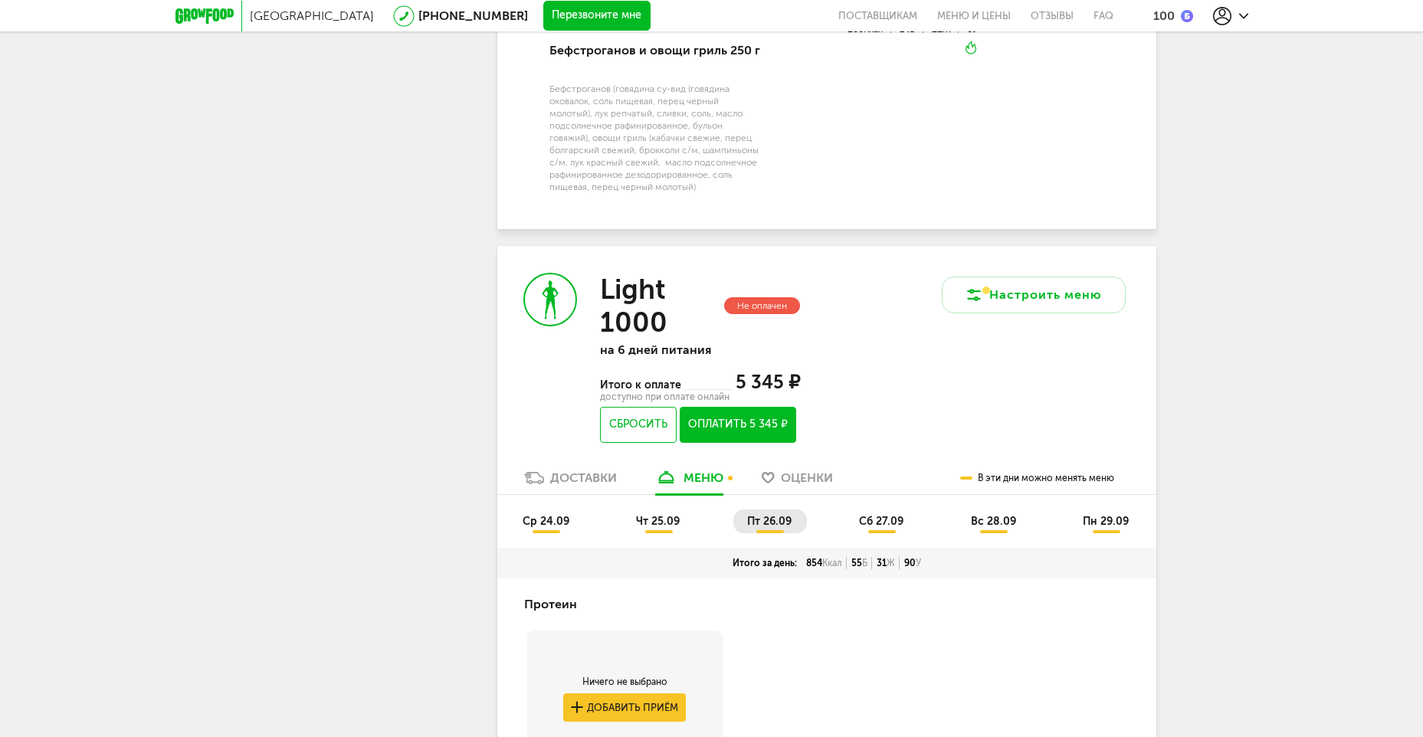
click at [682, 509] on li "чт 25.09" at bounding box center [658, 521] width 73 height 24
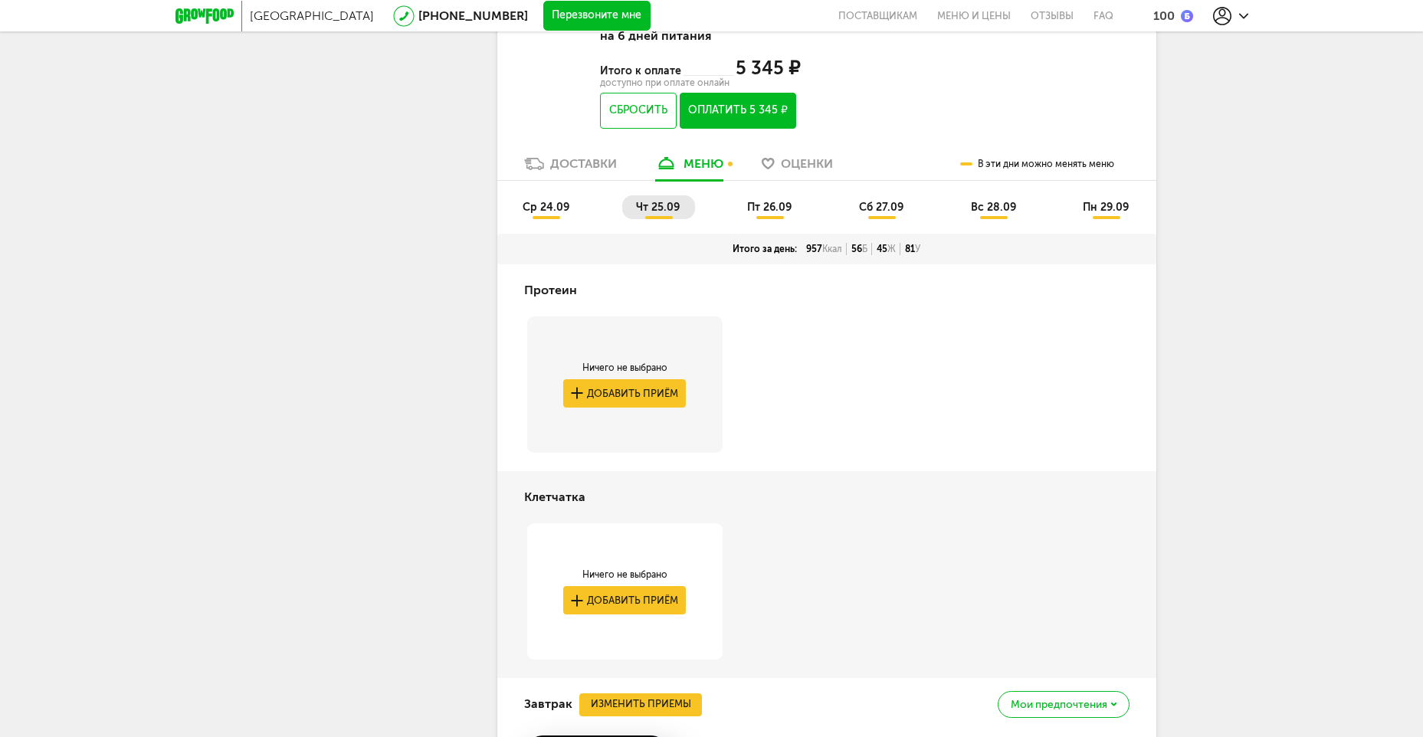
scroll to position [1662, 0]
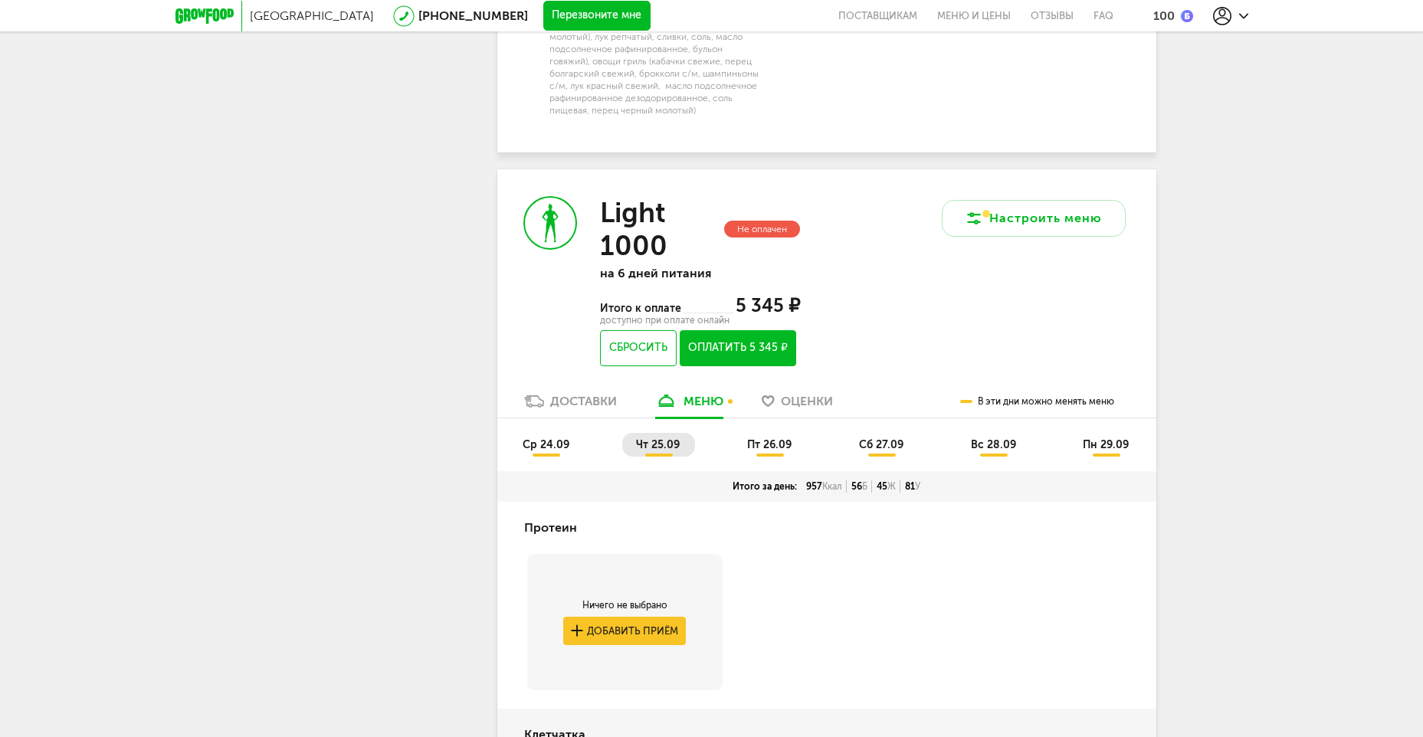
click at [539, 438] on span "ср 24.09" at bounding box center [545, 444] width 47 height 13
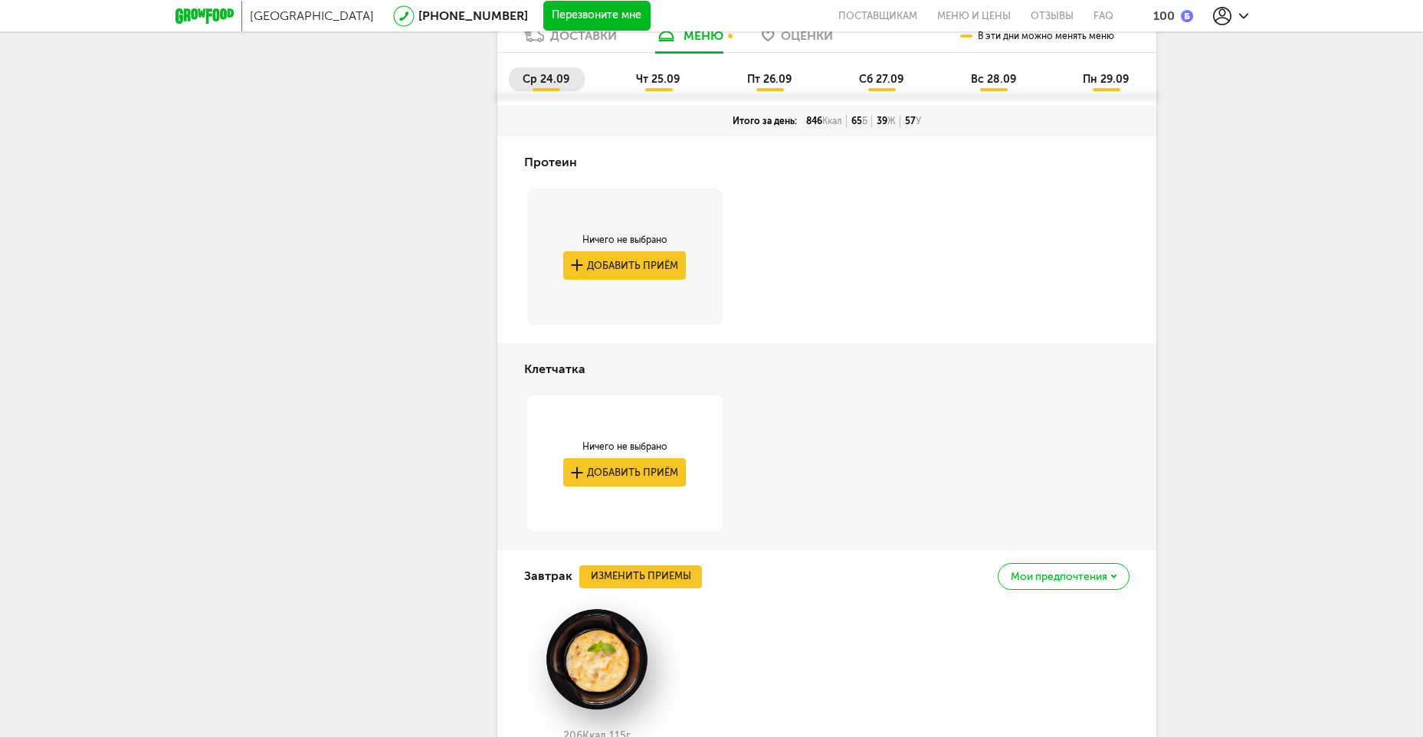
scroll to position [1892, 0]
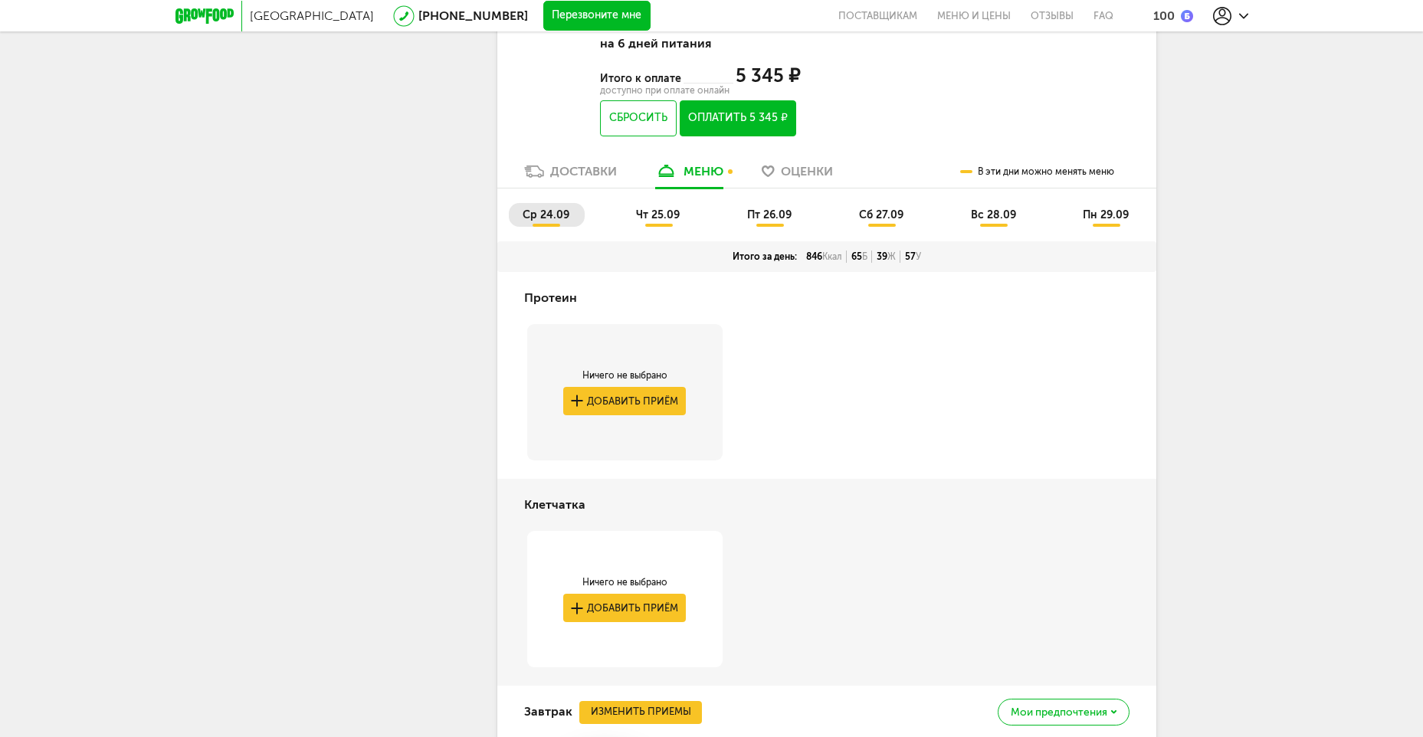
click at [879, 203] on li "сб 27.09" at bounding box center [882, 215] width 74 height 24
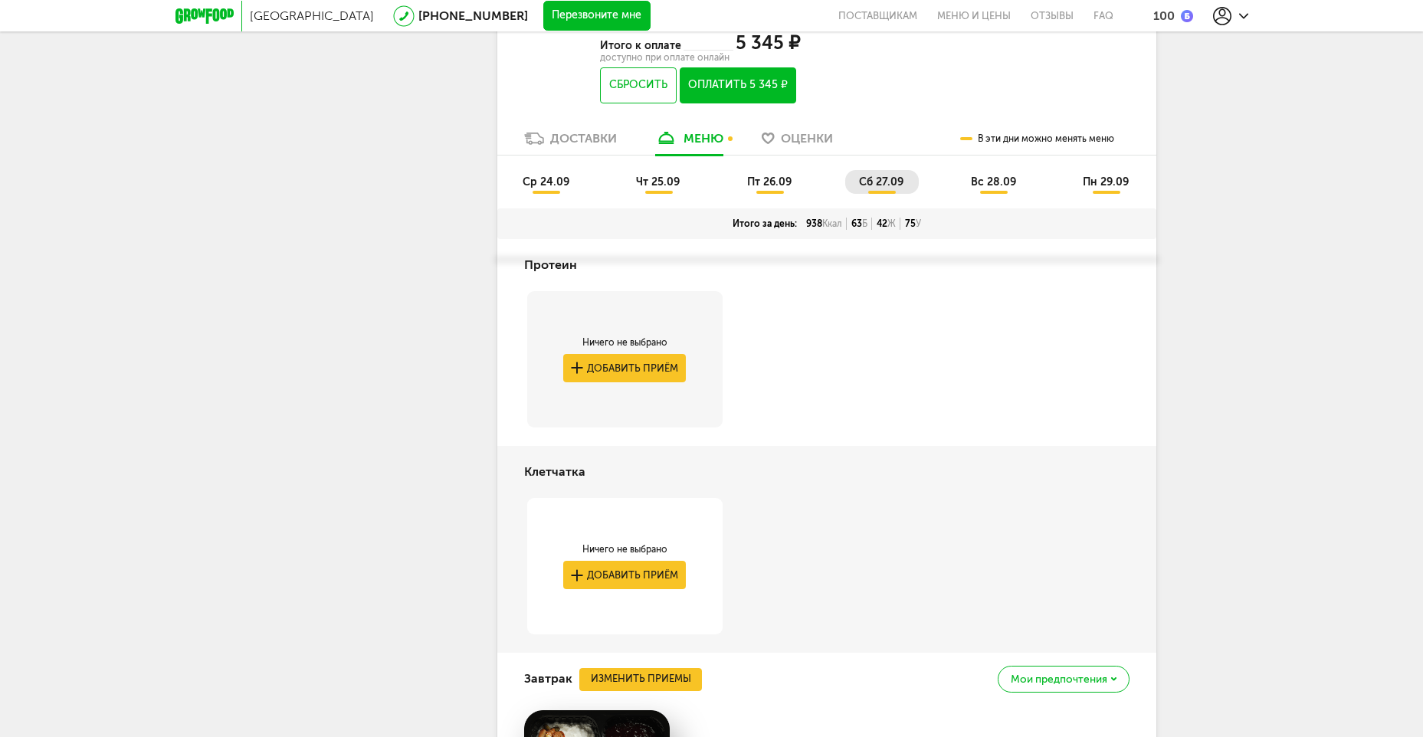
scroll to position [1816, 0]
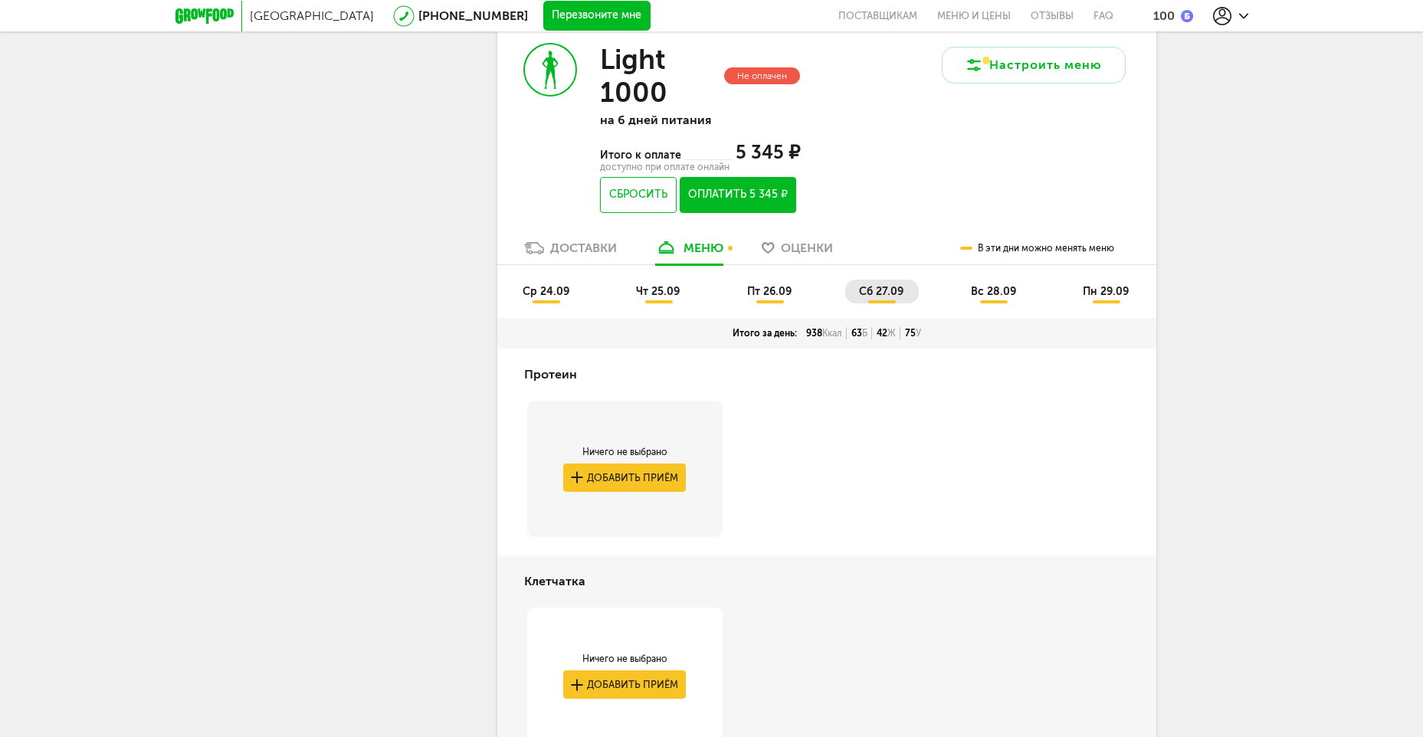
click at [774, 285] on span "пт 26.09" at bounding box center [769, 291] width 44 height 13
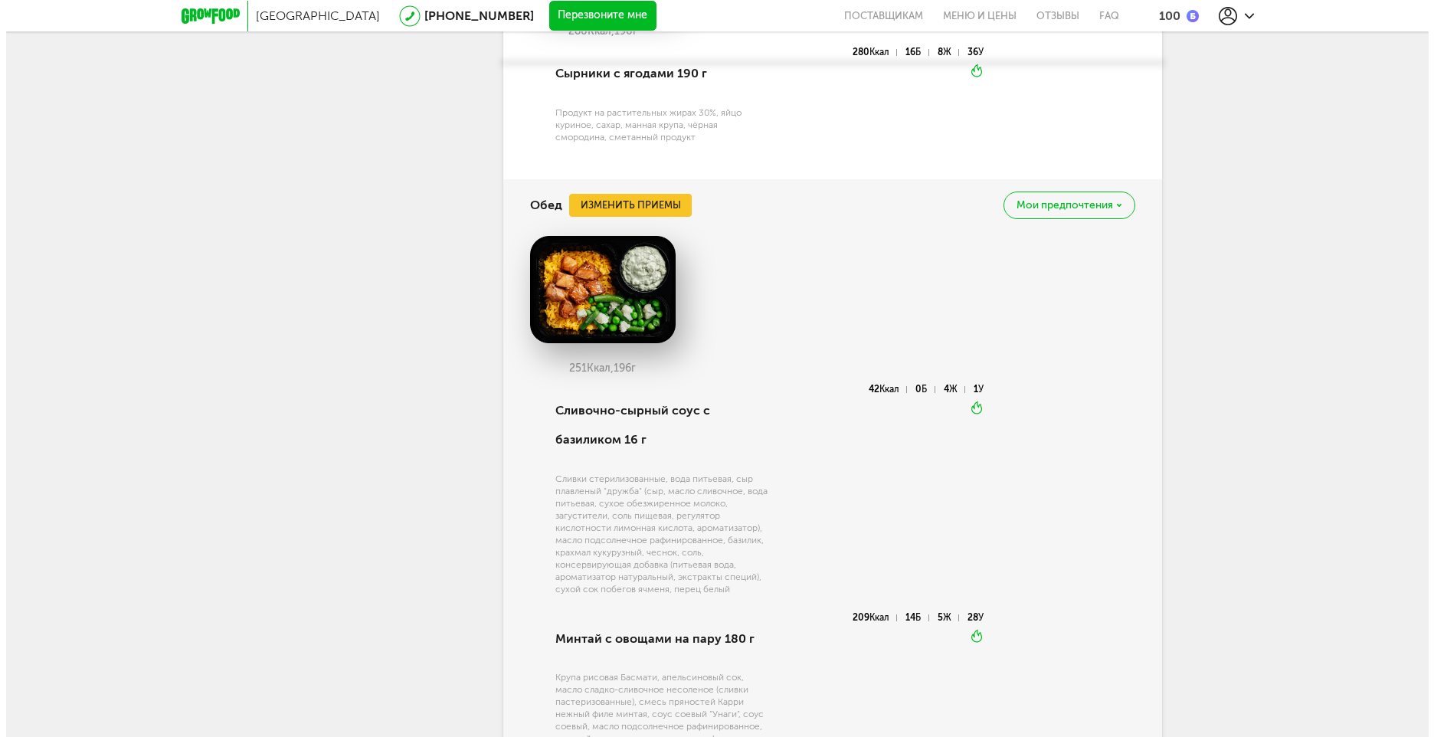
scroll to position [2735, 0]
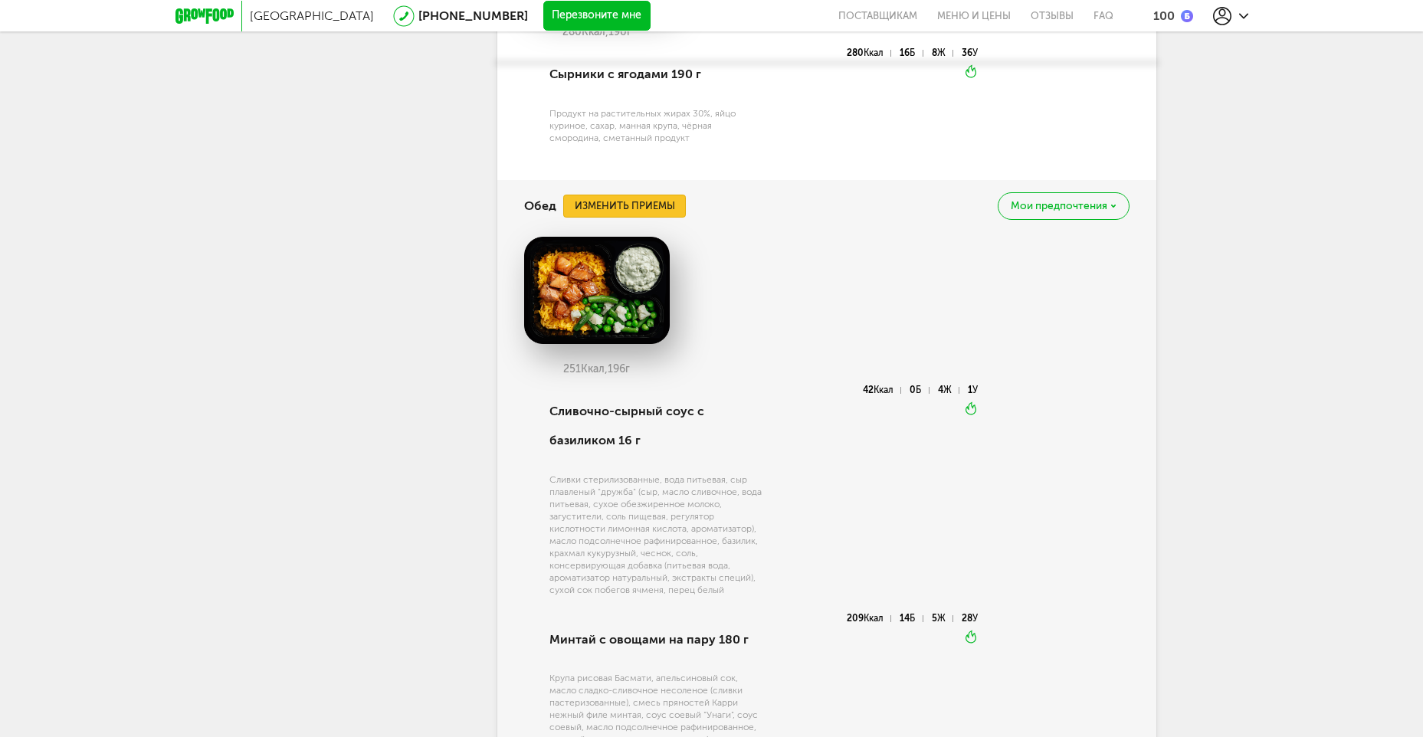
click at [641, 195] on button "Изменить приемы" at bounding box center [624, 206] width 123 height 23
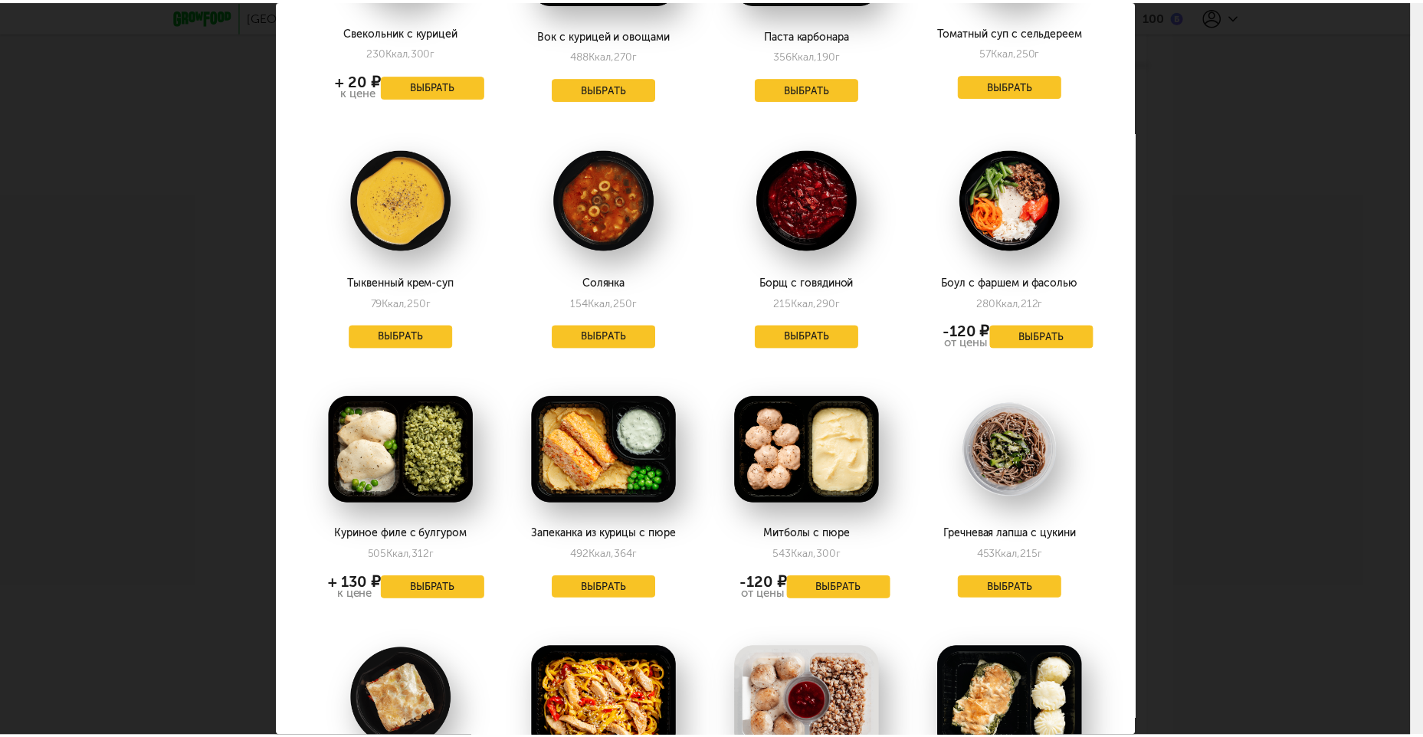
scroll to position [1226, 0]
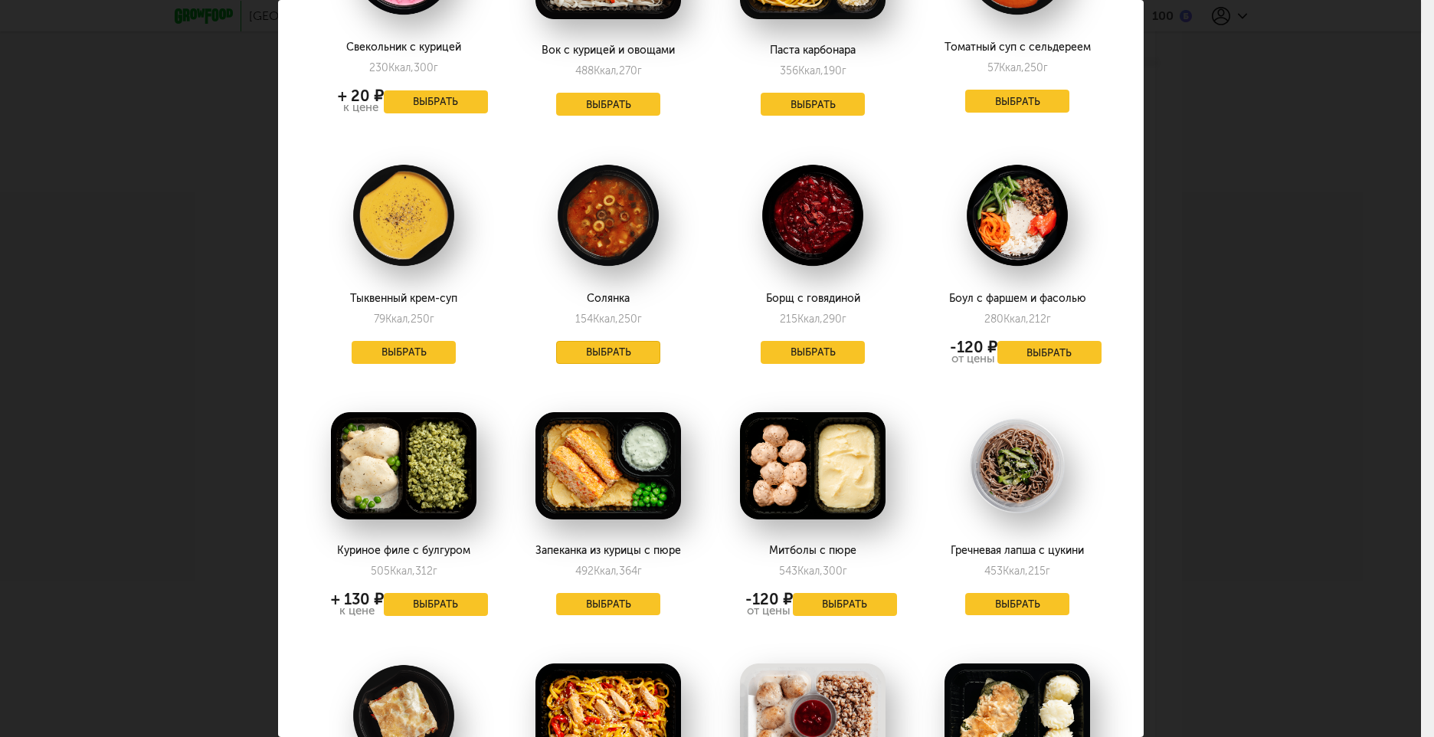
click at [625, 341] on button "Выбрать" at bounding box center [608, 352] width 104 height 23
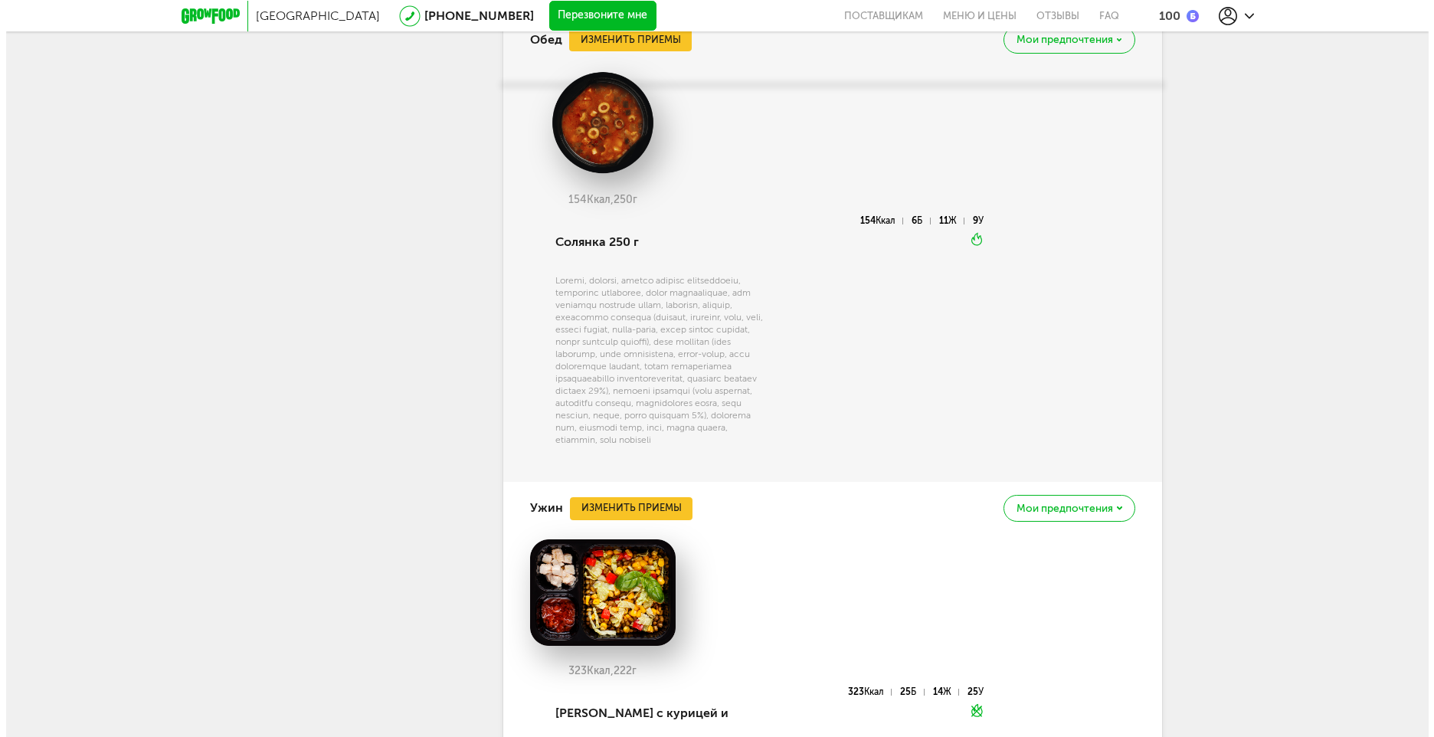
scroll to position [2694, 0]
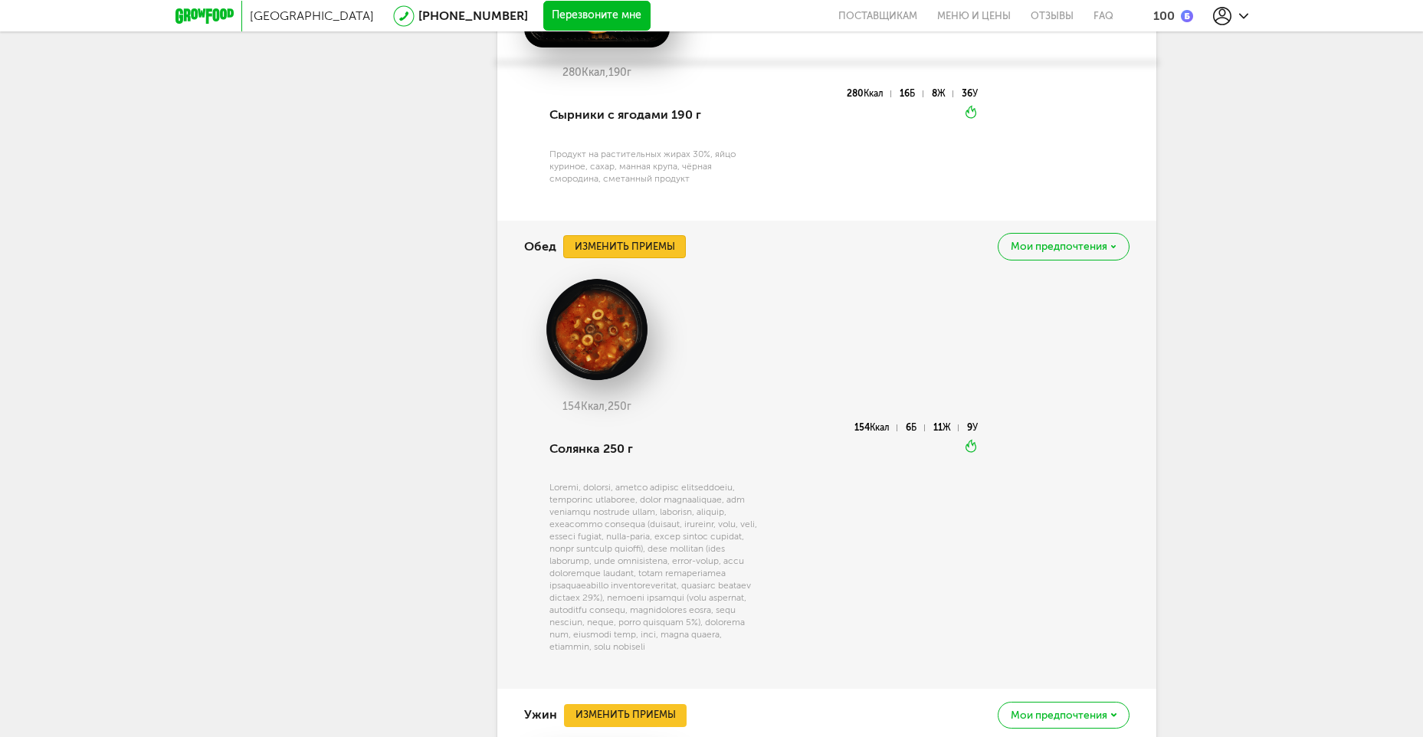
click at [677, 235] on button "Изменить приемы" at bounding box center [624, 246] width 123 height 23
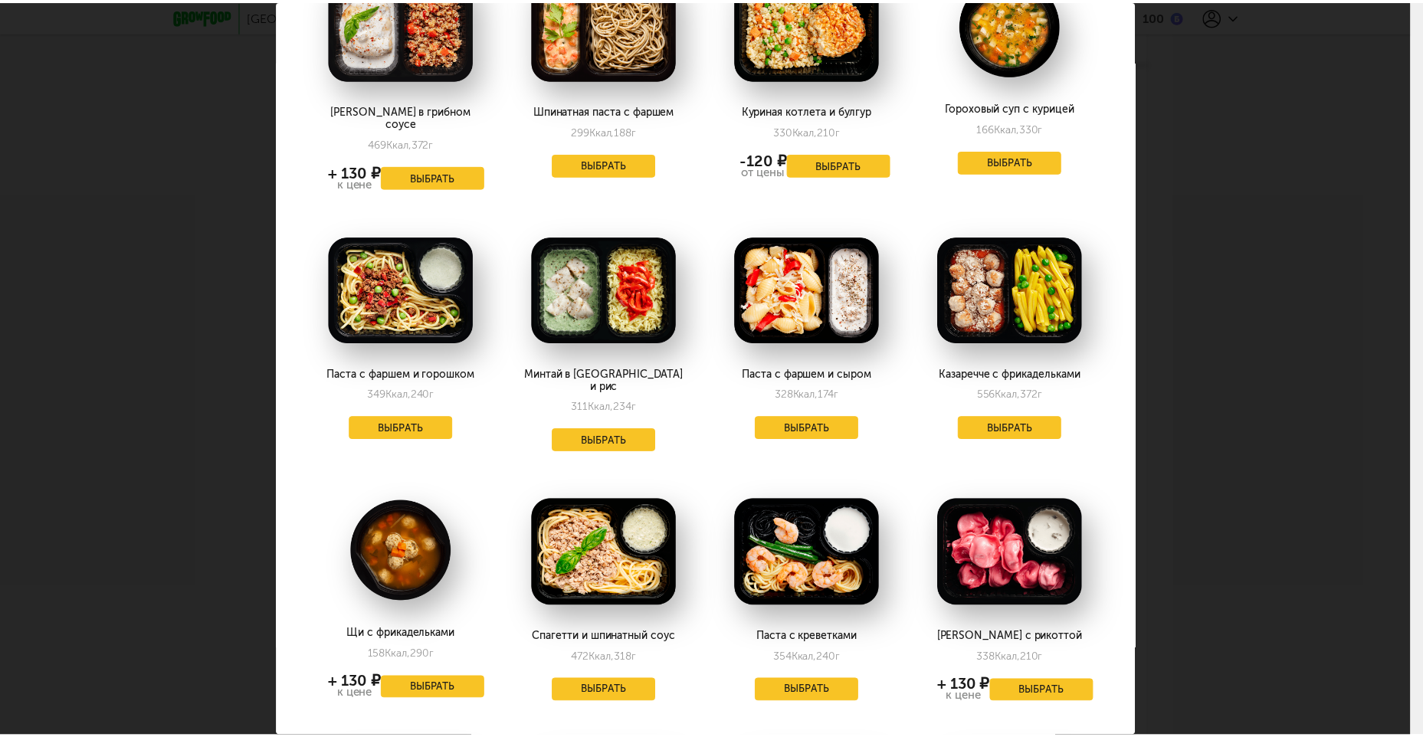
scroll to position [0, 0]
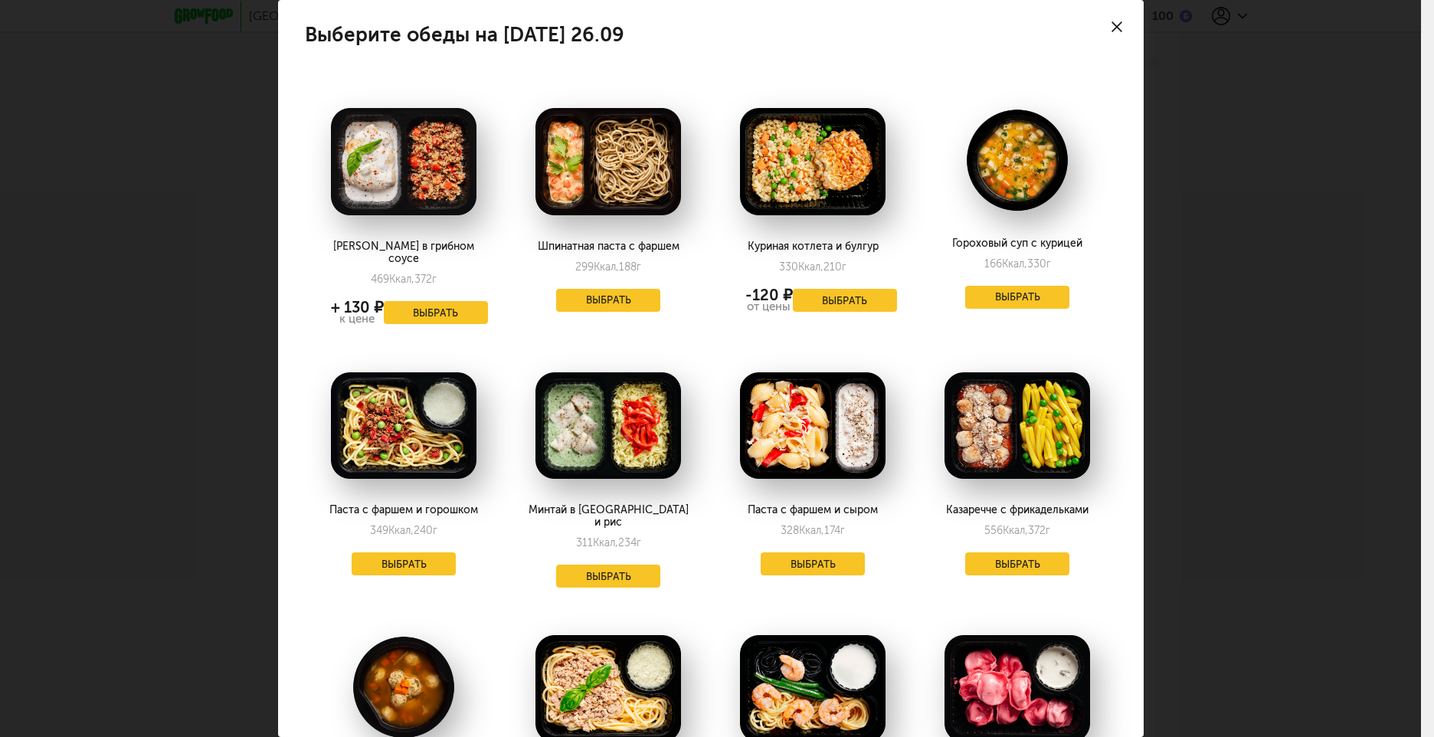
click at [1112, 25] on icon at bounding box center [1117, 26] width 11 height 11
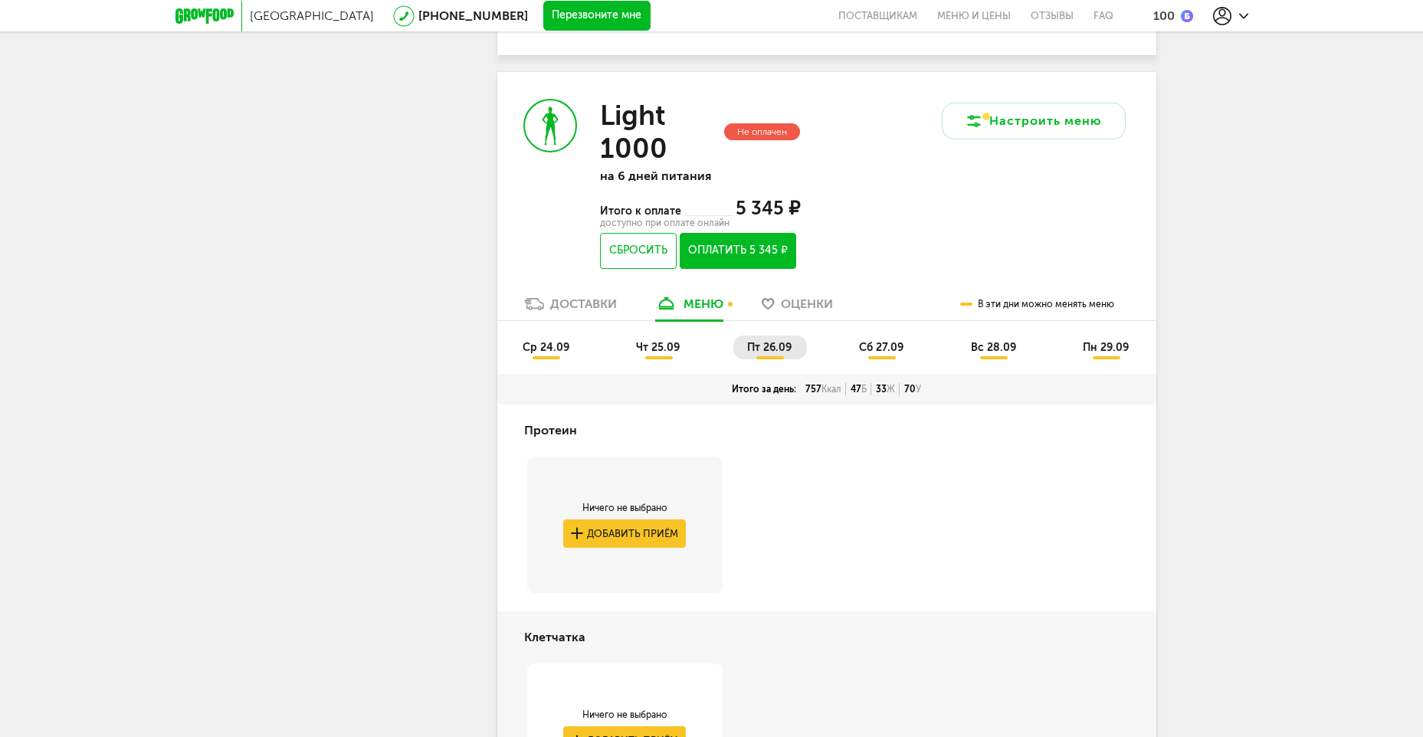
scroll to position [1622, 0]
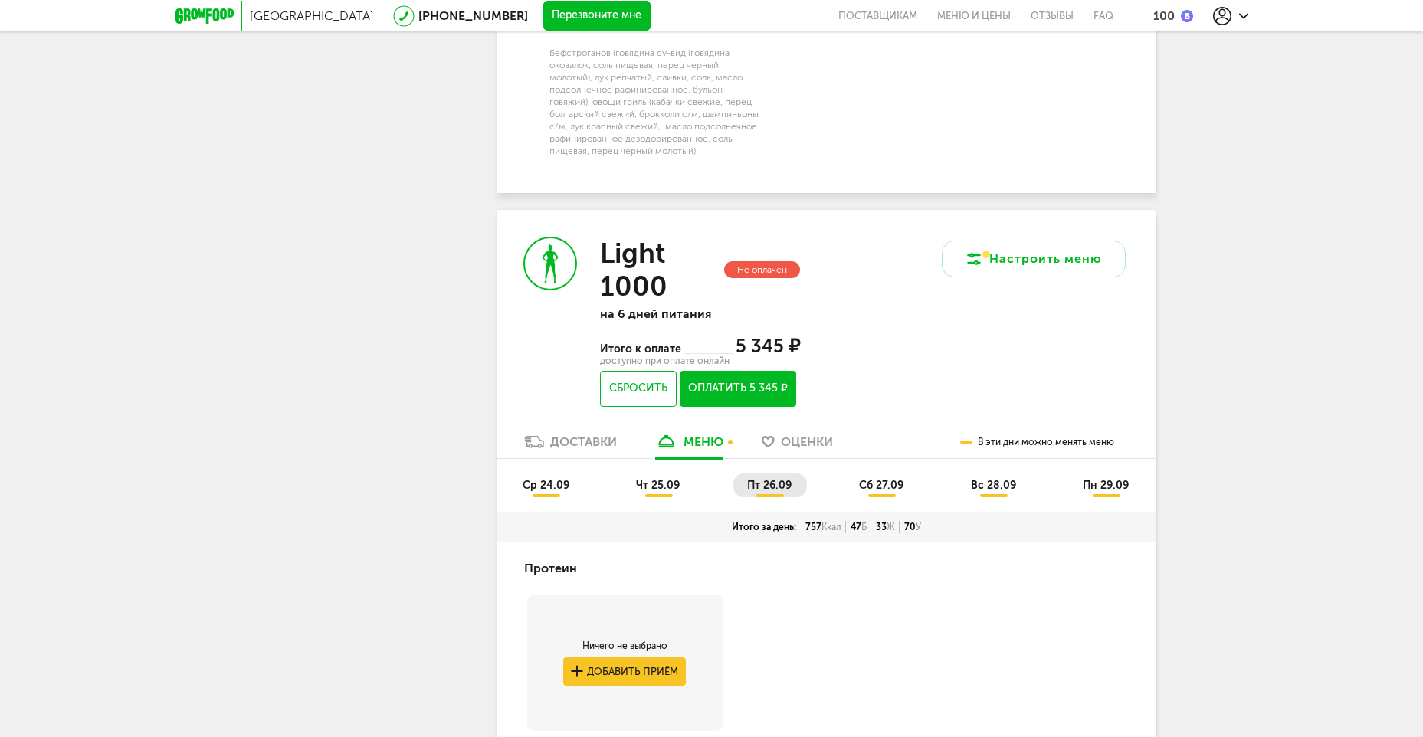
click at [882, 473] on li "сб 27.09" at bounding box center [882, 485] width 74 height 24
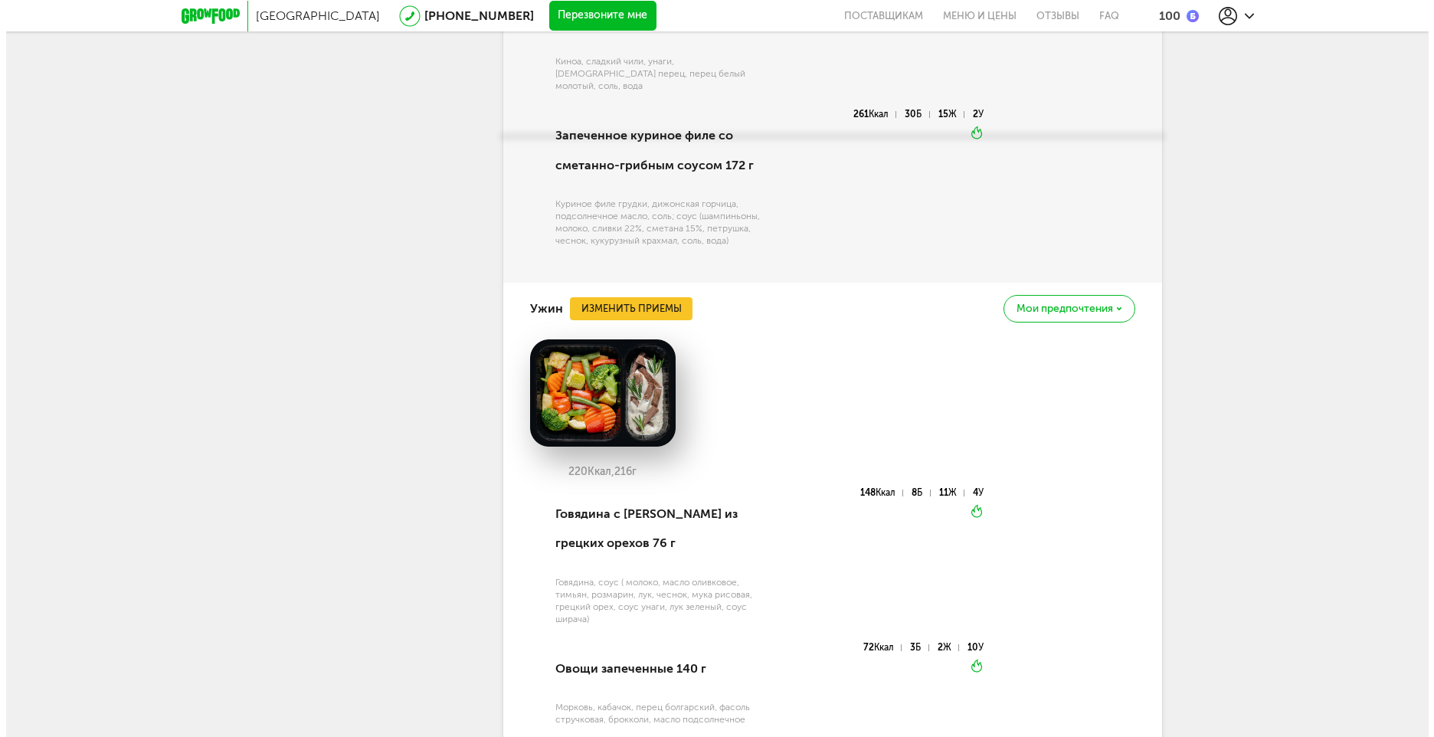
scroll to position [3501, 0]
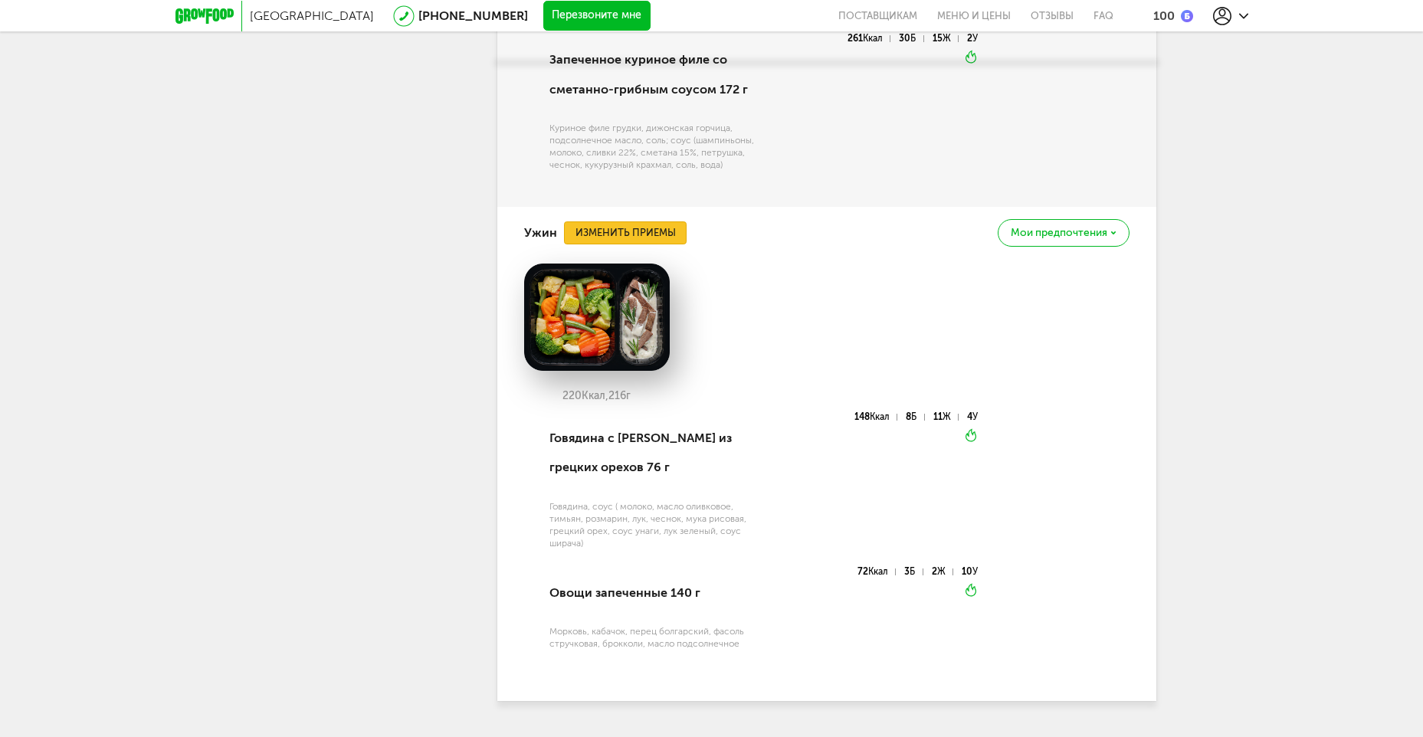
click at [614, 221] on button "Изменить приемы" at bounding box center [625, 232] width 123 height 23
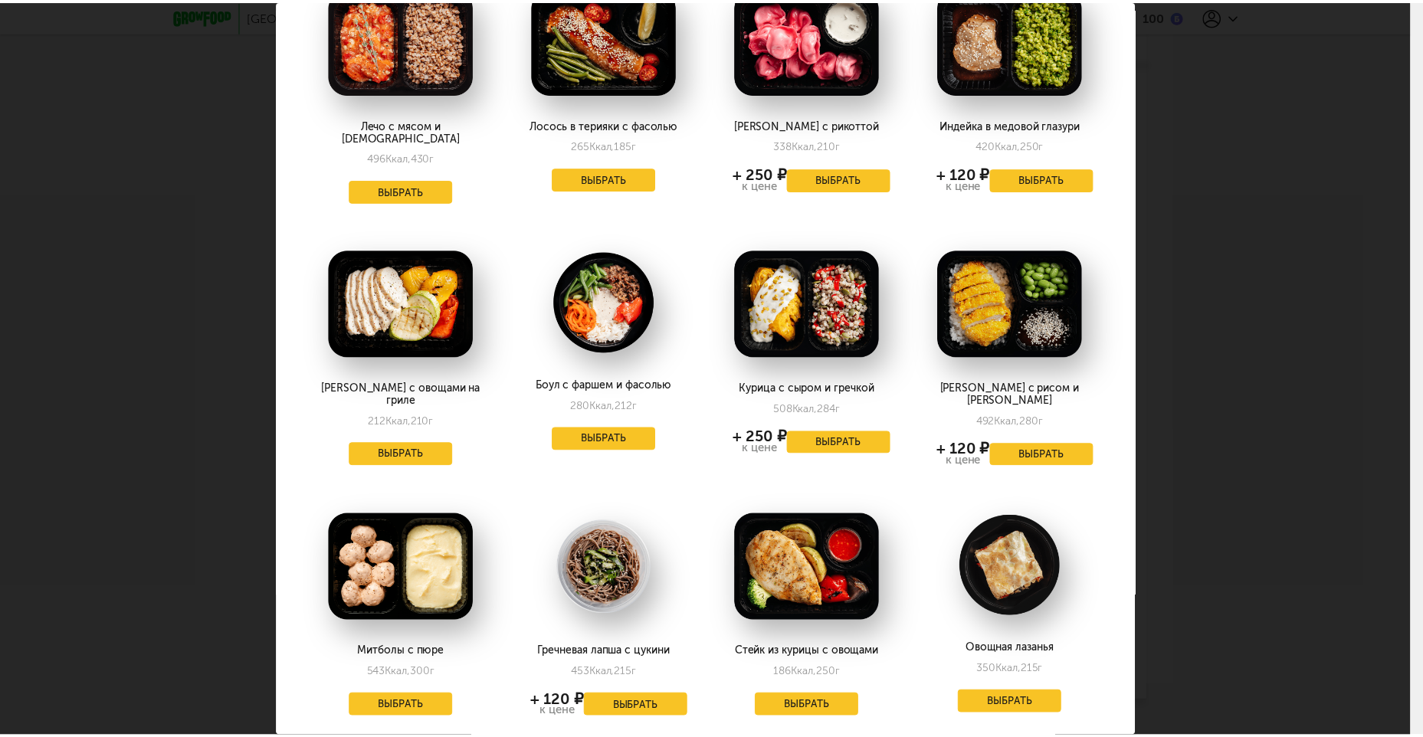
scroll to position [0, 0]
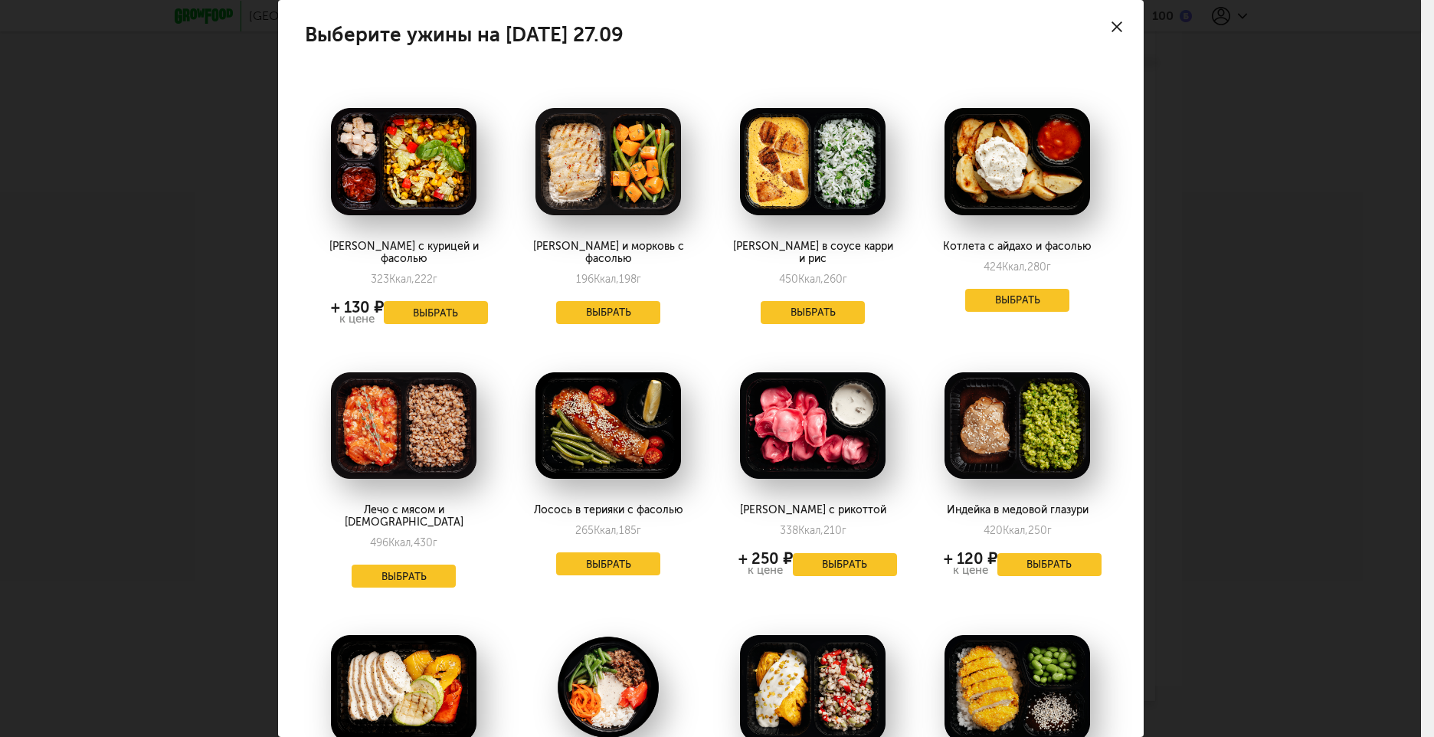
click at [1112, 21] on div at bounding box center [1117, 27] width 54 height 54
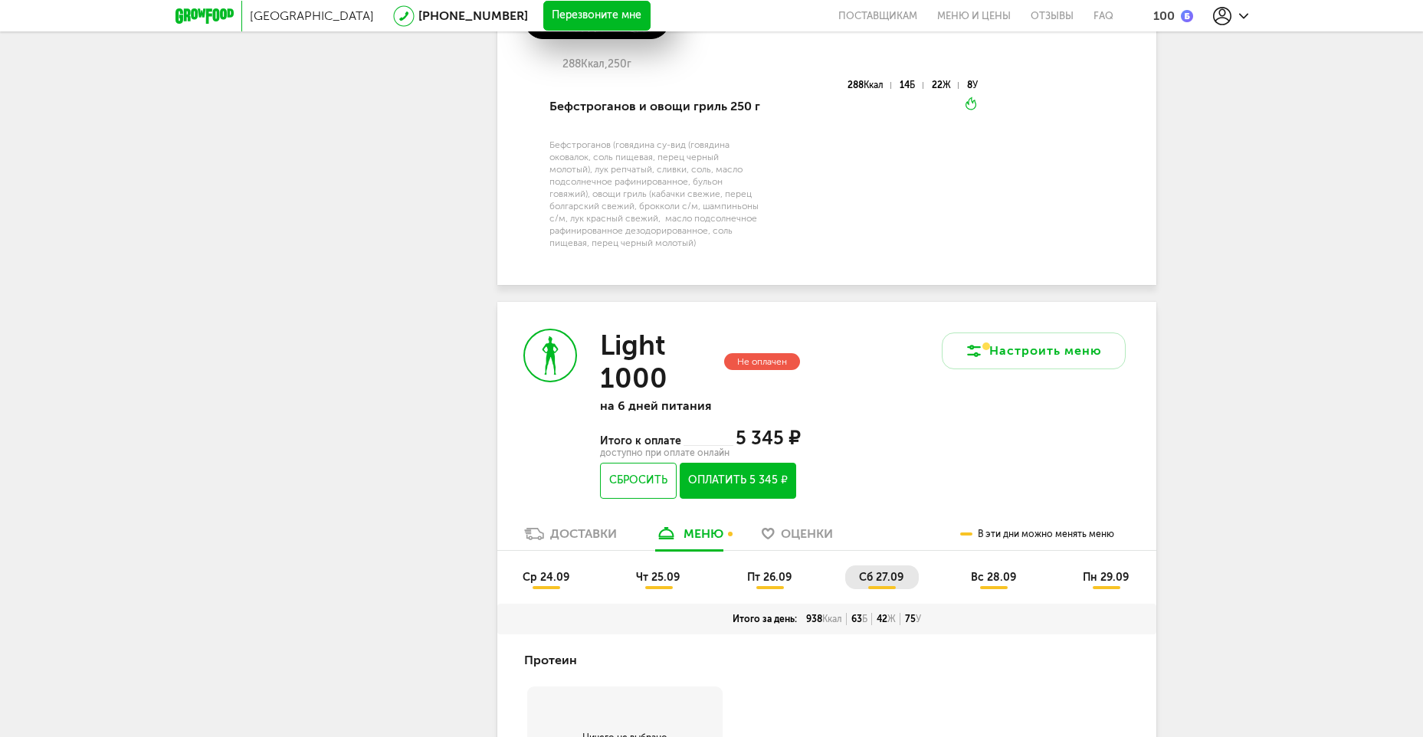
scroll to position [1586, 0]
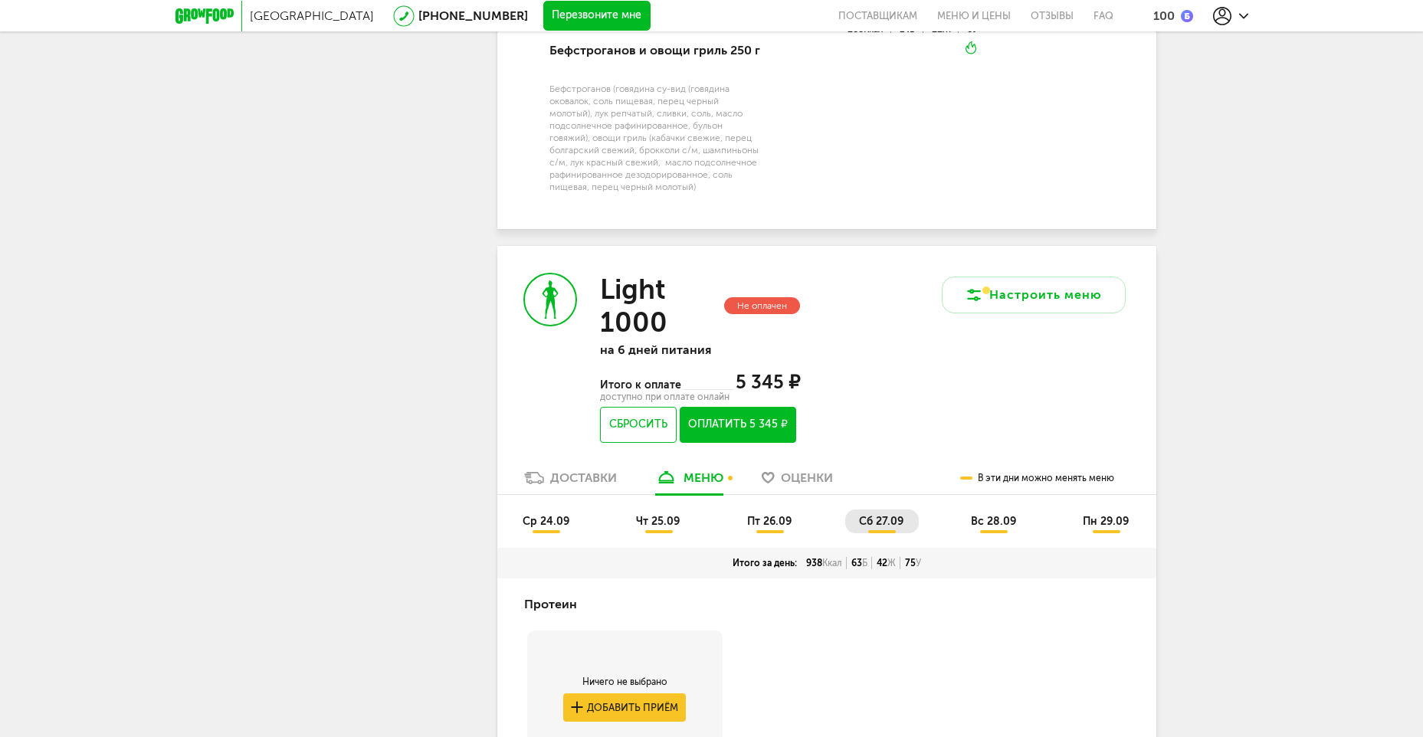
click at [1000, 515] on span "вс 28.09" at bounding box center [993, 521] width 45 height 13
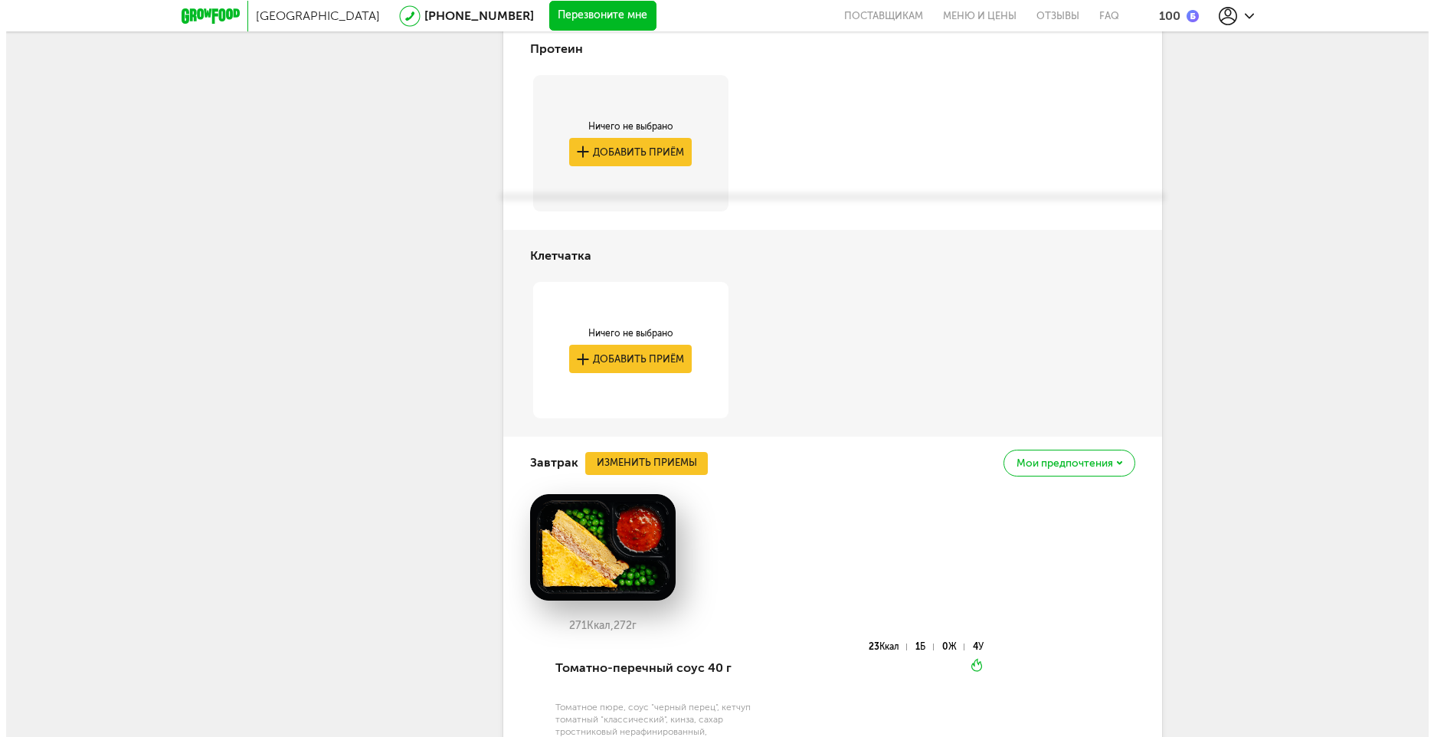
scroll to position [2275, 0]
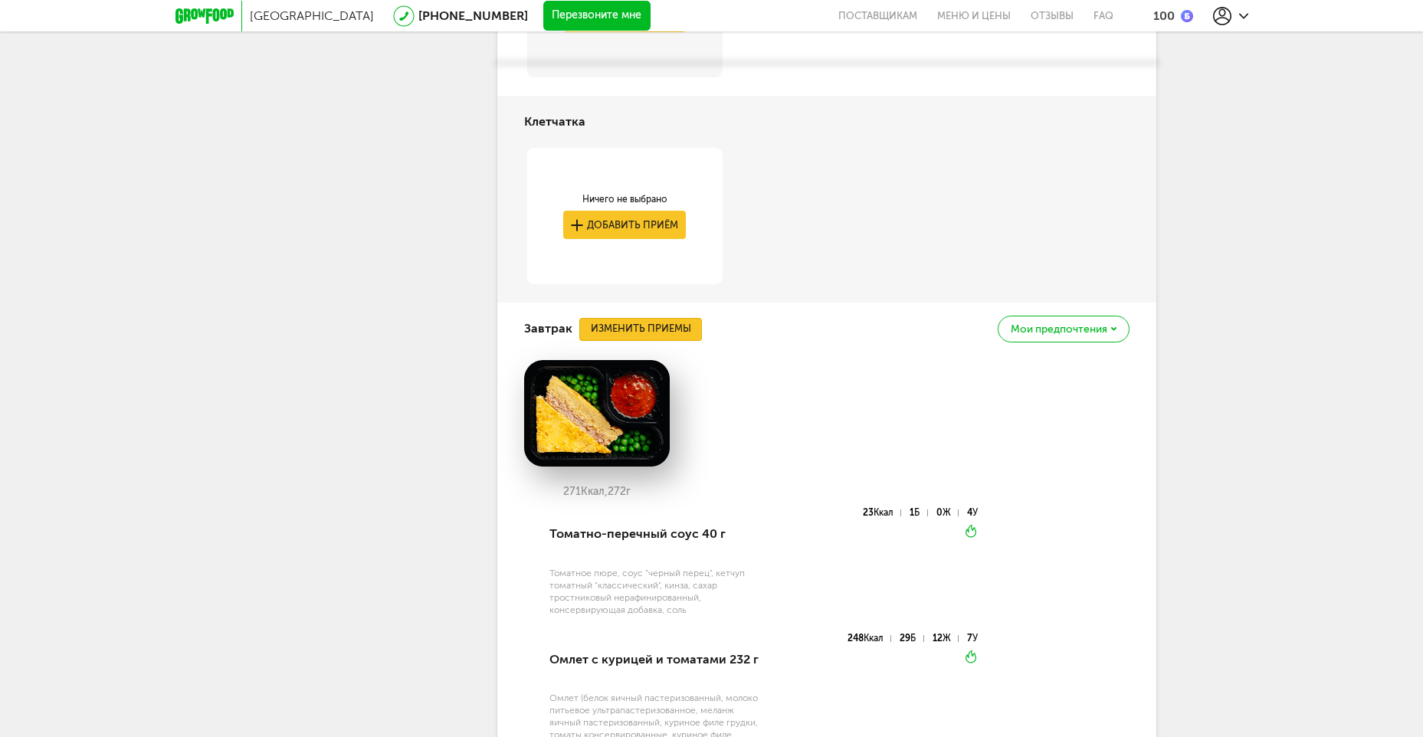
click at [667, 318] on button "Изменить приемы" at bounding box center [640, 329] width 123 height 23
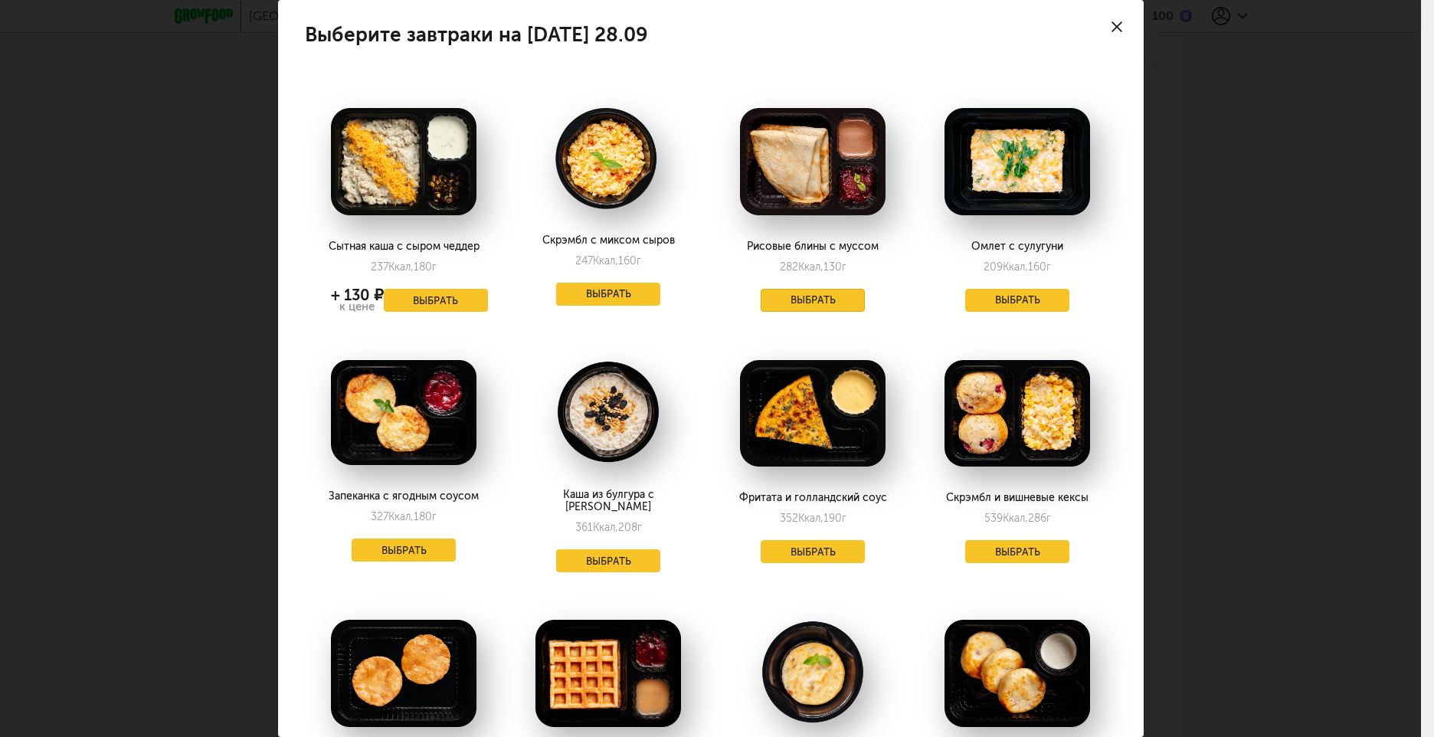
click at [824, 294] on button "Выбрать" at bounding box center [813, 300] width 104 height 23
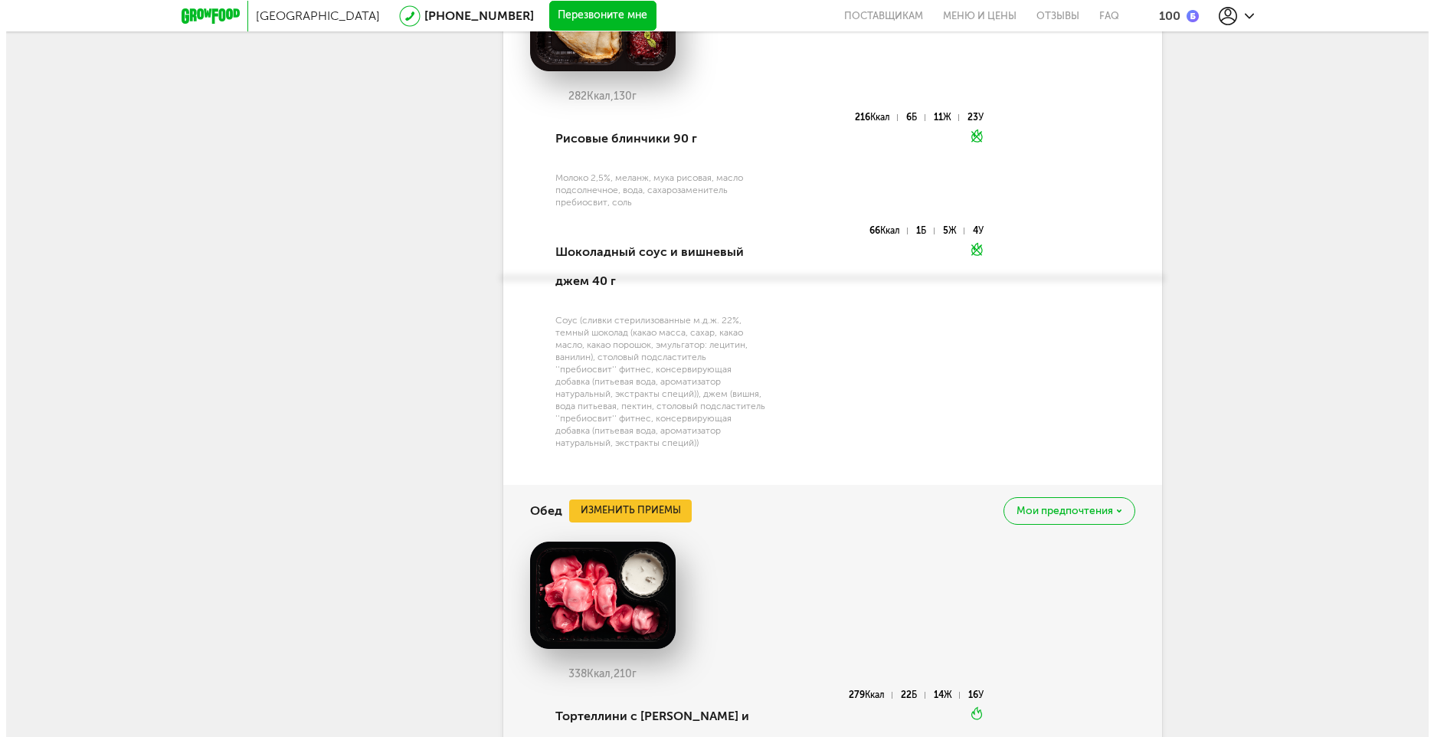
scroll to position [2888, 0]
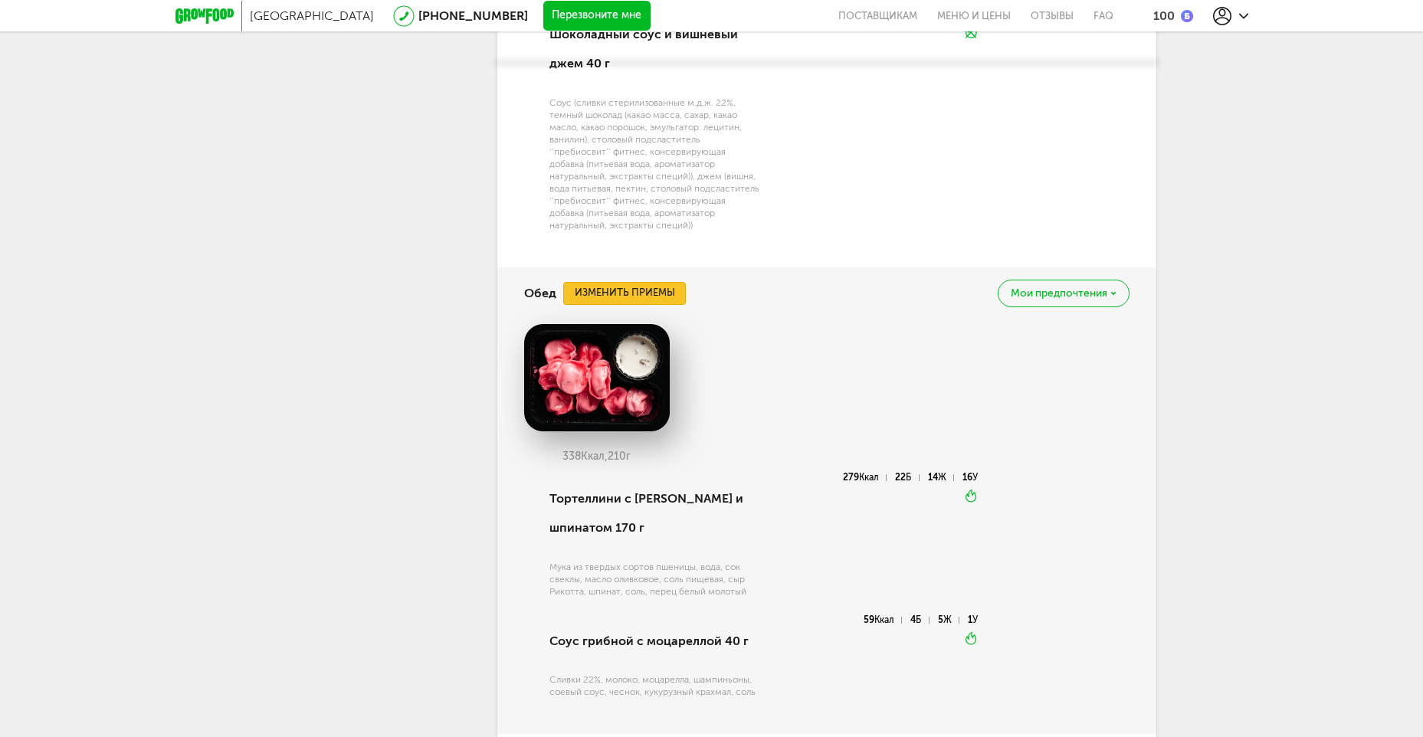
click at [657, 282] on button "Изменить приемы" at bounding box center [624, 293] width 123 height 23
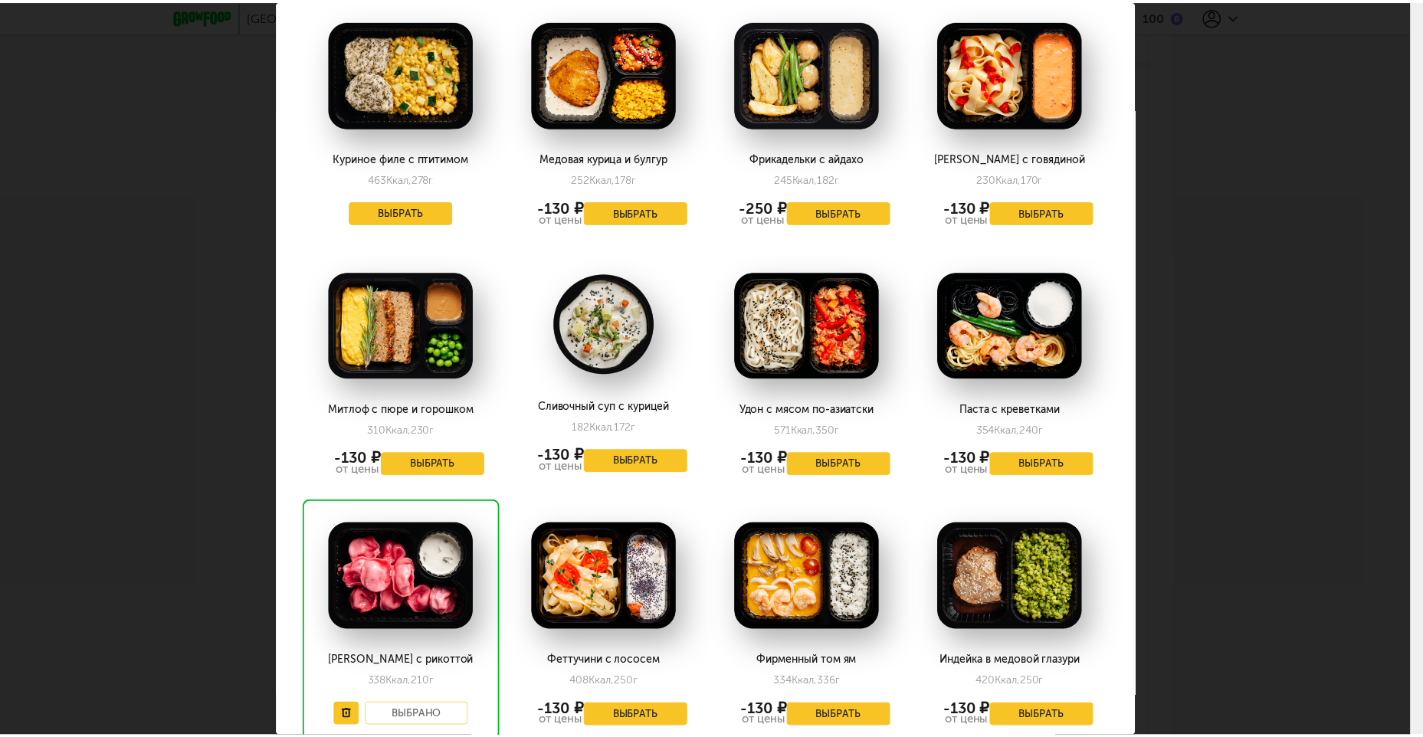
scroll to position [0, 0]
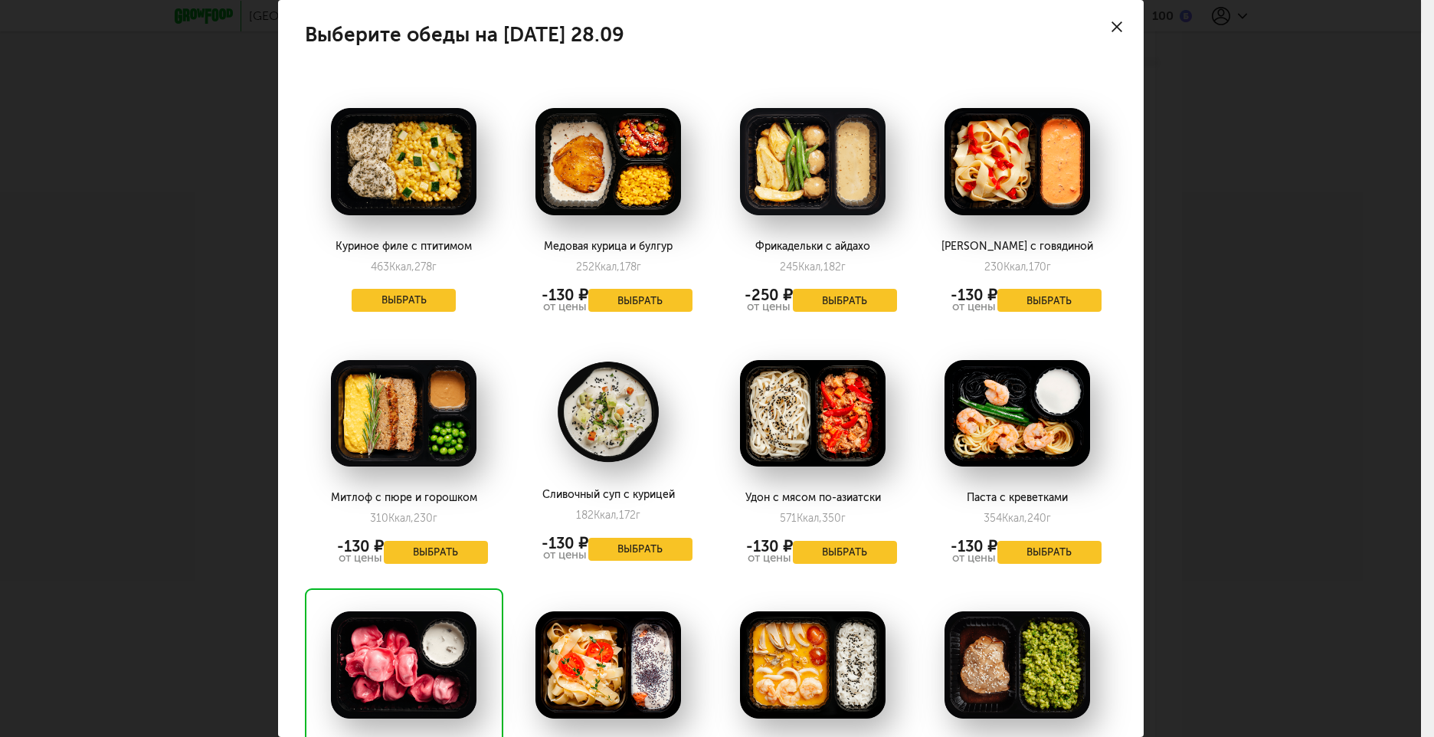
click at [1112, 24] on icon at bounding box center [1117, 26] width 11 height 11
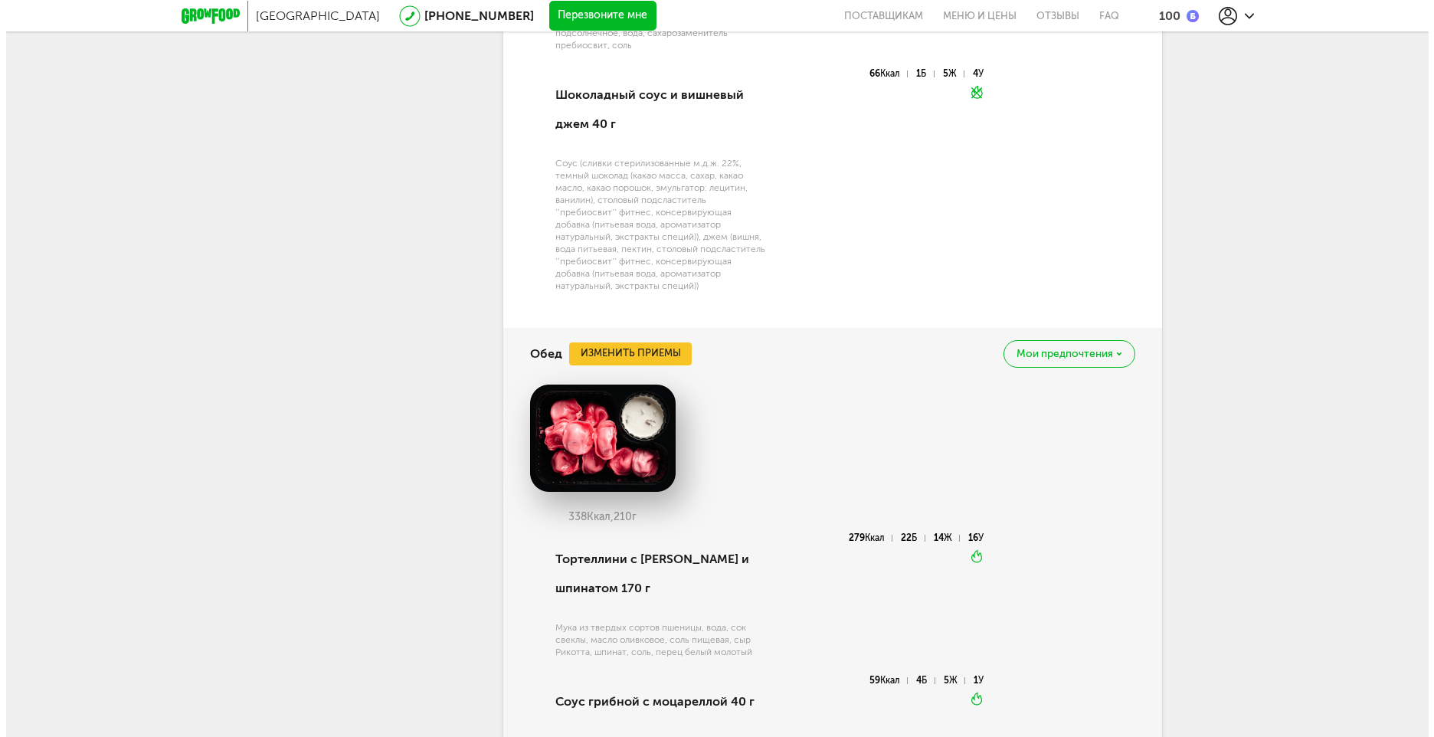
scroll to position [2739, 0]
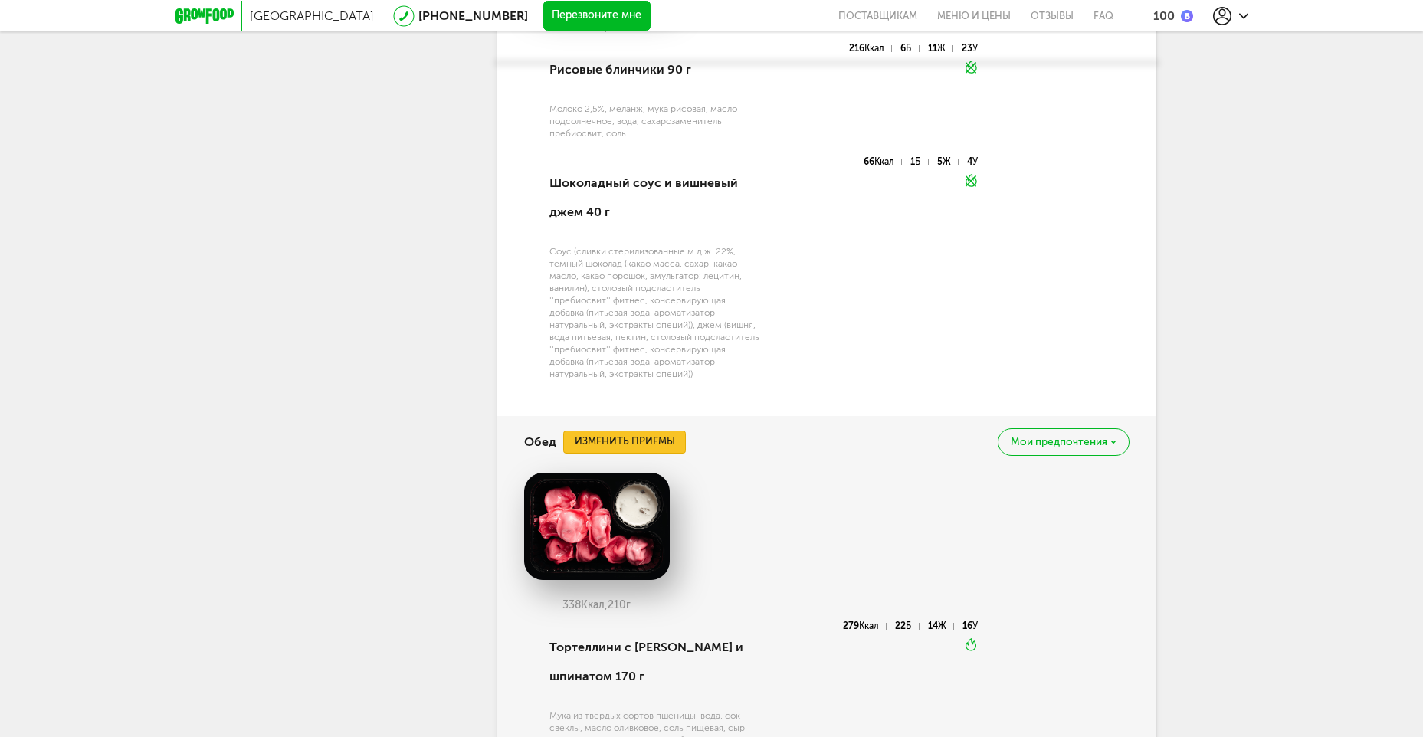
click at [662, 431] on button "Изменить приемы" at bounding box center [624, 442] width 123 height 23
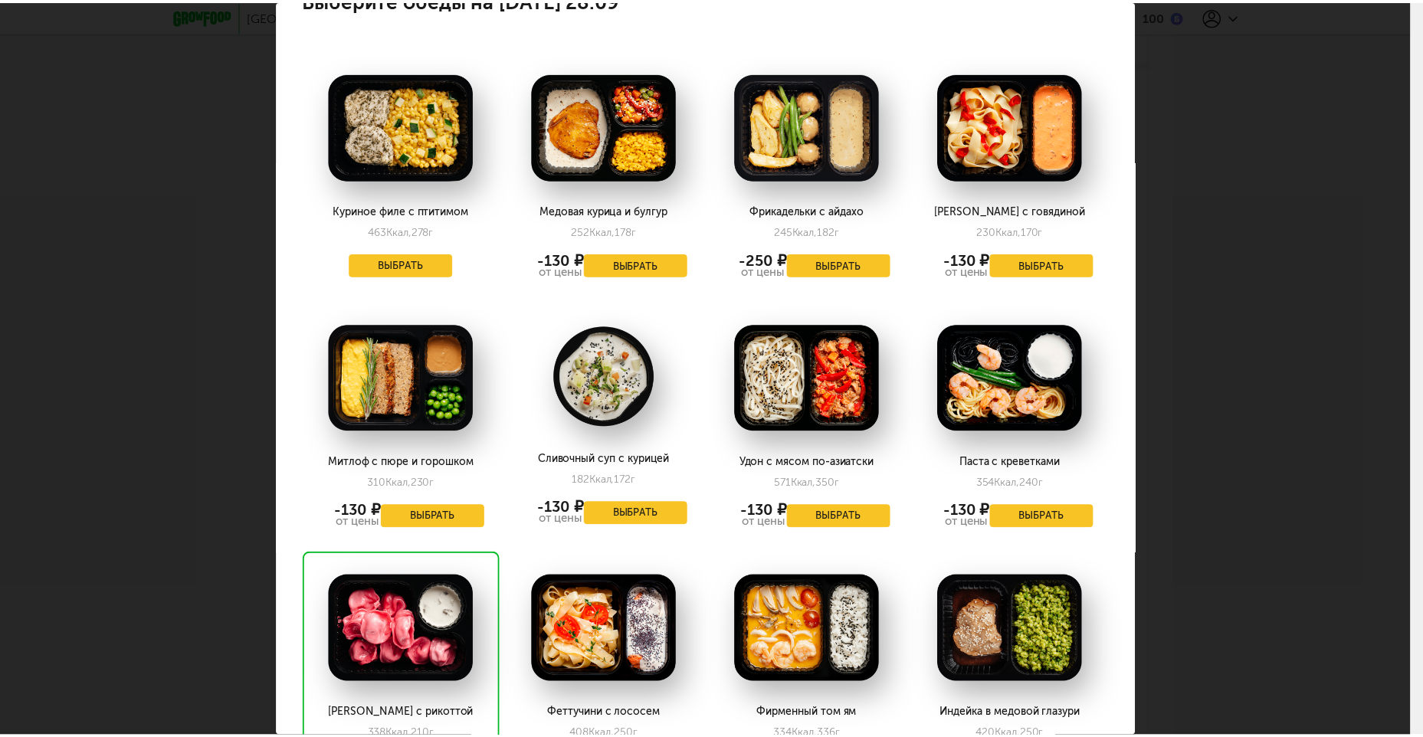
scroll to position [11, 0]
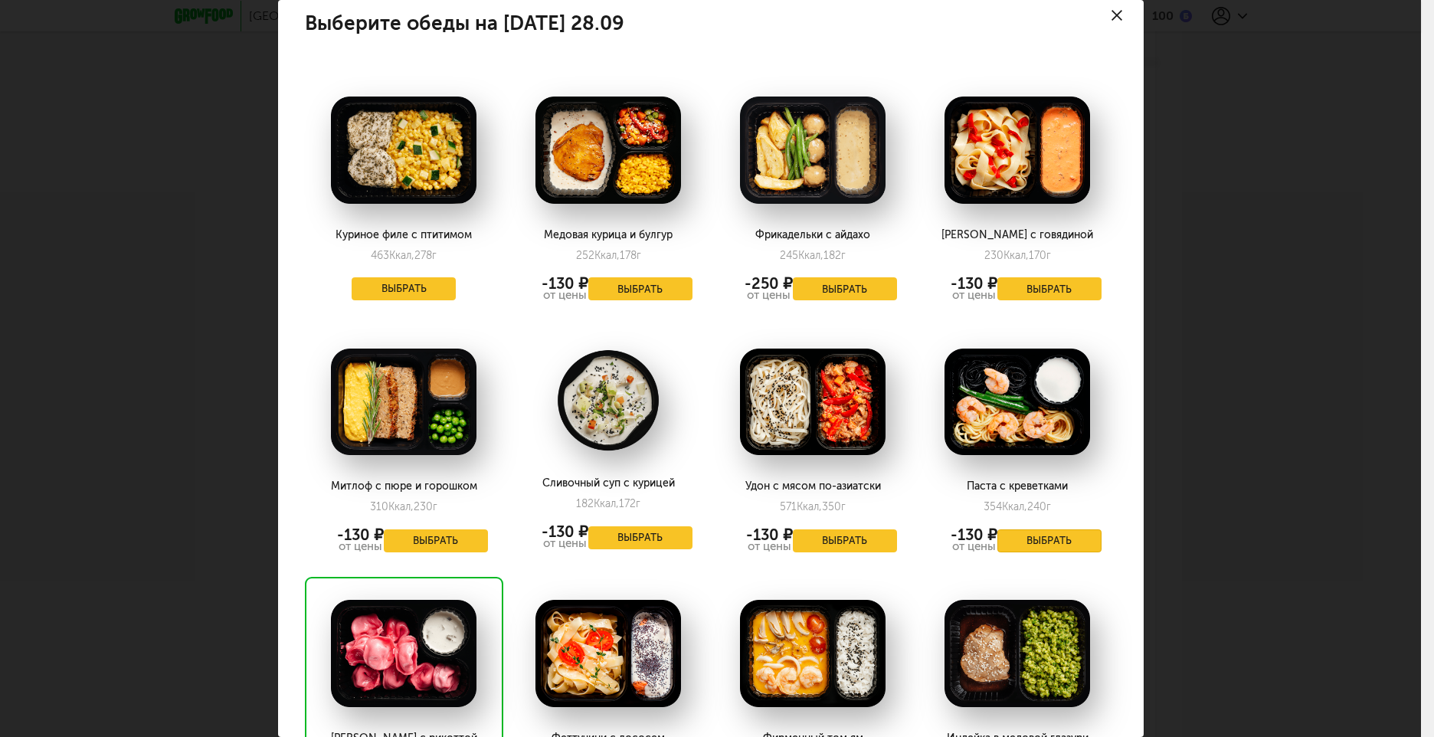
click at [1041, 538] on button "Выбрать" at bounding box center [1049, 540] width 104 height 23
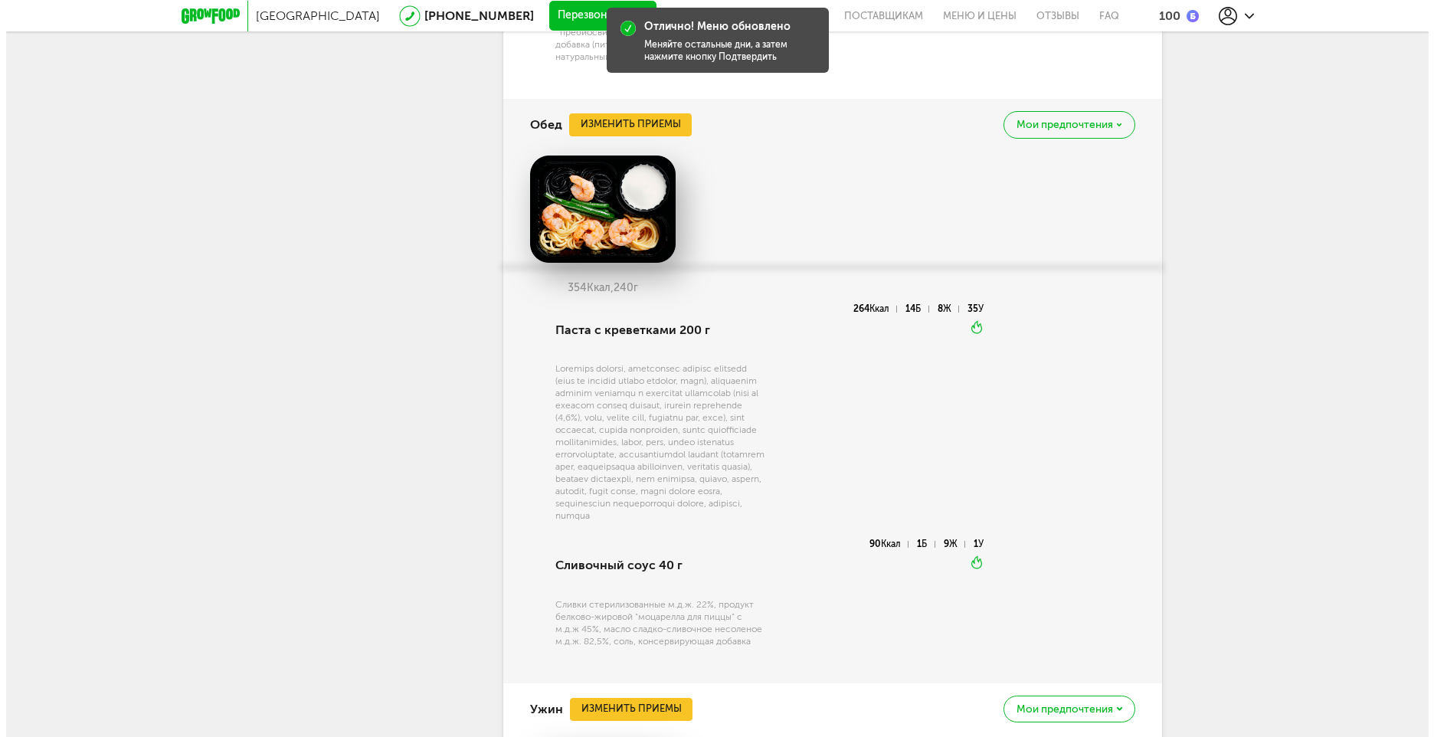
scroll to position [3276, 0]
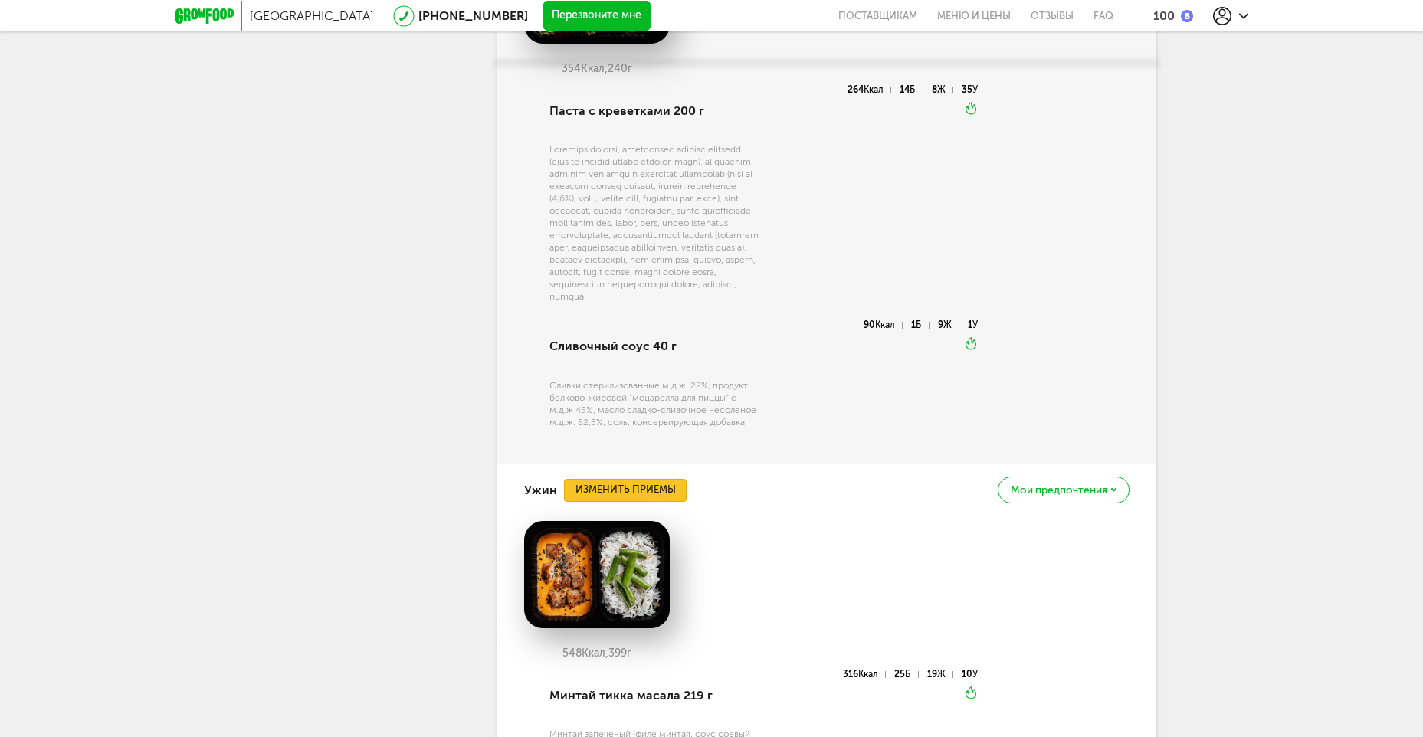
click at [616, 488] on button "Изменить приемы" at bounding box center [625, 490] width 123 height 23
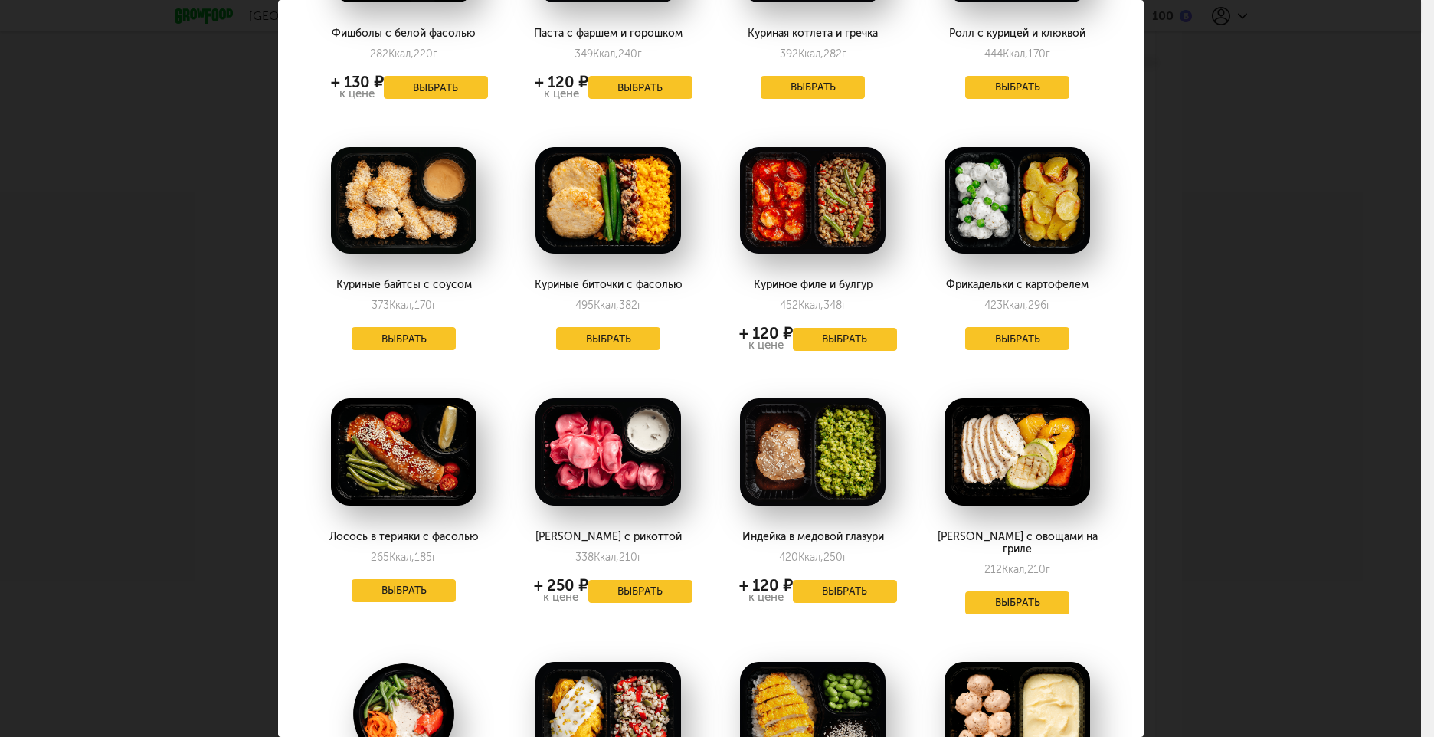
scroll to position [178, 0]
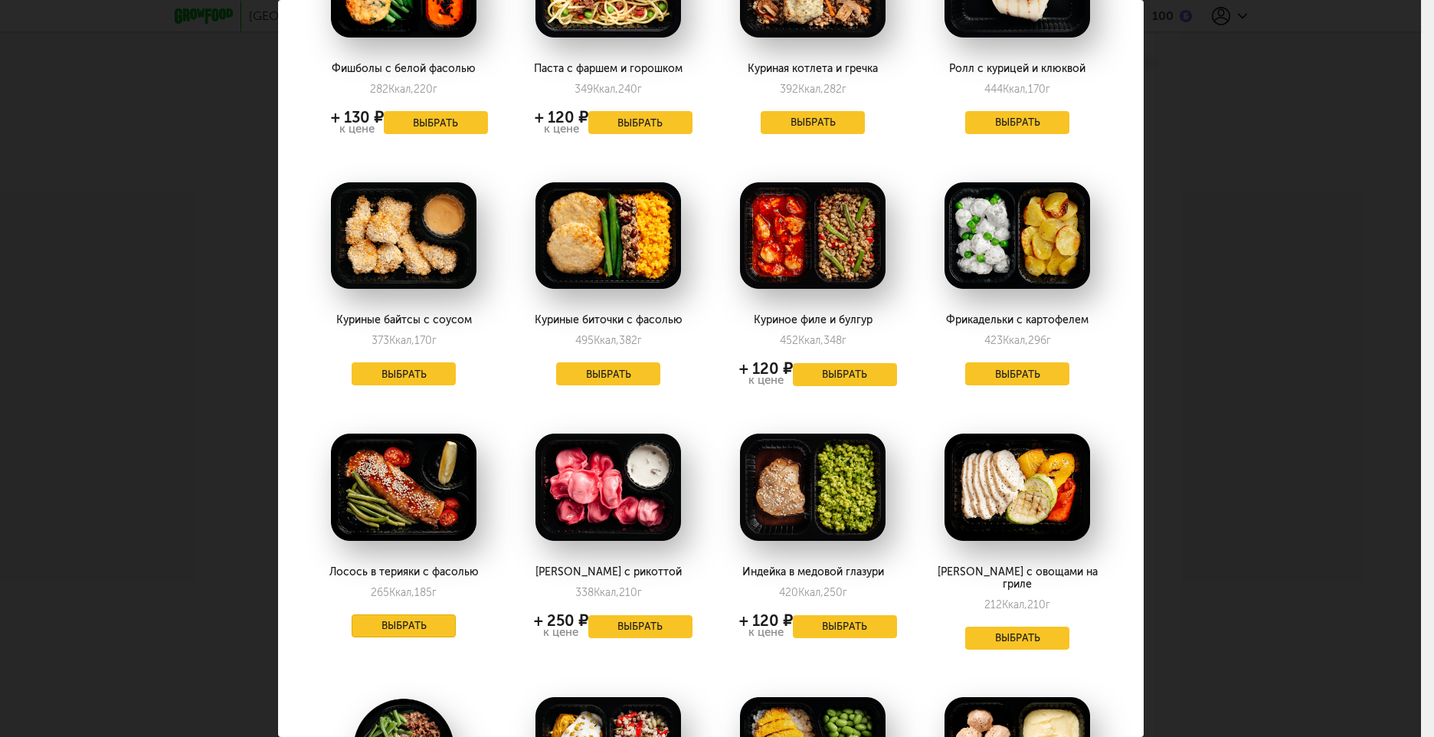
click at [380, 626] on button "Выбрать" at bounding box center [404, 625] width 104 height 23
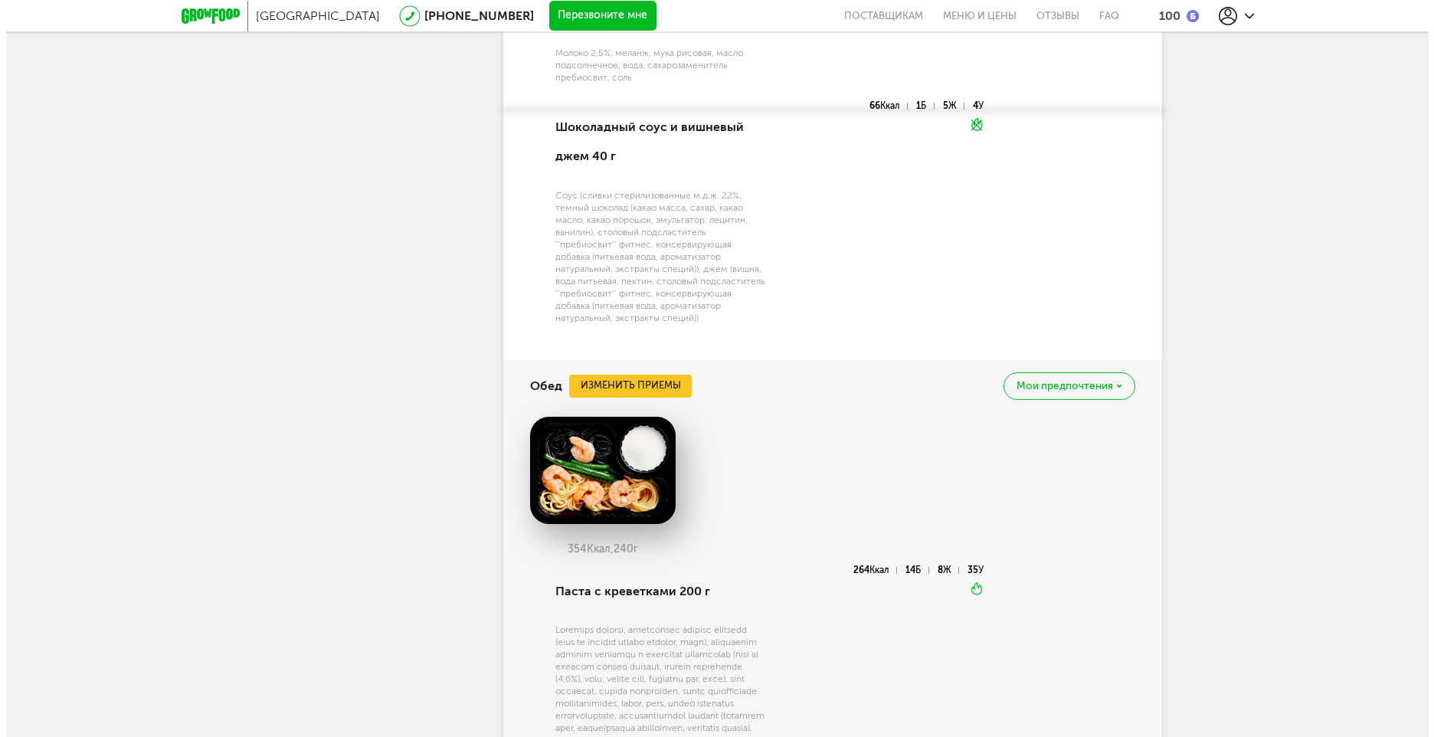
scroll to position [2893, 0]
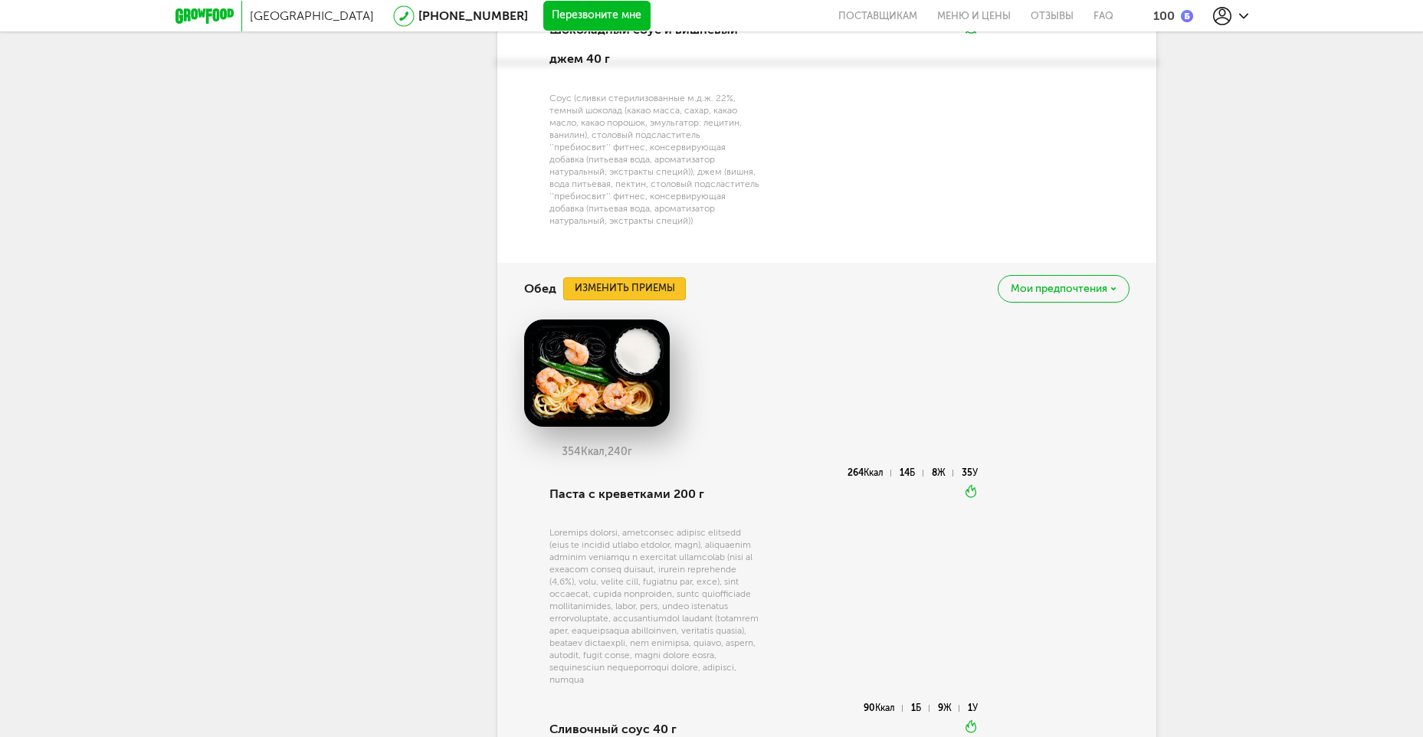
click at [635, 277] on button "Изменить приемы" at bounding box center [624, 288] width 123 height 23
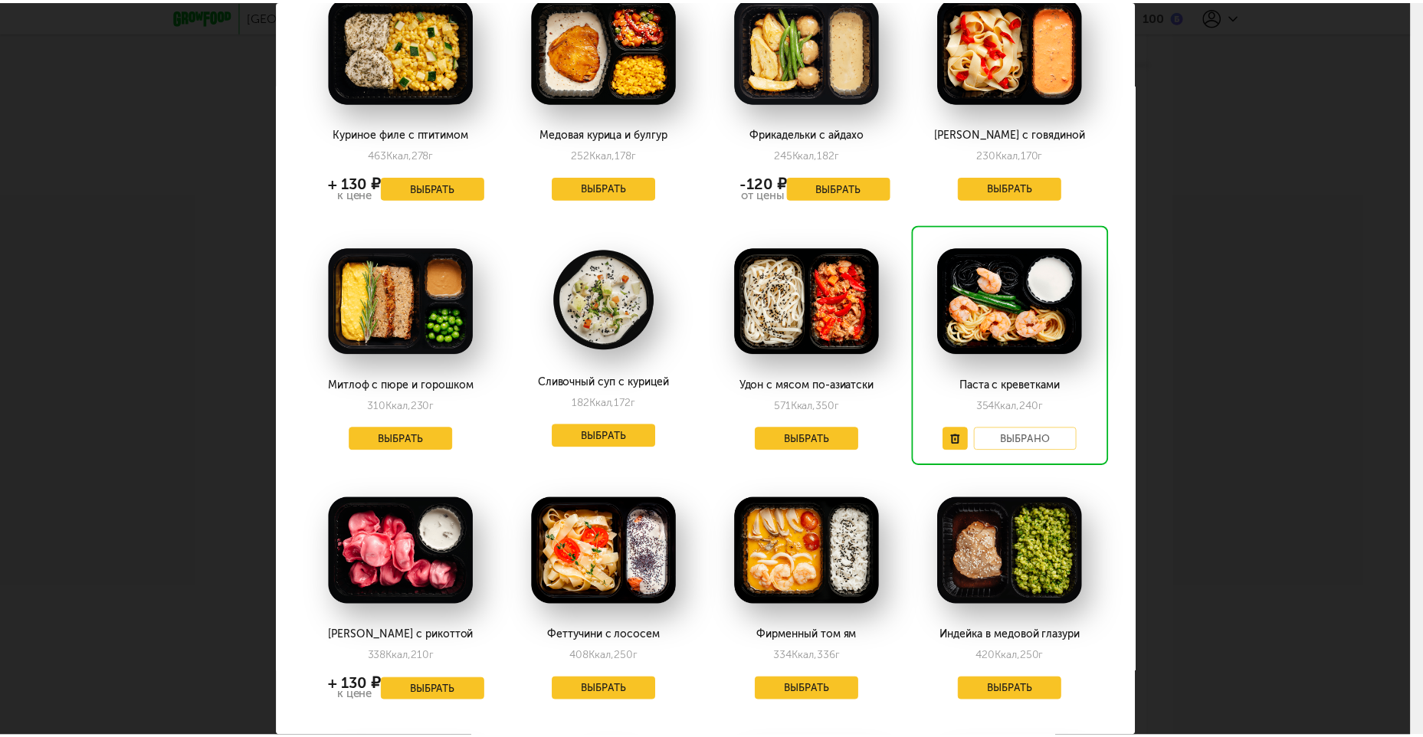
scroll to position [84, 0]
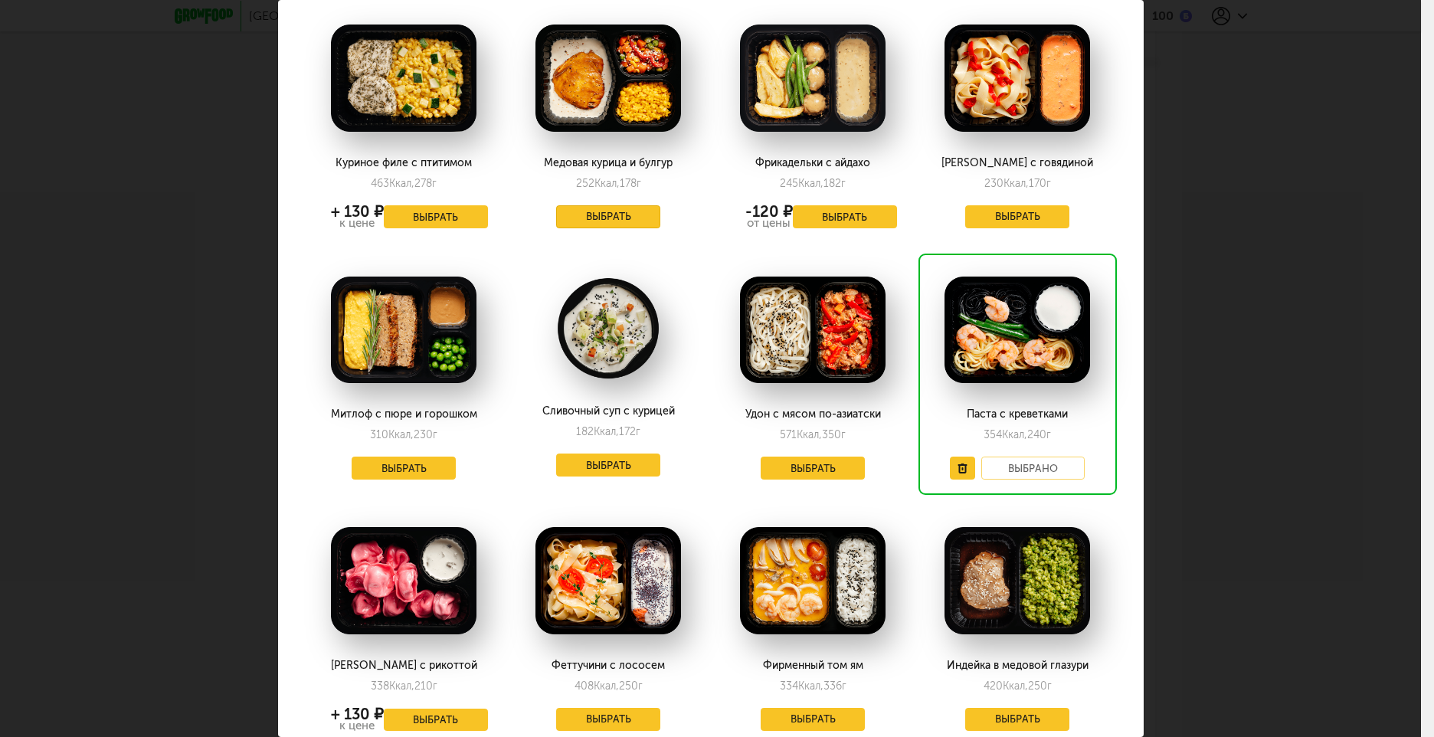
click at [574, 223] on button "Выбрать" at bounding box center [608, 216] width 104 height 23
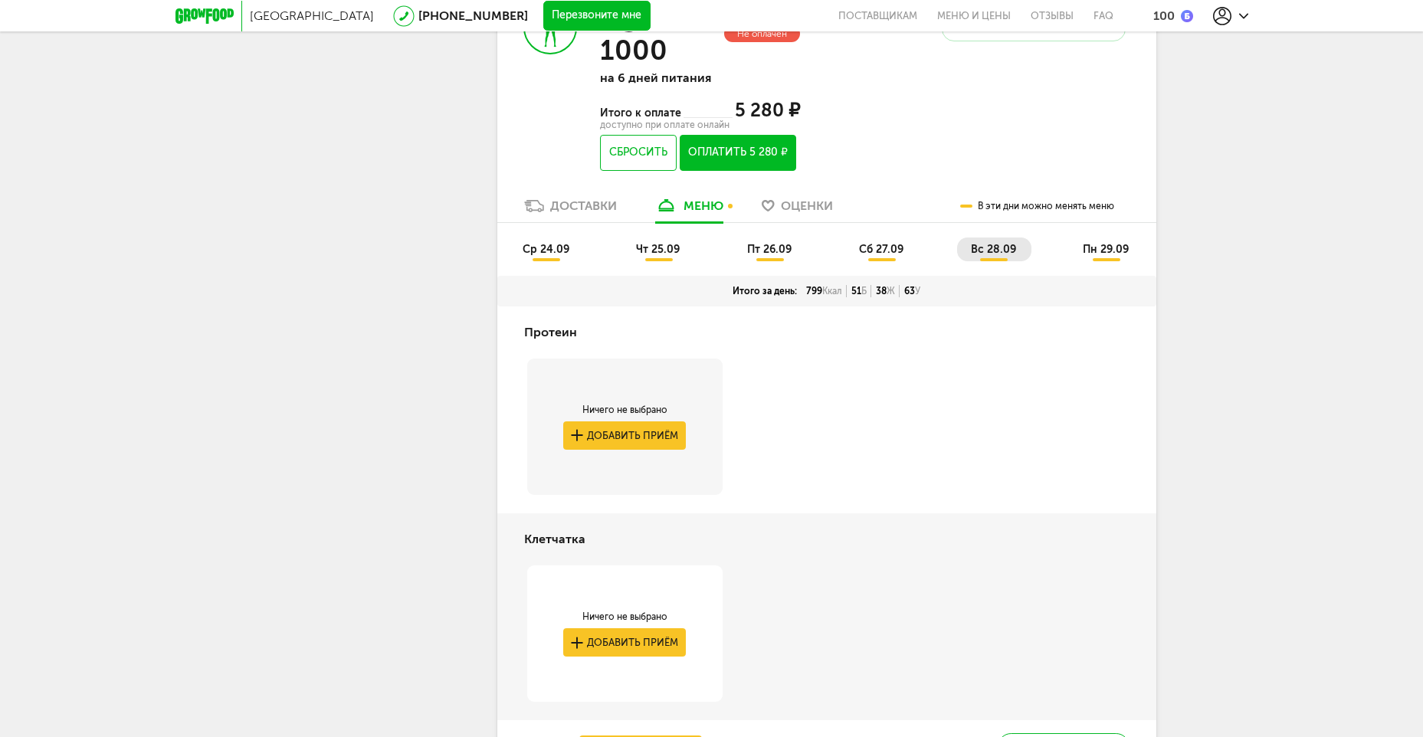
scroll to position [1729, 0]
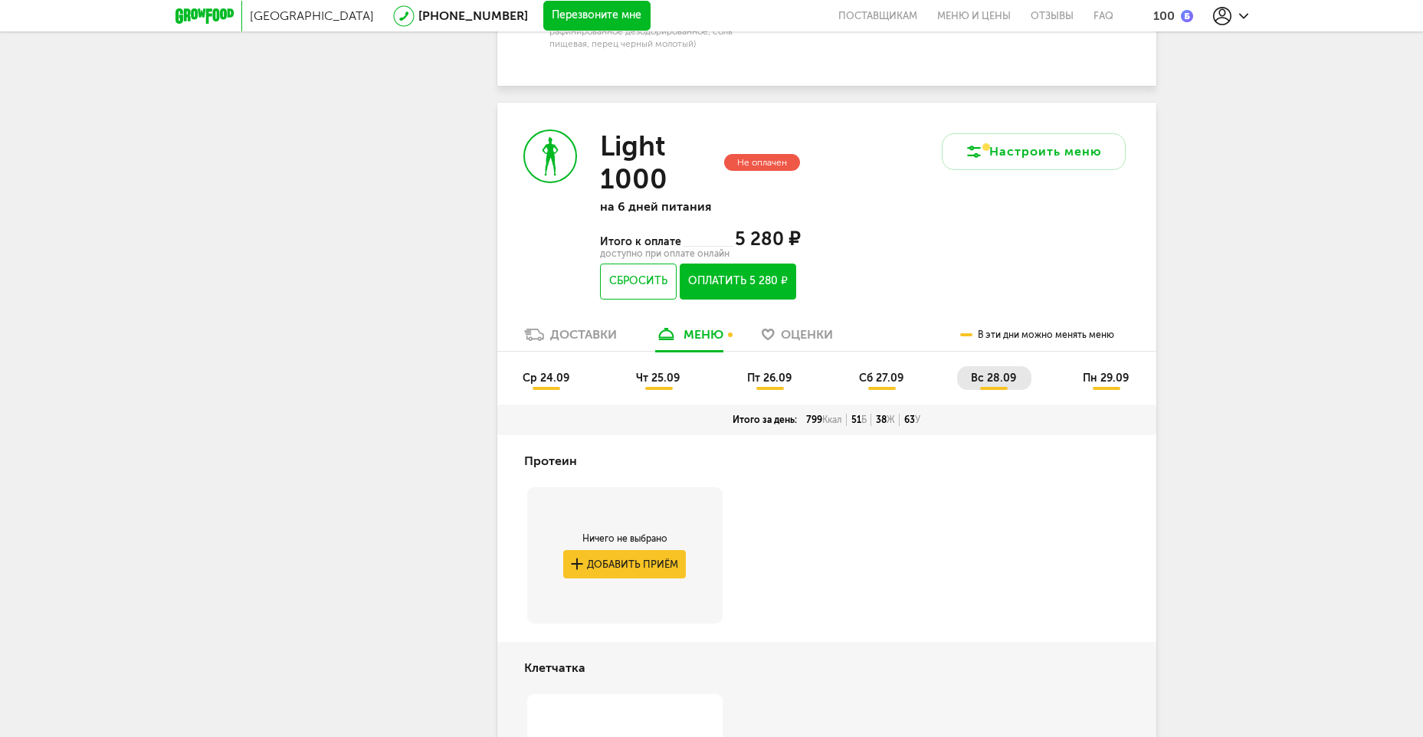
click at [892, 366] on li "сб 27.09" at bounding box center [882, 378] width 74 height 24
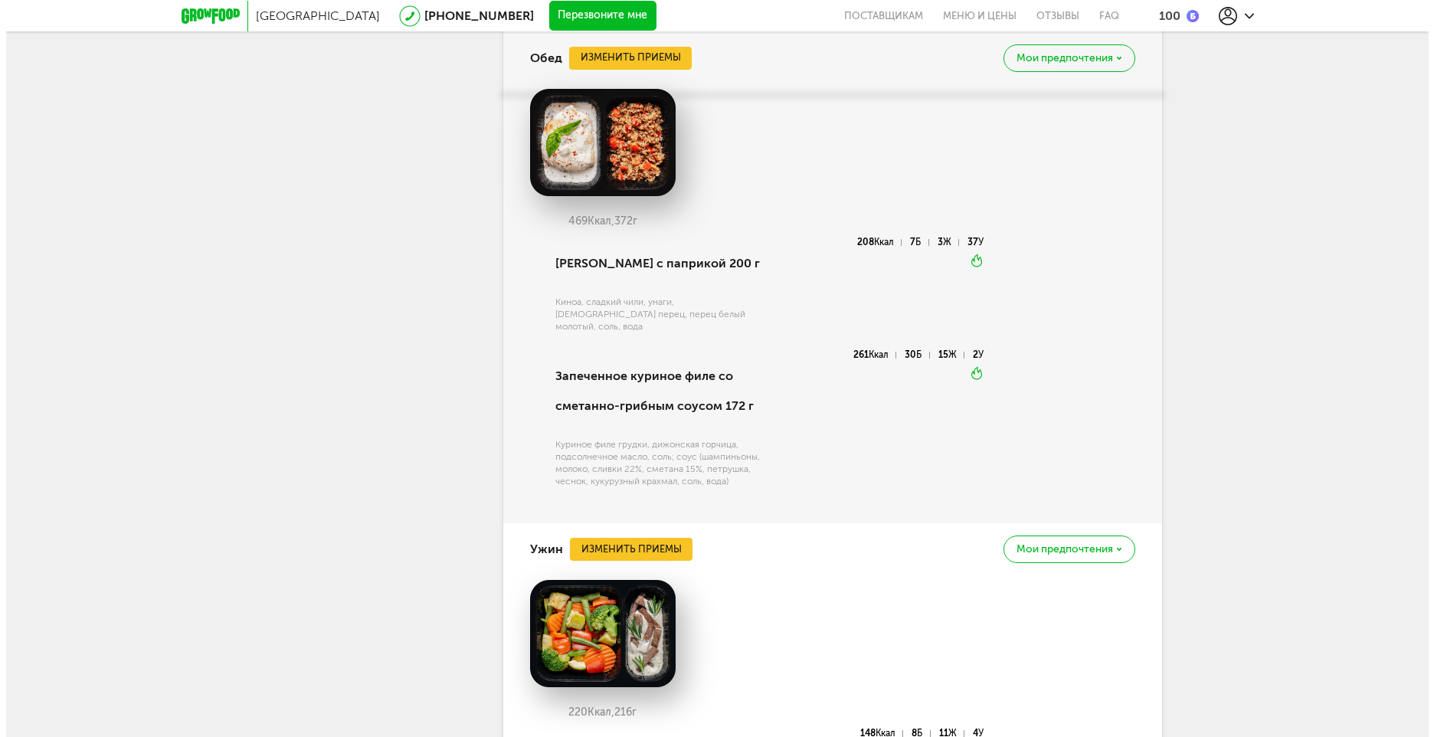
scroll to position [3491, 0]
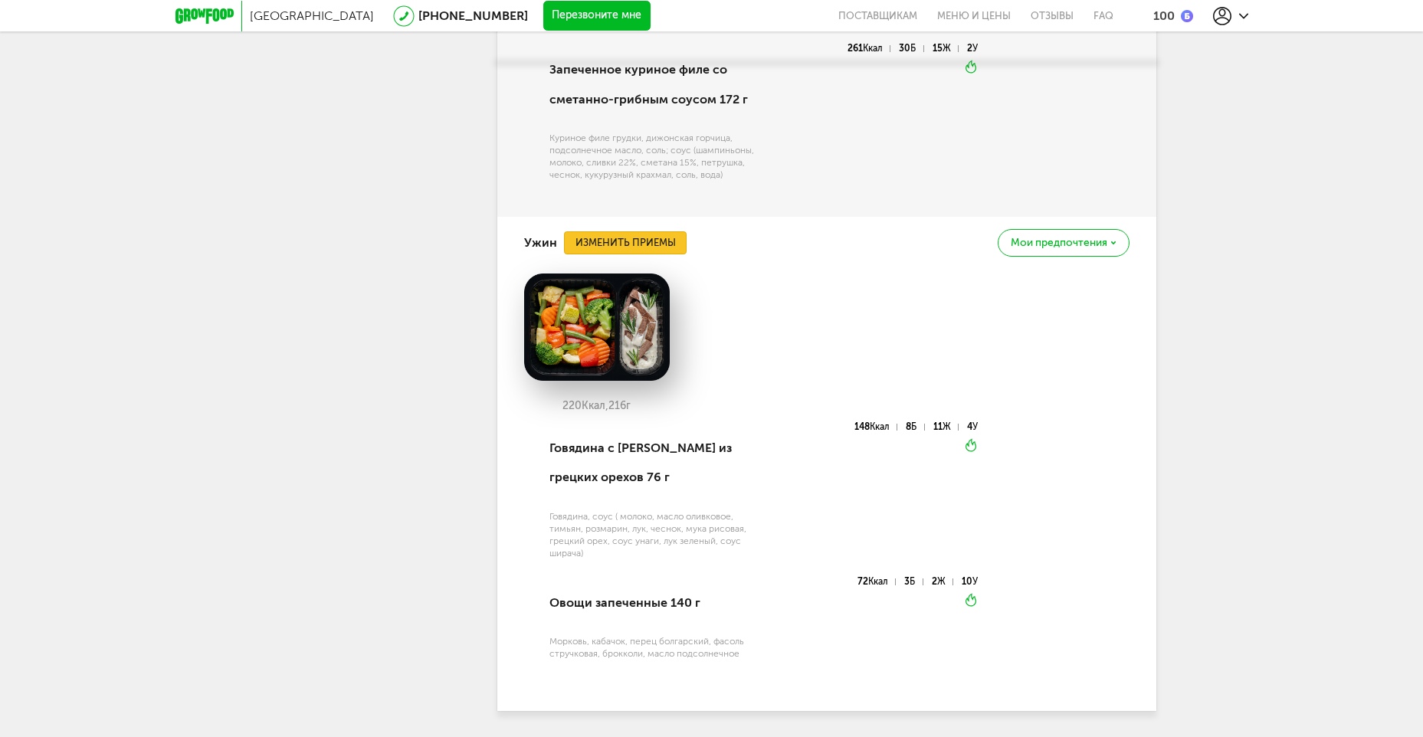
click at [652, 231] on button "Изменить приемы" at bounding box center [625, 242] width 123 height 23
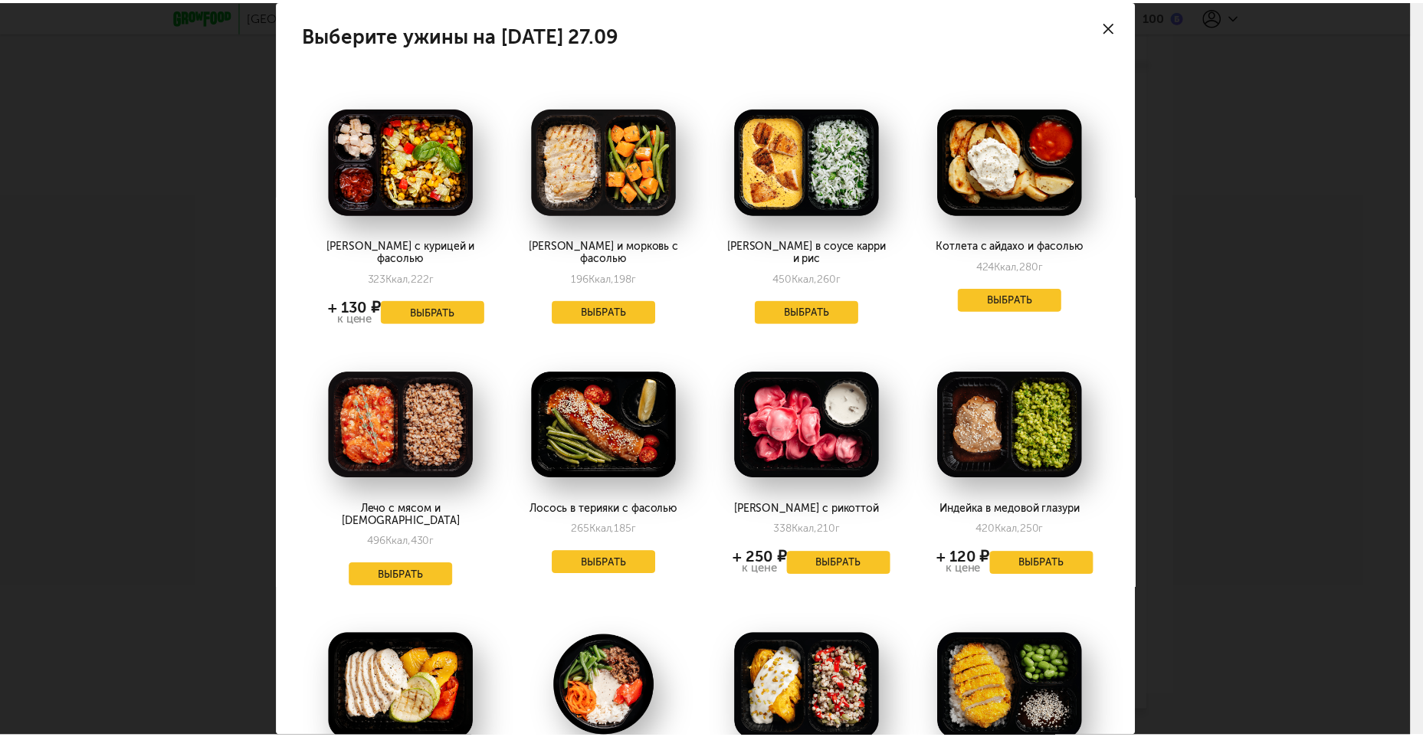
scroll to position [0, 0]
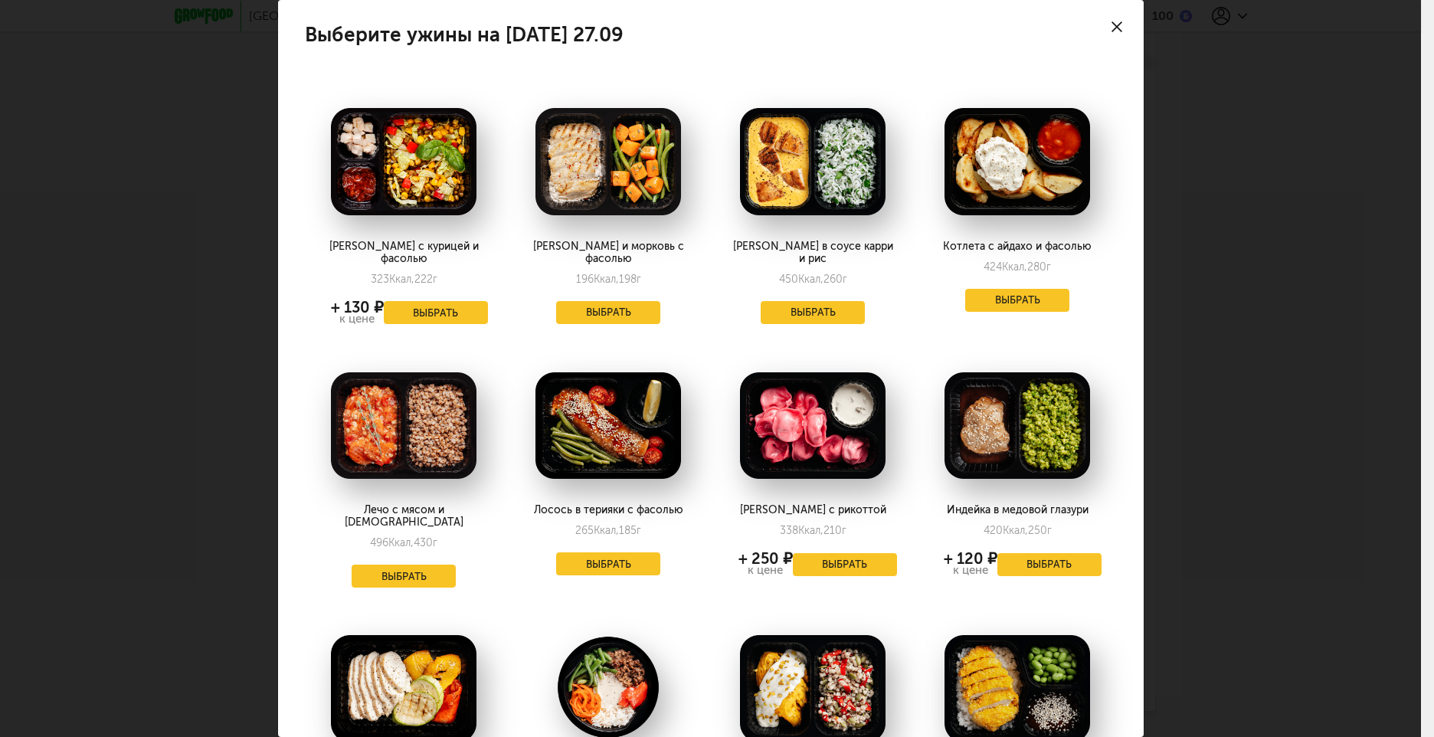
click at [1098, 28] on div at bounding box center [1117, 27] width 54 height 54
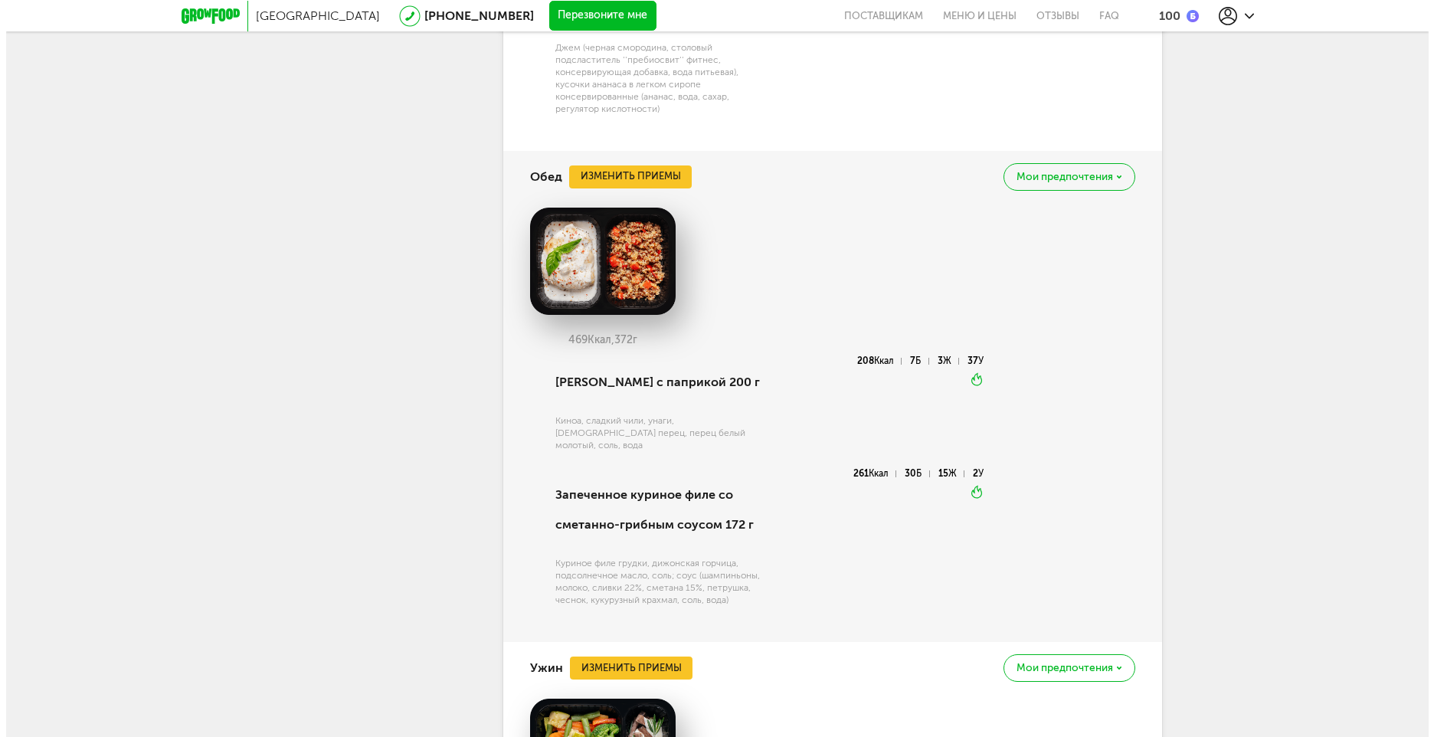
scroll to position [3031, 0]
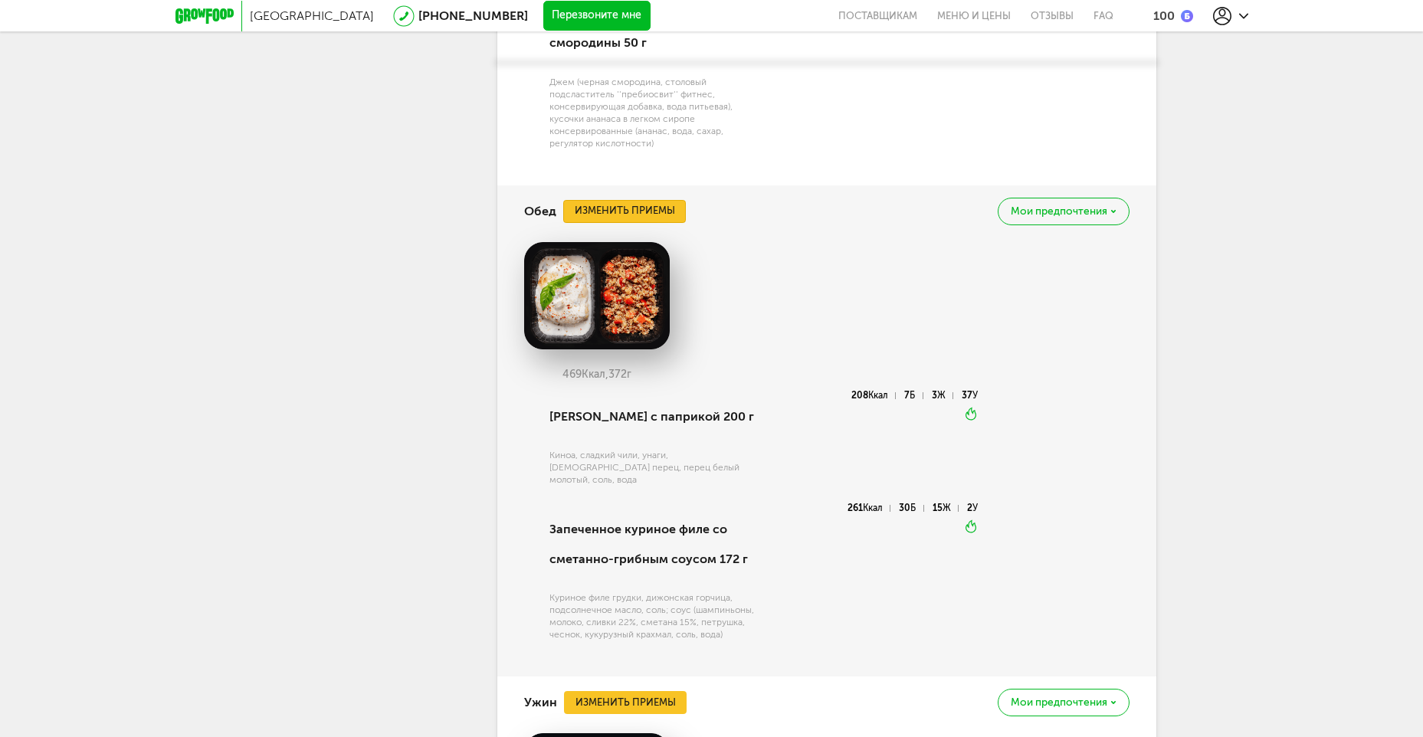
click at [635, 200] on button "Изменить приемы" at bounding box center [624, 211] width 123 height 23
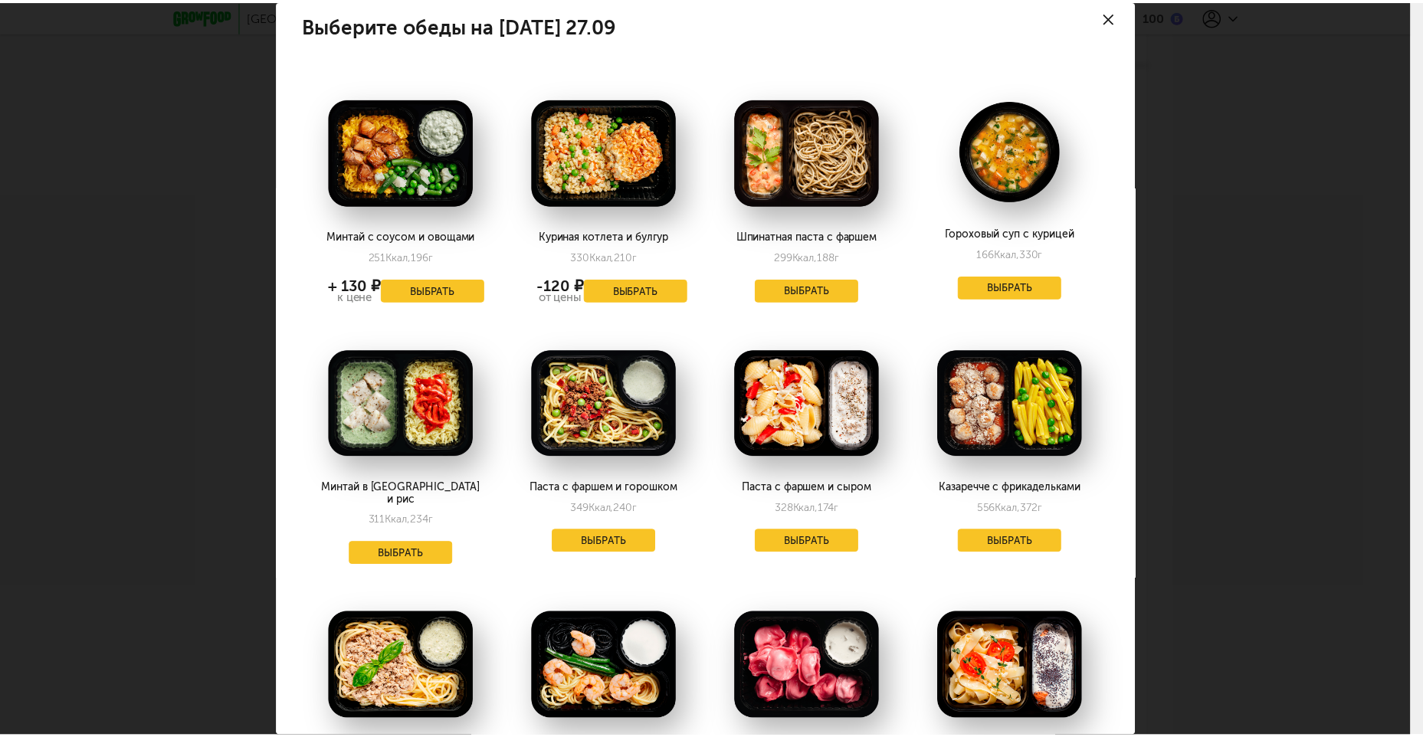
scroll to position [0, 0]
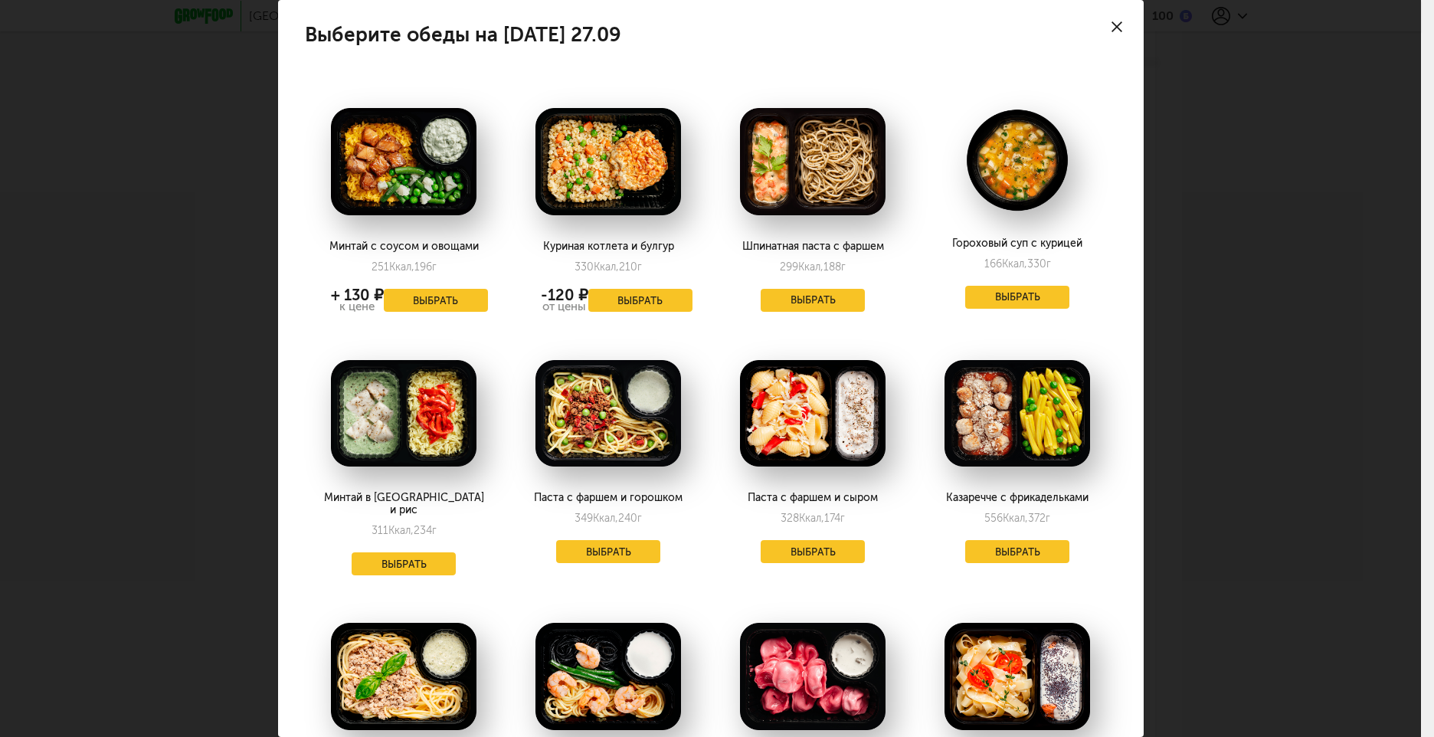
click at [1112, 26] on icon at bounding box center [1117, 26] width 11 height 11
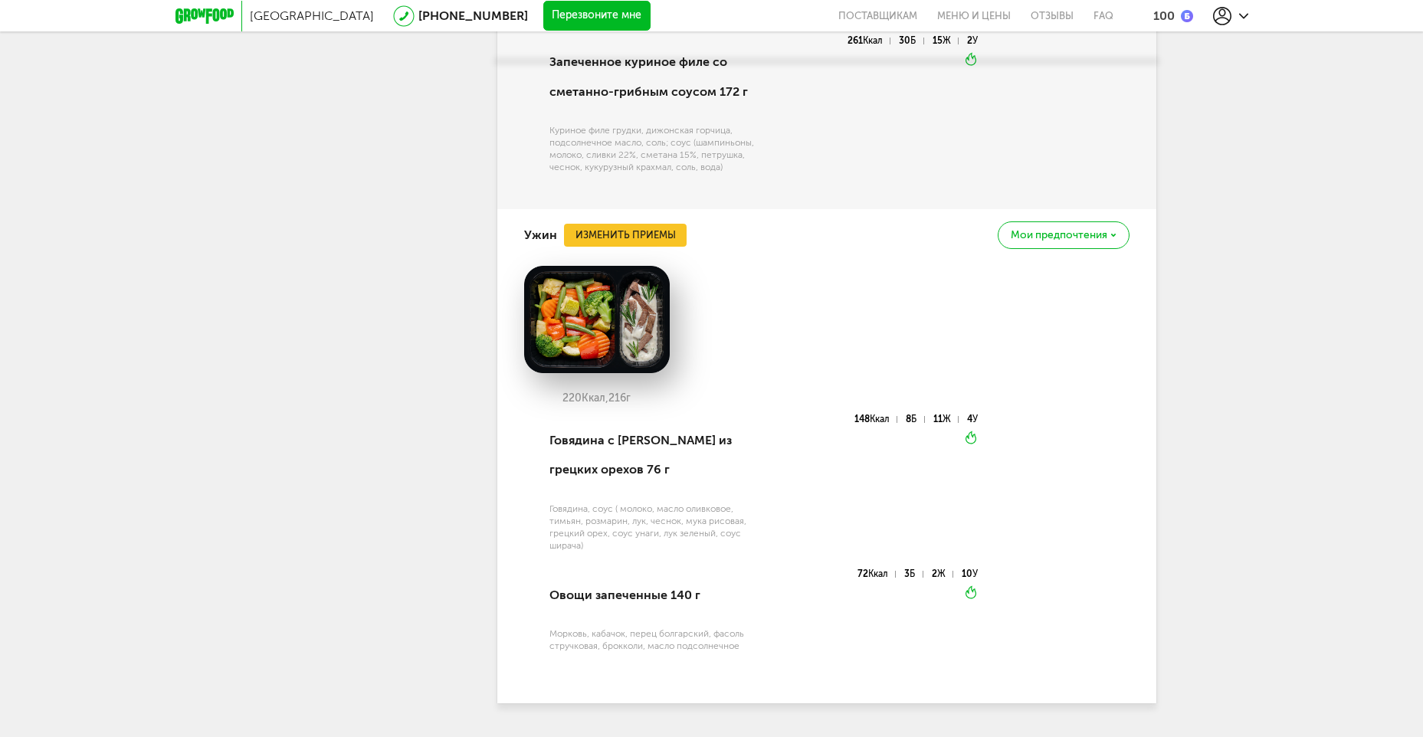
scroll to position [3501, 0]
